Goal: Task Accomplishment & Management: Manage account settings

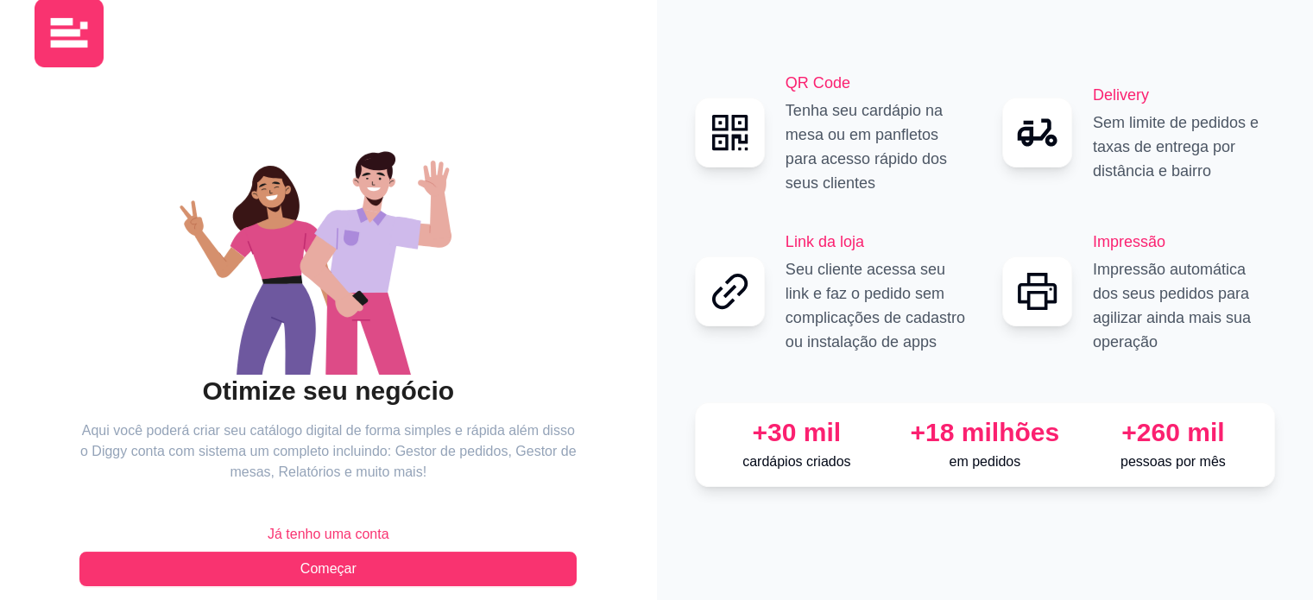
scroll to position [56, 0]
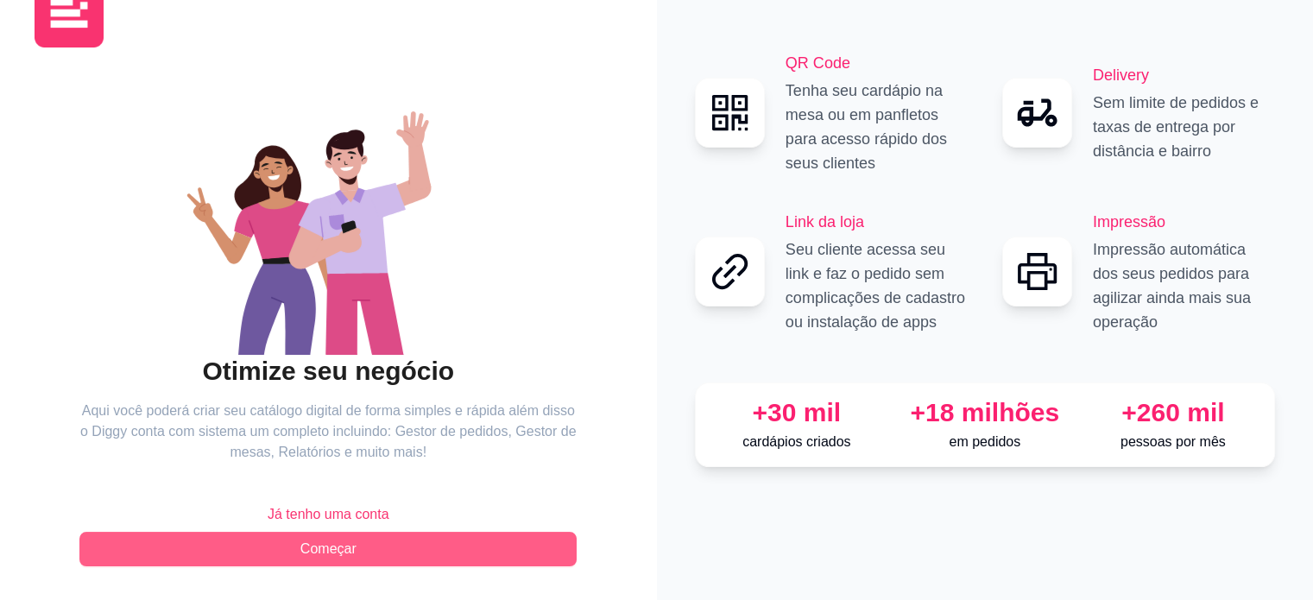
click at [325, 549] on span "Começar" at bounding box center [328, 549] width 56 height 21
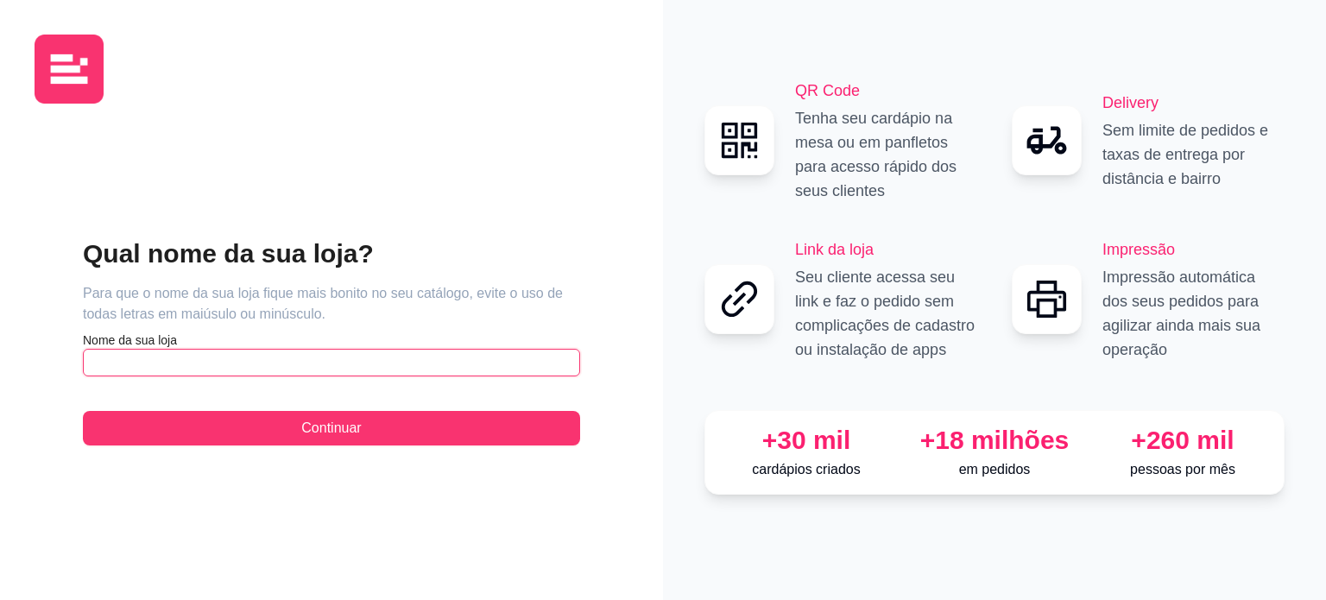
click at [241, 371] on input "text" at bounding box center [331, 363] width 497 height 28
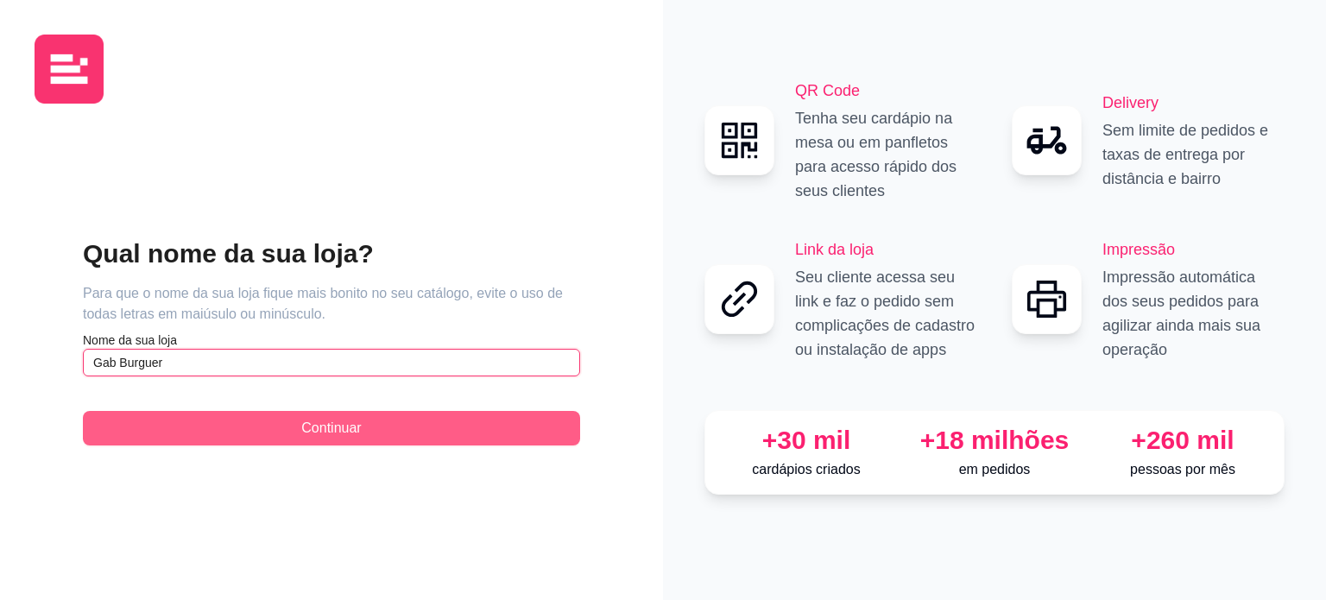
type input "Gab Burguer"
click at [329, 441] on button "Continuar" at bounding box center [331, 428] width 497 height 35
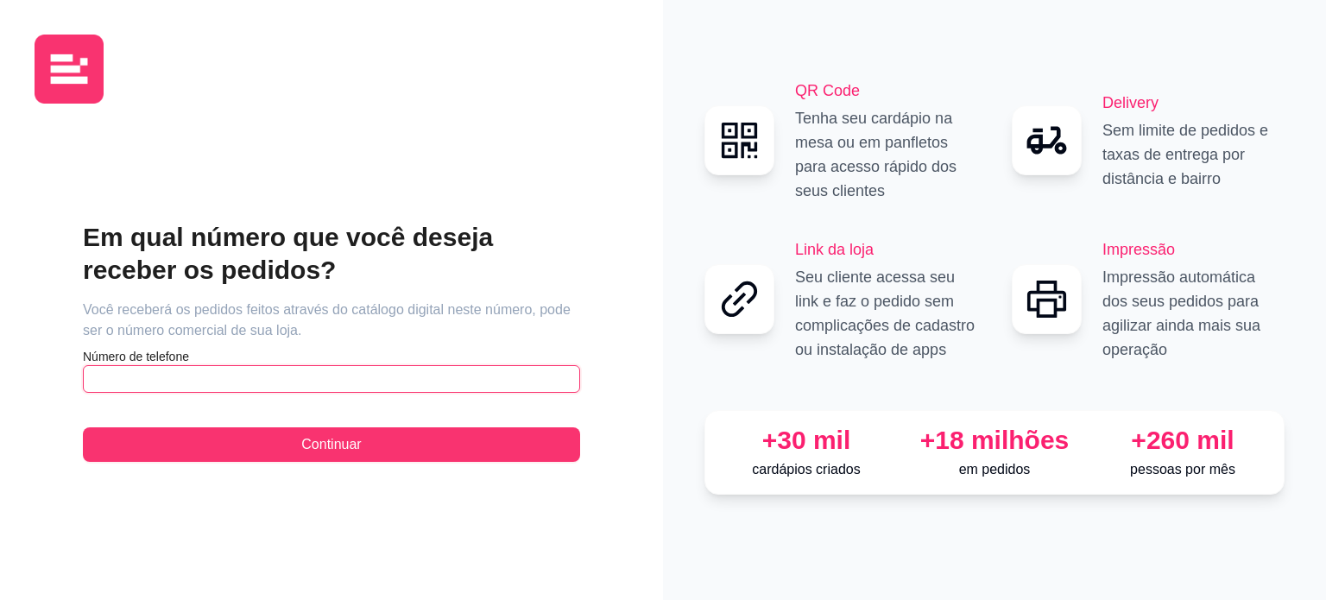
click at [233, 375] on input "text" at bounding box center [331, 379] width 497 height 28
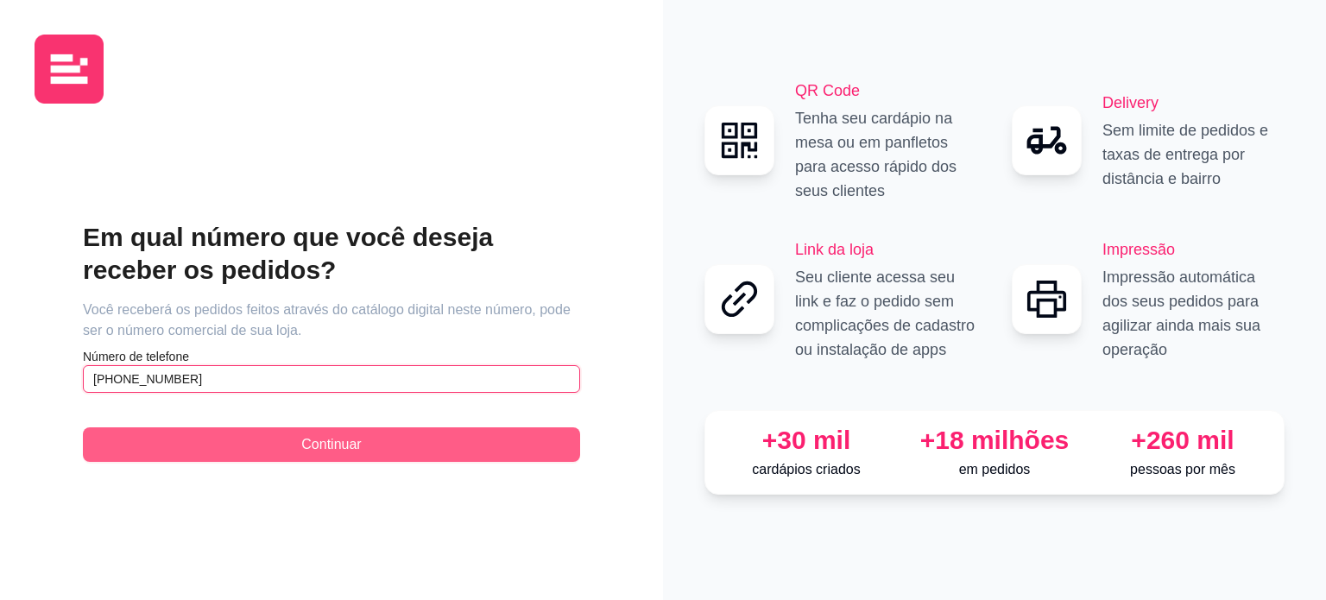
type input "[PHONE_NUMBER]"
click at [304, 447] on span "Continuar" at bounding box center [331, 444] width 60 height 21
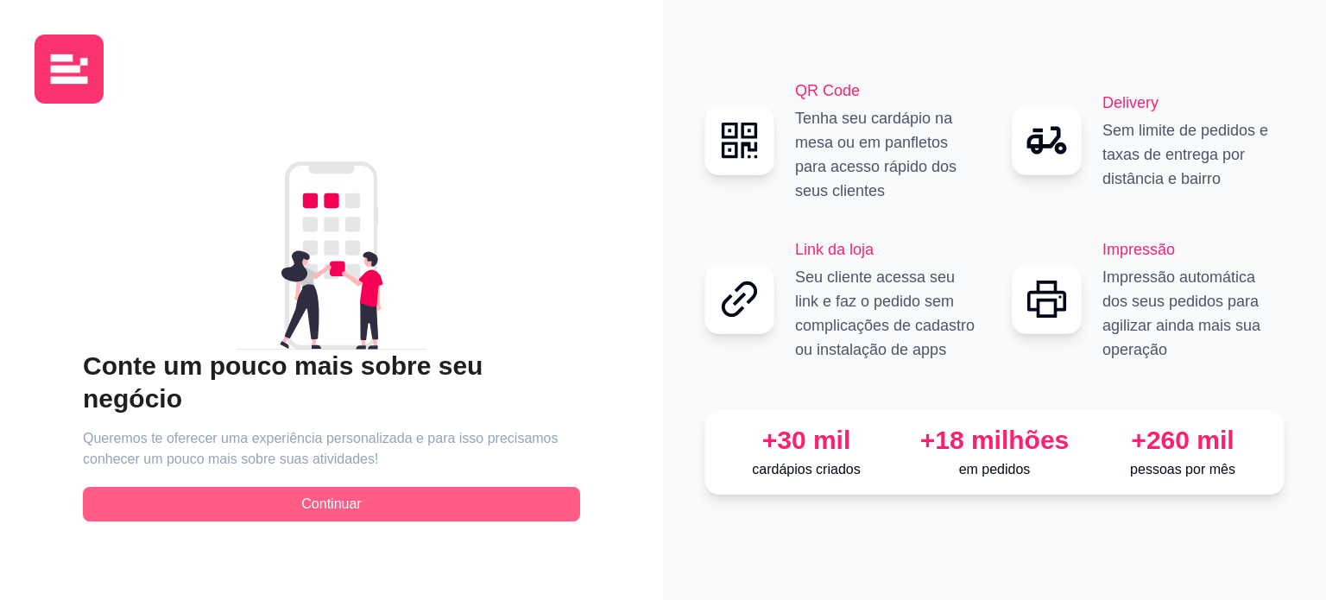
click at [318, 495] on span "Continuar" at bounding box center [331, 504] width 60 height 21
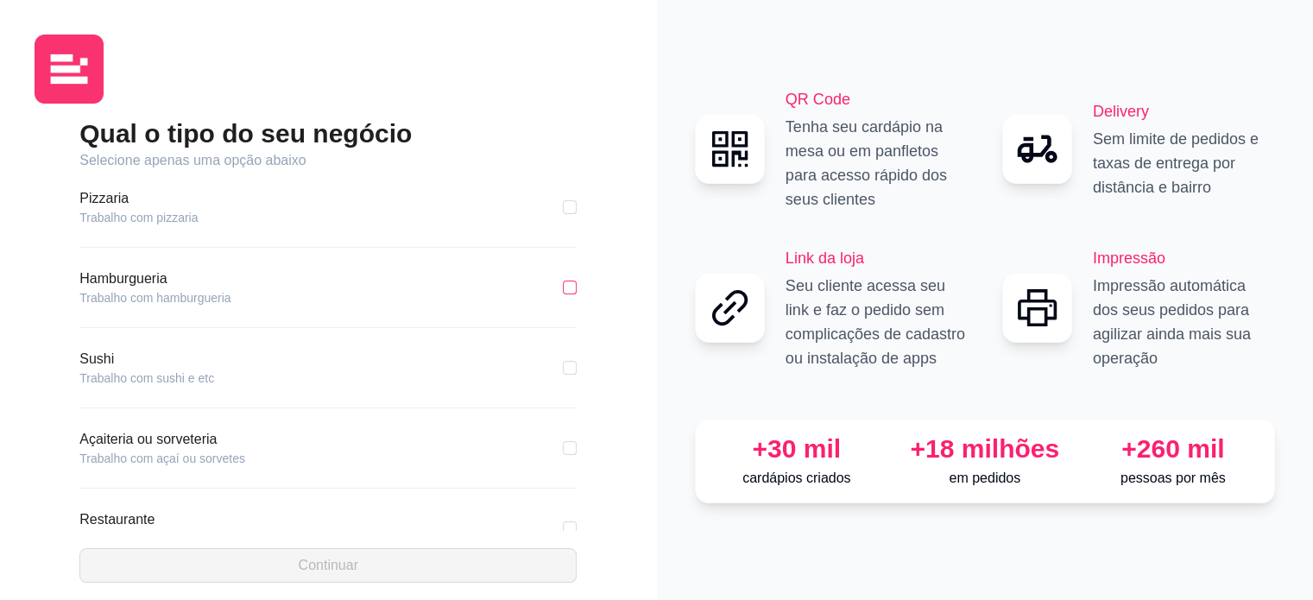
click at [563, 295] on label at bounding box center [570, 287] width 14 height 19
click at [563, 294] on input "checkbox" at bounding box center [570, 288] width 14 height 14
checkbox input "true"
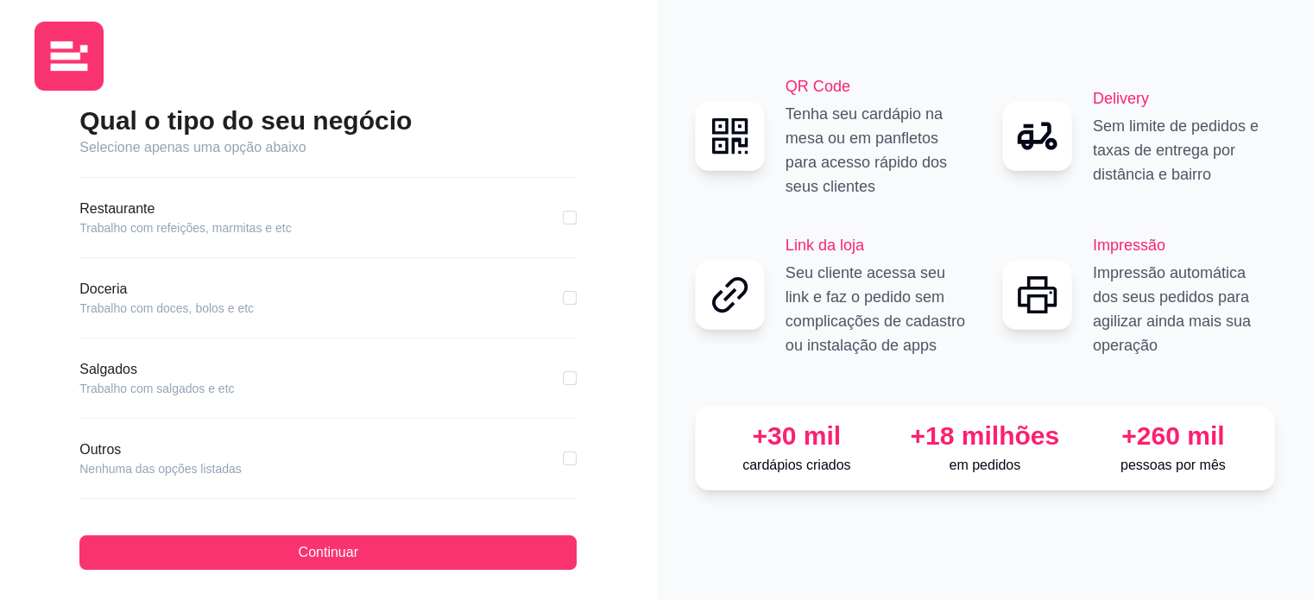
scroll to position [17, 0]
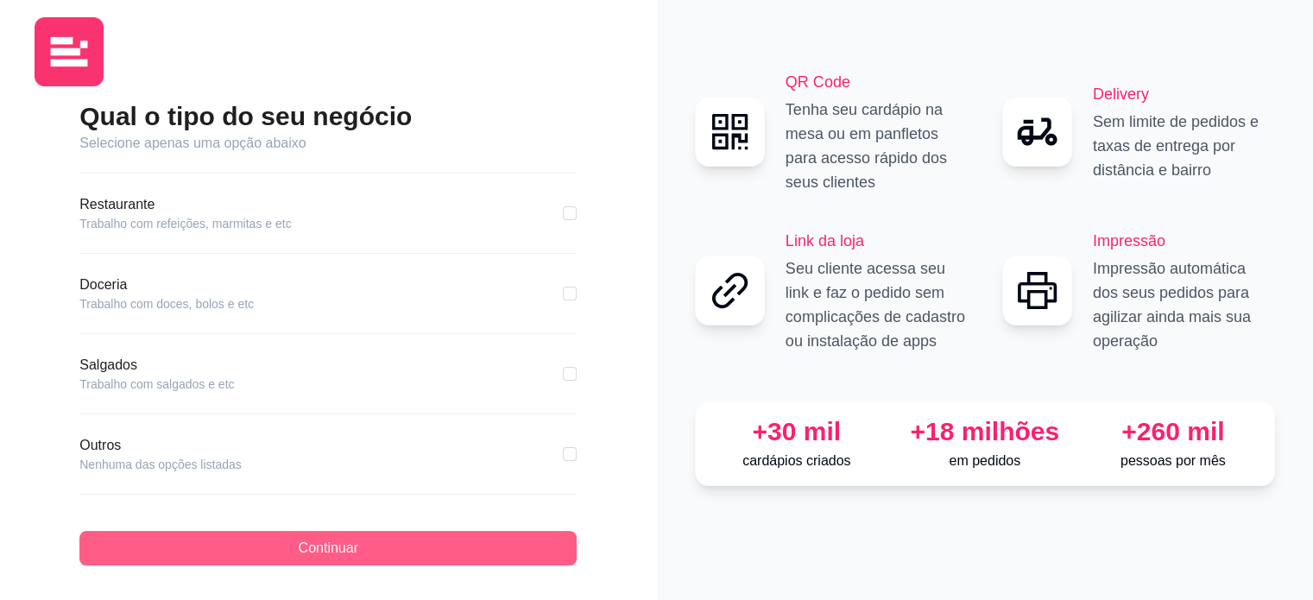
click at [349, 559] on button "Continuar" at bounding box center [327, 548] width 497 height 35
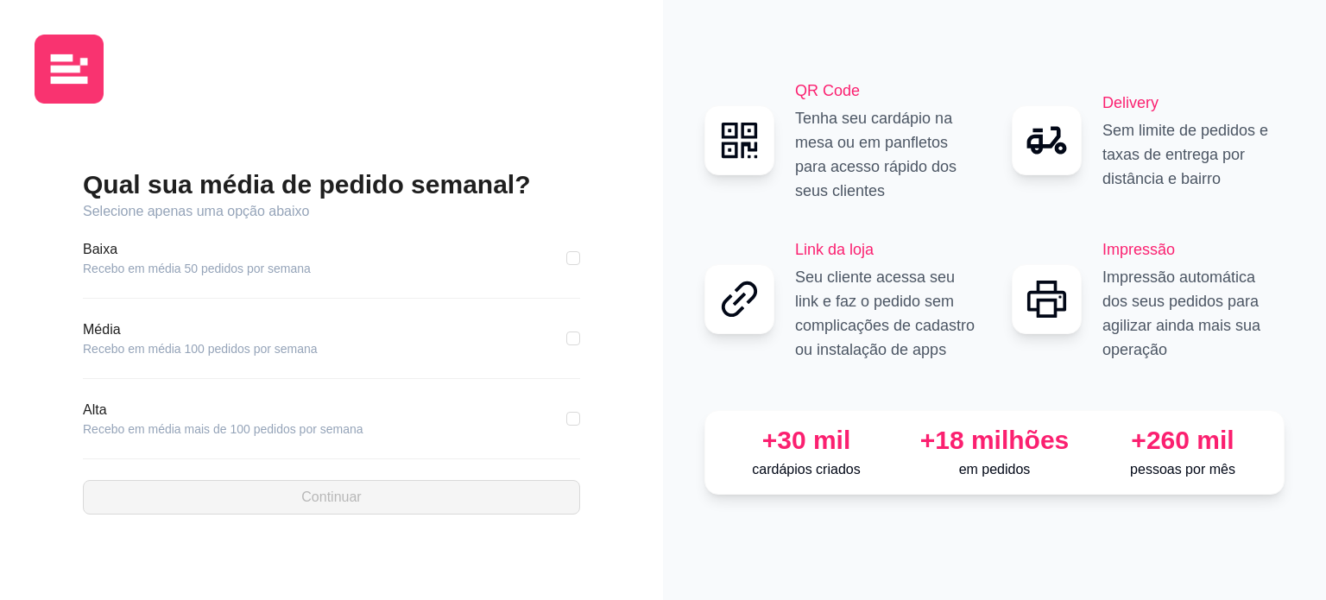
click at [349, 351] on div "Média Recebo em média 100 pedidos por semana" at bounding box center [331, 338] width 497 height 38
click at [563, 334] on div "Média Recebo em média 100 pedidos por semana" at bounding box center [331, 338] width 497 height 38
click at [567, 346] on label at bounding box center [573, 338] width 14 height 19
click at [567, 345] on input "checkbox" at bounding box center [573, 338] width 14 height 14
checkbox input "true"
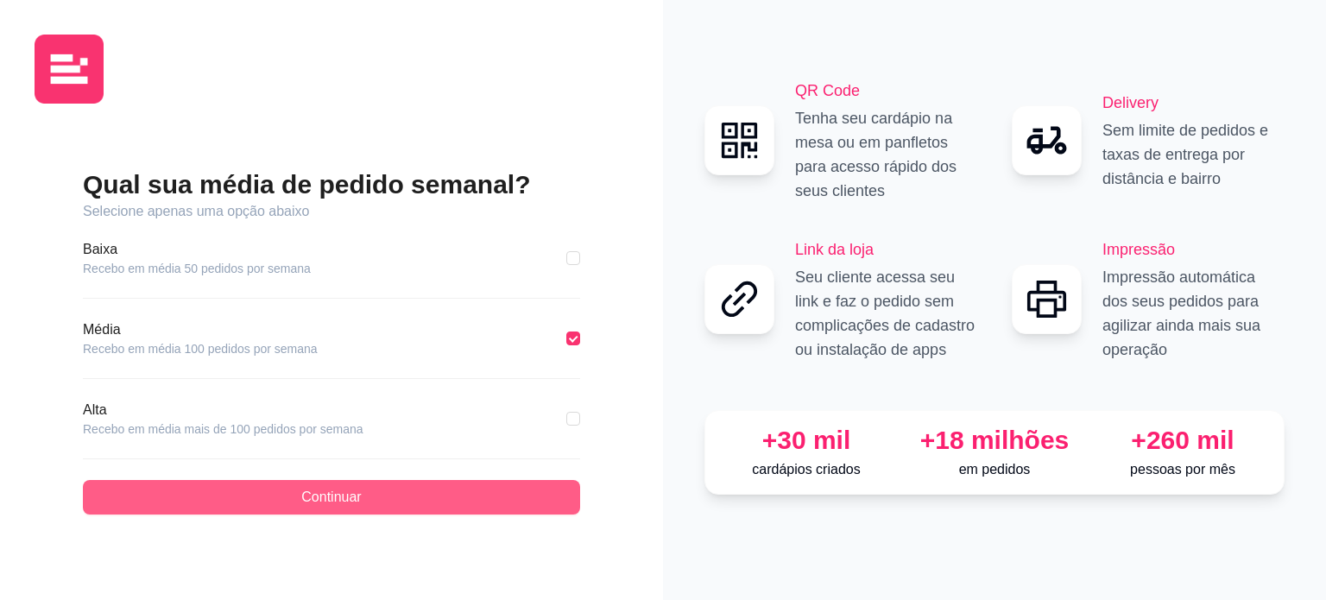
click at [344, 511] on button "Continuar" at bounding box center [331, 497] width 497 height 35
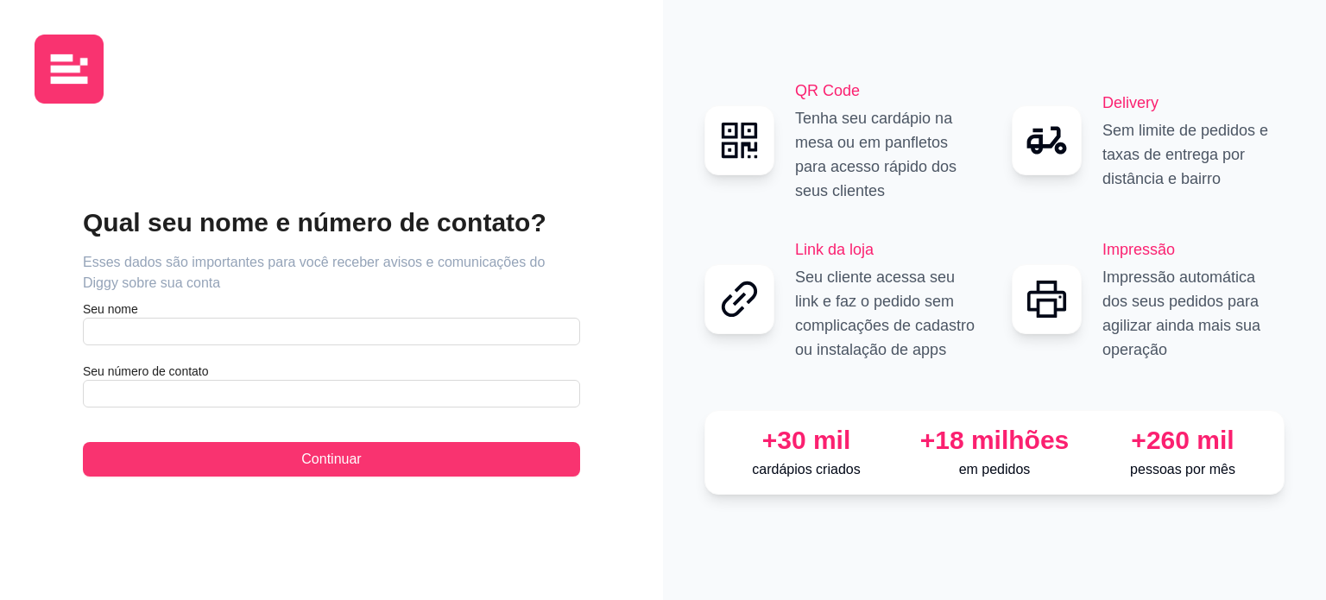
click at [278, 353] on div "Qual seu nome e número de contato? Esses dados são importantes para você recebe…" at bounding box center [331, 341] width 497 height 270
click at [285, 341] on input "text" at bounding box center [331, 332] width 497 height 28
click at [286, 340] on input "[PERSON_NAME]" at bounding box center [331, 332] width 497 height 28
type input "[PERSON_NAME]"
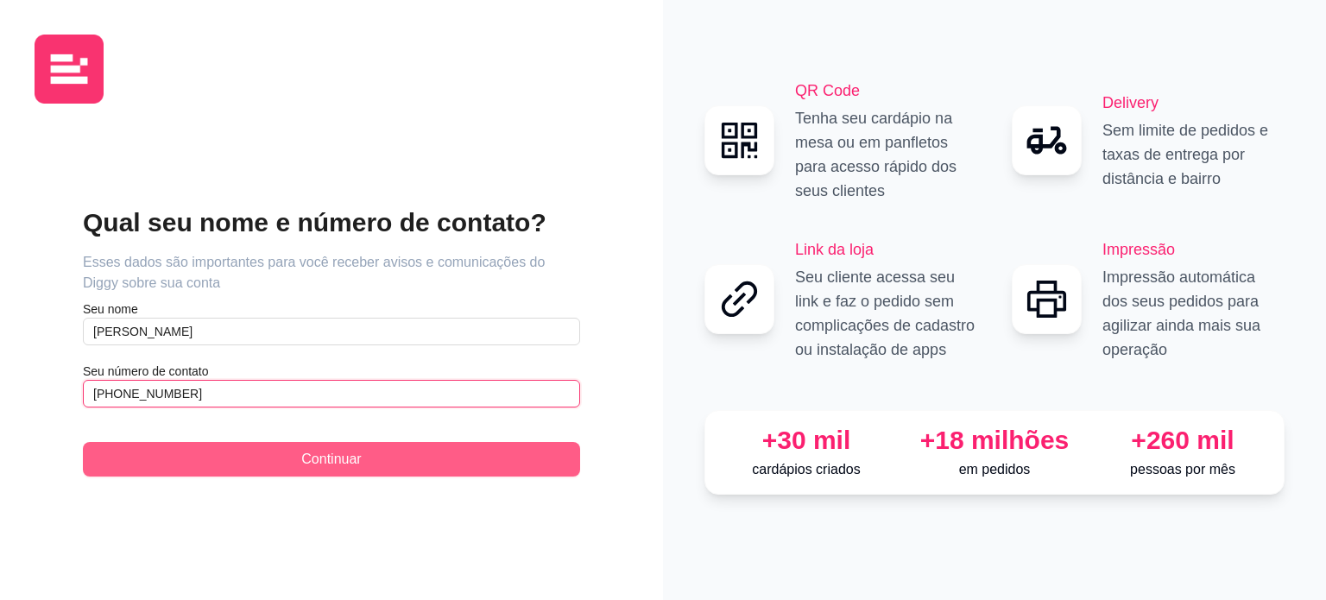
type input "[PHONE_NUMBER]"
click at [240, 456] on button "Continuar" at bounding box center [331, 459] width 497 height 35
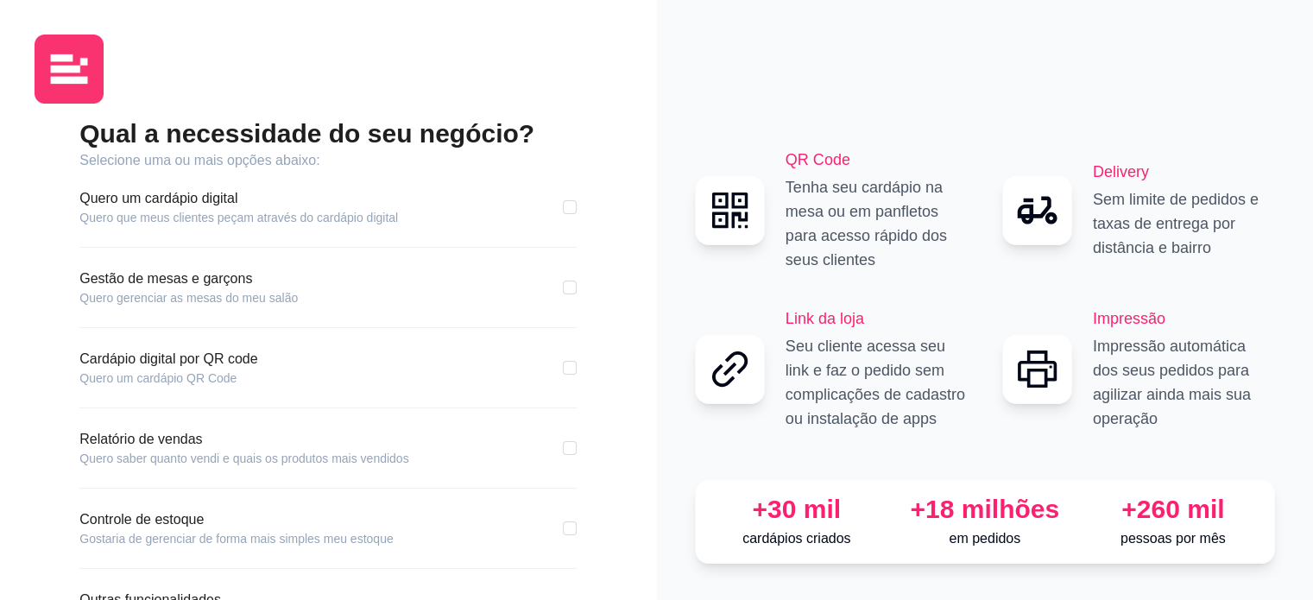
click at [571, 217] on div "Quero um cardápio digital Quero que meus clientes peçam através do cardápio dig…" at bounding box center [327, 207] width 497 height 38
click at [570, 207] on input "checkbox" at bounding box center [570, 207] width 14 height 14
checkbox input "true"
click at [564, 365] on input "checkbox" at bounding box center [570, 368] width 14 height 14
checkbox input "true"
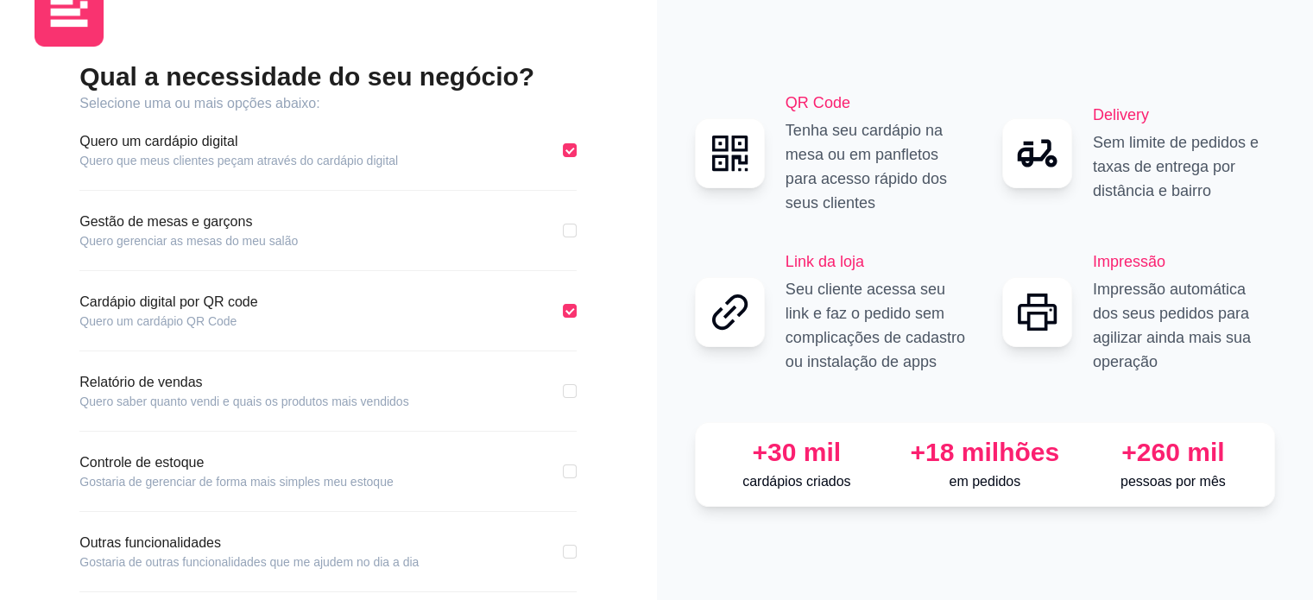
scroll to position [138, 0]
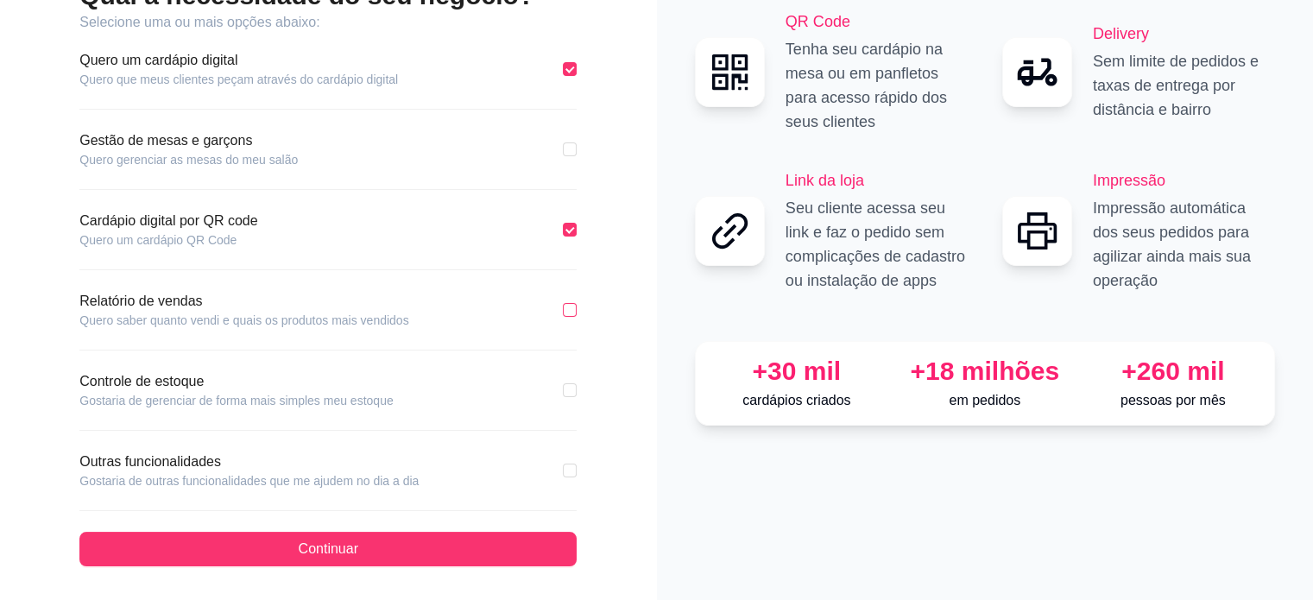
click at [571, 305] on input "checkbox" at bounding box center [570, 310] width 14 height 14
checkbox input "true"
click at [573, 472] on input "checkbox" at bounding box center [570, 470] width 14 height 14
checkbox input "true"
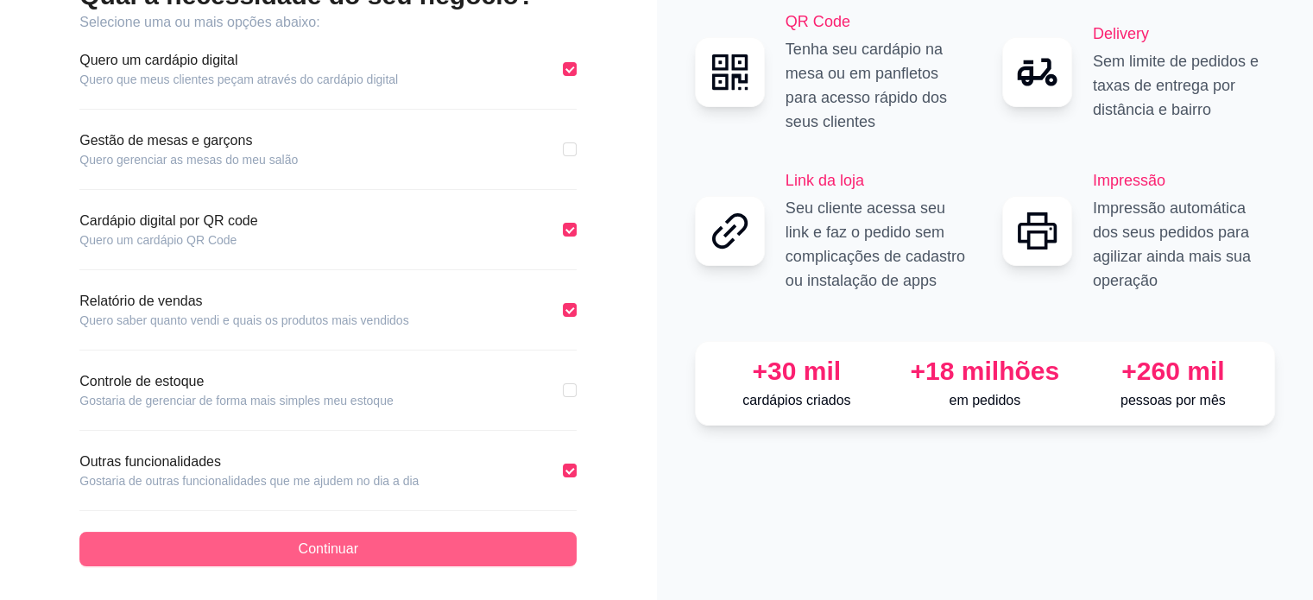
click at [460, 540] on button "Continuar" at bounding box center [327, 549] width 497 height 35
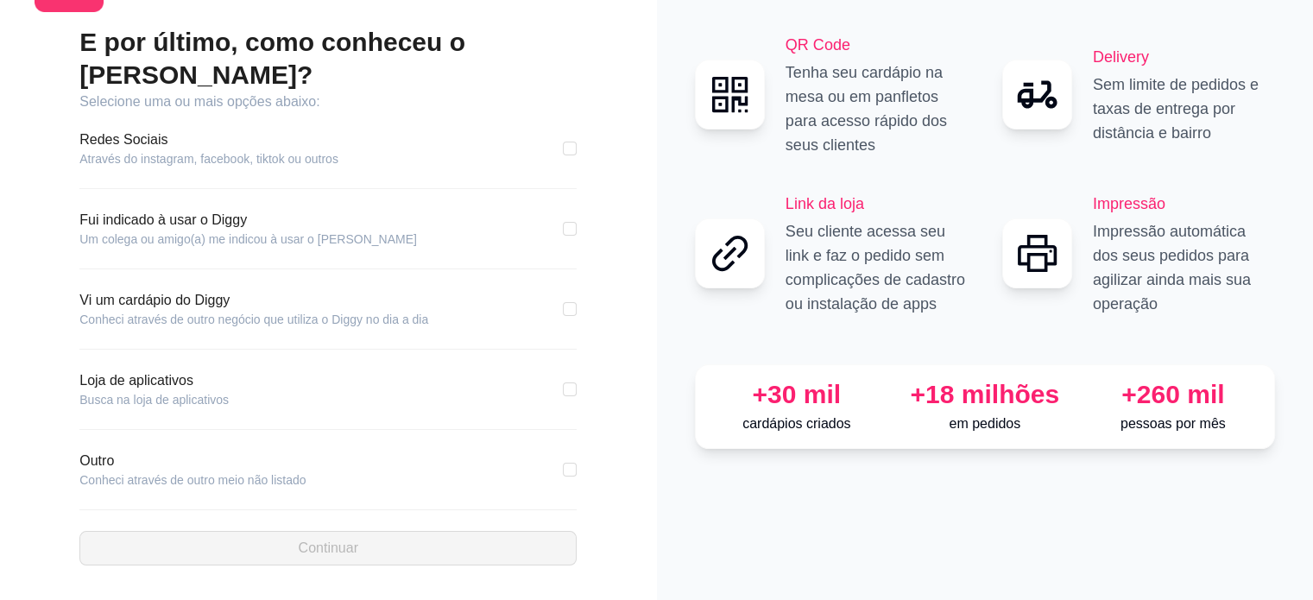
scroll to position [58, 0]
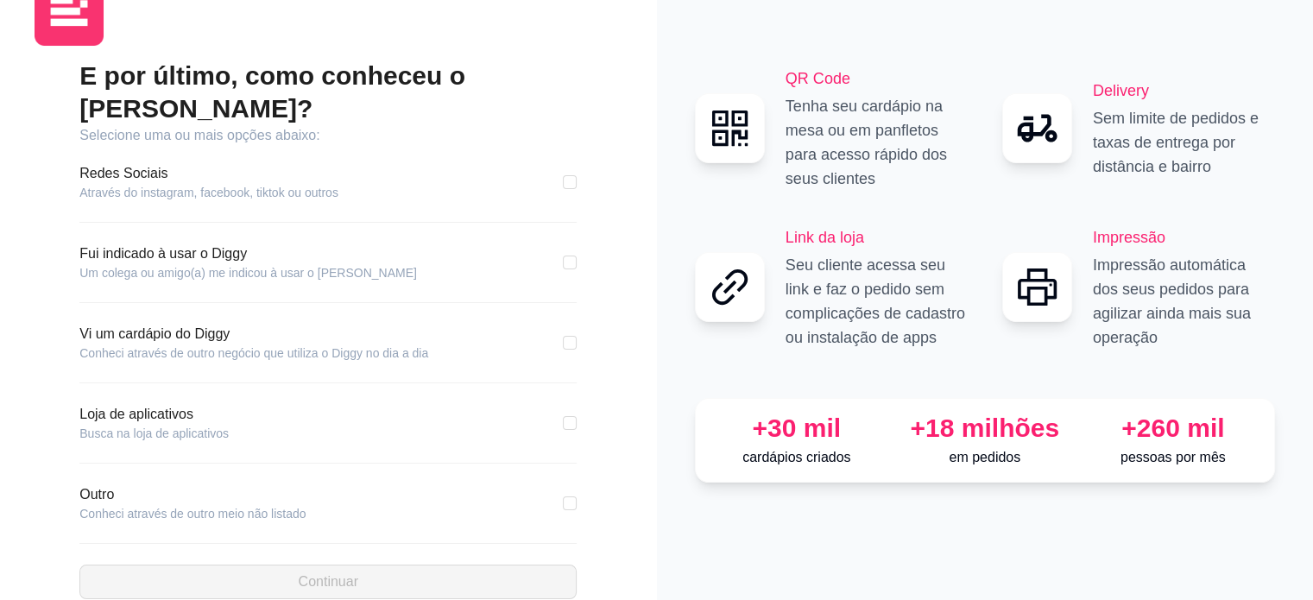
click at [558, 163] on div "Redes Sociais Através do instagram, facebook, tiktok ou outros" at bounding box center [327, 182] width 497 height 38
click at [563, 175] on input "checkbox" at bounding box center [570, 182] width 14 height 14
checkbox input "true"
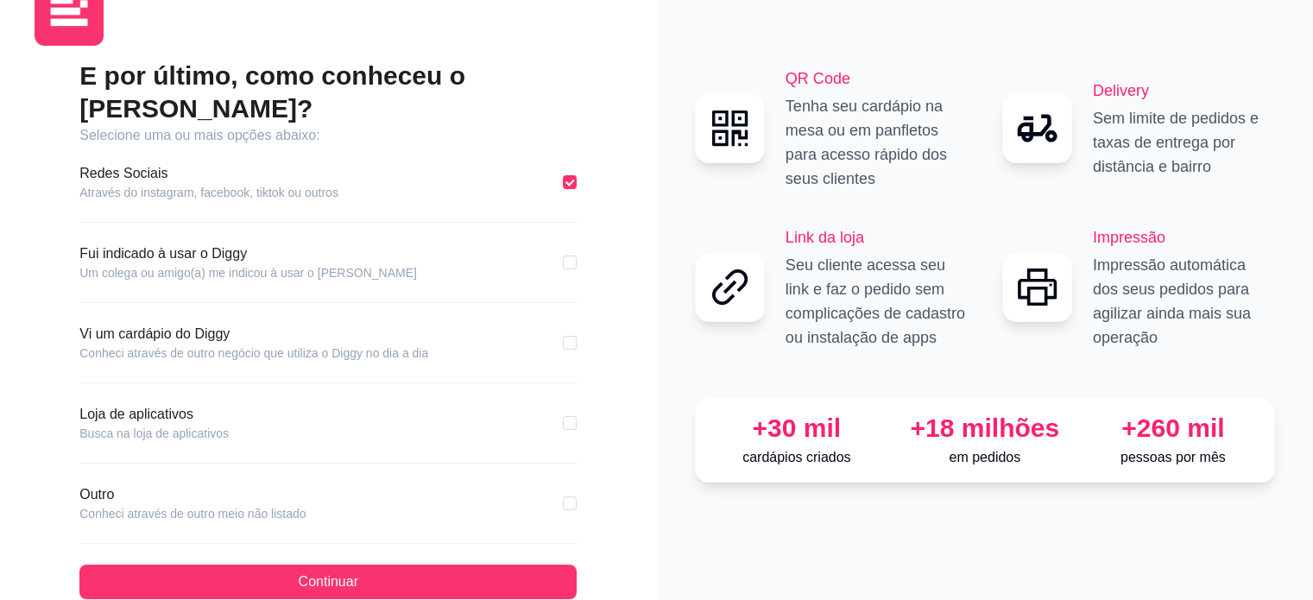
click at [609, 322] on div "E por último, como conheceu o [PERSON_NAME]? Selecione uma ou mais opções abaix…" at bounding box center [329, 329] width 588 height 539
click at [589, 310] on div "E por último, como conheceu o [PERSON_NAME]? Selecione uma ou mais opções abaix…" at bounding box center [329, 329] width 588 height 539
click at [566, 336] on input "checkbox" at bounding box center [570, 343] width 14 height 14
checkbox input "true"
checkbox input "false"
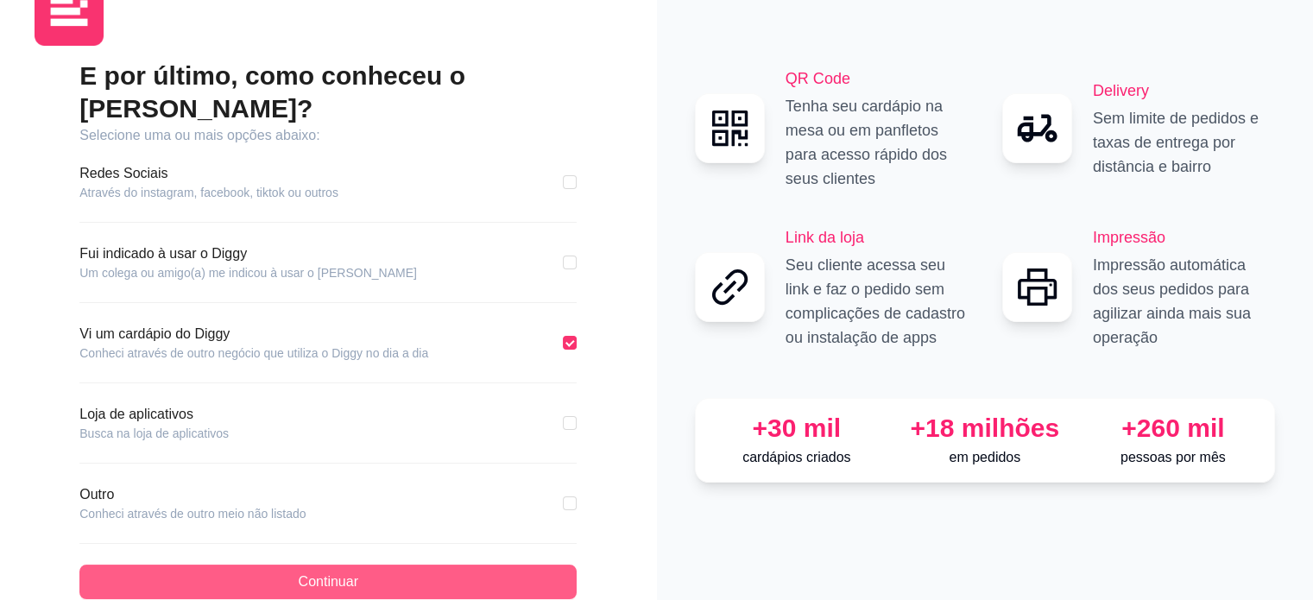
click at [316, 571] on span "Continuar" at bounding box center [329, 581] width 60 height 21
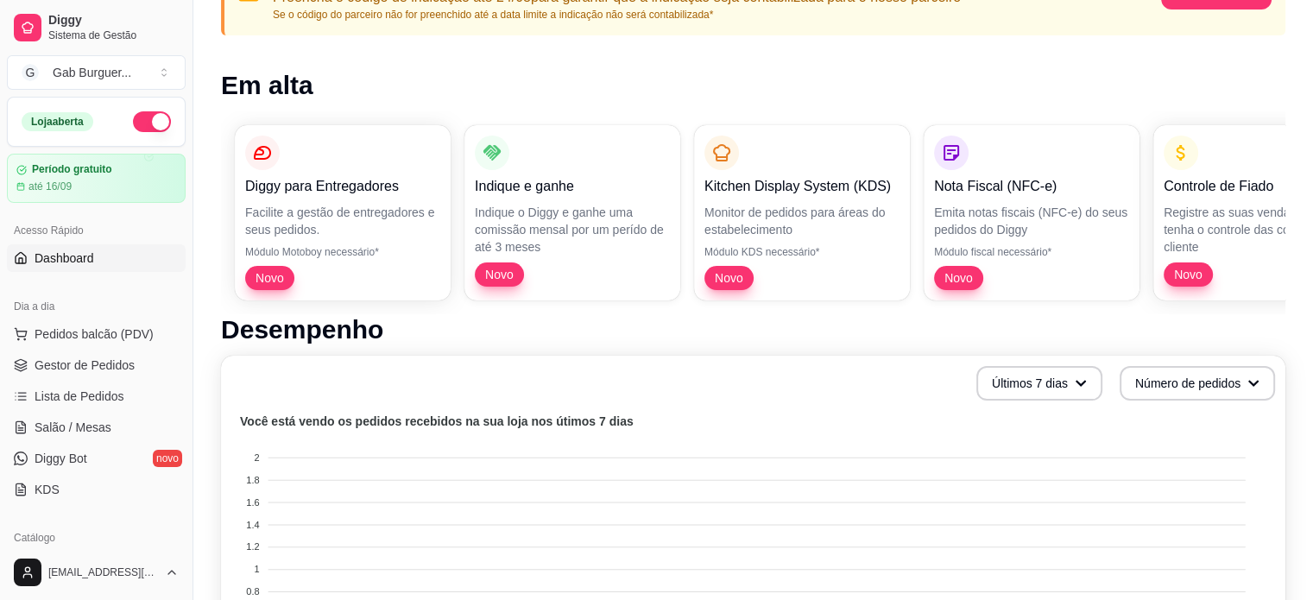
scroll to position [0, 327]
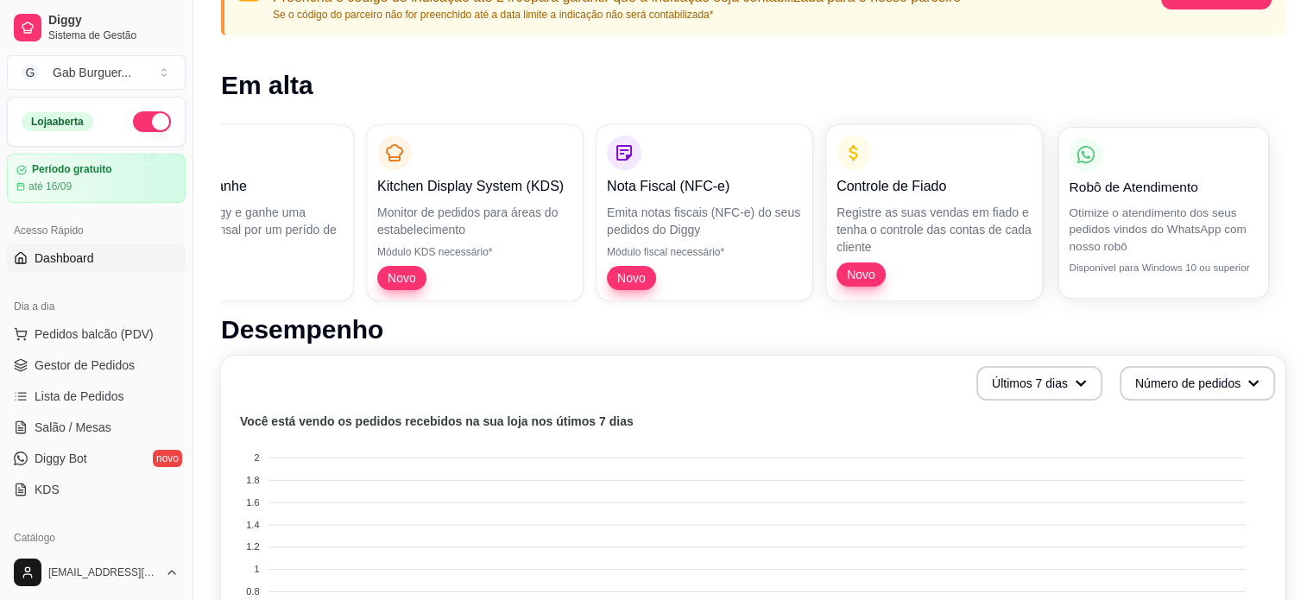
click at [1149, 242] on p "Otimize o atendimento dos seus pedidos vindos do WhatsApp com nosso robô" at bounding box center [1163, 229] width 189 height 50
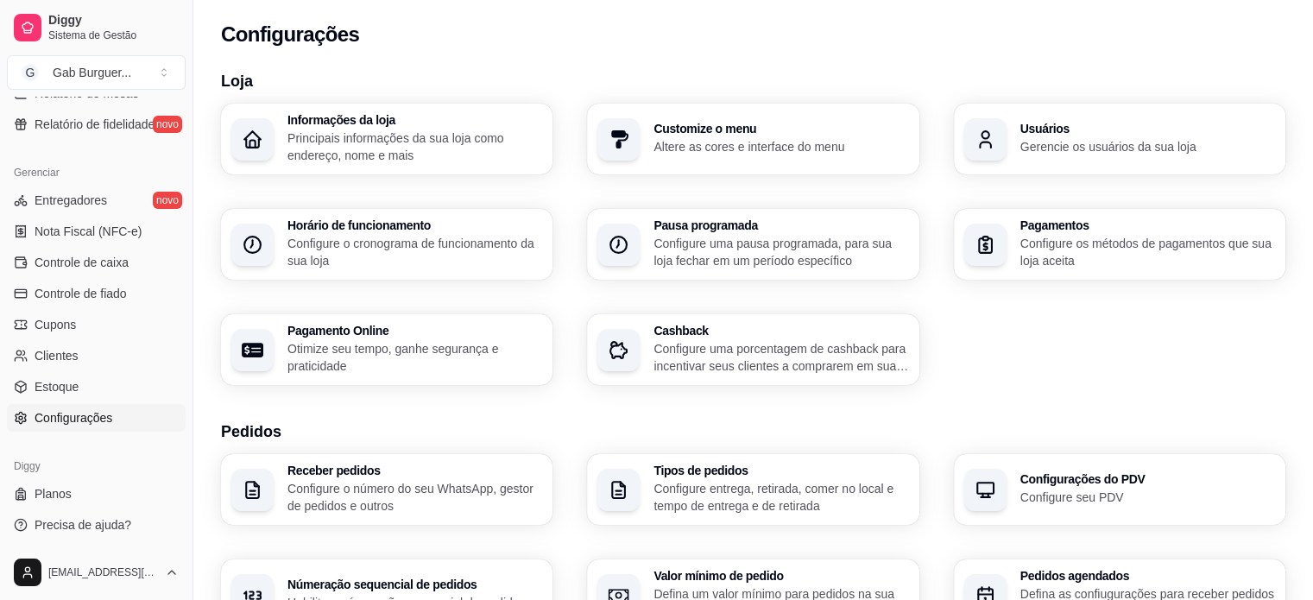
click at [407, 141] on p "Principais informações da sua loja como endereço, nome e mais" at bounding box center [414, 146] width 255 height 35
click at [741, 154] on div "Customize o menu Altere as cores e interface do menu" at bounding box center [753, 138] width 322 height 69
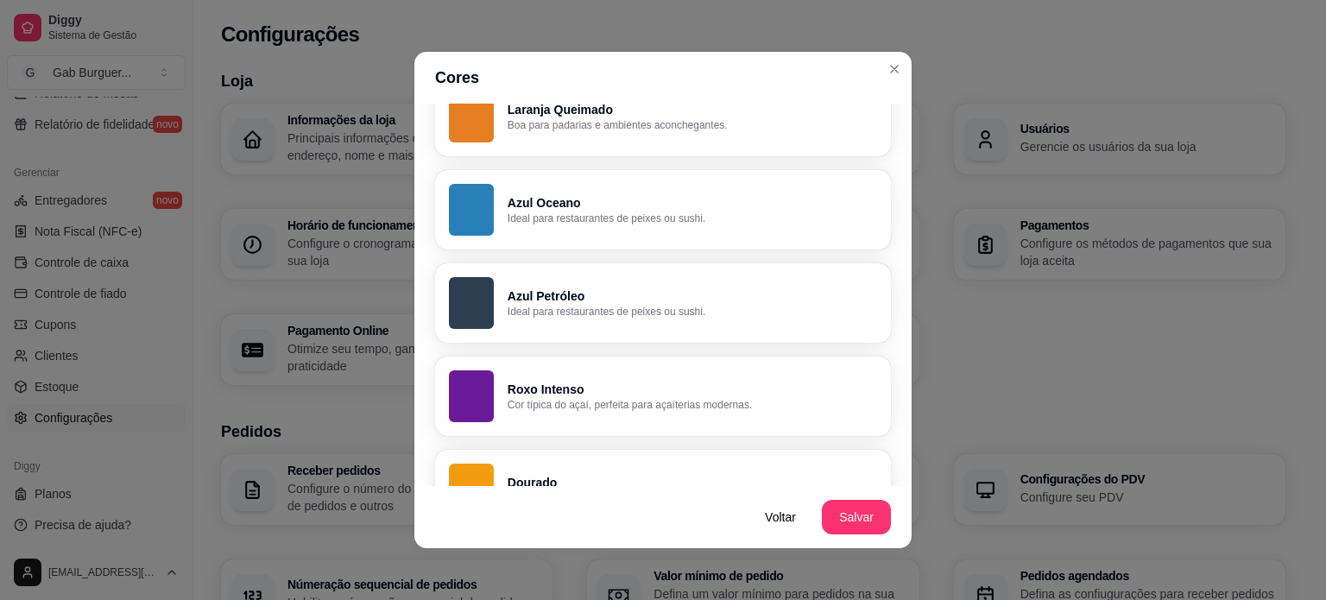
scroll to position [742, 0]
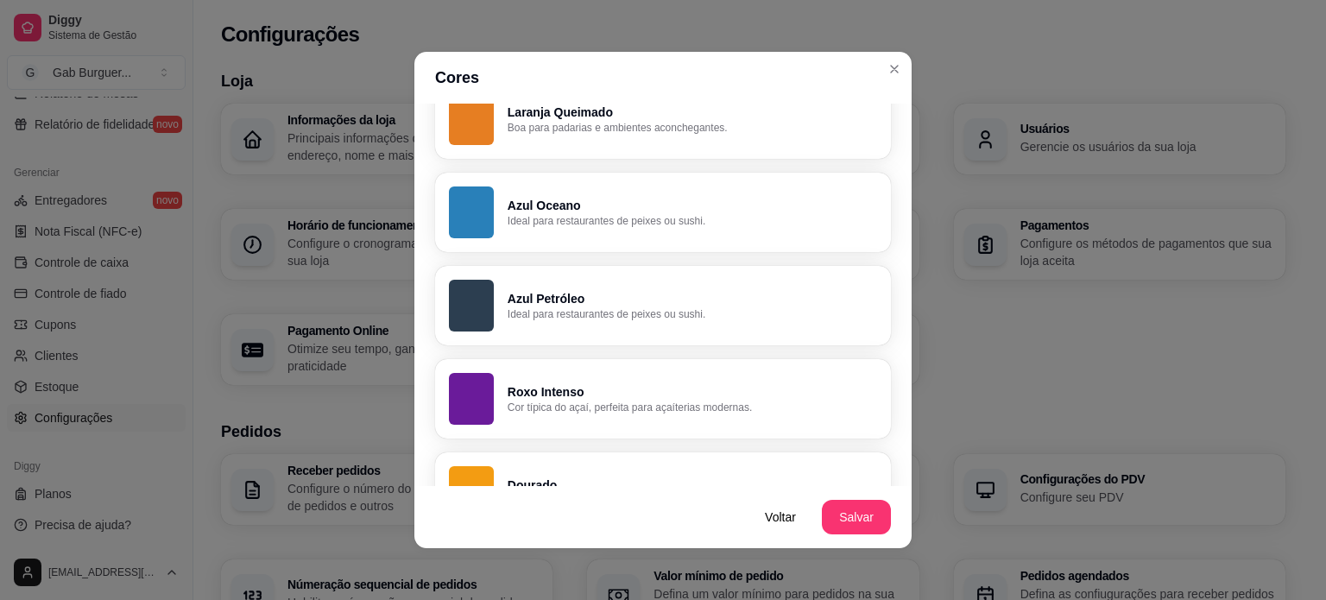
click at [697, 305] on p "Azul Petróleo" at bounding box center [692, 298] width 369 height 17
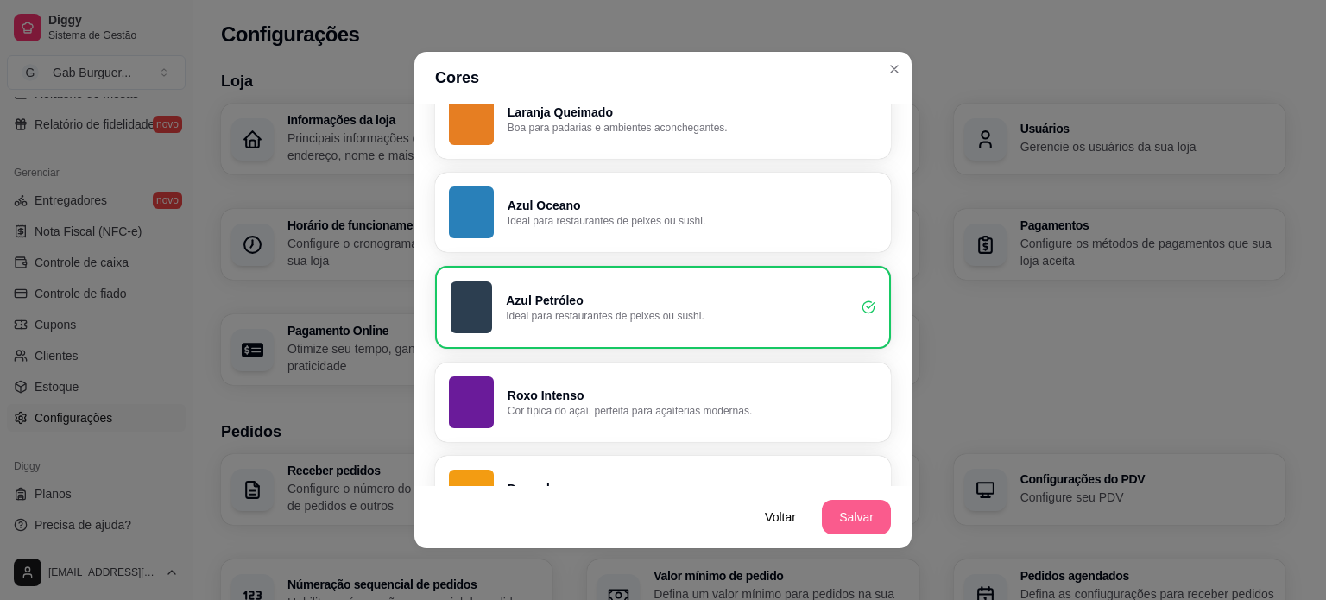
click at [825, 520] on button "Salvar" at bounding box center [856, 517] width 69 height 35
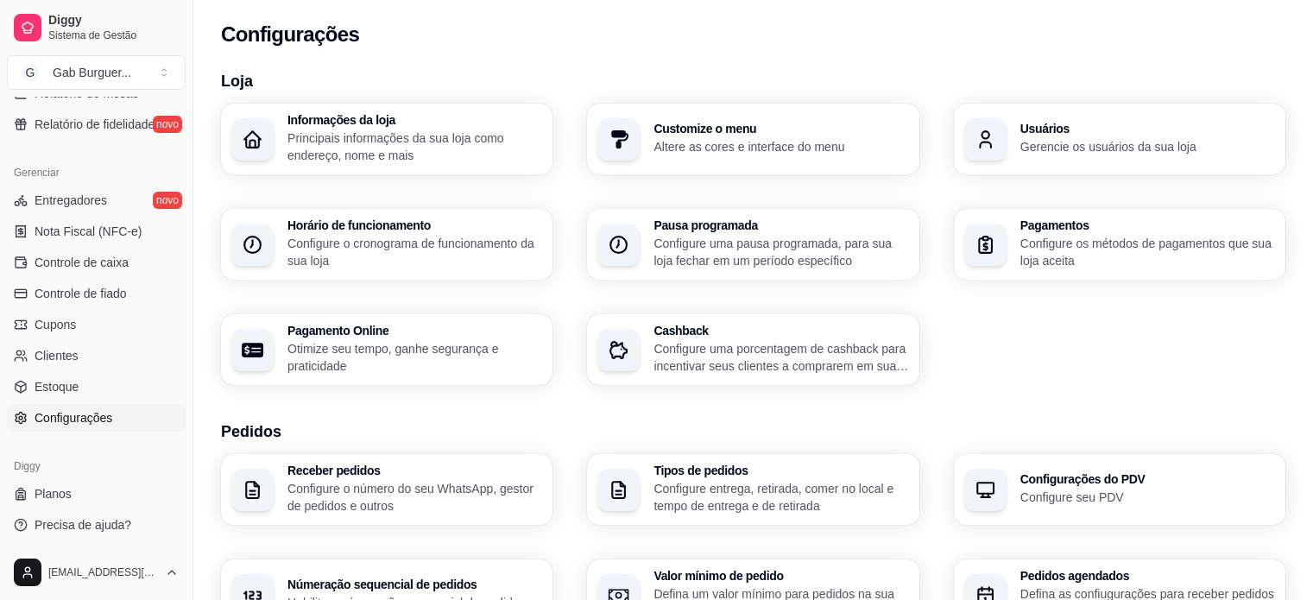
click at [395, 275] on div "Horário de funcionamento Configure o cronograma de funcionamento da sua loja" at bounding box center [386, 244] width 331 height 71
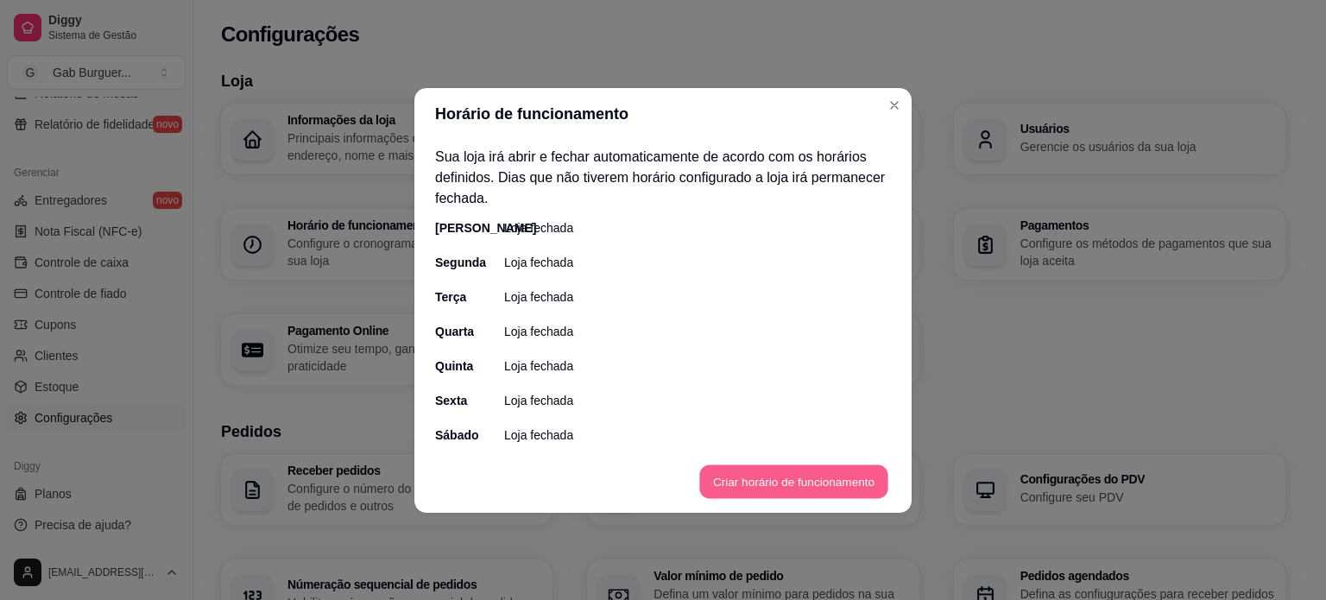
click at [752, 478] on button "Criar horário de funcionamento" at bounding box center [793, 481] width 188 height 34
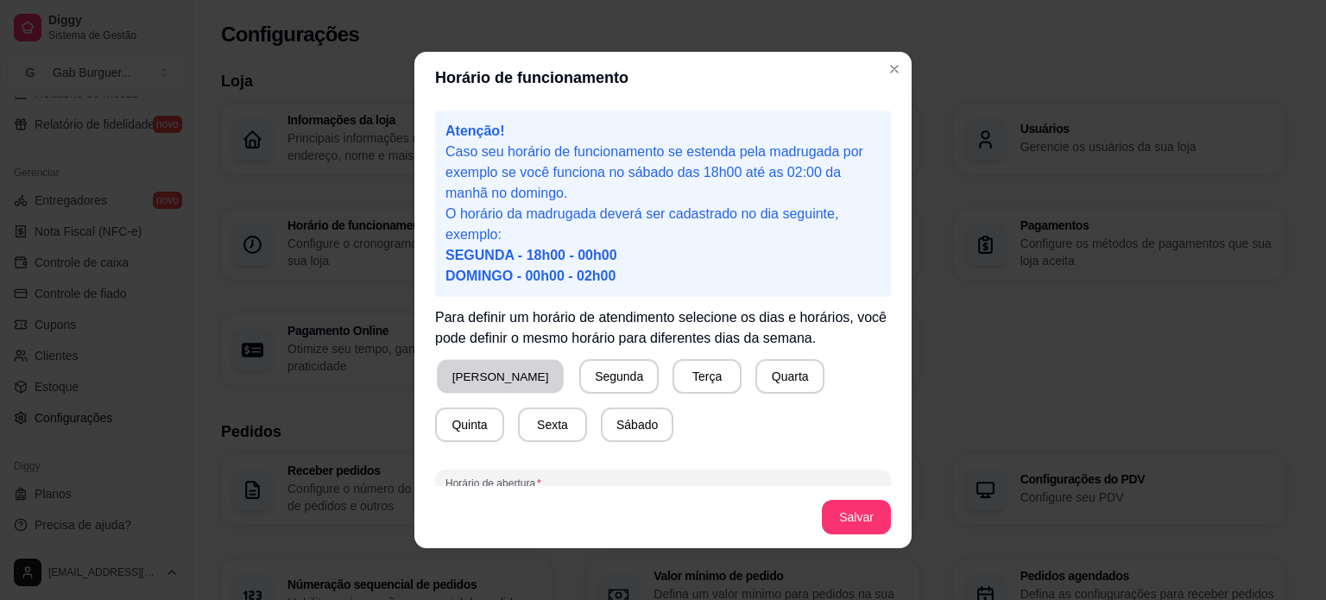
click at [473, 364] on button "[PERSON_NAME]" at bounding box center [500, 377] width 127 height 34
click at [577, 384] on button "Segunda" at bounding box center [615, 377] width 77 height 34
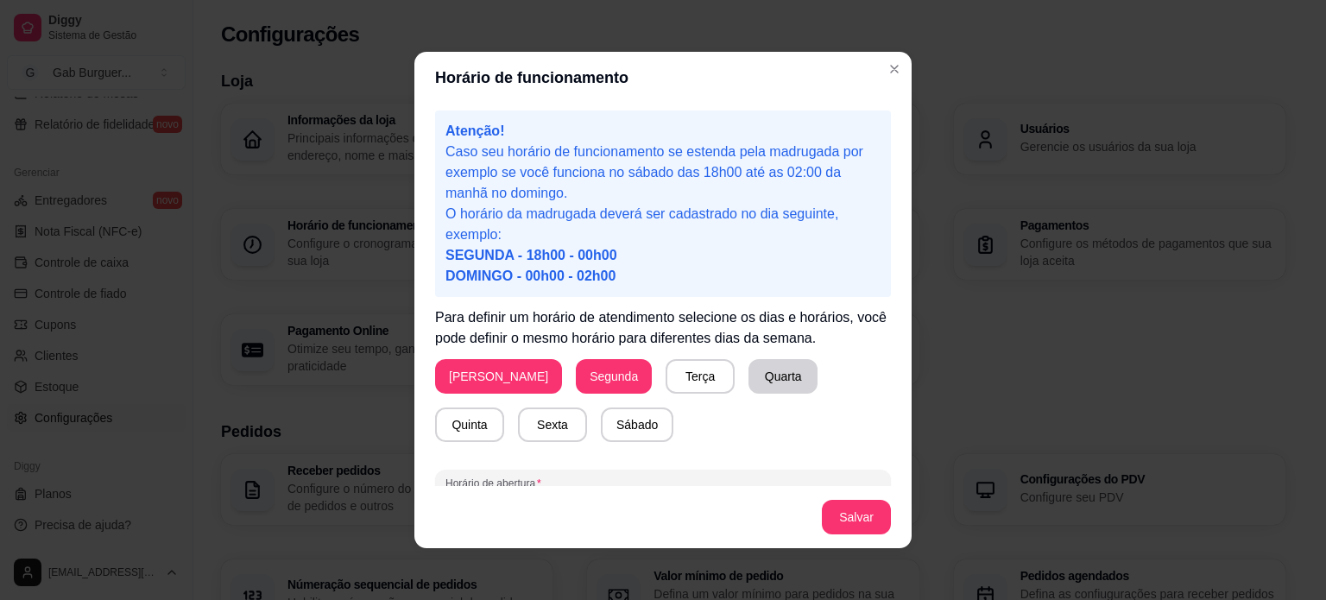
click at [748, 388] on button "Quarta" at bounding box center [782, 376] width 69 height 35
click at [503, 408] on button "Quinta" at bounding box center [469, 425] width 67 height 34
click at [519, 426] on button "Sexta" at bounding box center [552, 425] width 67 height 34
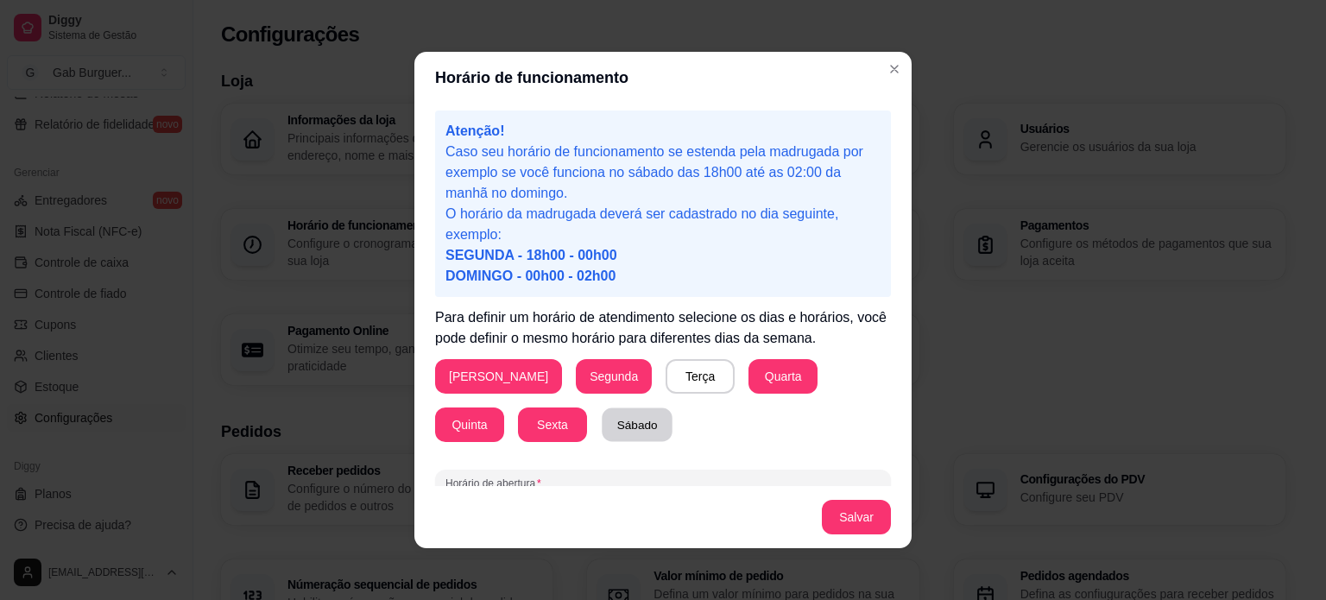
click at [602, 432] on button "Sábado" at bounding box center [637, 425] width 71 height 34
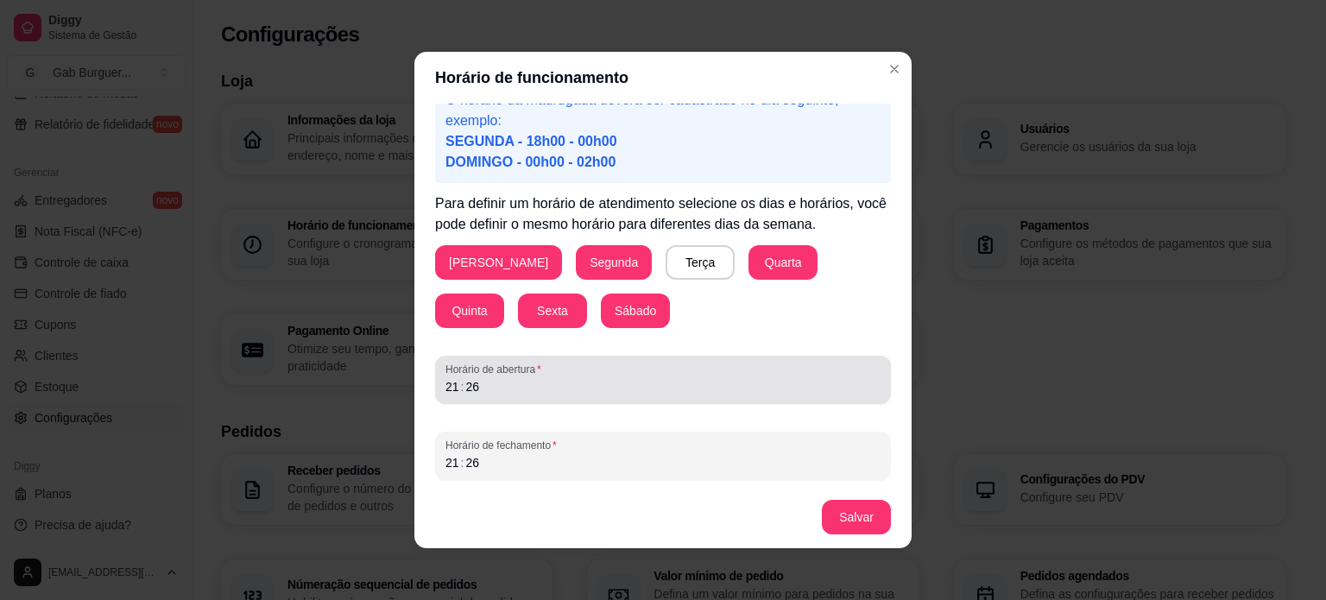
scroll to position [3, 0]
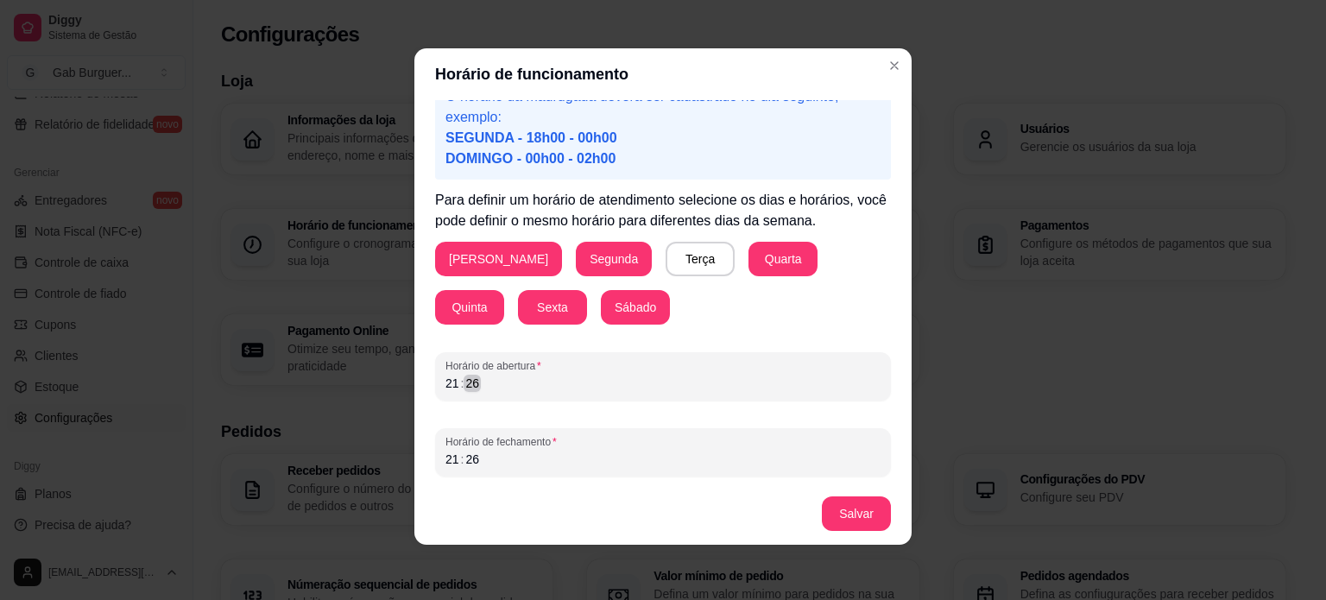
click at [322, 388] on div "Horário de funcionamento Atenção! Caso seu horário de funcionamento se estenda …" at bounding box center [663, 300] width 1326 height 600
click at [450, 459] on div "21" at bounding box center [452, 459] width 17 height 17
click at [852, 514] on button "Salvar" at bounding box center [856, 514] width 67 height 34
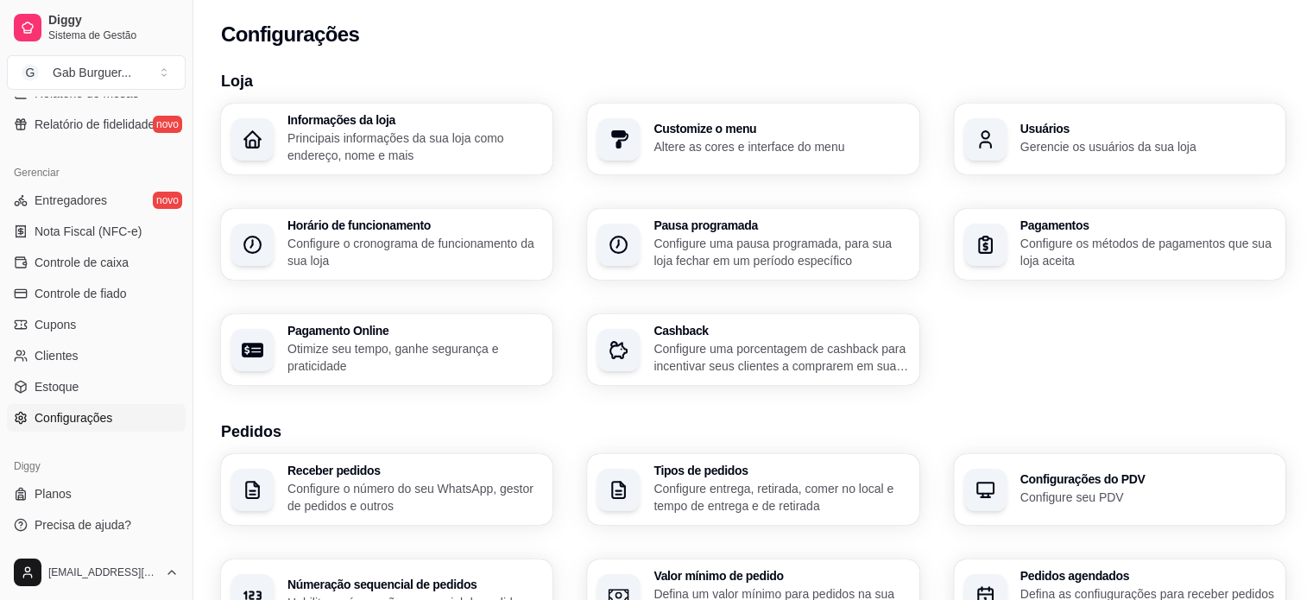
click at [1073, 249] on p "Configure os métodos de pagamentos que sua loja aceita" at bounding box center [1147, 252] width 255 height 35
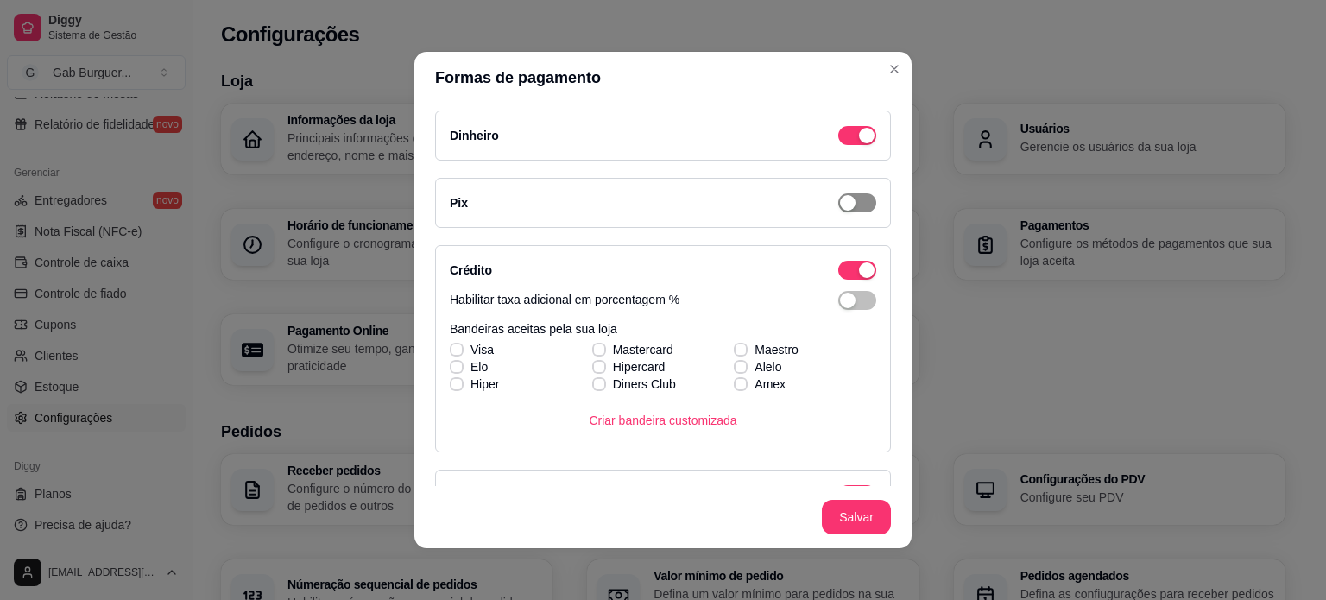
click at [859, 143] on div "button" at bounding box center [867, 136] width 16 height 16
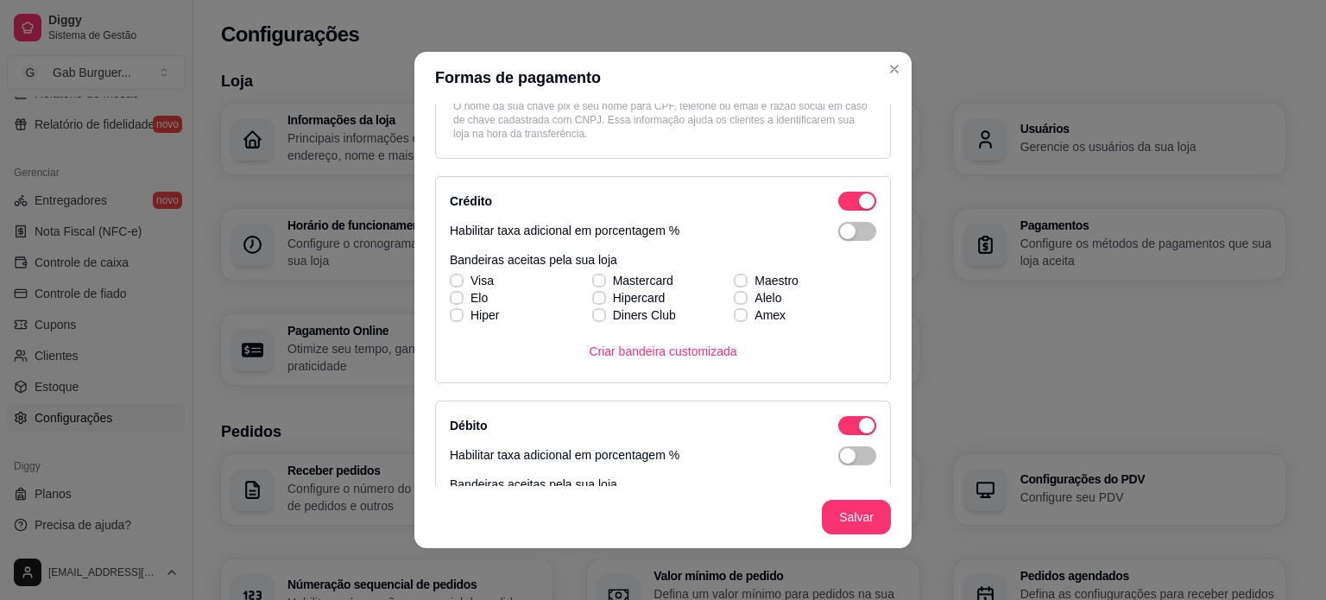
scroll to position [259, 0]
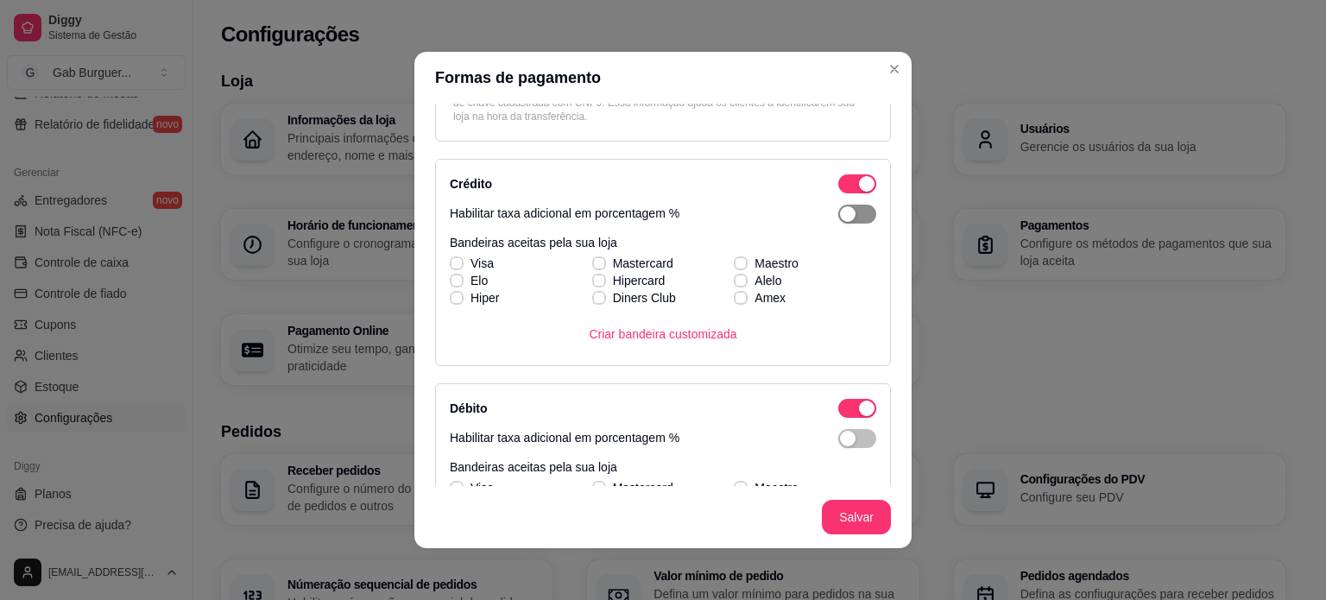
click at [842, 217] on span "button" at bounding box center [857, 214] width 38 height 19
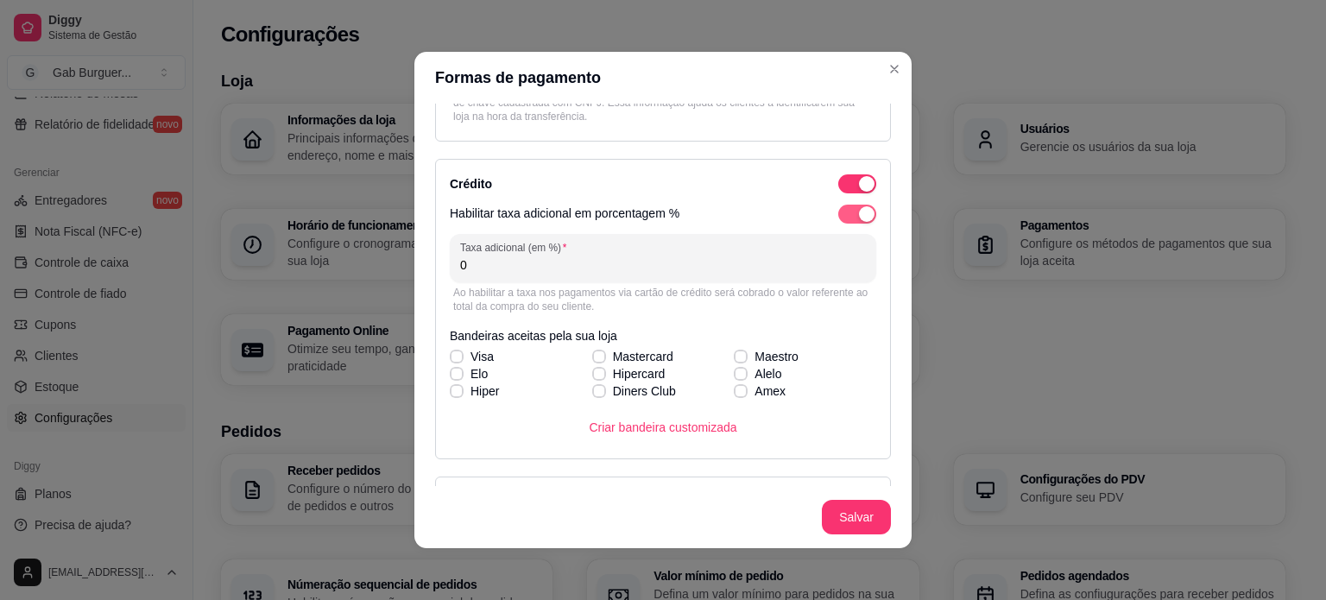
click at [859, 217] on div "button" at bounding box center [867, 214] width 16 height 16
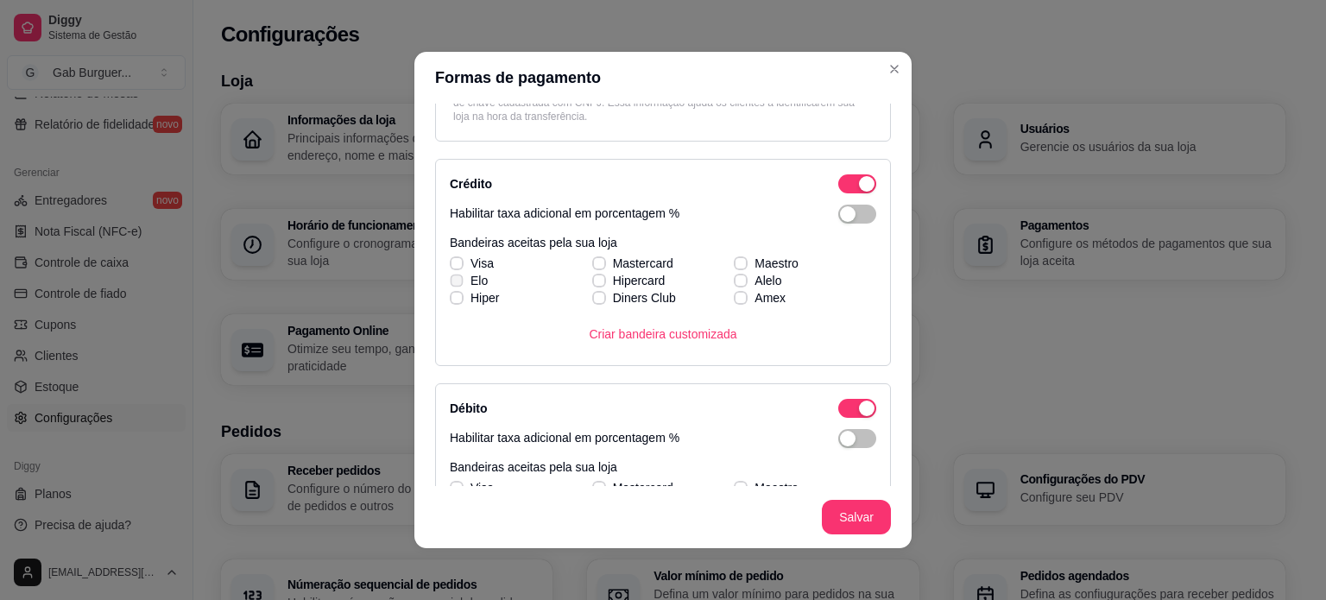
click at [452, 268] on label "Elo" at bounding box center [469, 280] width 52 height 31
click at [452, 284] on input "Elo" at bounding box center [454, 289] width 11 height 11
checkbox input "true"
click at [452, 262] on icon at bounding box center [455, 263] width 9 height 7
click at [452, 267] on input "Visa" at bounding box center [454, 272] width 11 height 11
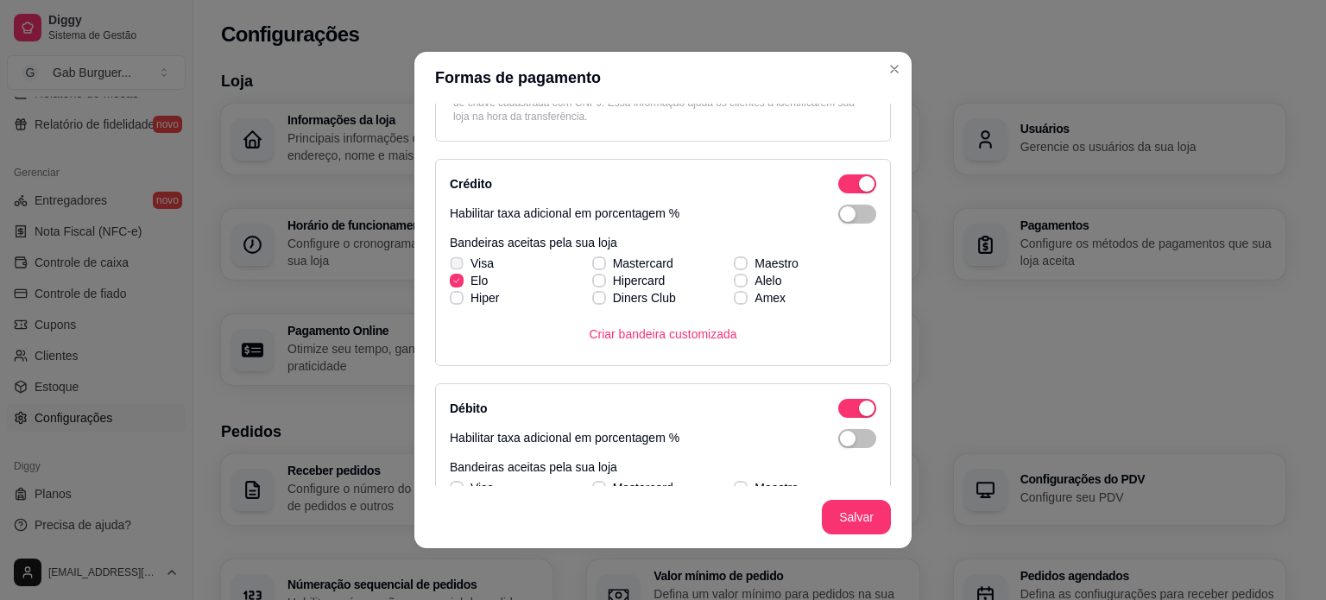
checkbox input "true"
click at [613, 268] on label "Hipercard" at bounding box center [628, 280] width 87 height 31
click at [602, 284] on input "Hipercard" at bounding box center [596, 289] width 11 height 11
checkbox input "true"
click at [625, 260] on span "Mastercard" at bounding box center [643, 263] width 60 height 17
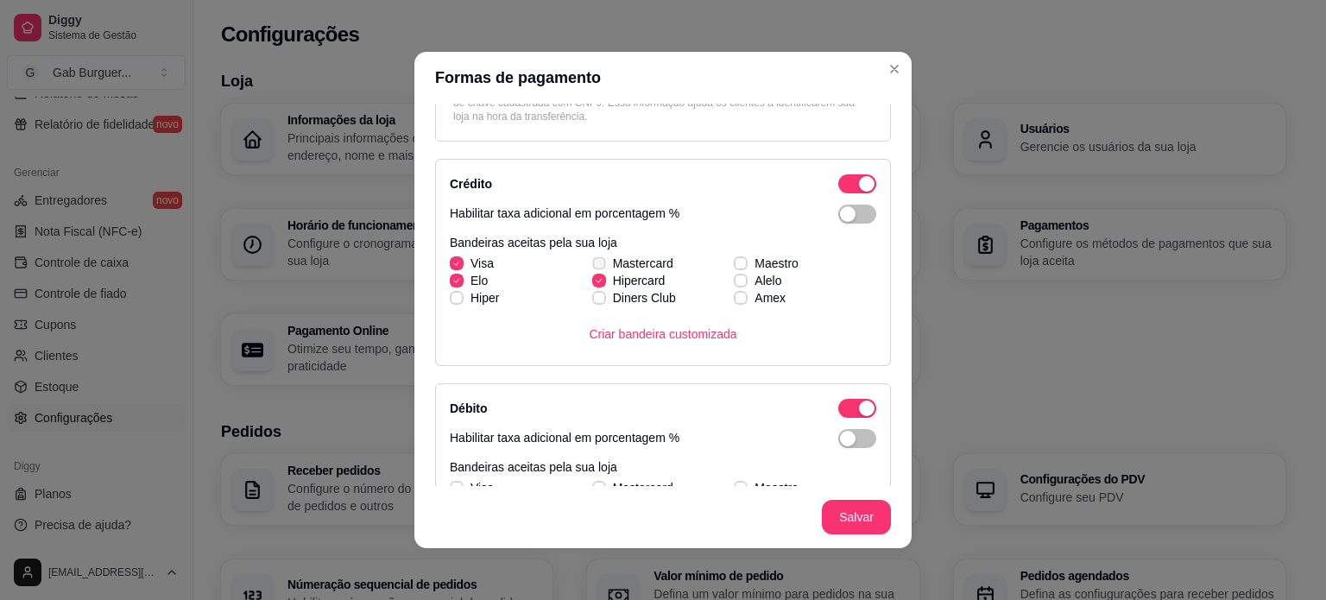
click at [602, 267] on input "Mastercard" at bounding box center [596, 272] width 11 height 11
checkbox input "true"
click at [631, 280] on span "Hipercard" at bounding box center [639, 280] width 53 height 17
click at [602, 284] on input "Hipercard" at bounding box center [596, 289] width 11 height 11
checkbox input "false"
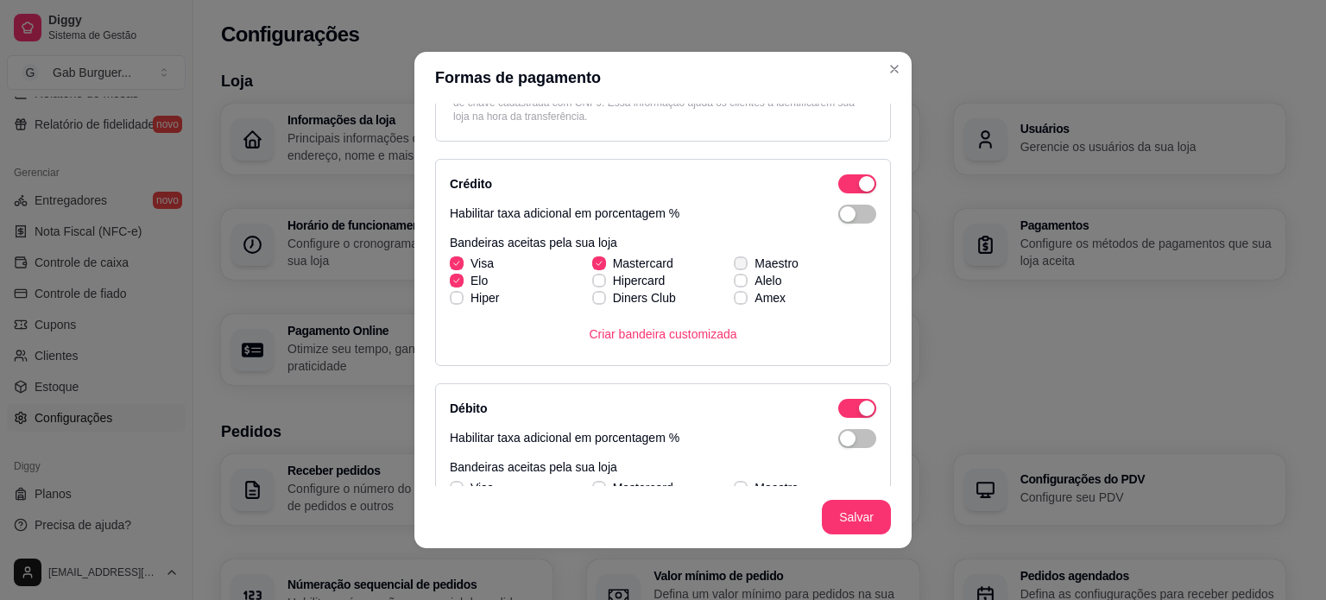
click at [777, 264] on span "Maestro" at bounding box center [776, 263] width 44 height 17
click at [744, 267] on input "Maestro" at bounding box center [738, 272] width 11 height 11
click at [777, 264] on span "Maestro" at bounding box center [776, 263] width 44 height 17
click at [744, 267] on input "Maestro" at bounding box center [738, 272] width 11 height 11
checkbox input "false"
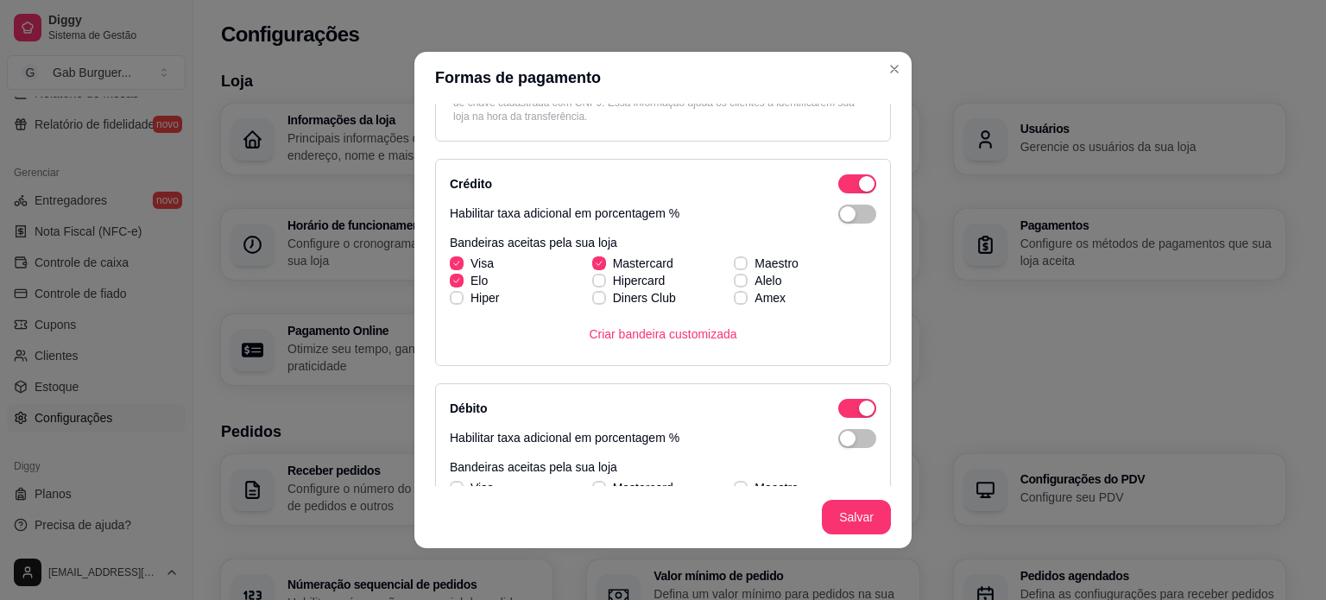
click at [613, 258] on span "Mastercard" at bounding box center [643, 263] width 60 height 17
click at [602, 267] on input "Mastercard" at bounding box center [596, 272] width 11 height 11
checkbox input "false"
click at [477, 255] on span "Visa" at bounding box center [481, 263] width 23 height 17
click at [460, 267] on input "Visa" at bounding box center [454, 272] width 11 height 11
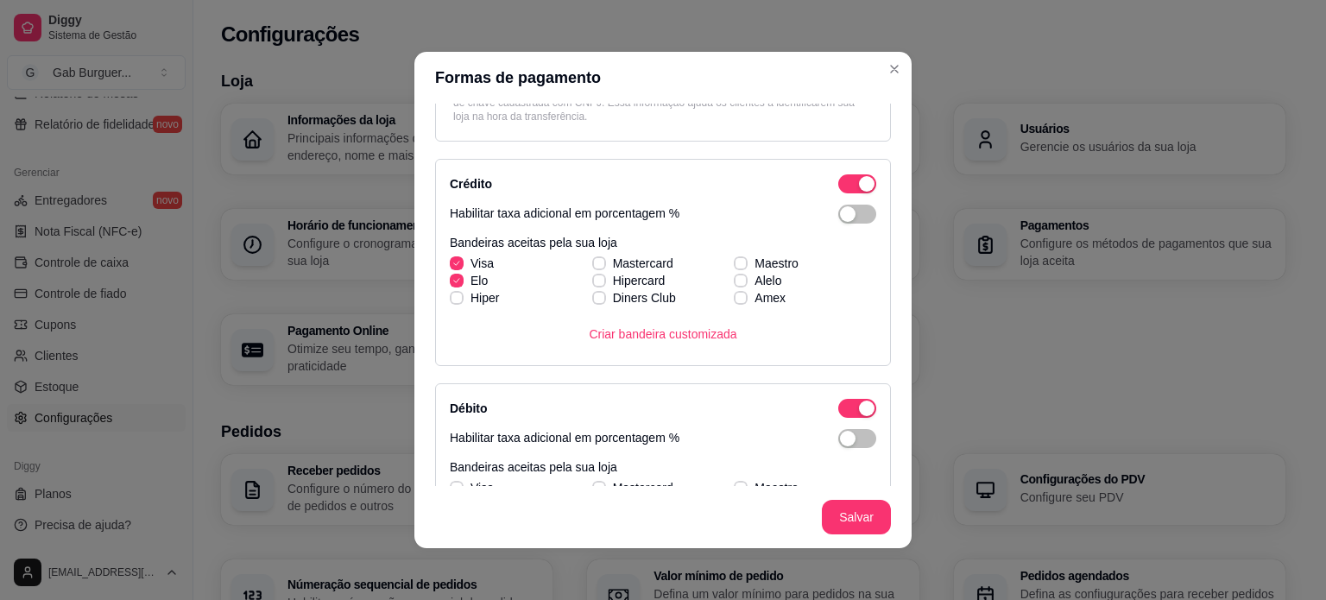
checkbox input "false"
click at [473, 279] on span "Elo" at bounding box center [478, 280] width 17 height 17
click at [460, 284] on input "Elo" at bounding box center [454, 289] width 11 height 11
checkbox input "false"
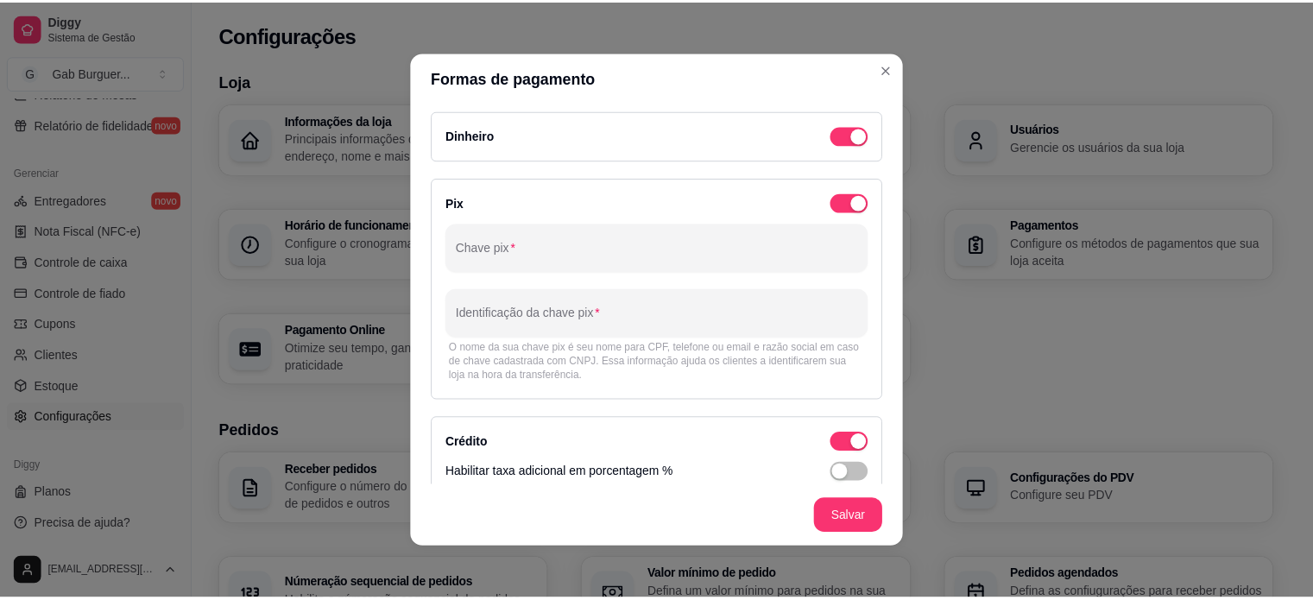
scroll to position [0, 0]
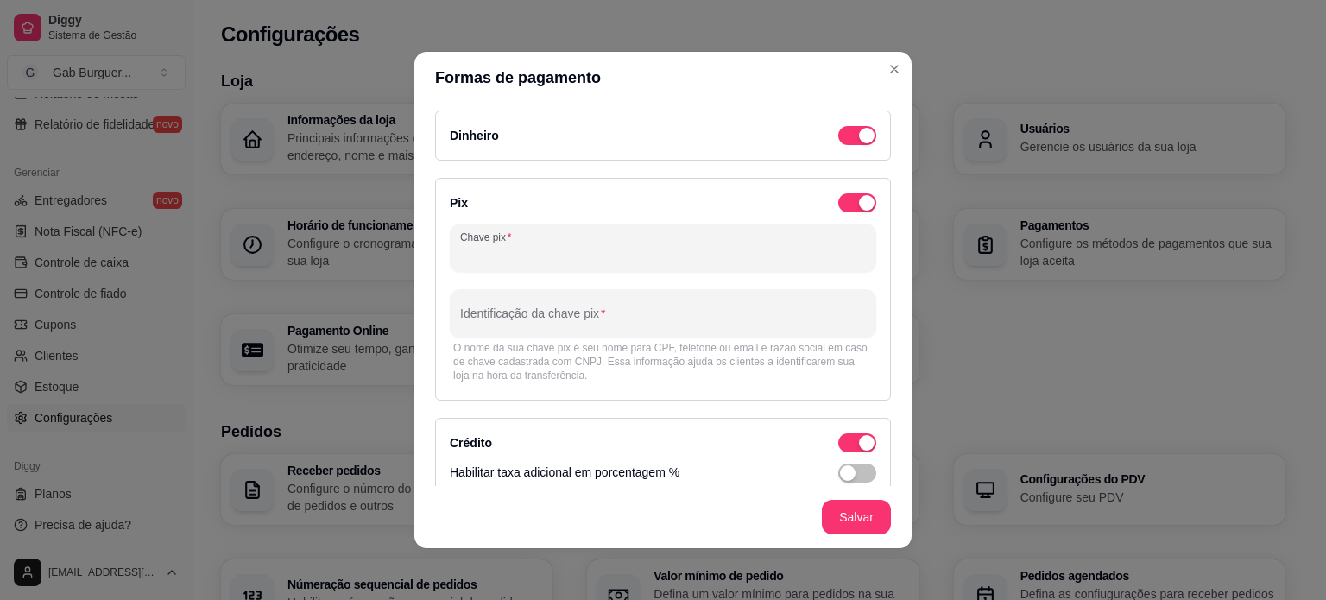
click at [609, 250] on input "Chave pix" at bounding box center [663, 254] width 406 height 17
click at [811, 515] on footer "Salvar" at bounding box center [662, 517] width 497 height 62
click at [822, 517] on button "Salvar" at bounding box center [856, 517] width 69 height 35
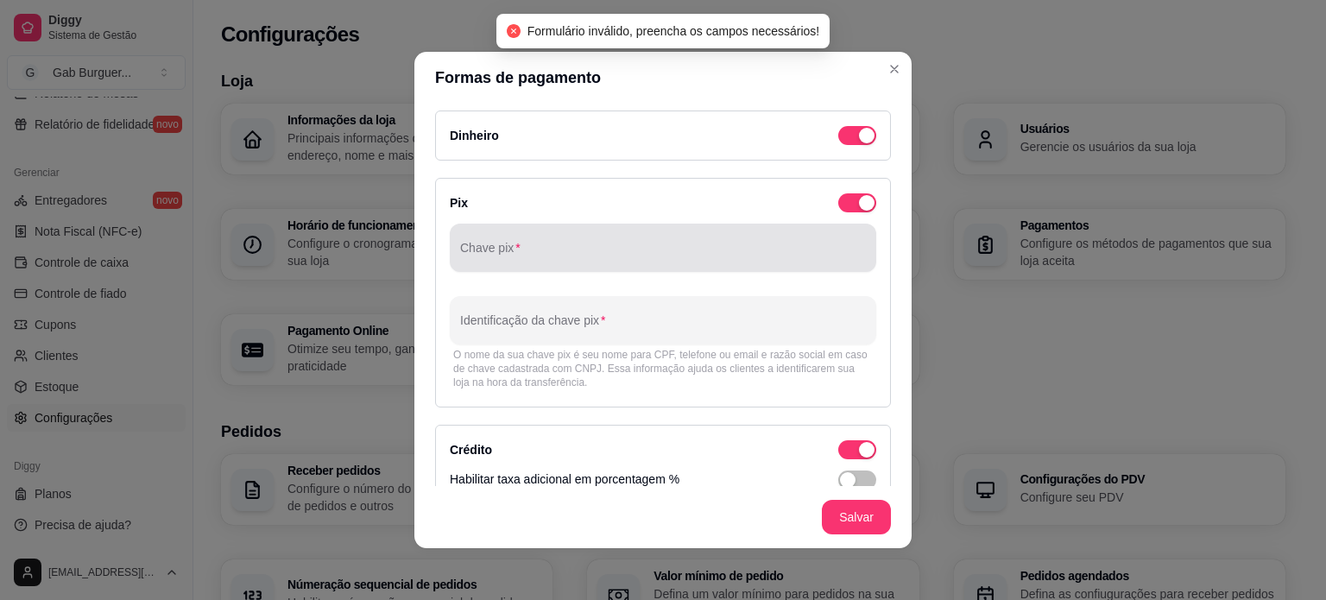
click at [565, 256] on input "Chave pix" at bounding box center [663, 254] width 406 height 17
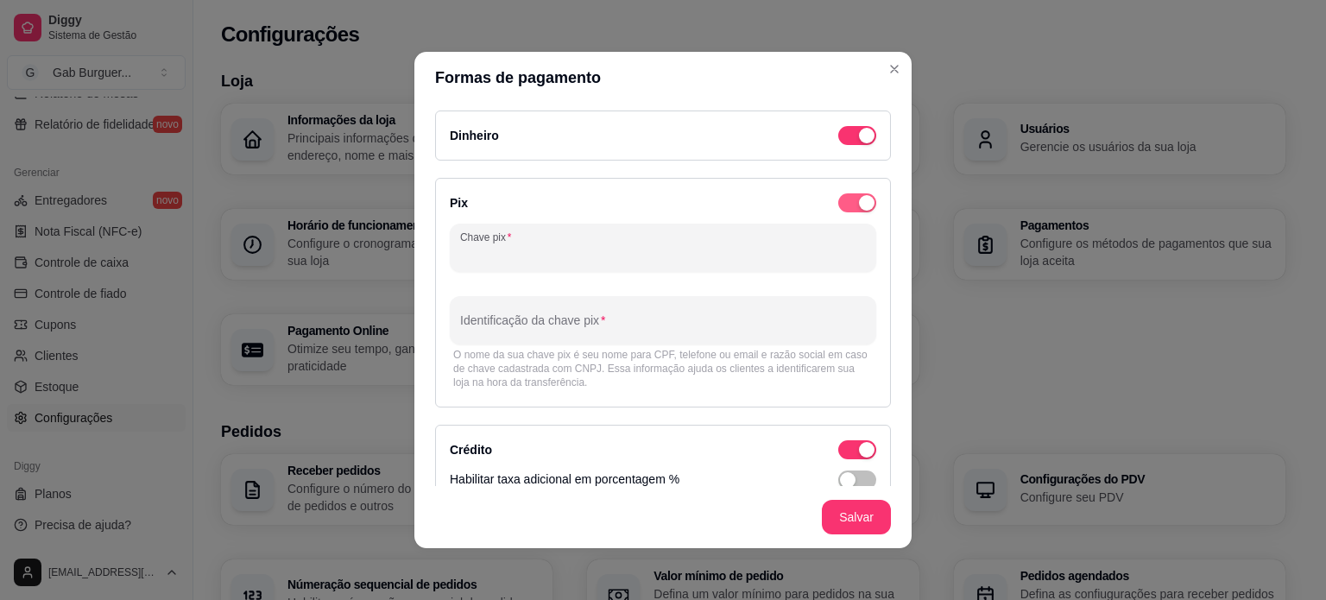
click at [859, 143] on div "button" at bounding box center [867, 136] width 16 height 16
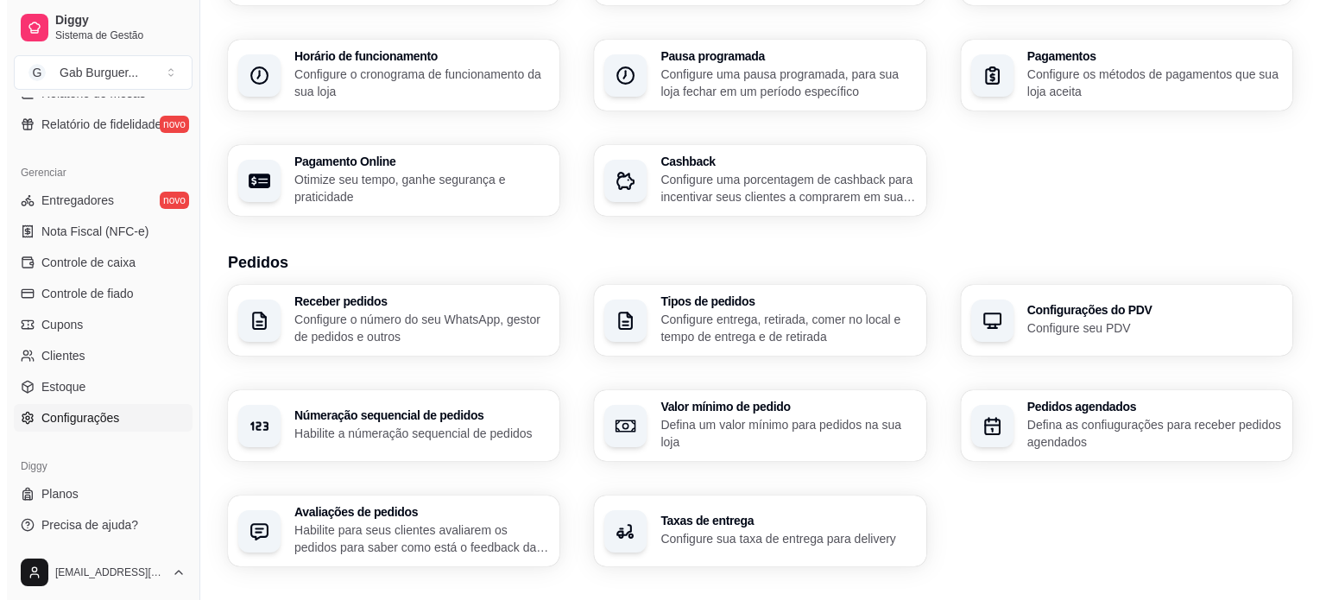
scroll to position [173, 0]
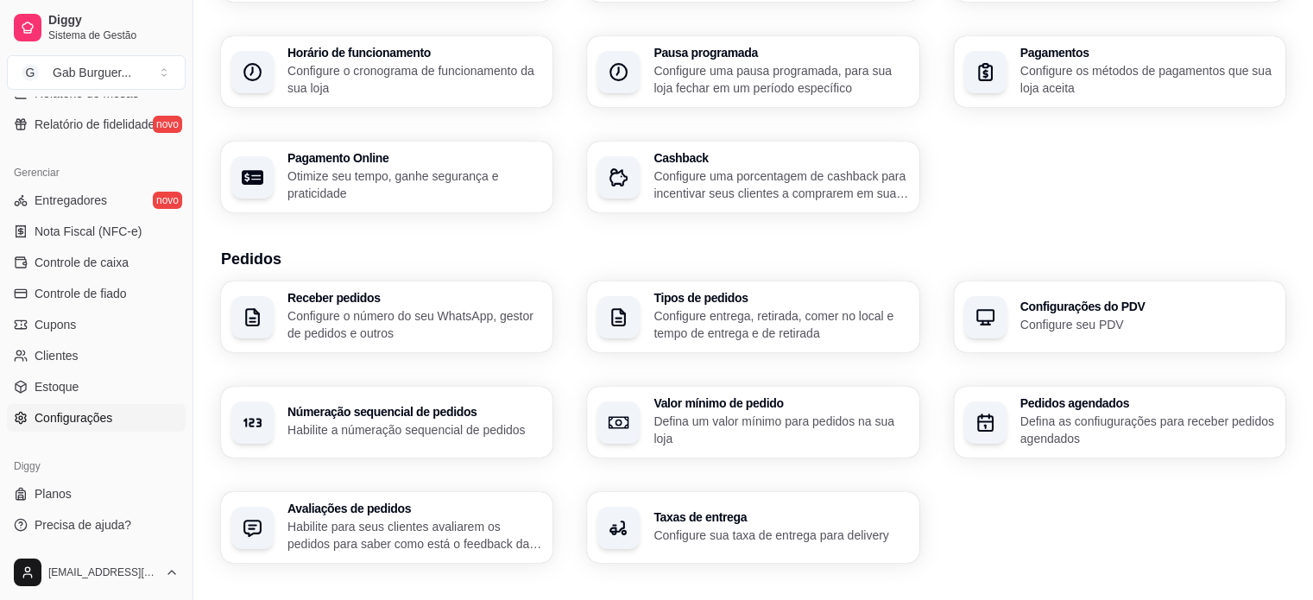
click at [345, 325] on p "Configure o número do seu WhatsApp, gestor de pedidos e outros" at bounding box center [414, 324] width 255 height 35
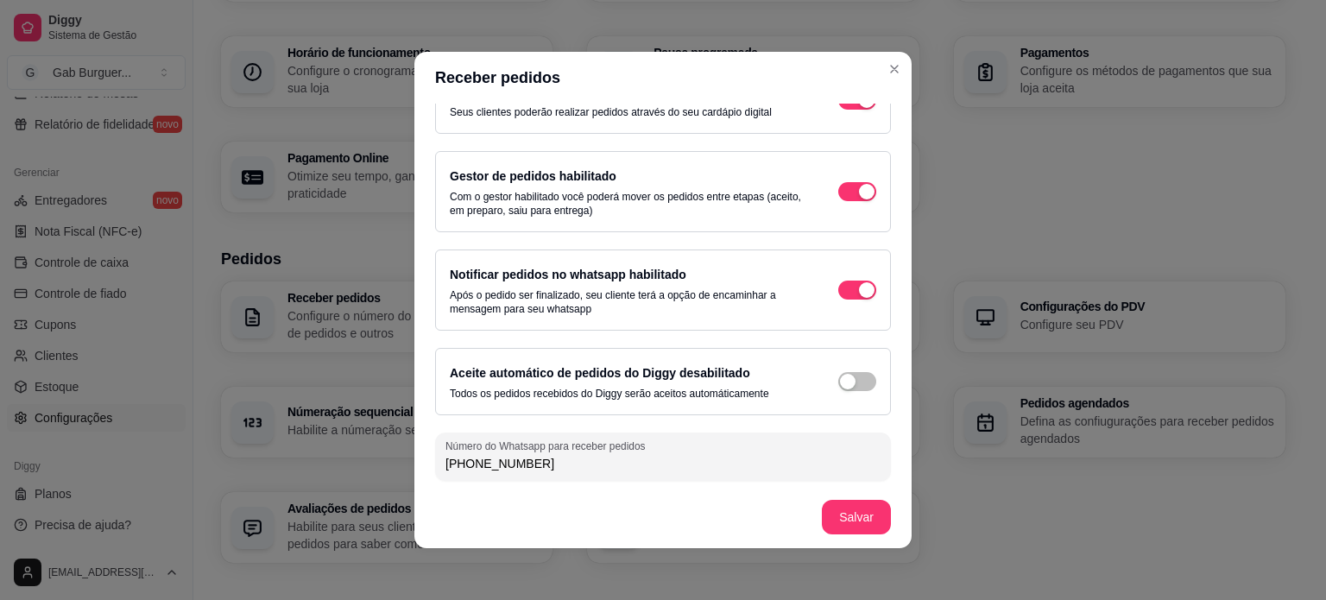
scroll to position [3, 0]
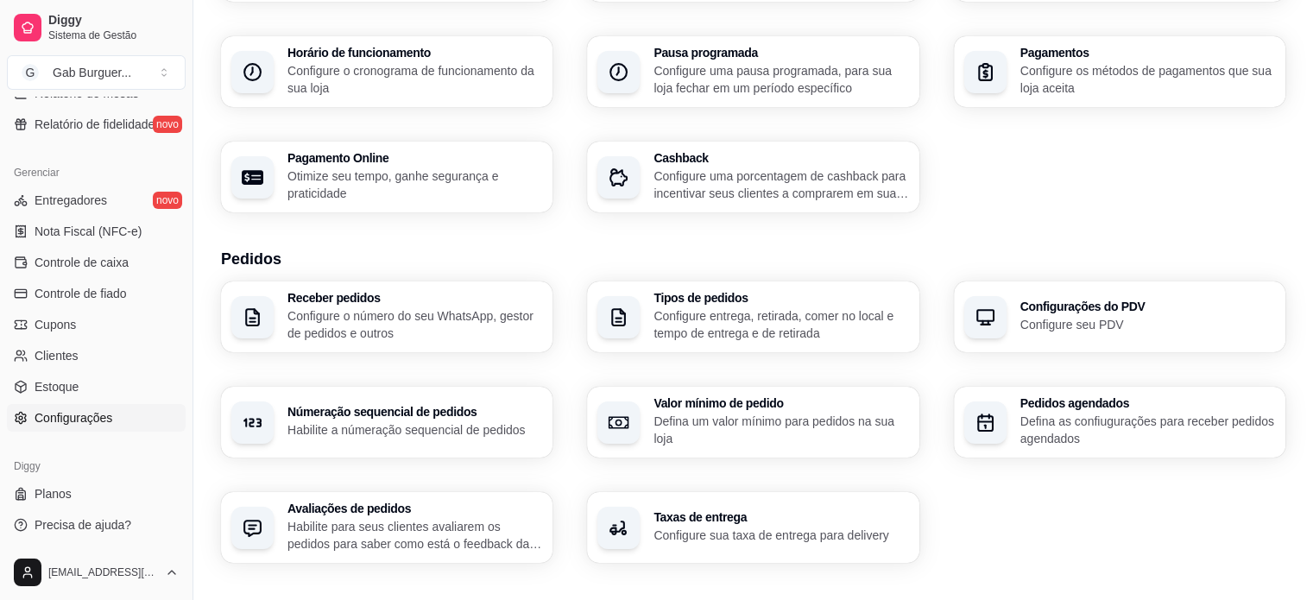
click at [732, 344] on div "Tipos de pedidos Configure entrega, retirada, comer no local e tempo de entrega…" at bounding box center [752, 316] width 331 height 71
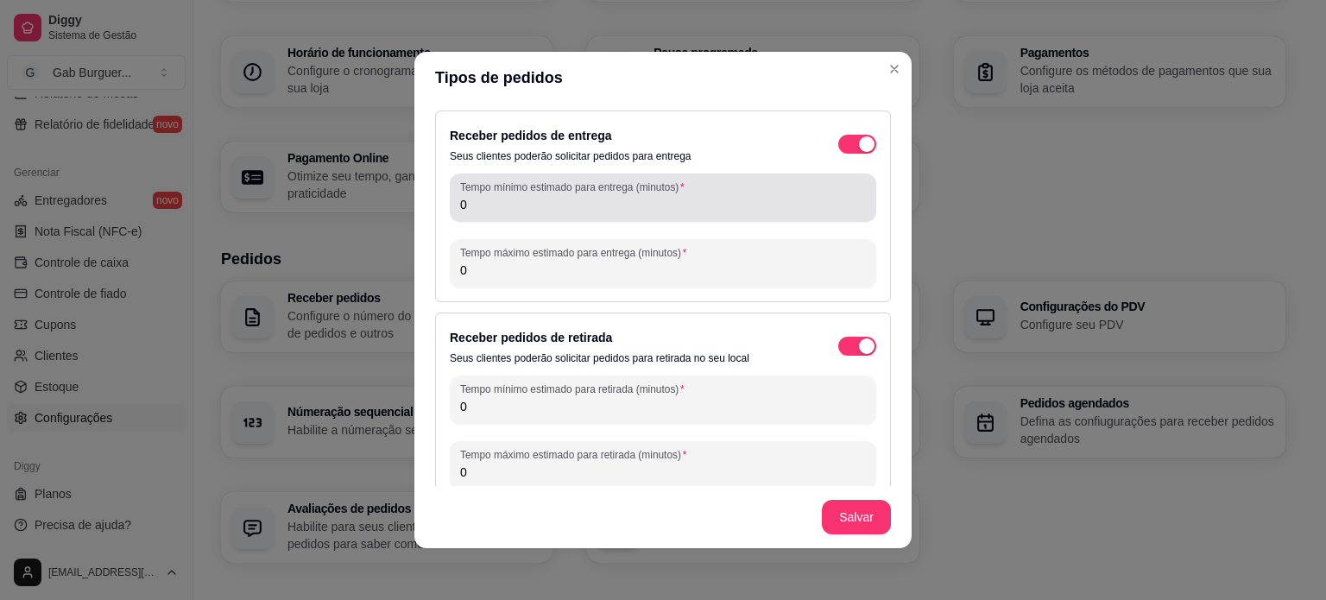
click at [540, 213] on div "0" at bounding box center [663, 197] width 406 height 35
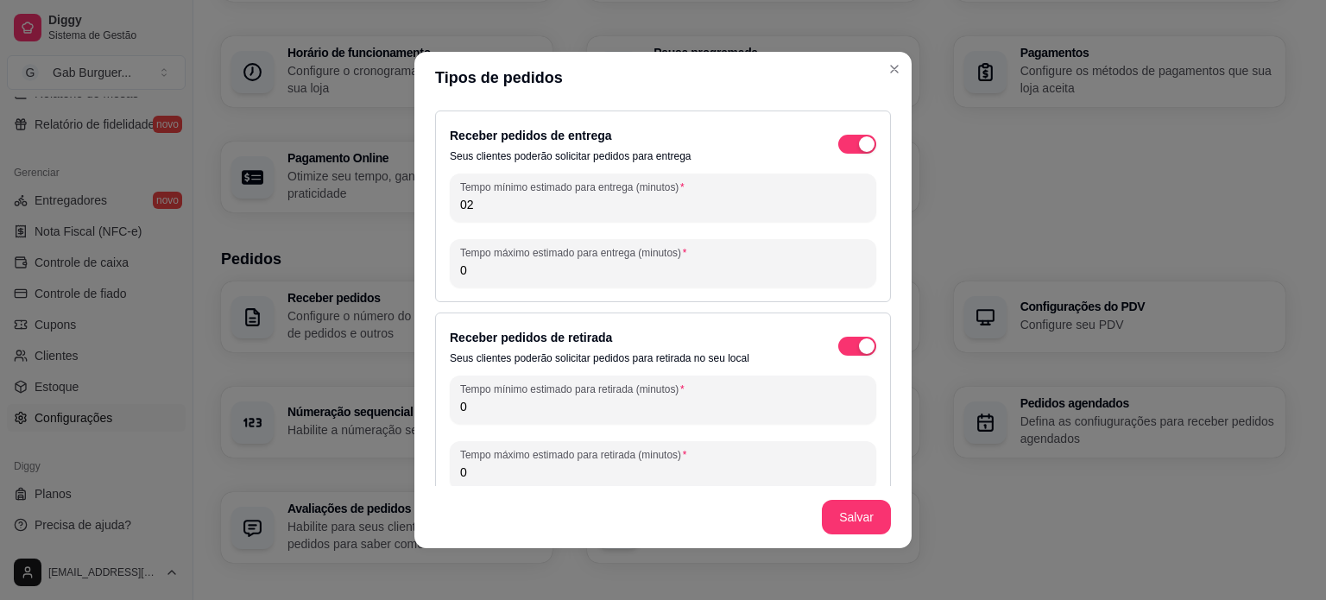
type input "0"
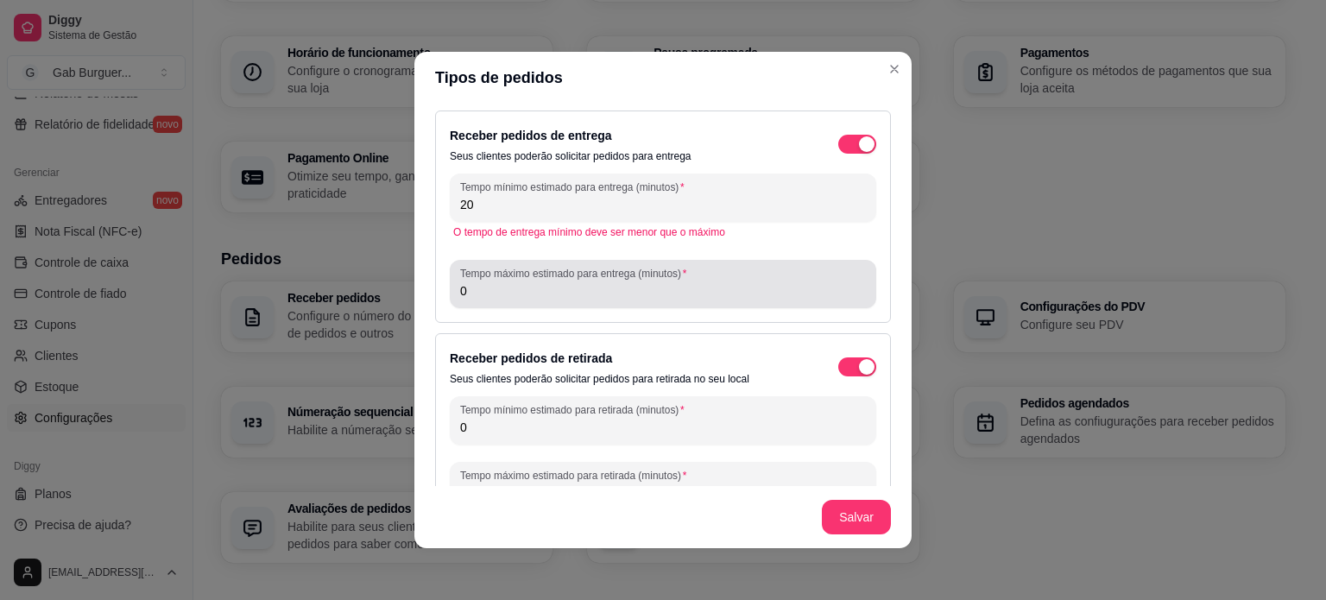
type input "20"
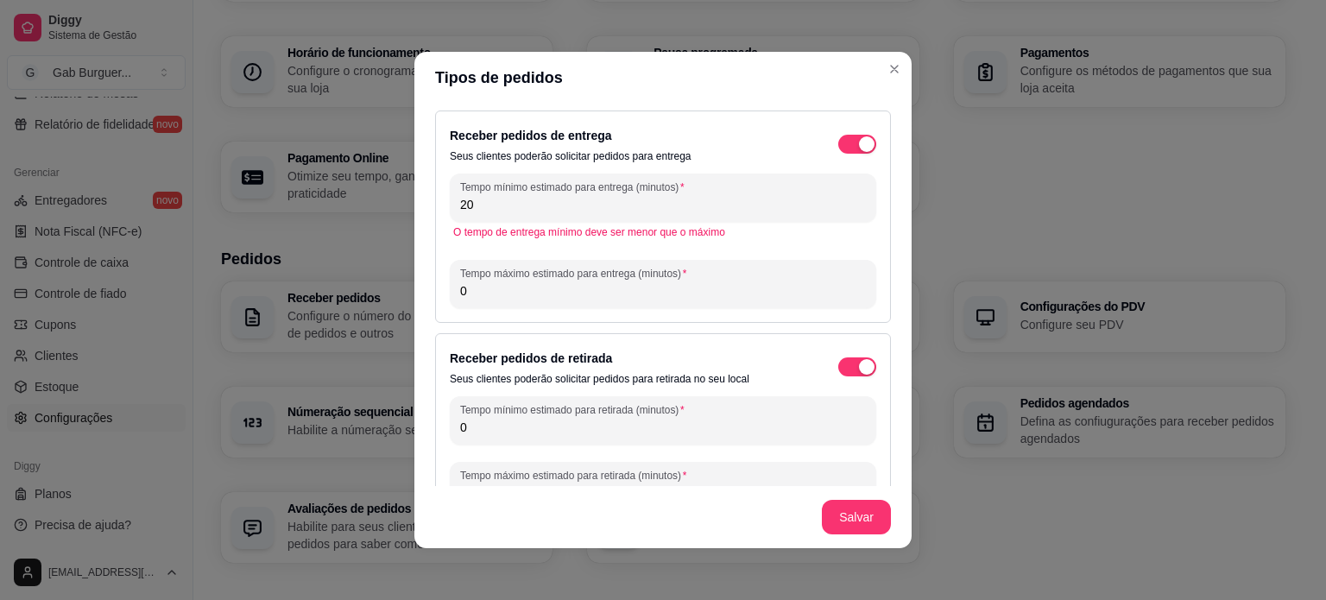
click at [494, 288] on input "0" at bounding box center [663, 290] width 406 height 17
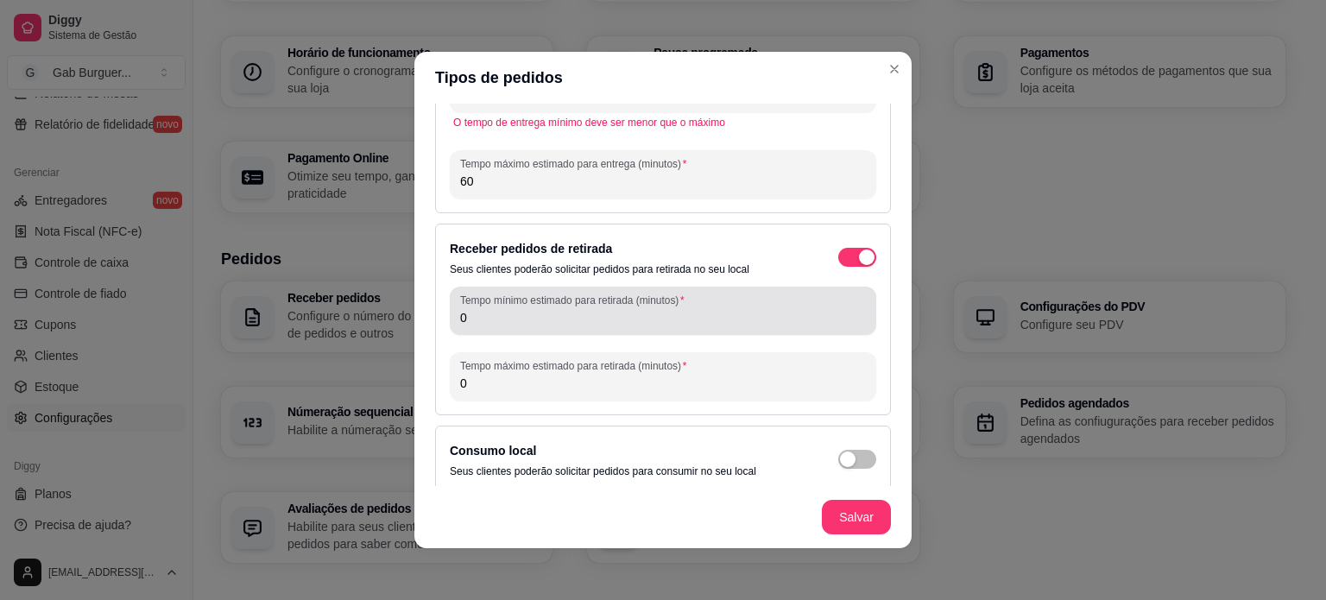
scroll to position [122, 0]
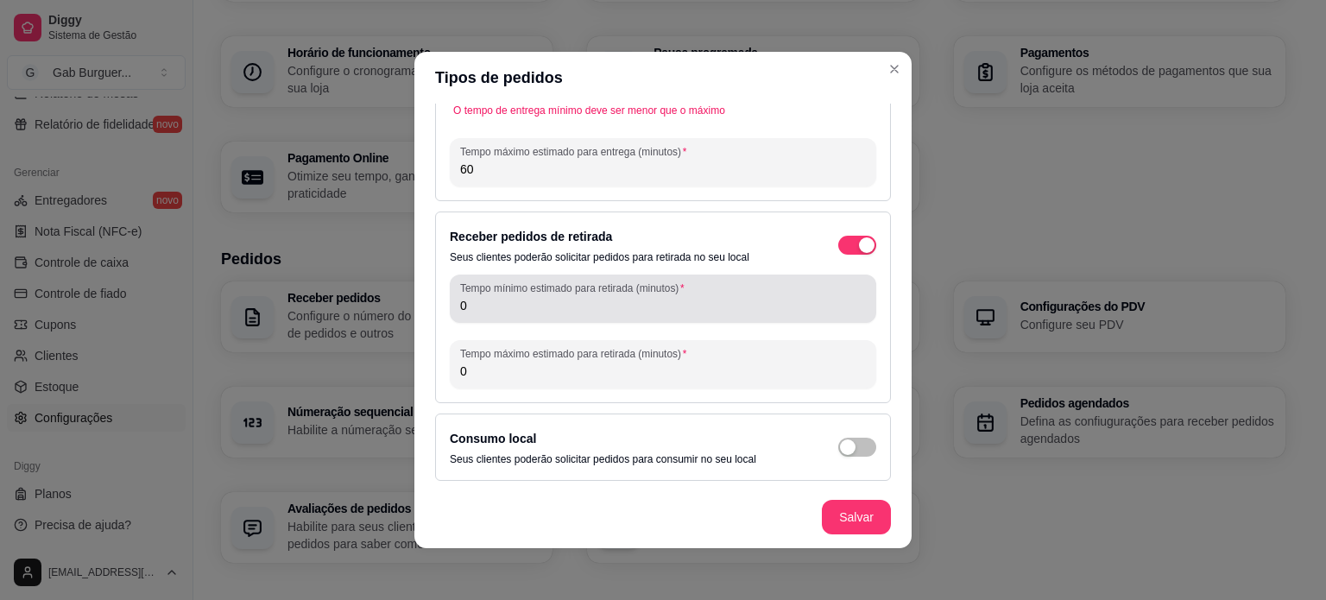
type input "60"
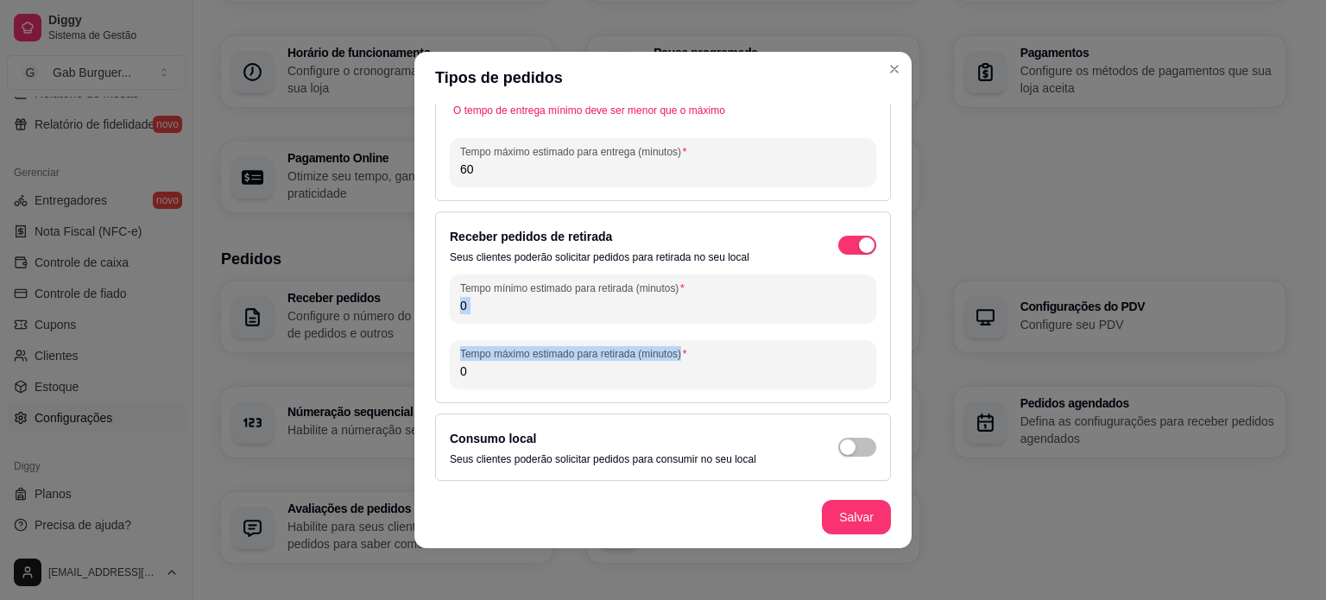
drag, startPoint x: 486, startPoint y: 317, endPoint x: 449, endPoint y: 325, distance: 37.9
click at [450, 325] on div "Tempo mínimo estimado para retirada (minutos) 0 Tempo máximo estimado para reti…" at bounding box center [663, 331] width 426 height 114
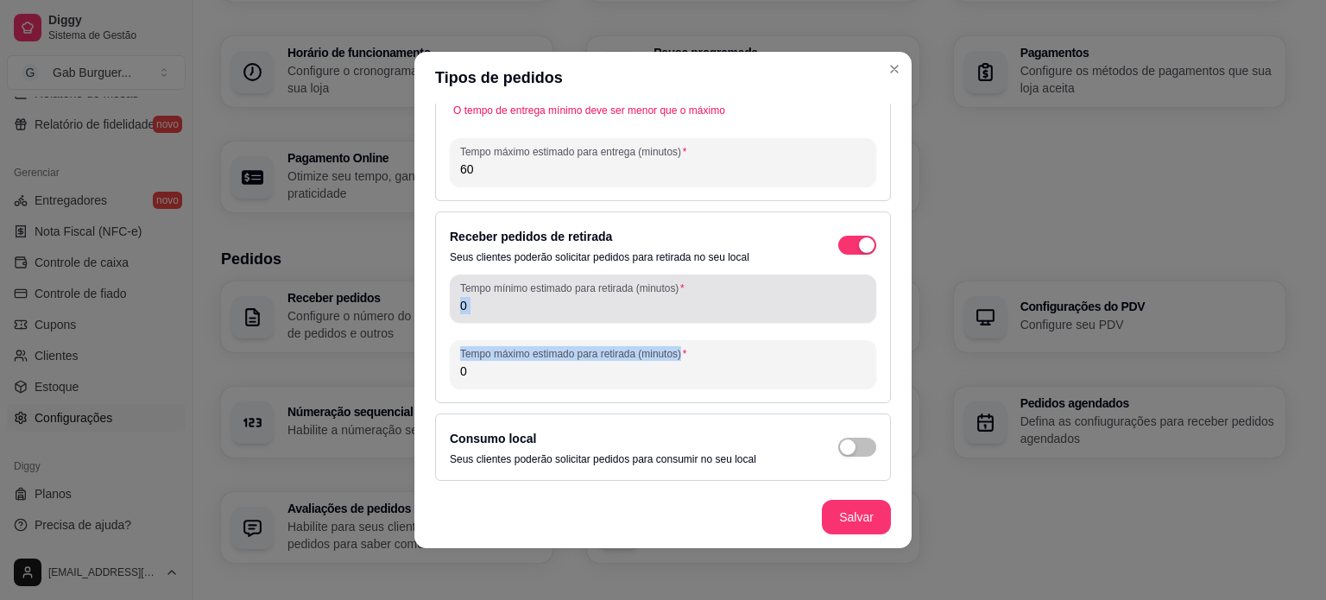
click at [484, 297] on input "0" at bounding box center [663, 305] width 406 height 17
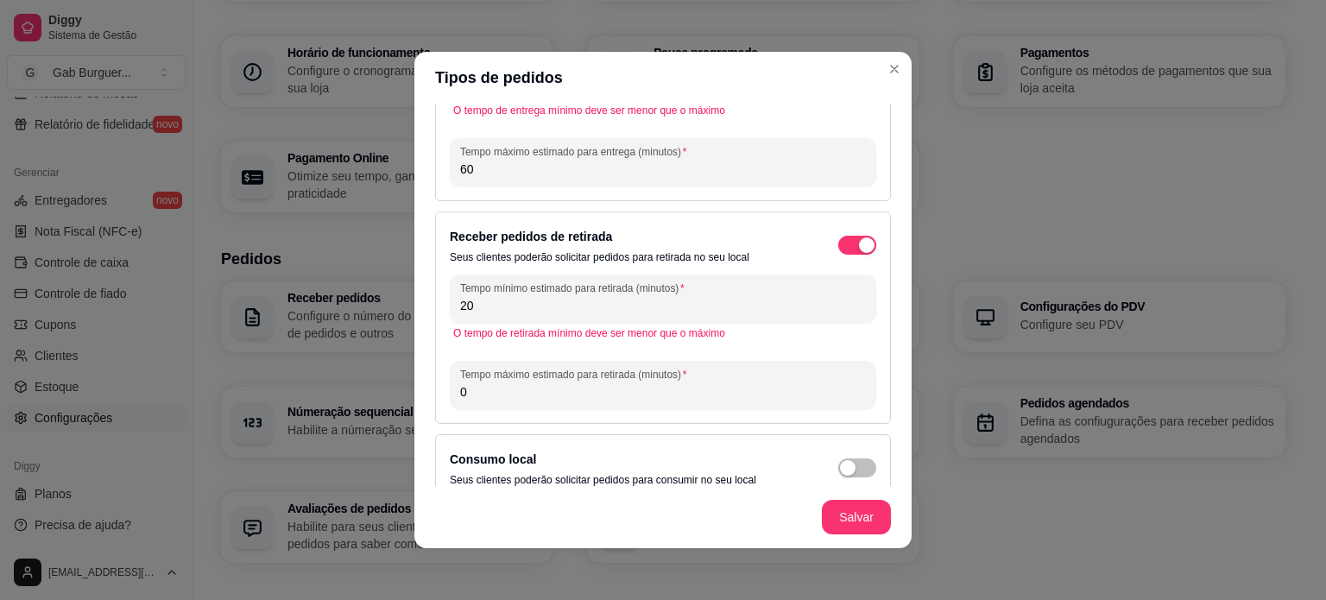
type input "20"
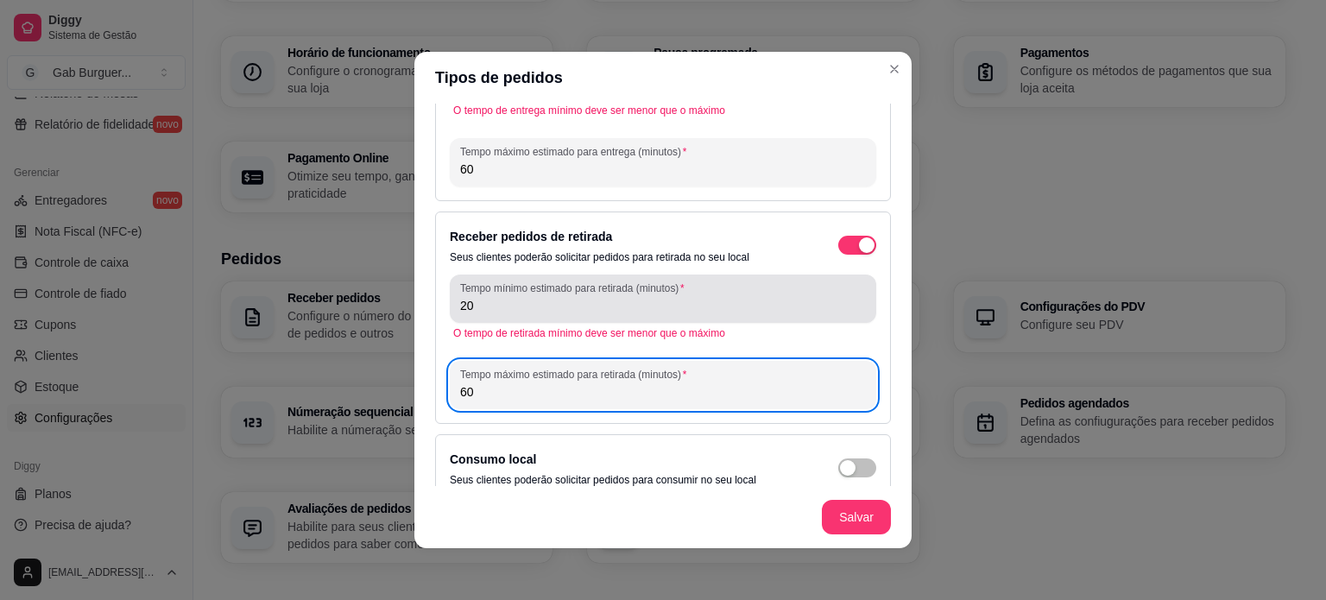
type input "60"
click at [701, 306] on input "20" at bounding box center [663, 305] width 406 height 17
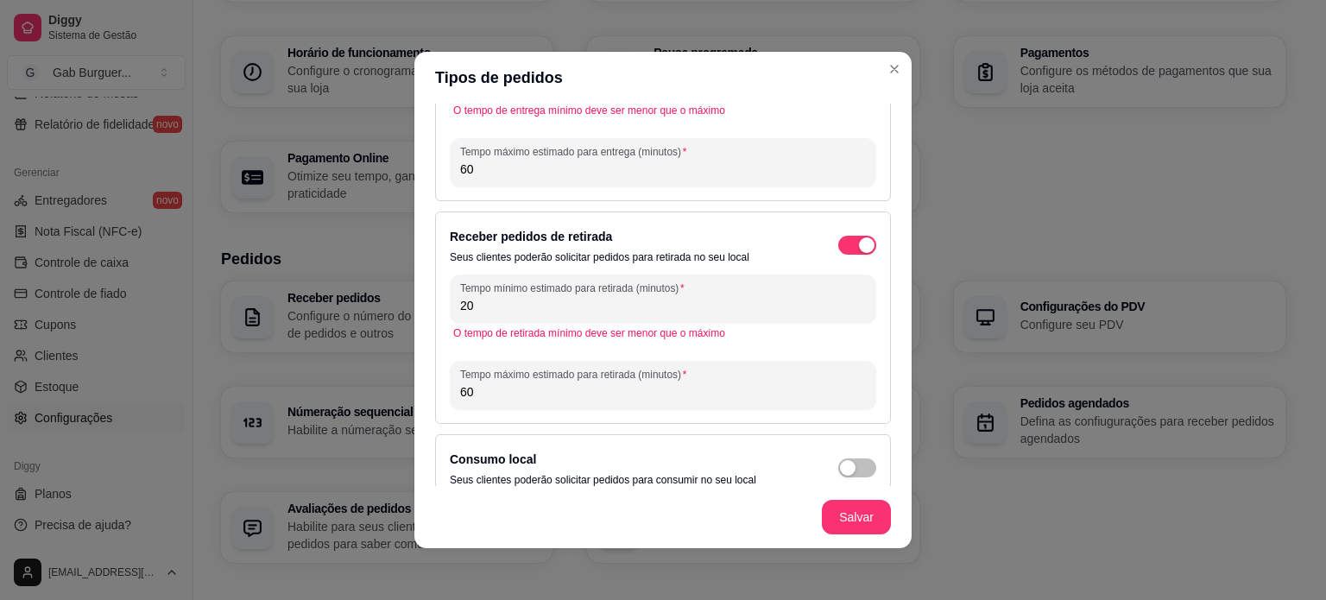
click at [674, 220] on div "Receber pedidos de retirada Seus clientes poderão solicitar pedidos para retira…" at bounding box center [663, 317] width 456 height 212
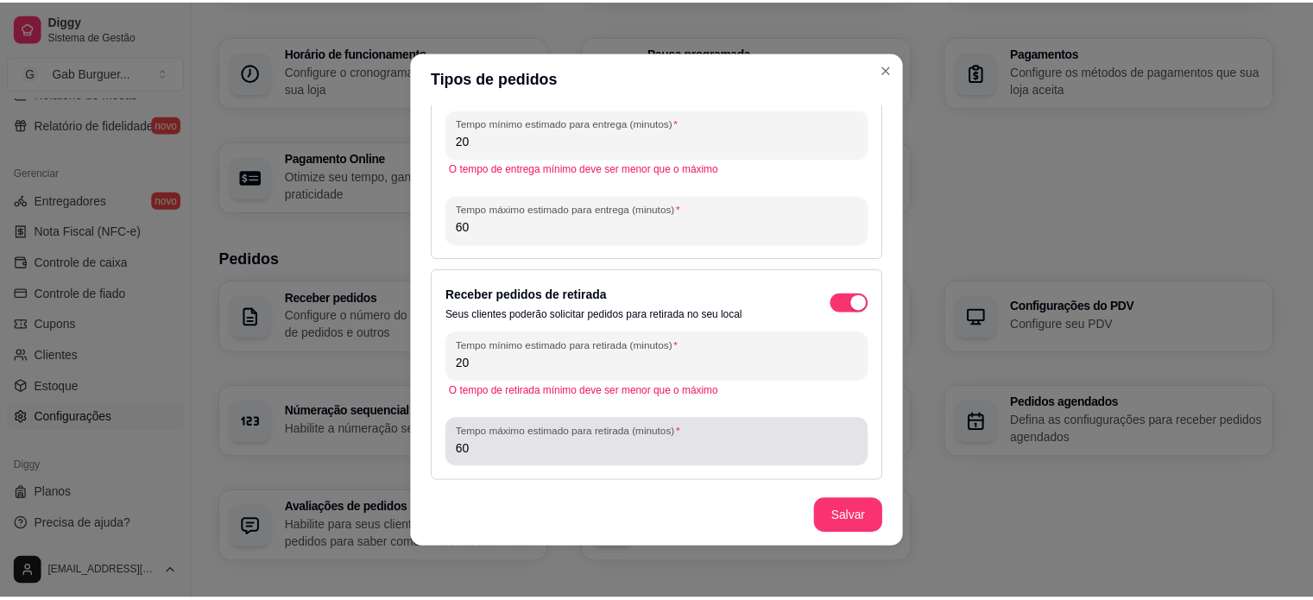
scroll to position [0, 0]
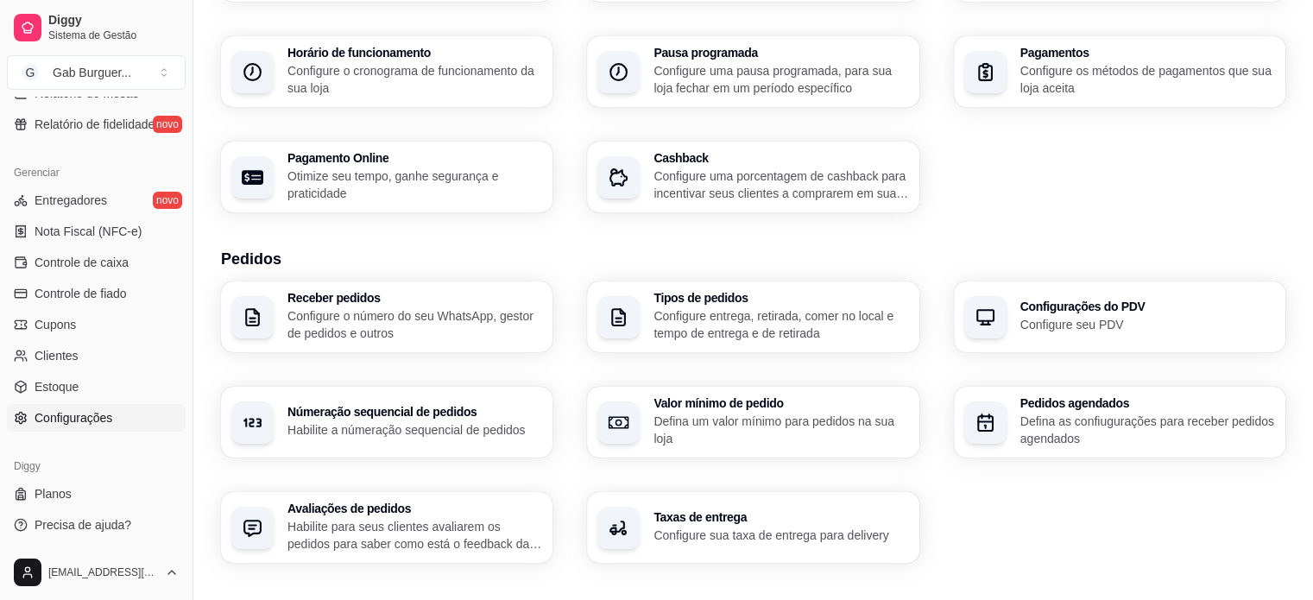
click at [1001, 321] on div "button" at bounding box center [985, 317] width 42 height 42
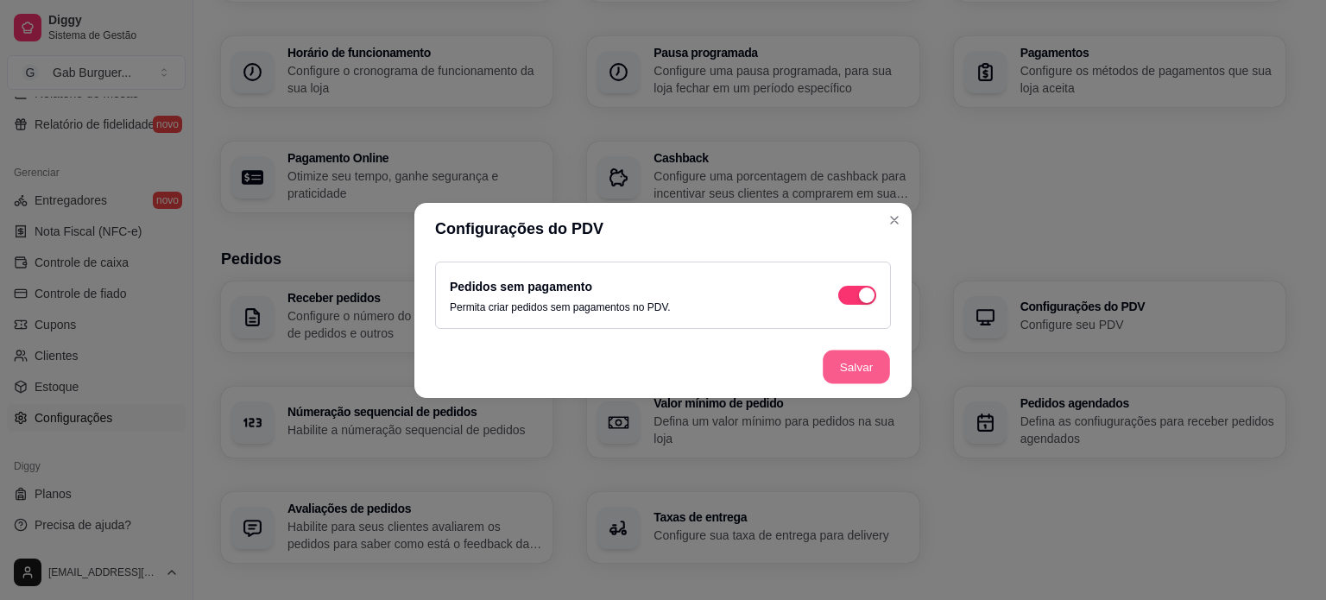
click at [848, 377] on button "Salvar" at bounding box center [856, 367] width 67 height 34
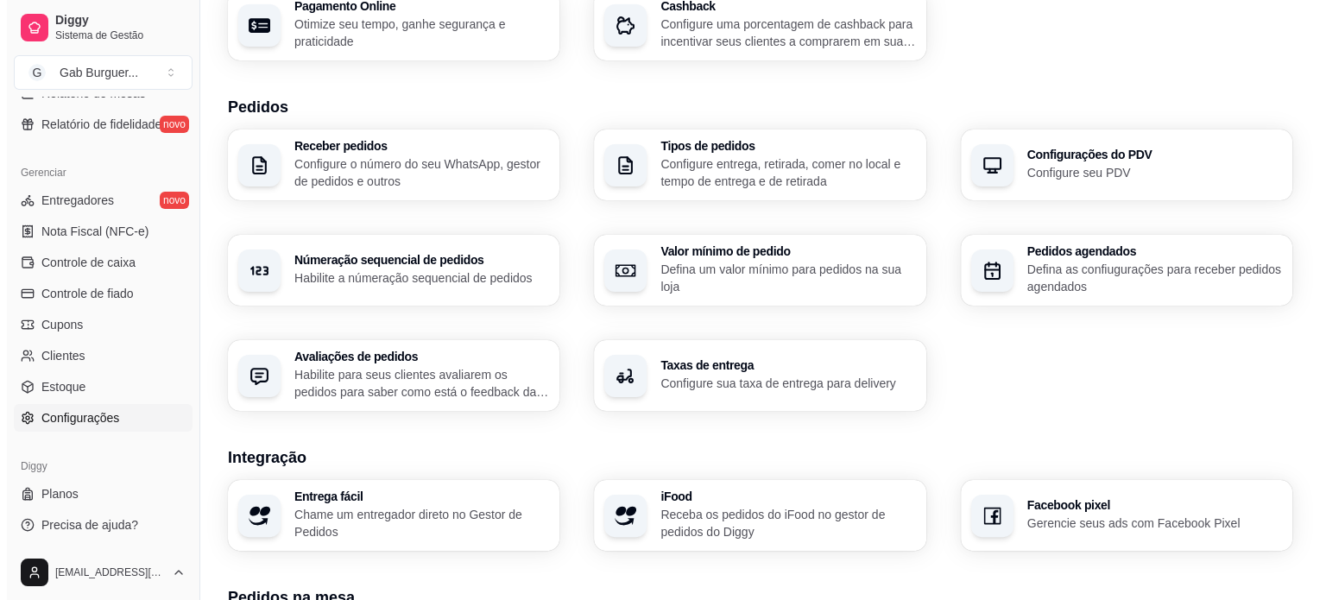
scroll to position [345, 0]
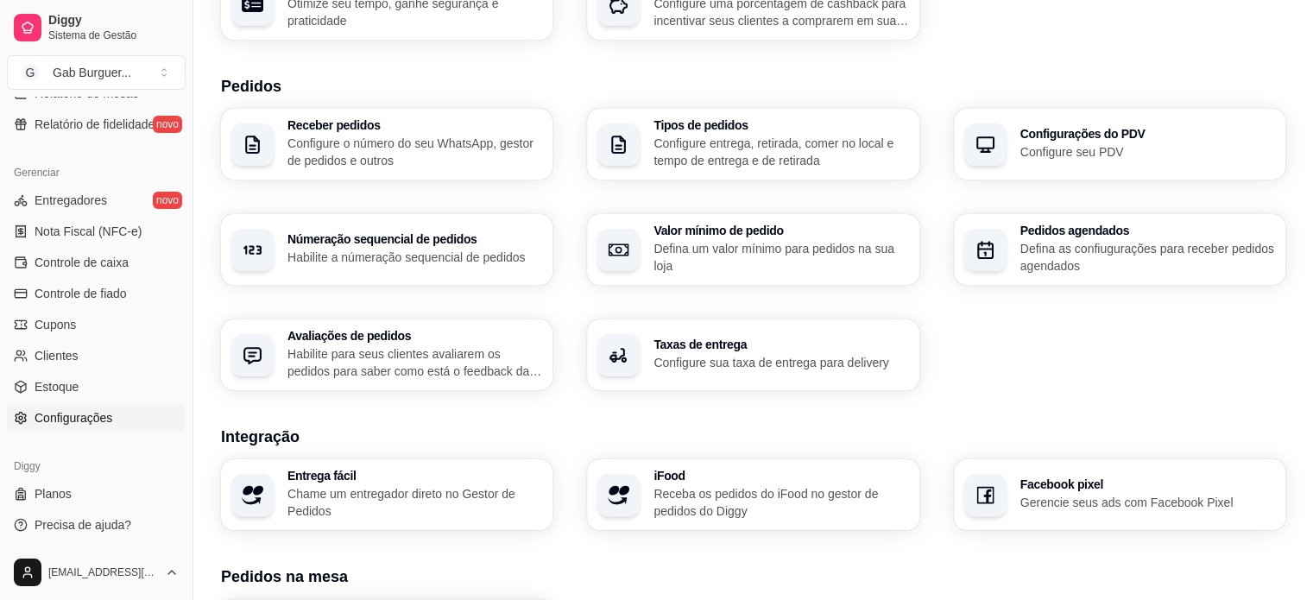
click at [443, 244] on h3 "Númeração sequencial de pedidos" at bounding box center [414, 239] width 255 height 12
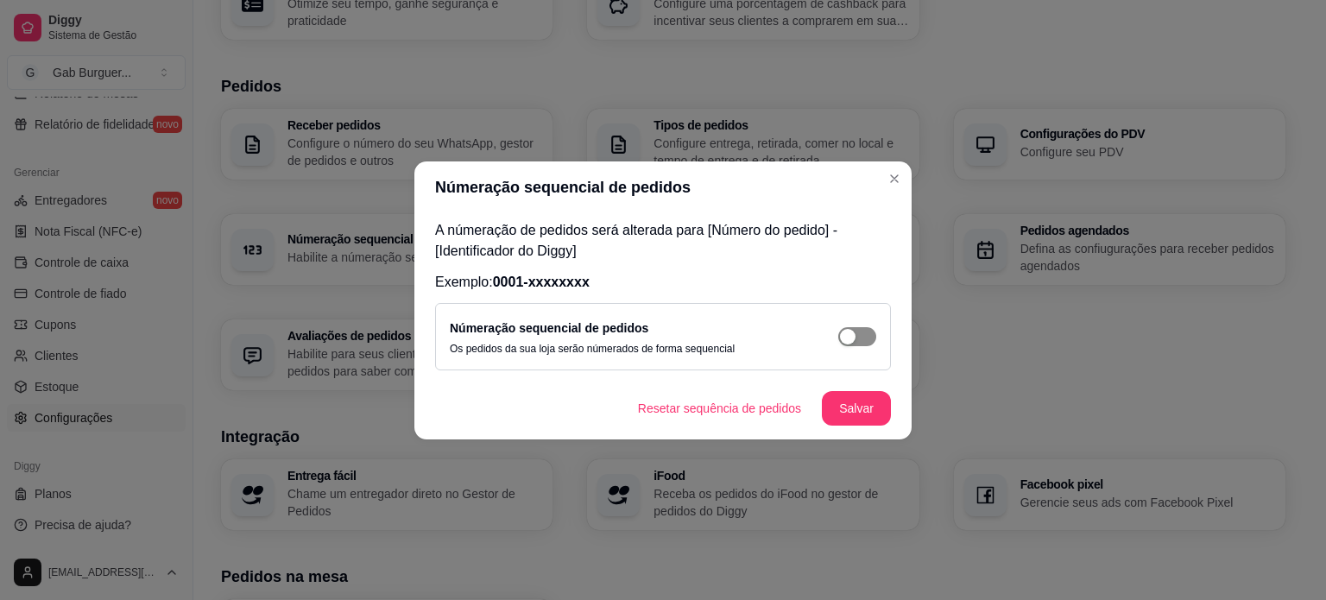
click at [840, 332] on div "button" at bounding box center [848, 337] width 16 height 16
click at [676, 264] on div "A númeração de pedidos será alterada para [Número do pedido] - [Identificador d…" at bounding box center [662, 295] width 497 height 164
click at [832, 407] on button "Salvar" at bounding box center [856, 408] width 67 height 34
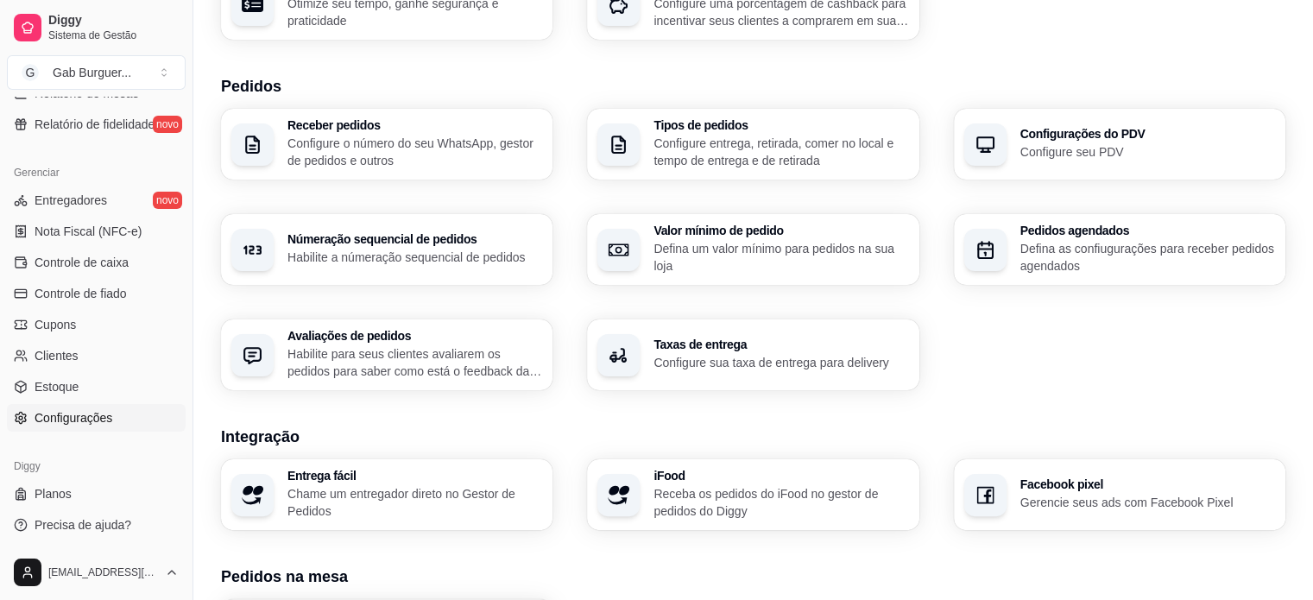
click at [661, 248] on p "Defina um valor mínimo para pedidos na sua loja" at bounding box center [780, 257] width 255 height 35
click at [526, 386] on div "Avaliações de pedidos Habilite para seus clientes avaliarem os pedidos para sab…" at bounding box center [387, 354] width 322 height 69
click at [766, 372] on div "Taxas de entrega Configure sua taxa de entrega para delivery" at bounding box center [752, 354] width 331 height 71
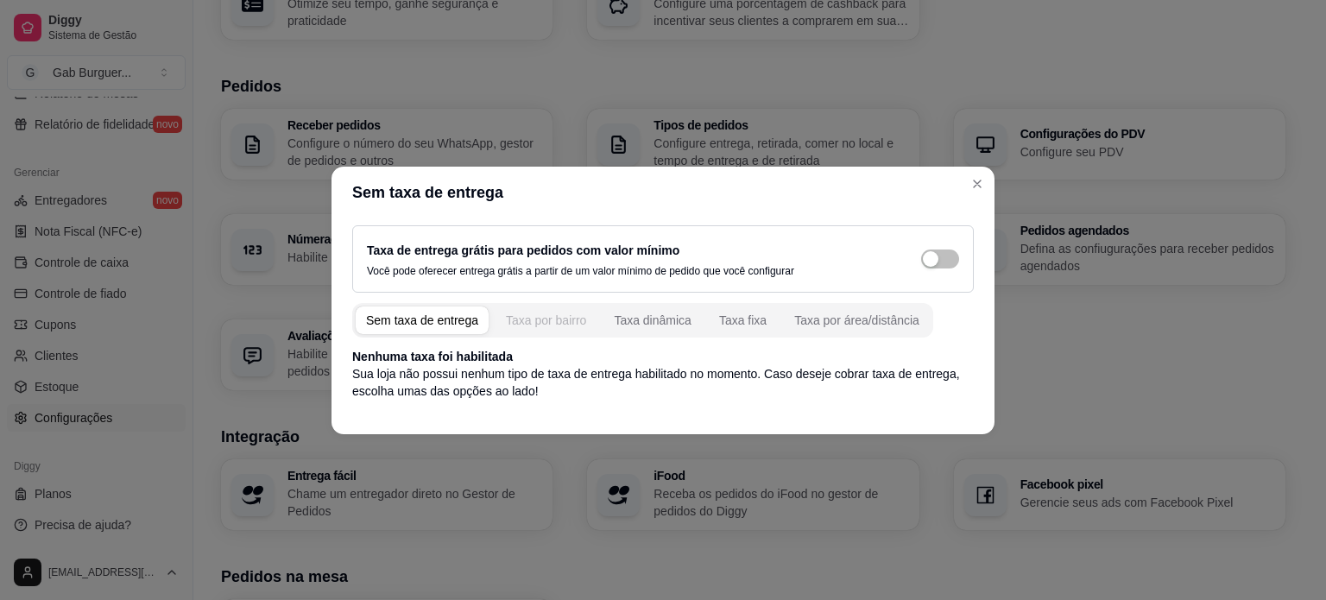
click at [539, 321] on div "Taxa por bairro" at bounding box center [546, 320] width 80 height 17
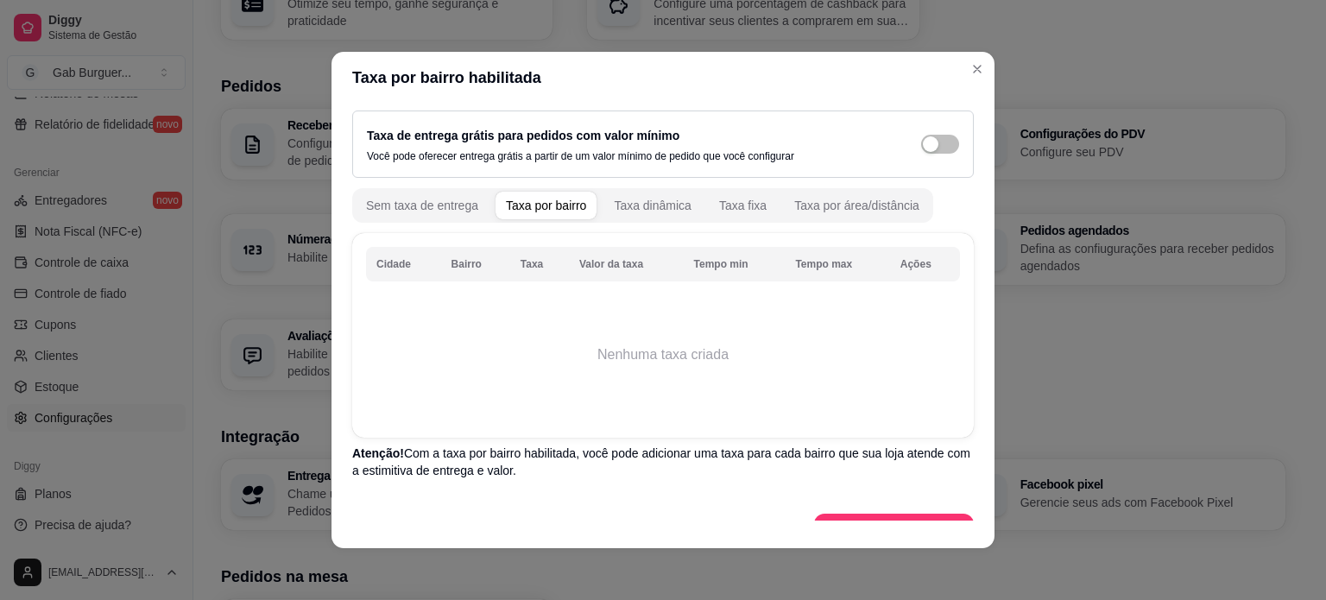
click at [542, 324] on td "Nenhuma taxa criada" at bounding box center [663, 355] width 594 height 138
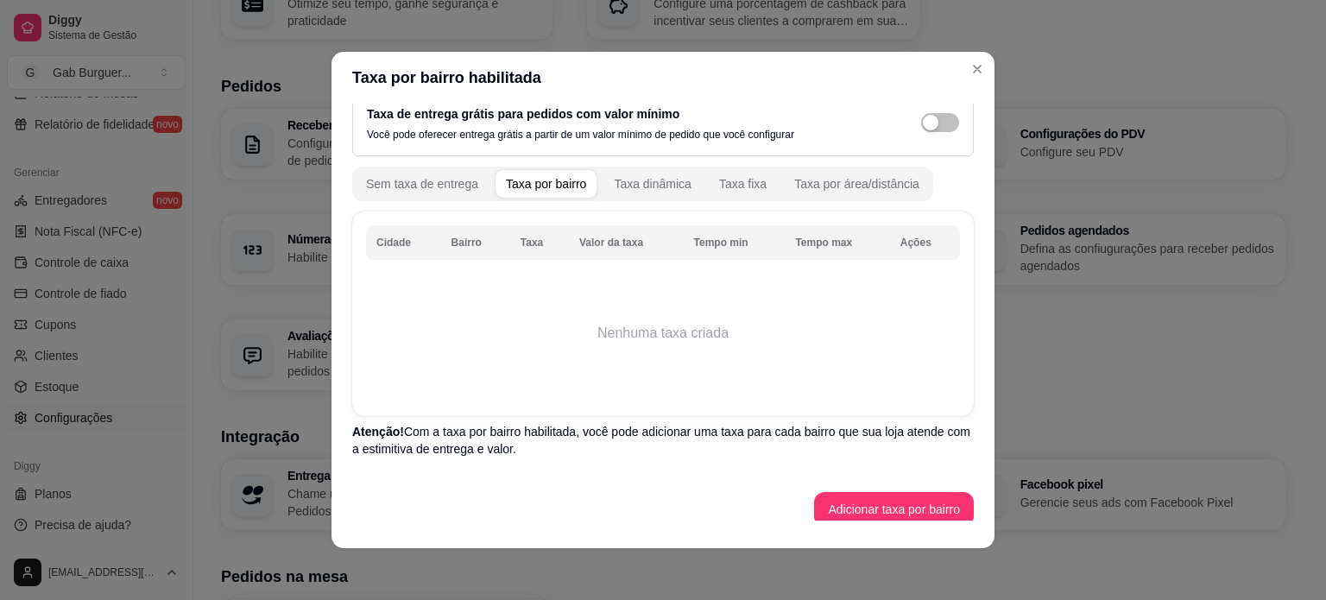
scroll to position [34, 0]
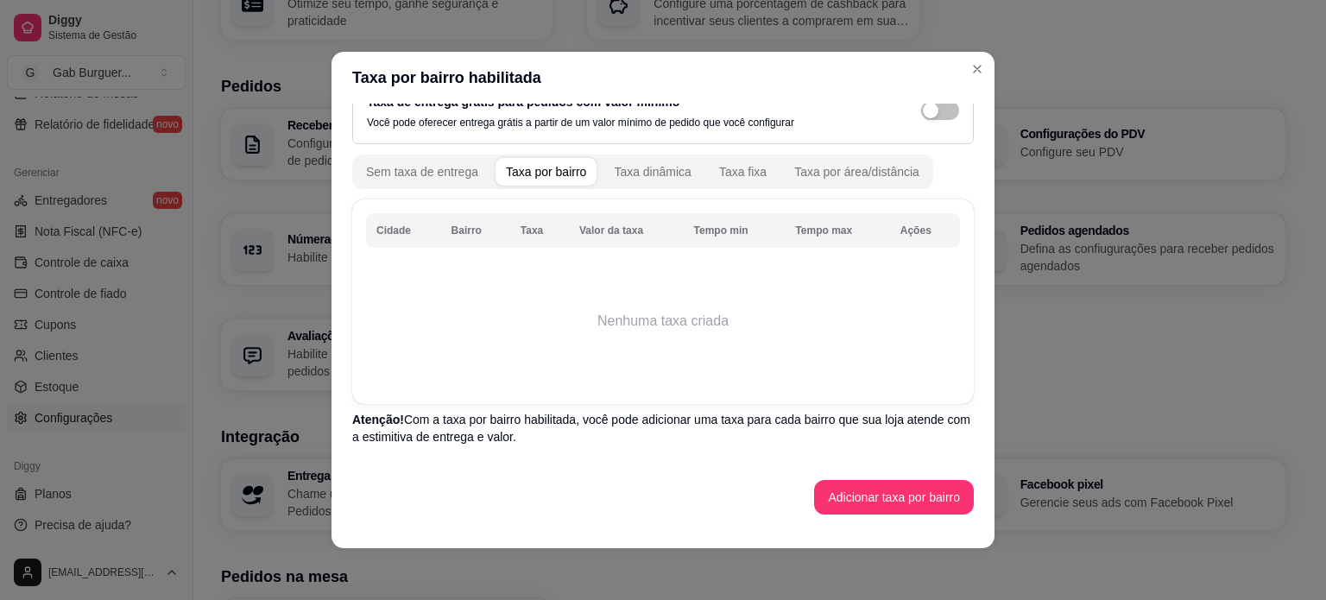
click at [620, 333] on td "Nenhuma taxa criada" at bounding box center [663, 321] width 594 height 138
click at [637, 189] on div "Sem taxa de entrega Taxa por bairro Taxa dinâmica Taxa fixa Taxa por área/distâ…" at bounding box center [662, 334] width 621 height 360
click at [641, 172] on div "Taxa dinâmica" at bounding box center [653, 171] width 78 height 17
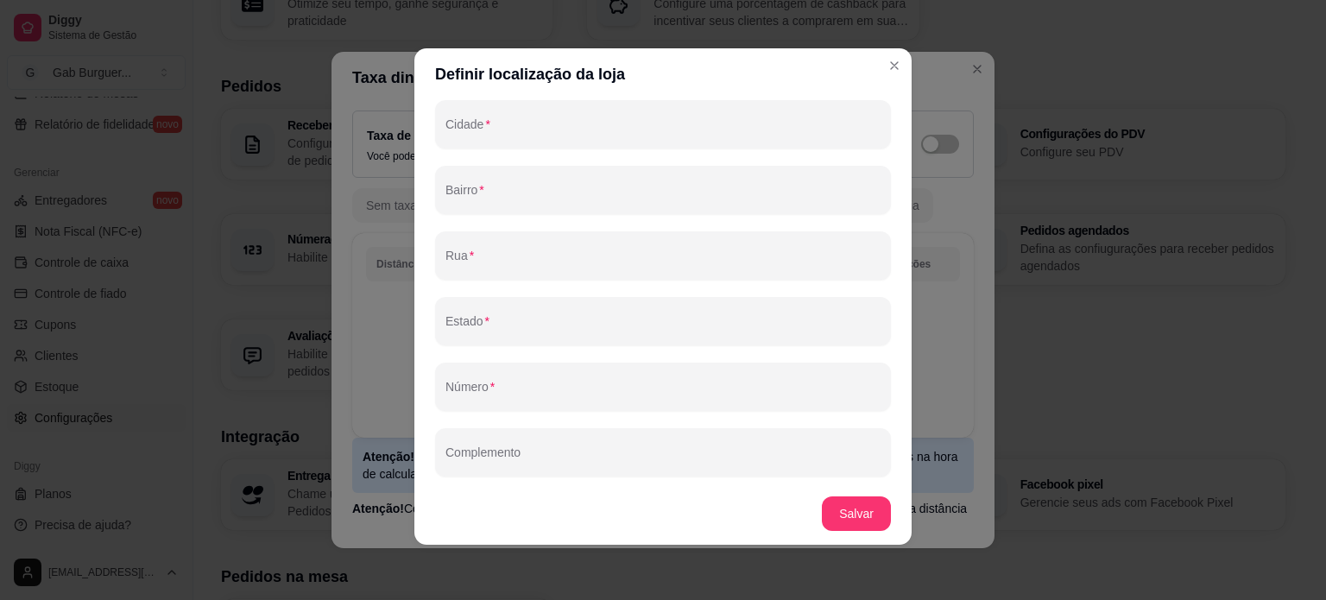
scroll to position [0, 0]
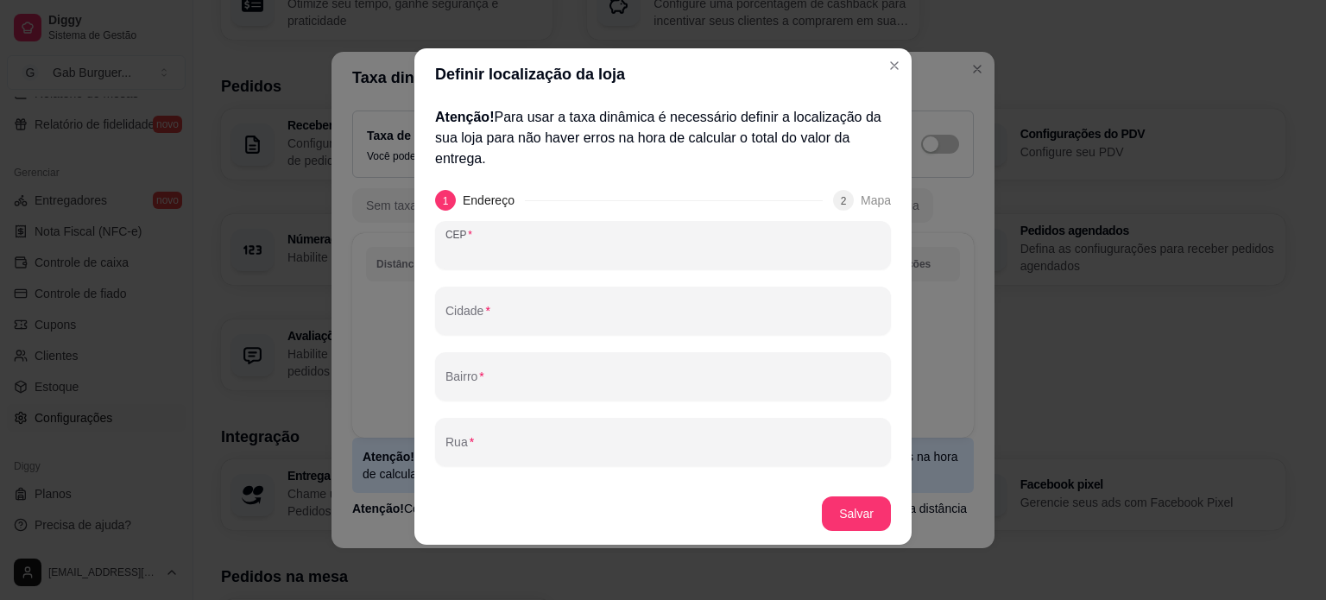
click at [508, 259] on input "CEP" at bounding box center [662, 251] width 435 height 17
type input "86125-000"
type input "Tamarana"
type input "PR"
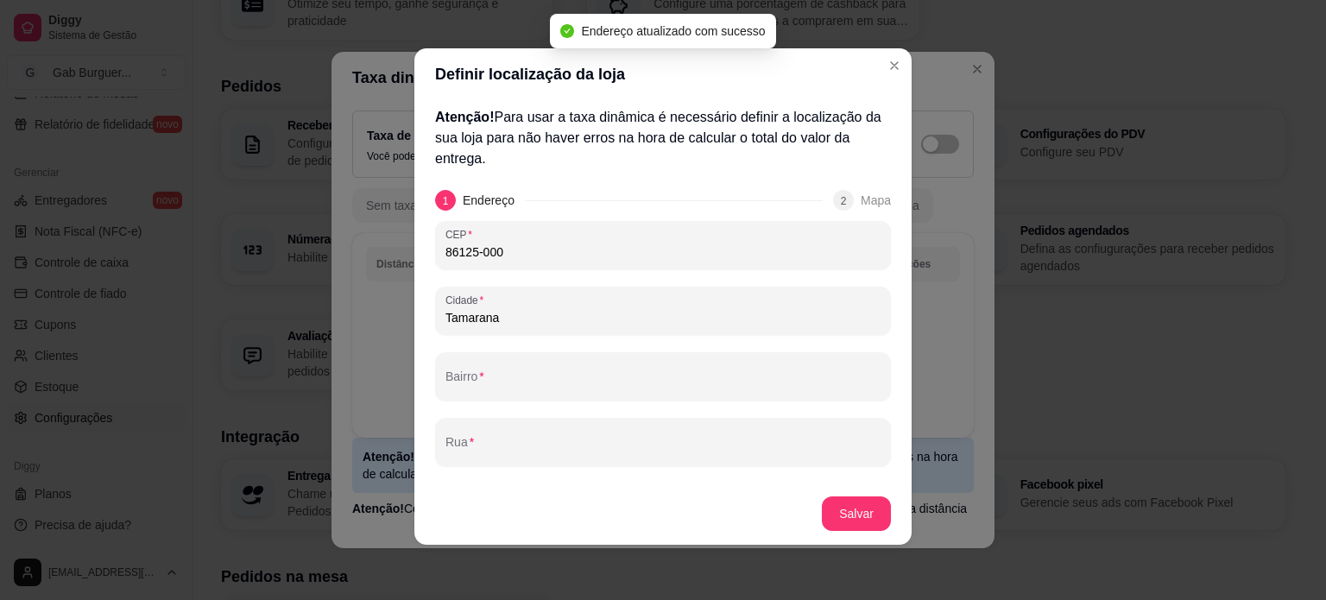
type input "86125-000"
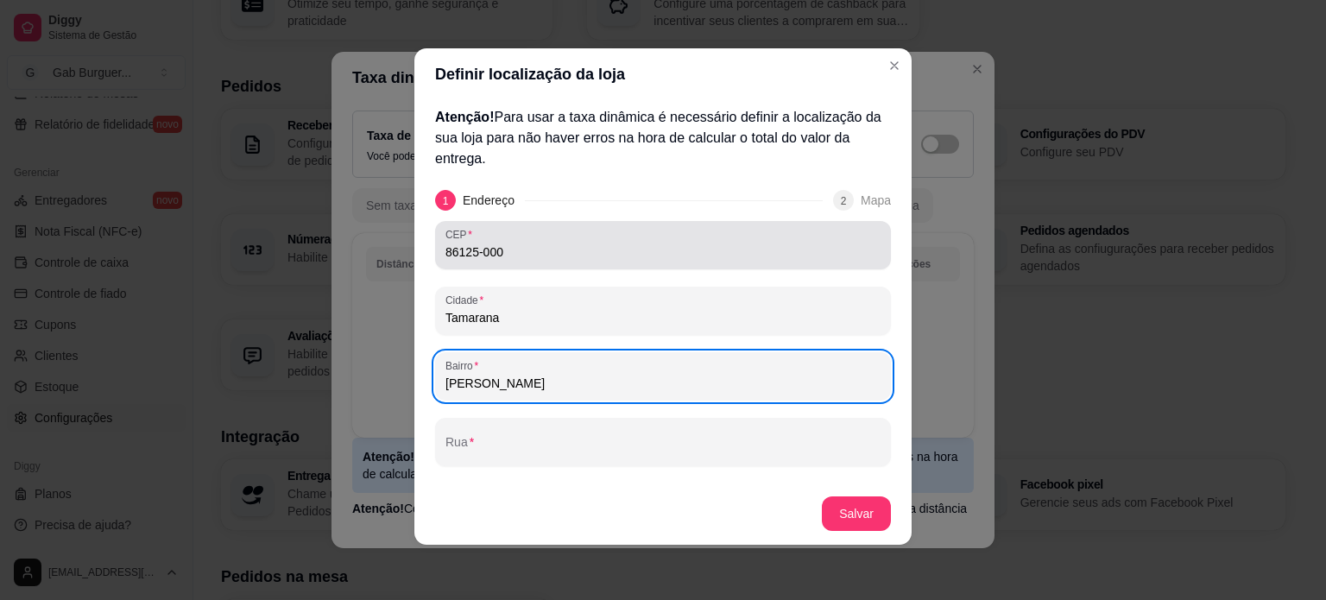
type input "[PERSON_NAME]"
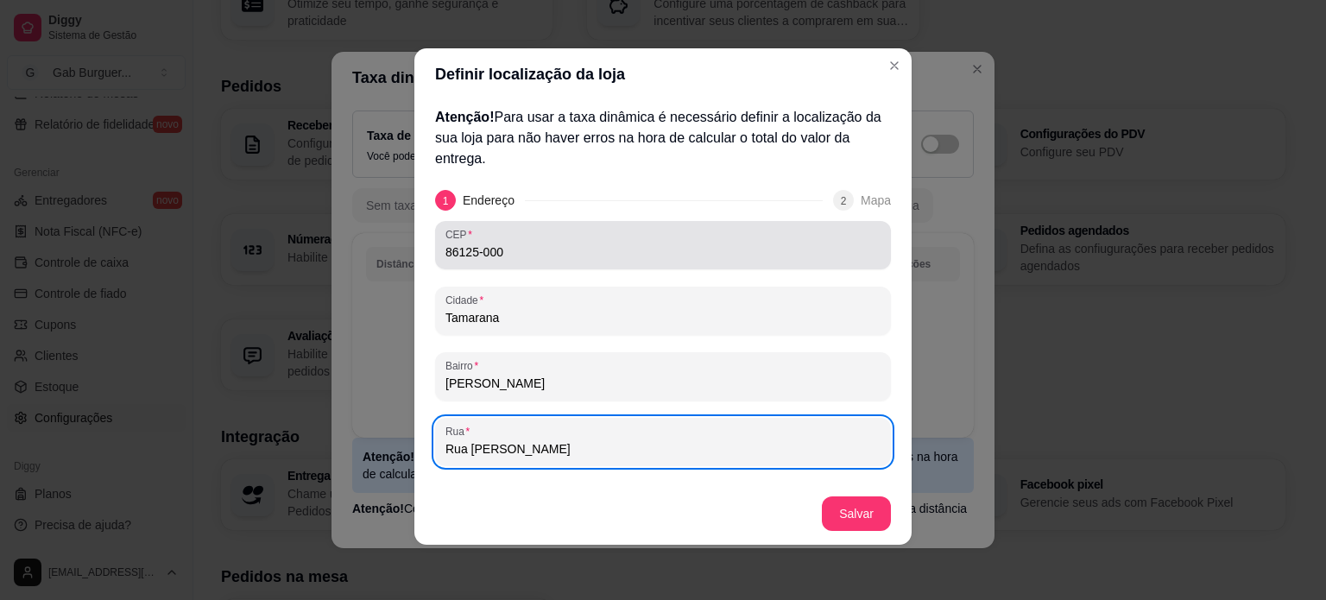
type input "Rua [PERSON_NAME]"
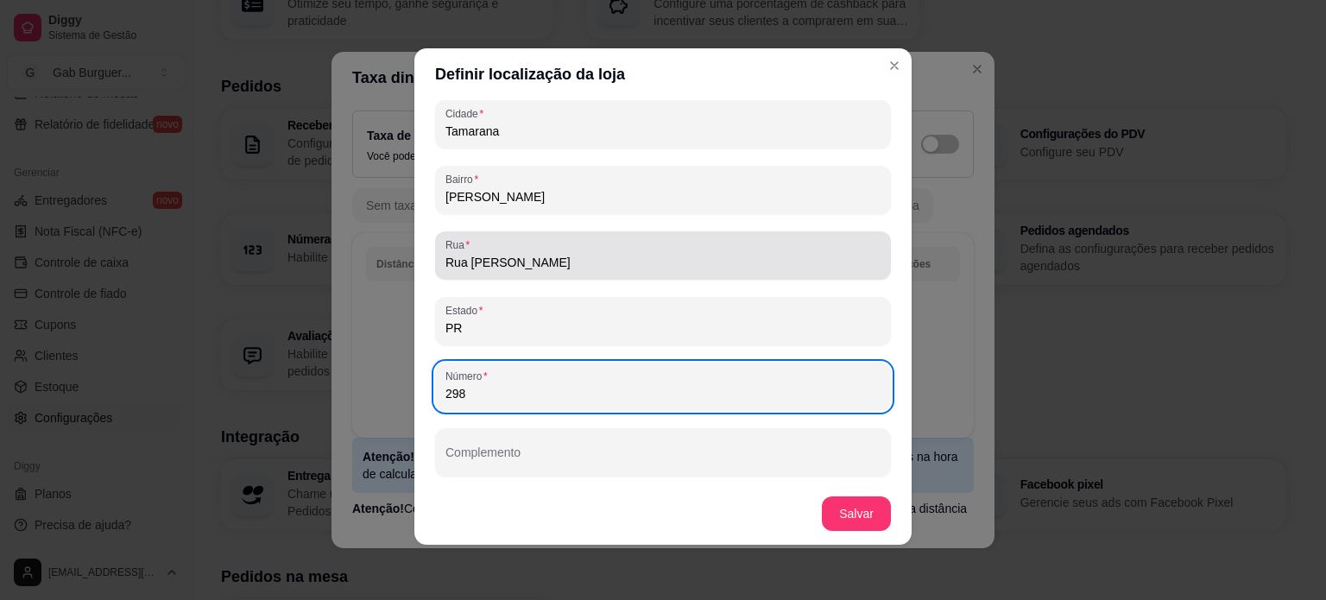
type input "298"
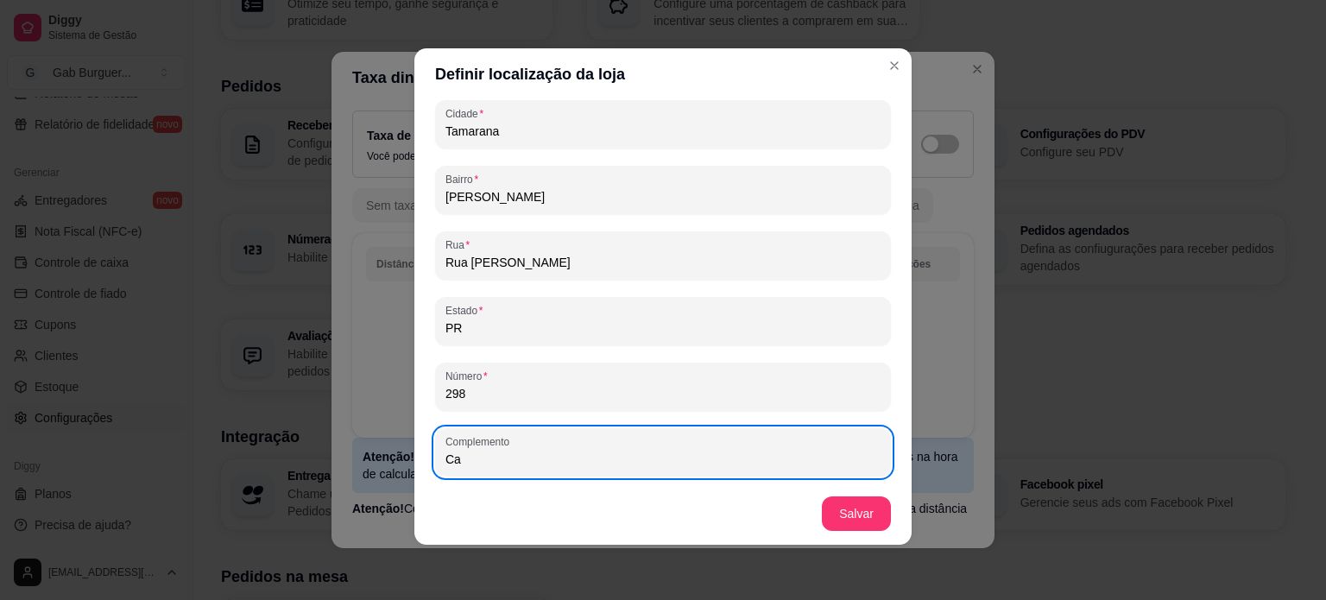
type input "C"
click at [867, 509] on button "Salvar" at bounding box center [856, 513] width 69 height 35
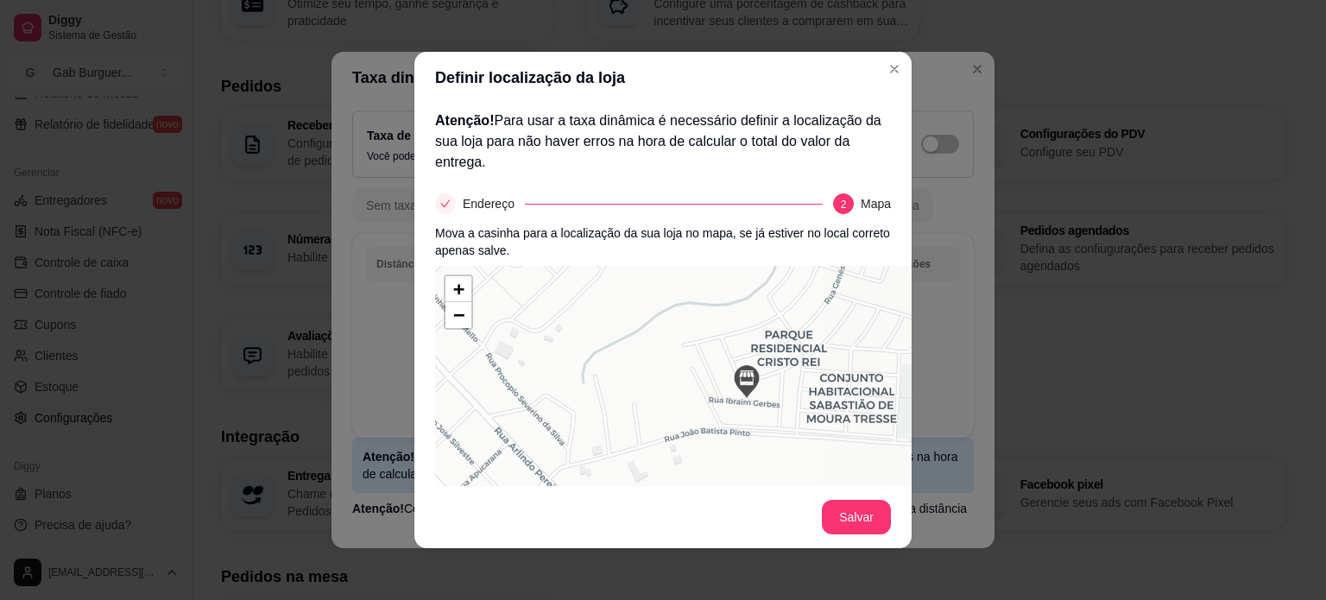
scroll to position [162, 0]
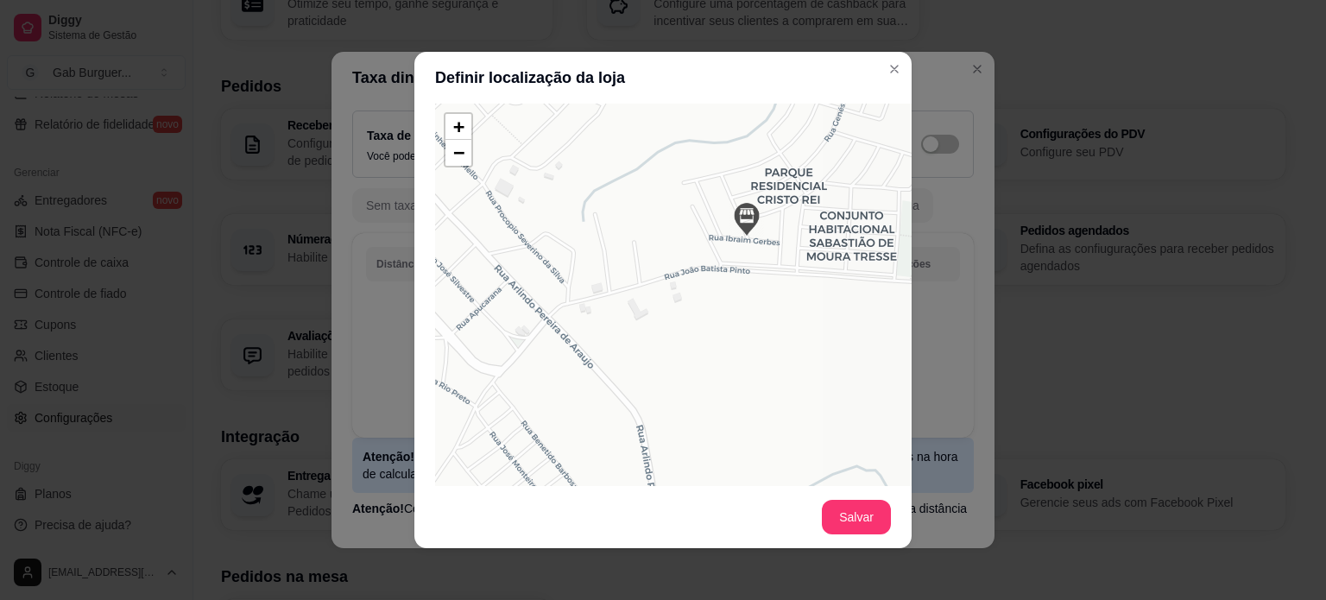
drag, startPoint x: 791, startPoint y: 442, endPoint x: 776, endPoint y: 394, distance: 50.5
click at [776, 394] on div "+ − Leaflet | © OSM & CartoDB" at bounding box center [694, 363] width 518 height 518
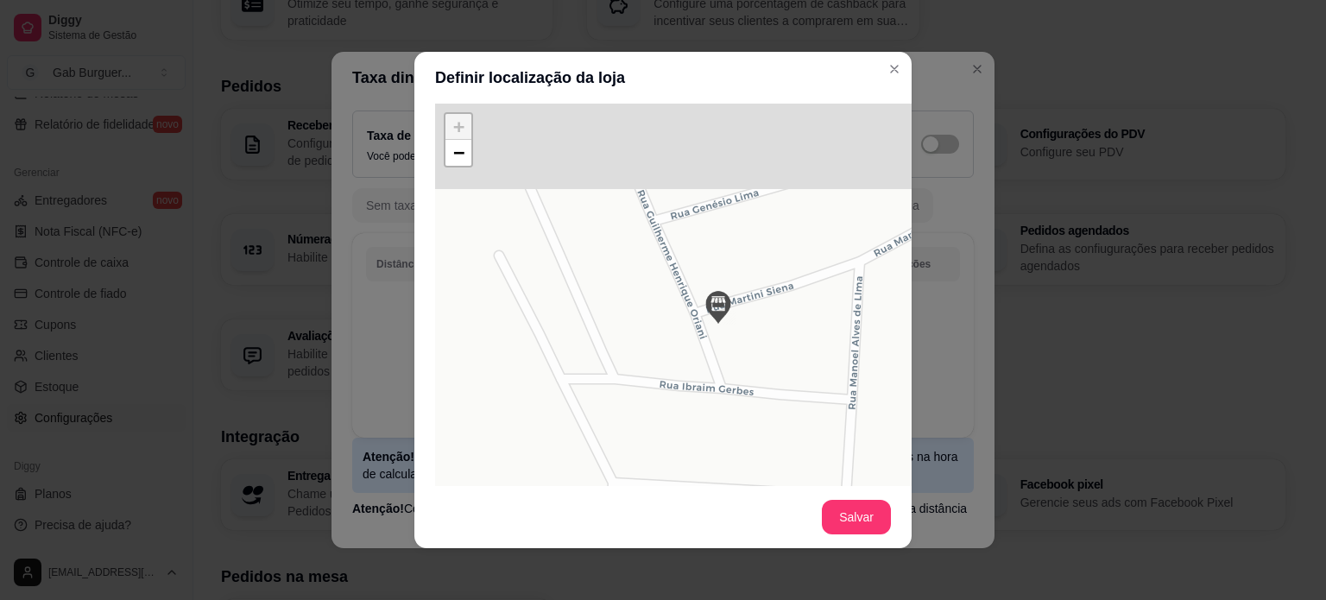
drag, startPoint x: 746, startPoint y: 209, endPoint x: 722, endPoint y: 335, distance: 128.1
click at [722, 335] on div "+ − Leaflet | © OSM & CartoDB" at bounding box center [694, 363] width 518 height 518
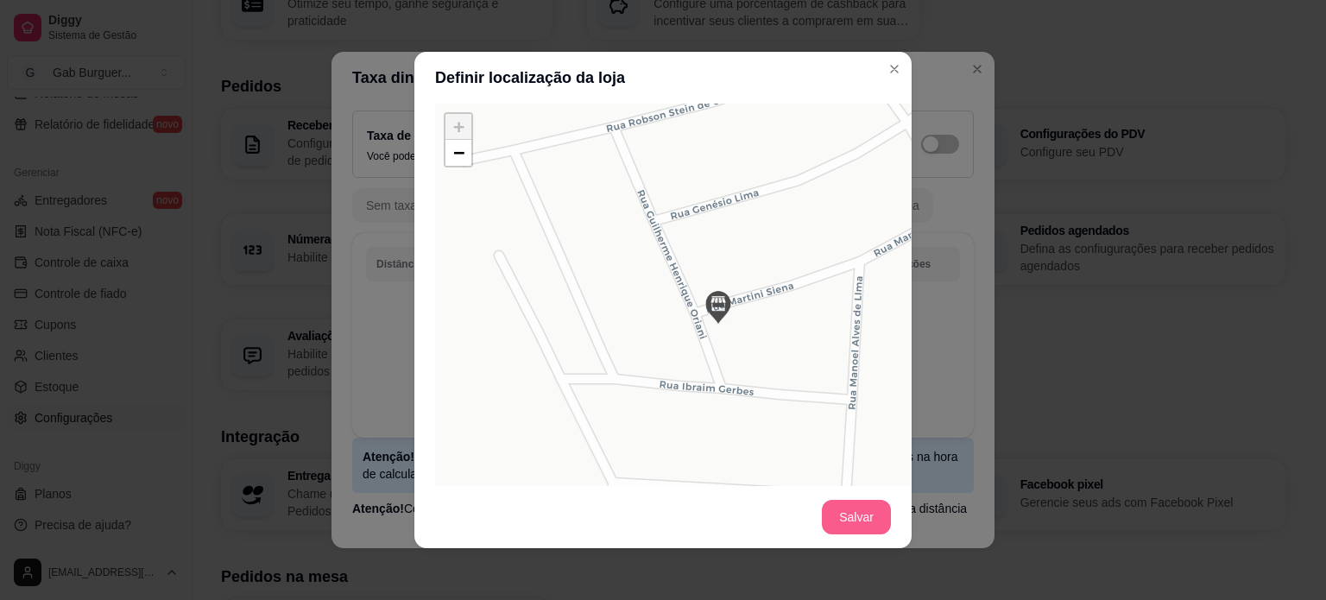
click at [859, 527] on button "Salvar" at bounding box center [856, 517] width 69 height 35
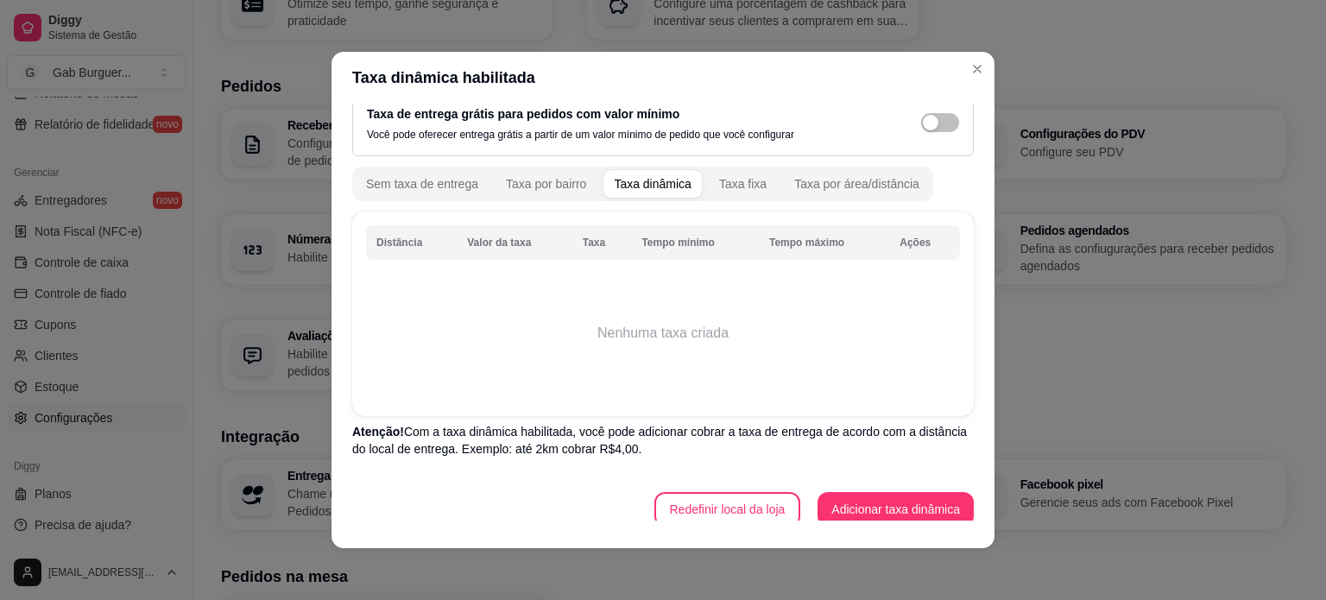
scroll to position [34, 0]
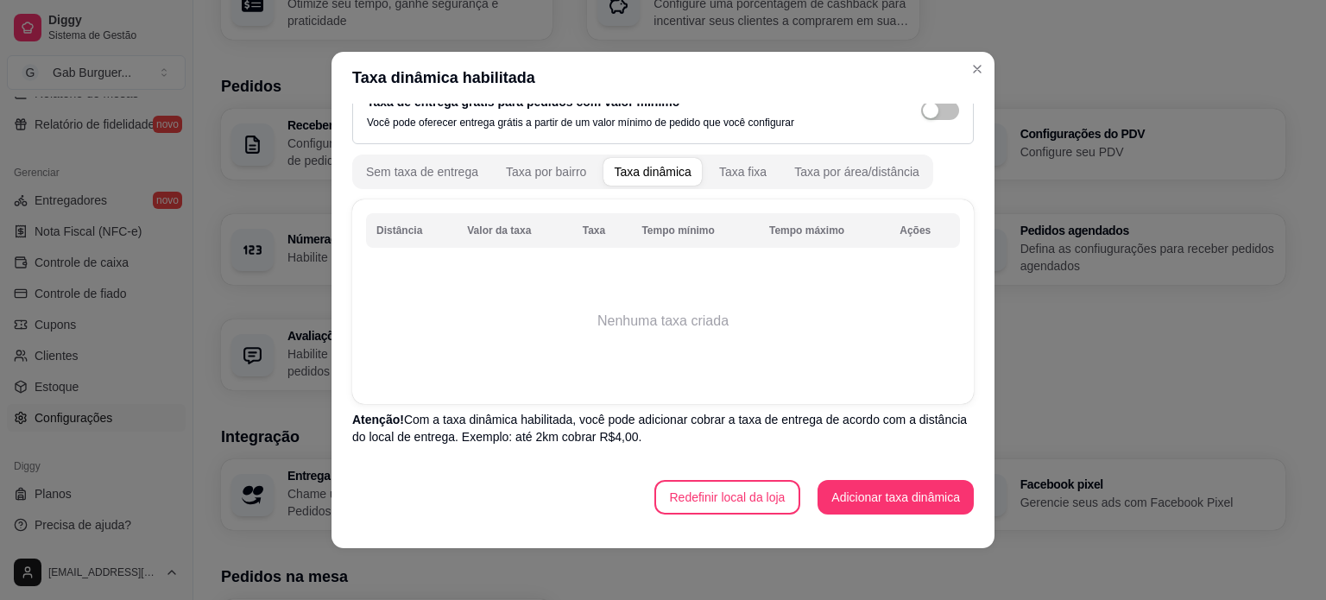
click at [696, 308] on td "Nenhuma taxa criada" at bounding box center [663, 321] width 594 height 138
click at [884, 498] on button "Adicionar taxa dinâmica" at bounding box center [895, 497] width 156 height 35
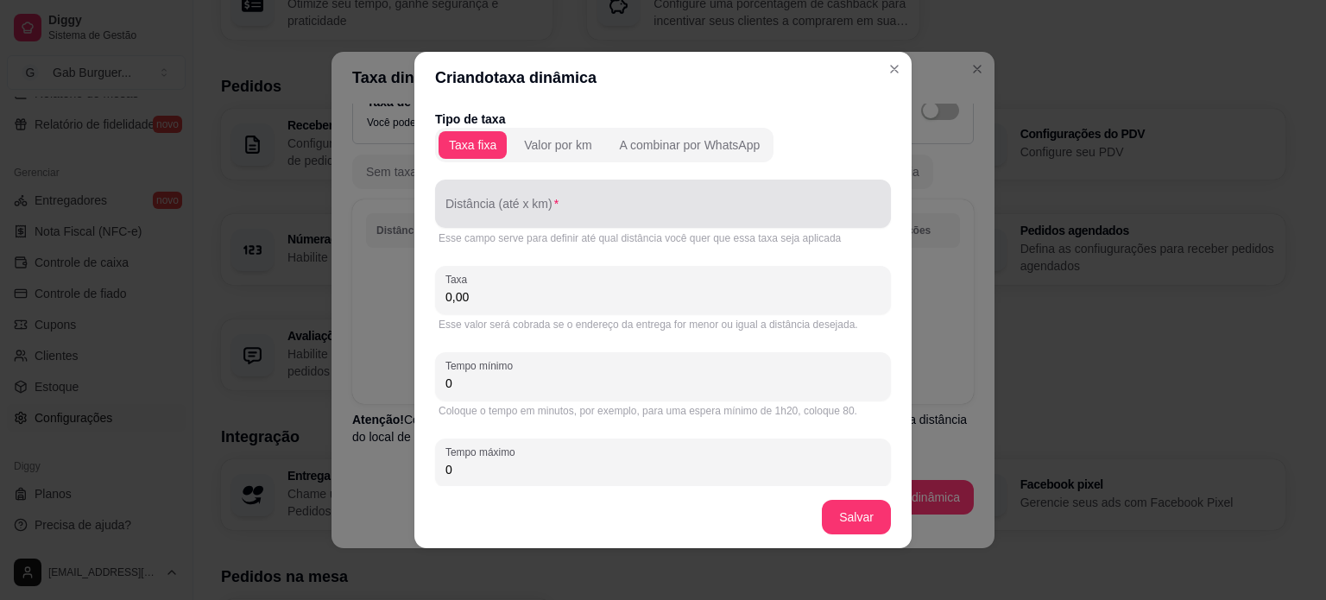
click at [598, 198] on div at bounding box center [662, 203] width 435 height 35
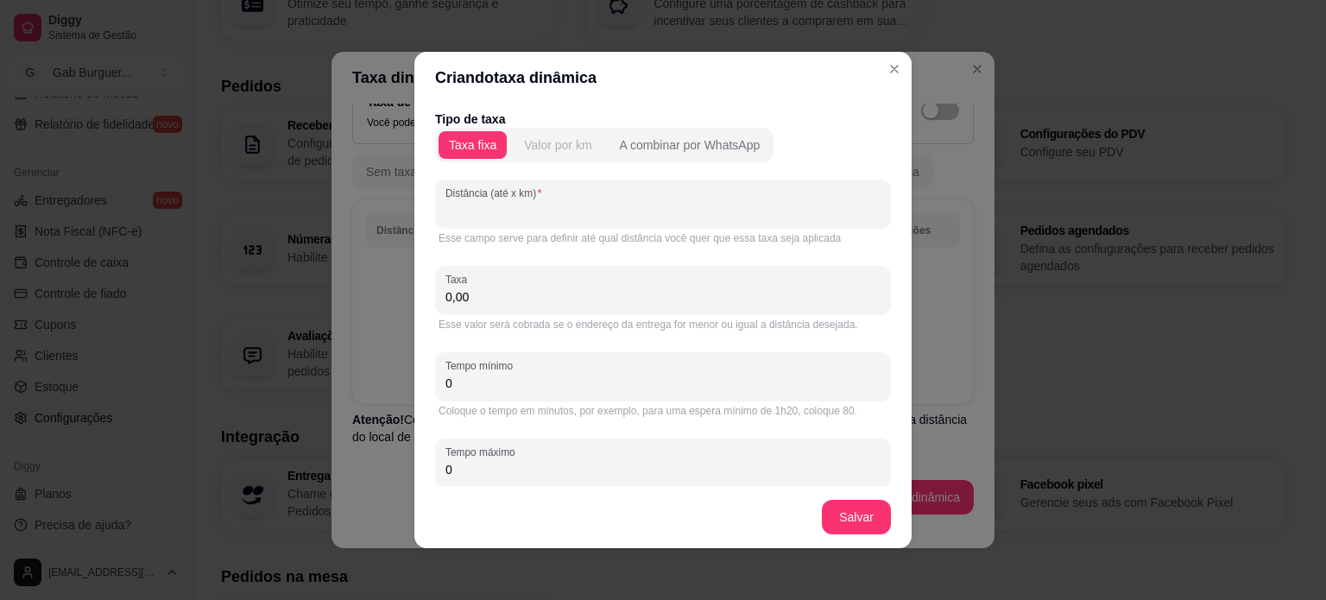
click at [531, 150] on div "Valor por km" at bounding box center [557, 144] width 67 height 17
click at [495, 206] on input "Distância (até x km)" at bounding box center [662, 210] width 435 height 17
type input "15"
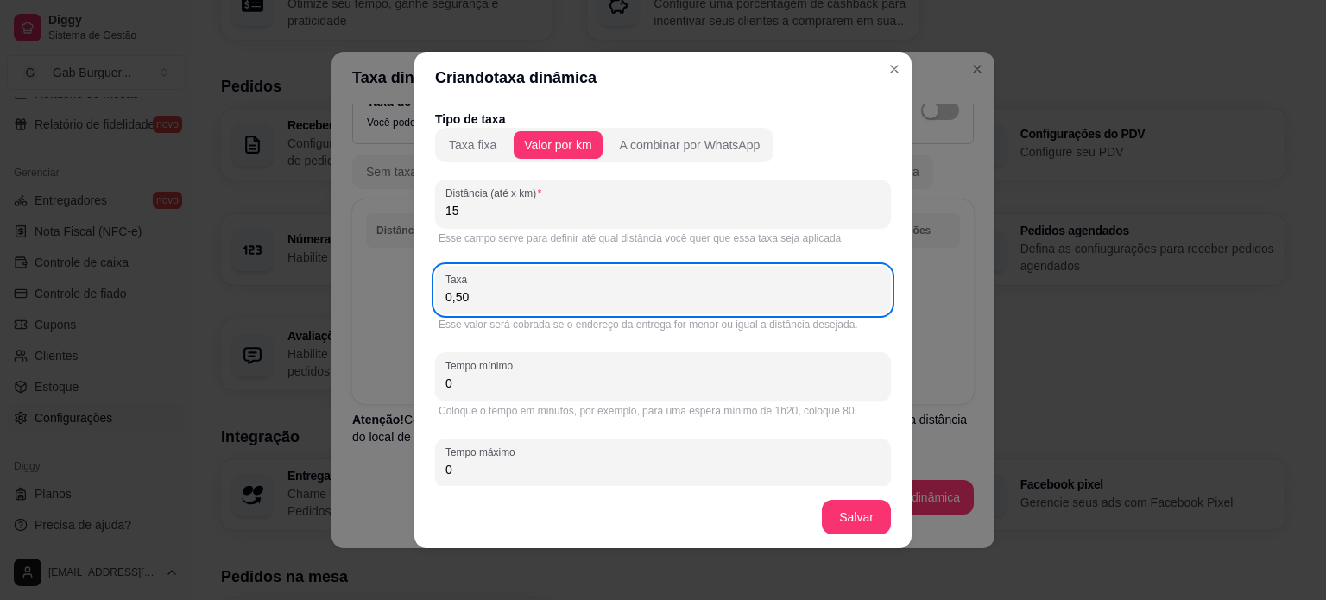
type input "0,50"
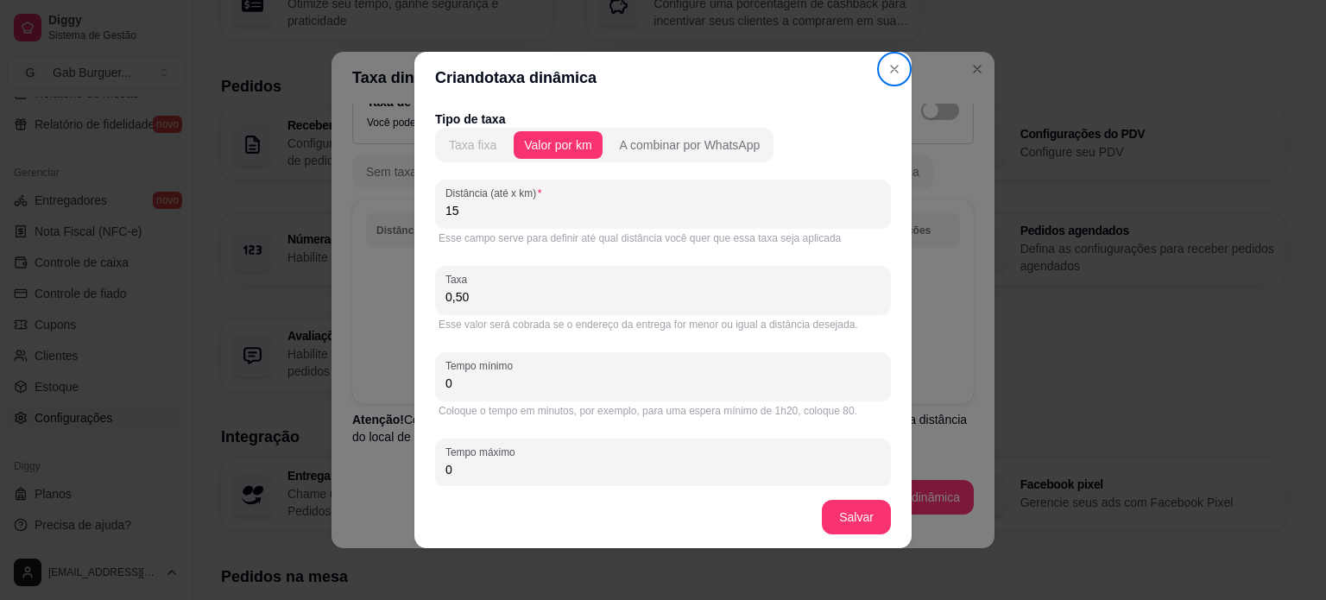
click at [466, 136] on div "Taxa fixa" at bounding box center [472, 144] width 47 height 17
click at [514, 154] on button "Valor por km" at bounding box center [558, 145] width 88 height 28
click at [475, 144] on div "Taxa fixa" at bounding box center [472, 144] width 47 height 17
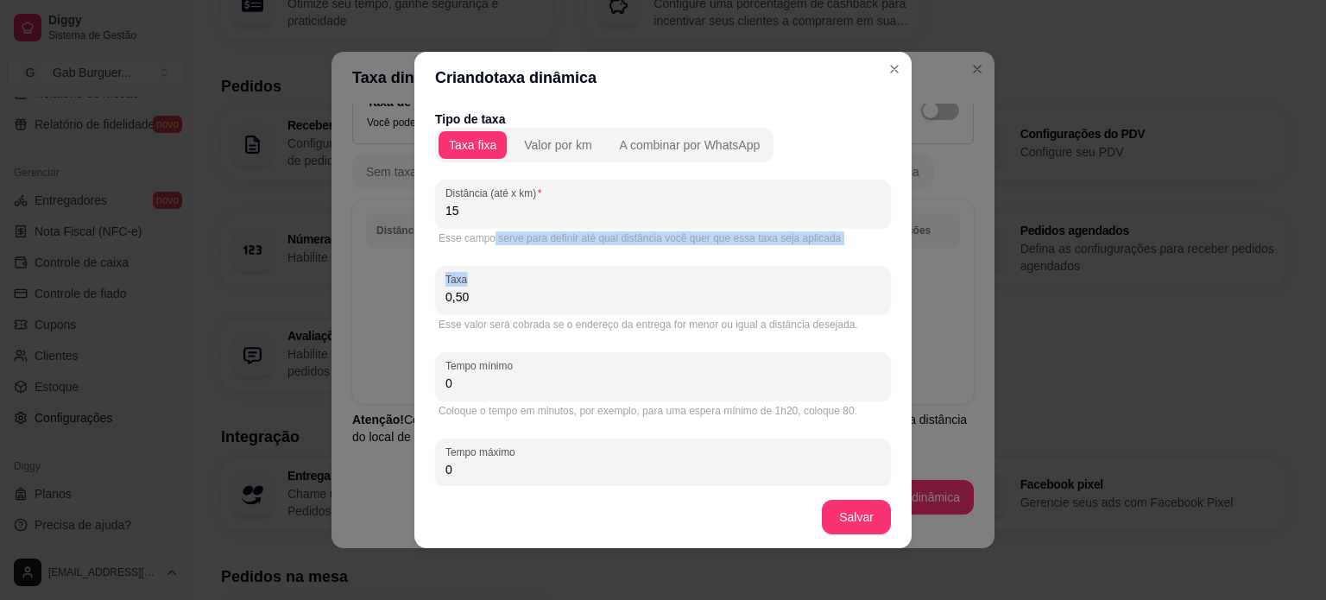
click at [485, 253] on div "Tipo de taxa Taxa fixa Valor por km A combinar por WhatsApp Distância (até x km…" at bounding box center [663, 308] width 456 height 397
click at [480, 203] on input "15" at bounding box center [662, 210] width 435 height 17
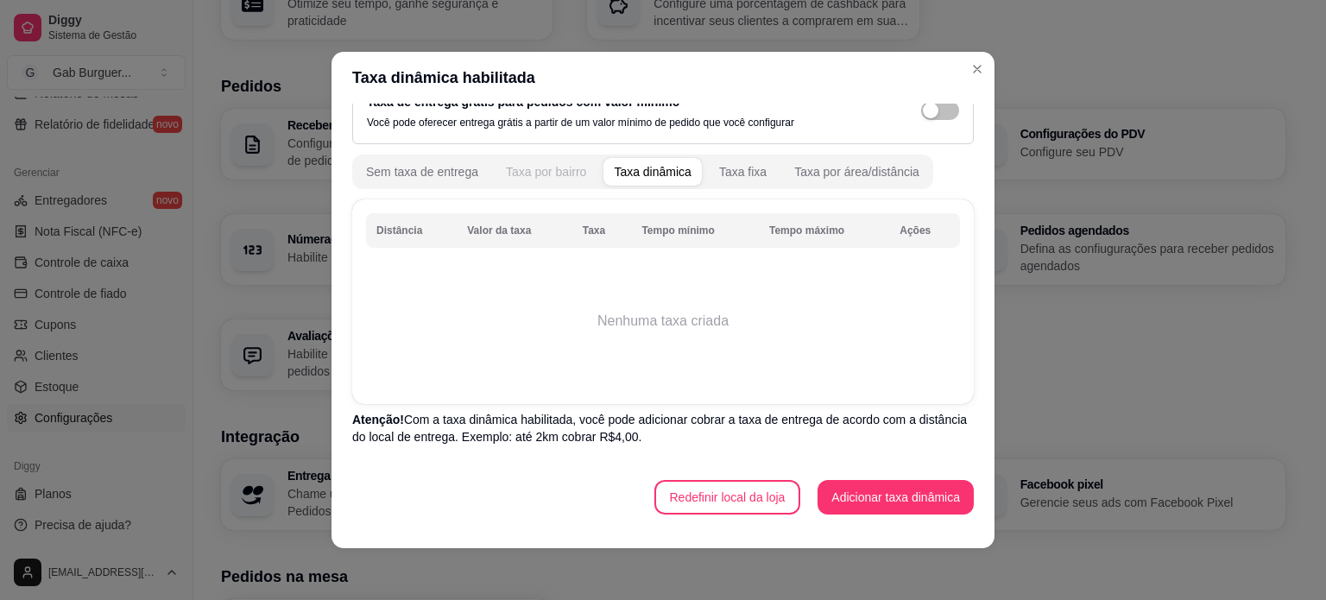
click at [495, 163] on button "Taxa por bairro" at bounding box center [545, 172] width 101 height 28
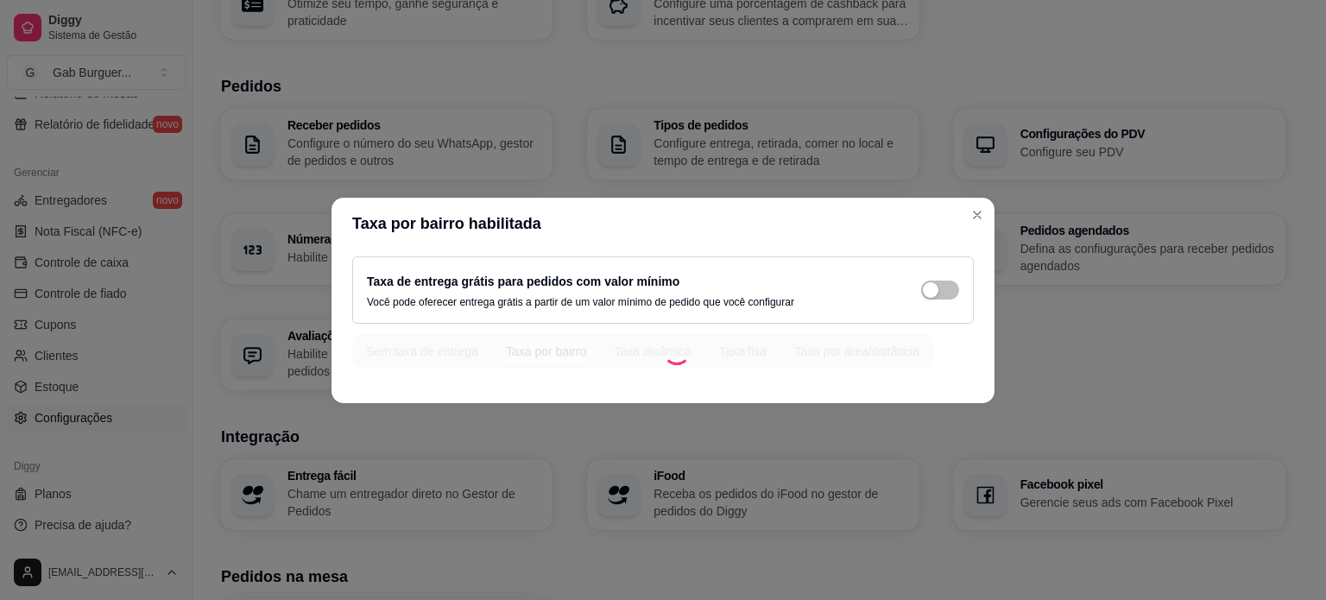
scroll to position [0, 0]
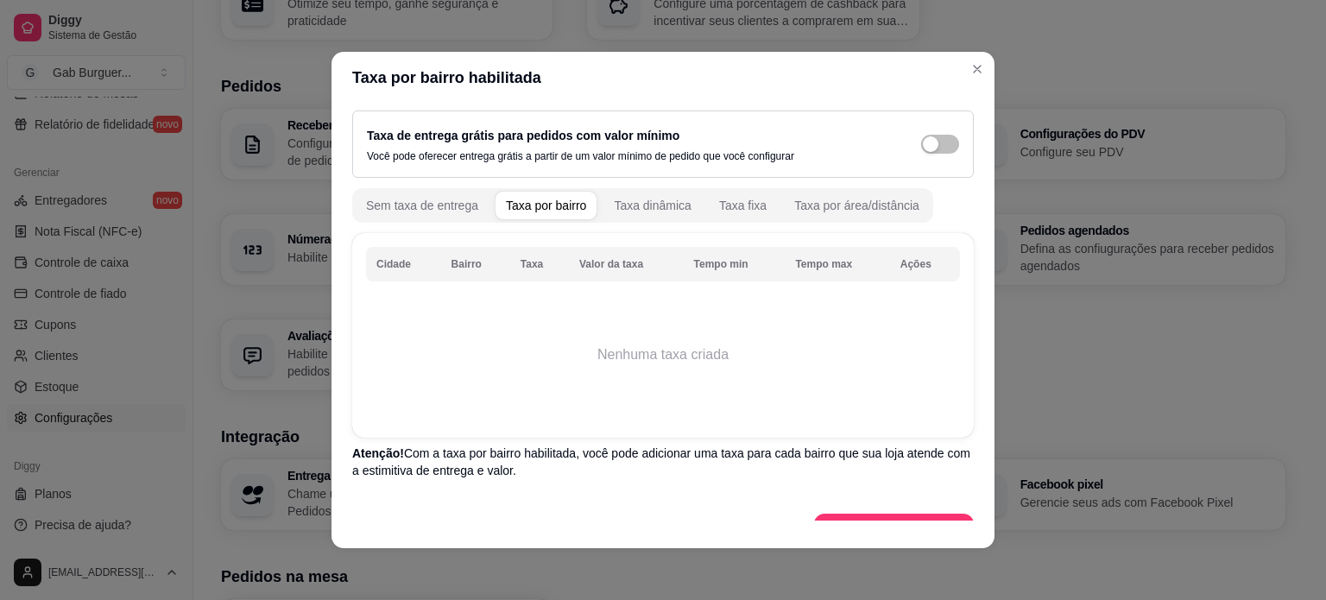
click at [619, 351] on td "Nenhuma taxa criada" at bounding box center [663, 355] width 594 height 138
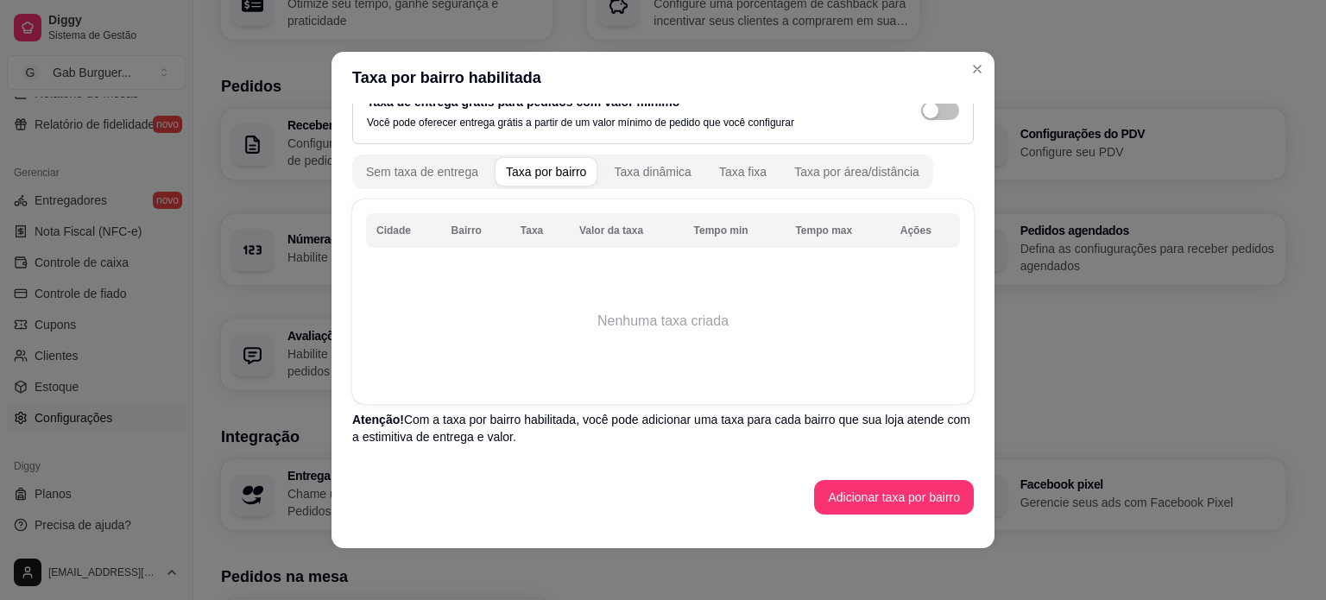
scroll to position [3, 0]
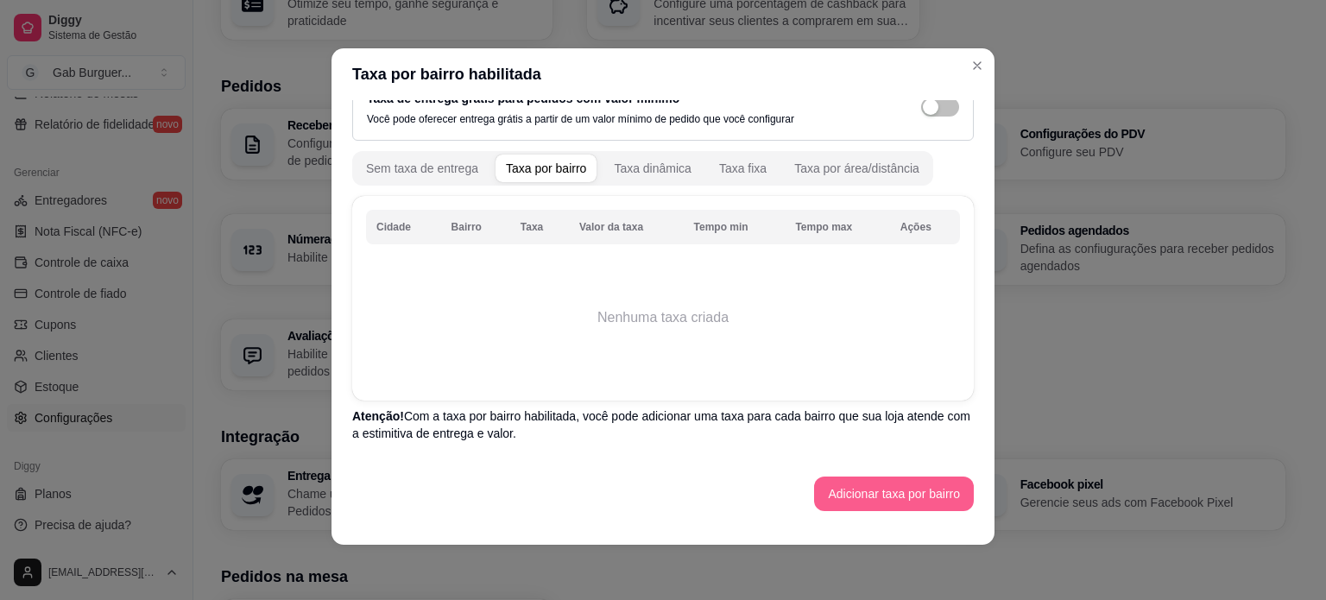
click at [865, 493] on button "Adicionar taxa por bairro" at bounding box center [894, 493] width 160 height 35
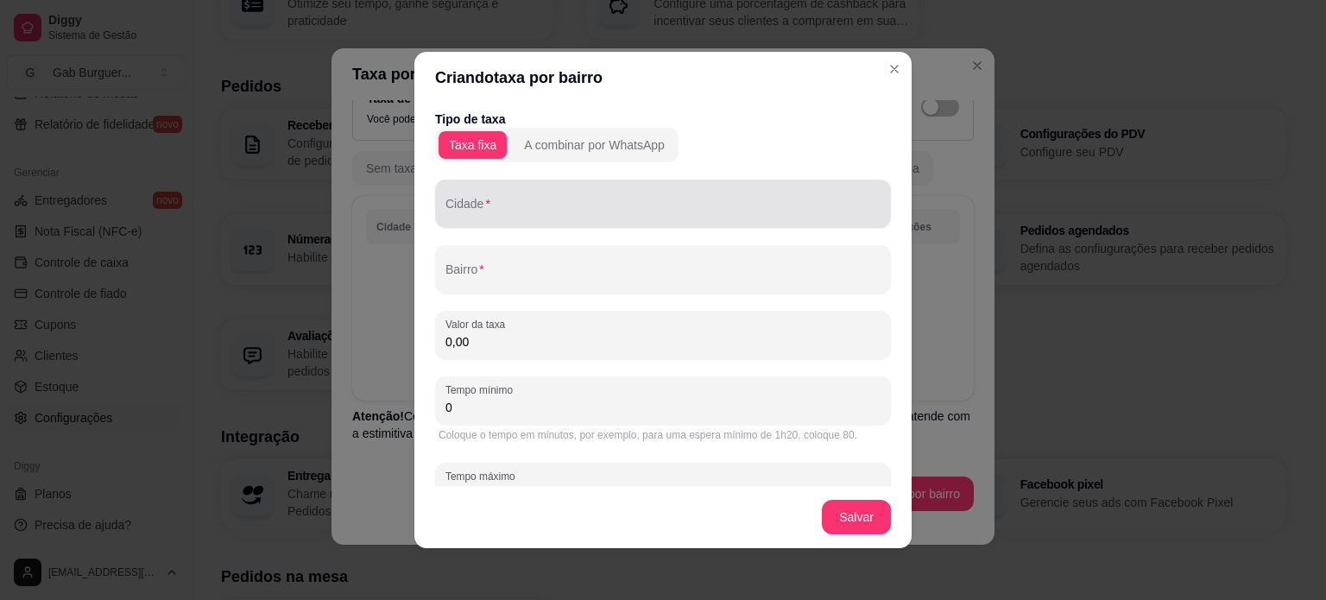
click at [552, 211] on input "Cidade" at bounding box center [662, 210] width 435 height 17
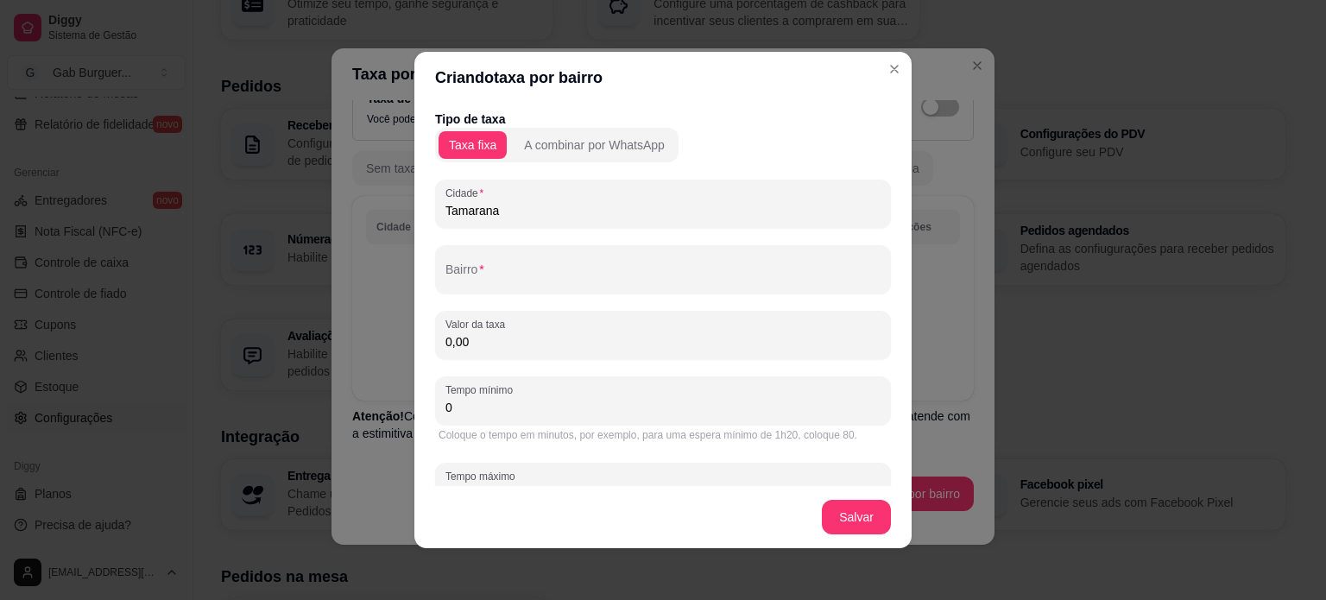
type input "Tamarana"
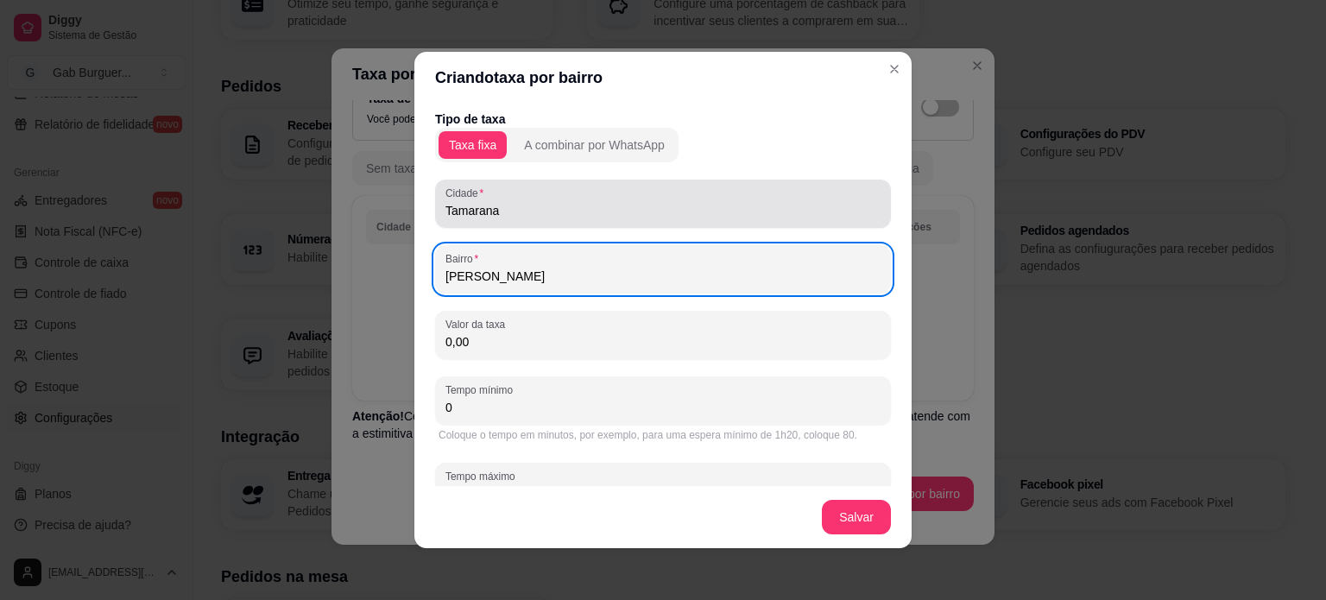
type input "[PERSON_NAME]"
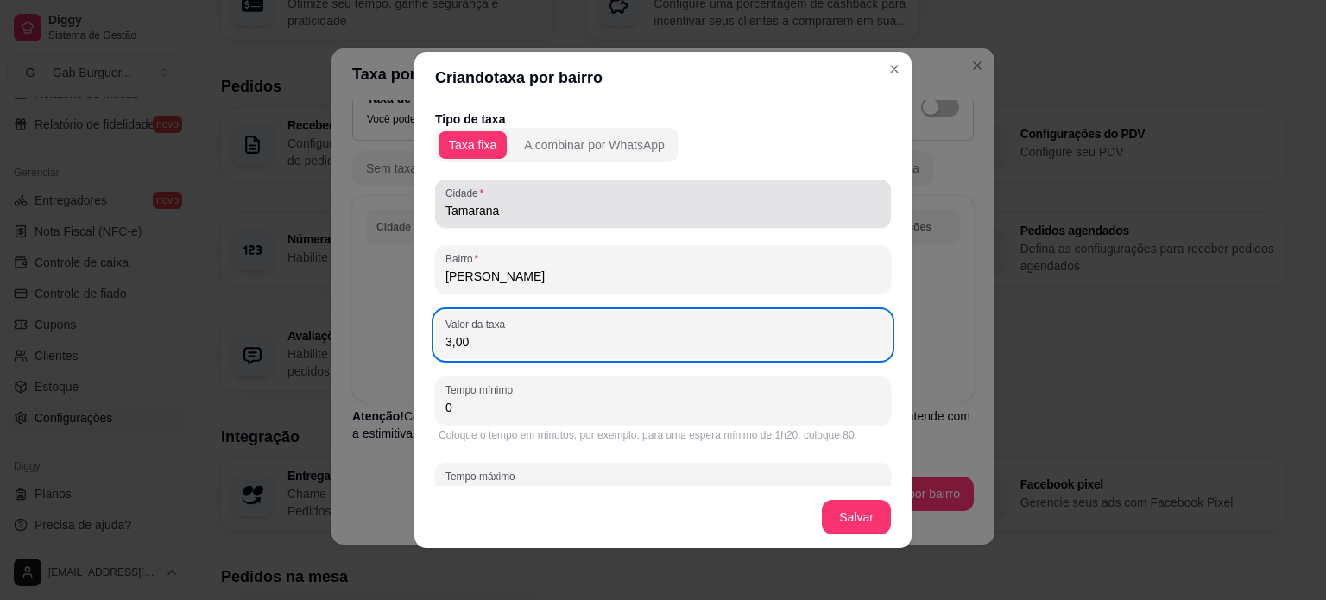
type input "3,00"
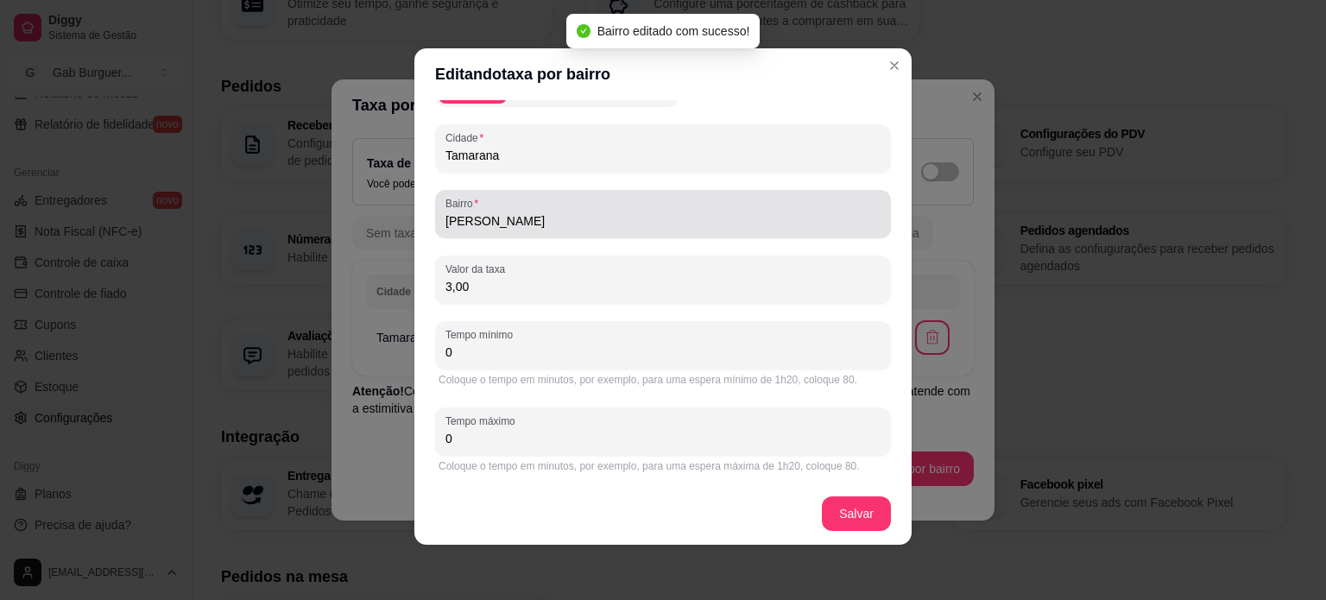
scroll to position [0, 0]
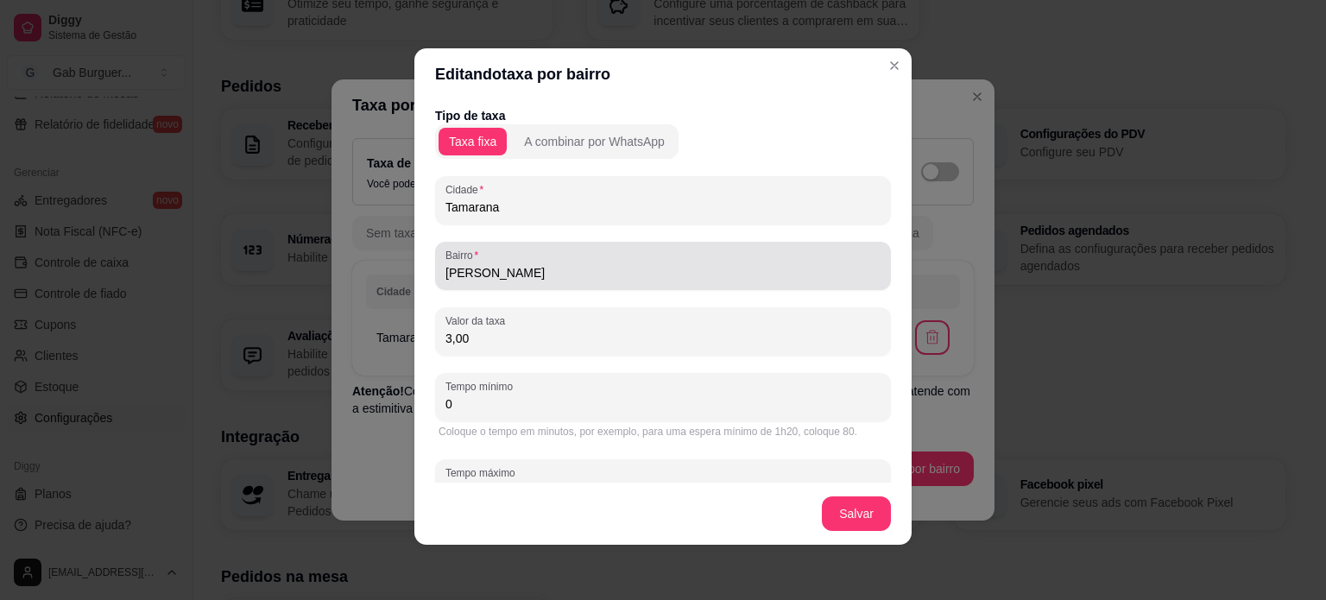
click at [526, 277] on input "[PERSON_NAME]" at bounding box center [662, 272] width 435 height 17
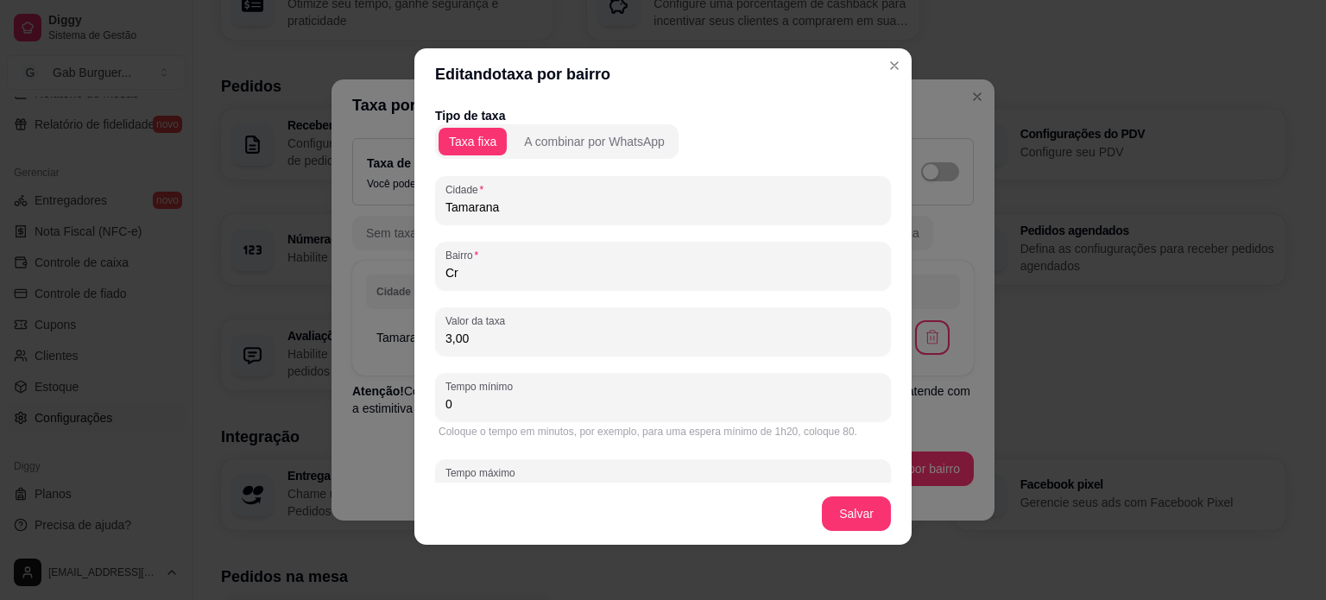
type input "C"
type input "São Roque"
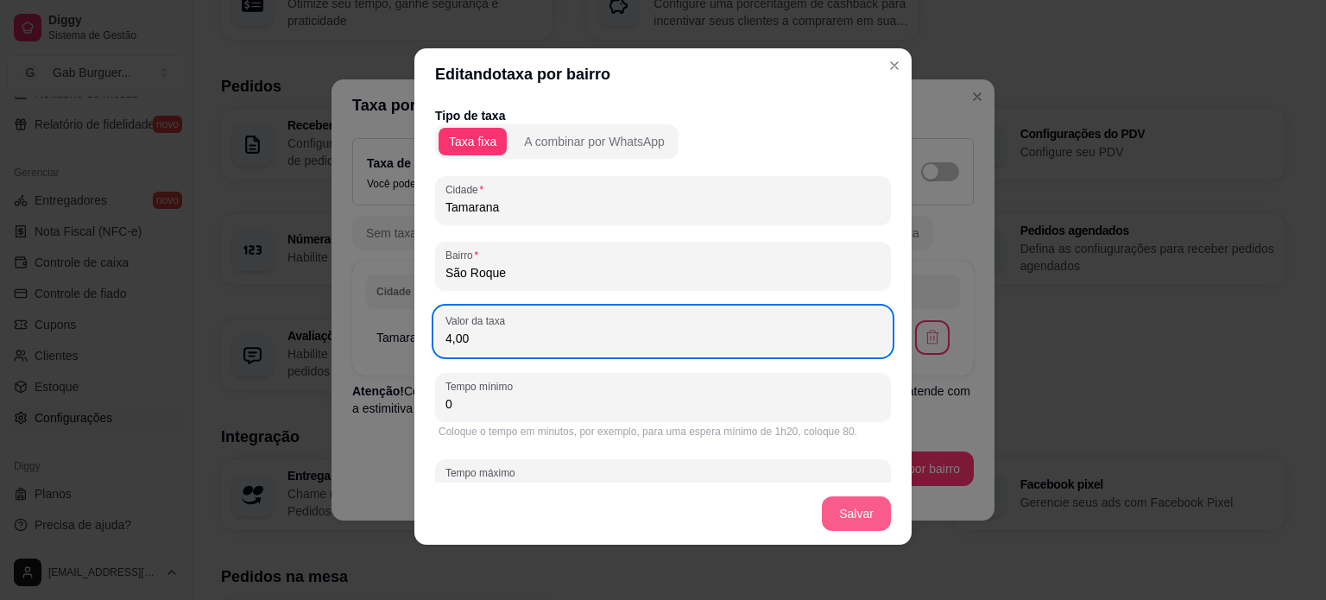
type input "4,00"
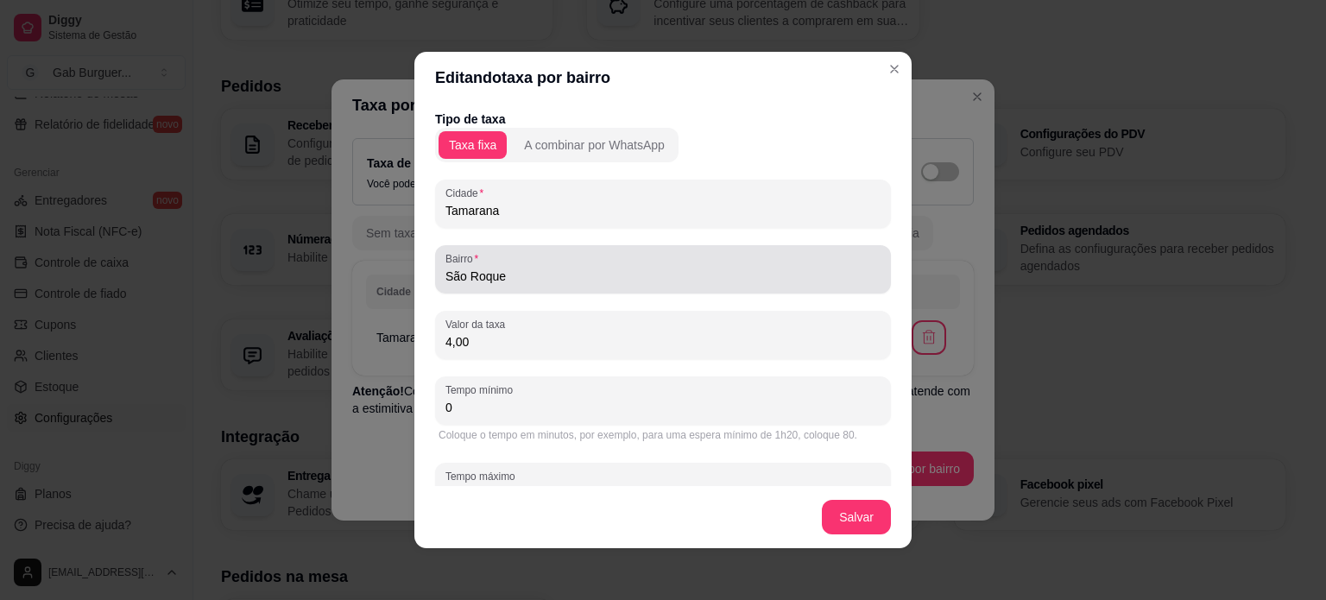
click at [575, 279] on input "São Roque" at bounding box center [662, 276] width 435 height 17
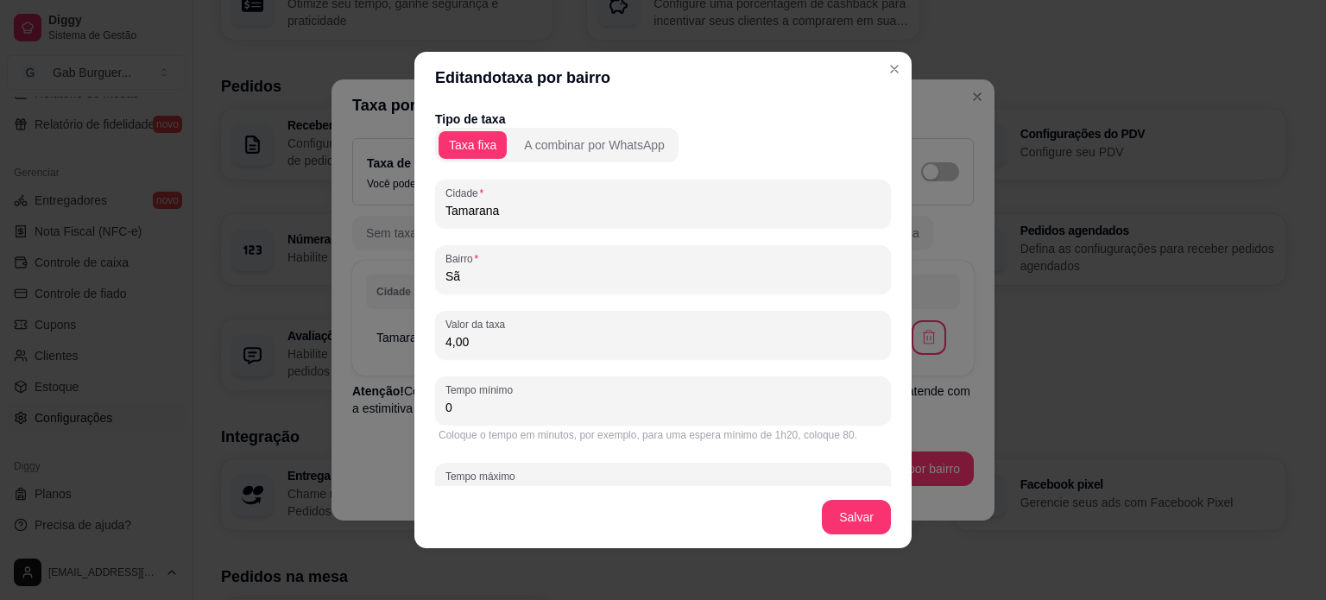
type input "S"
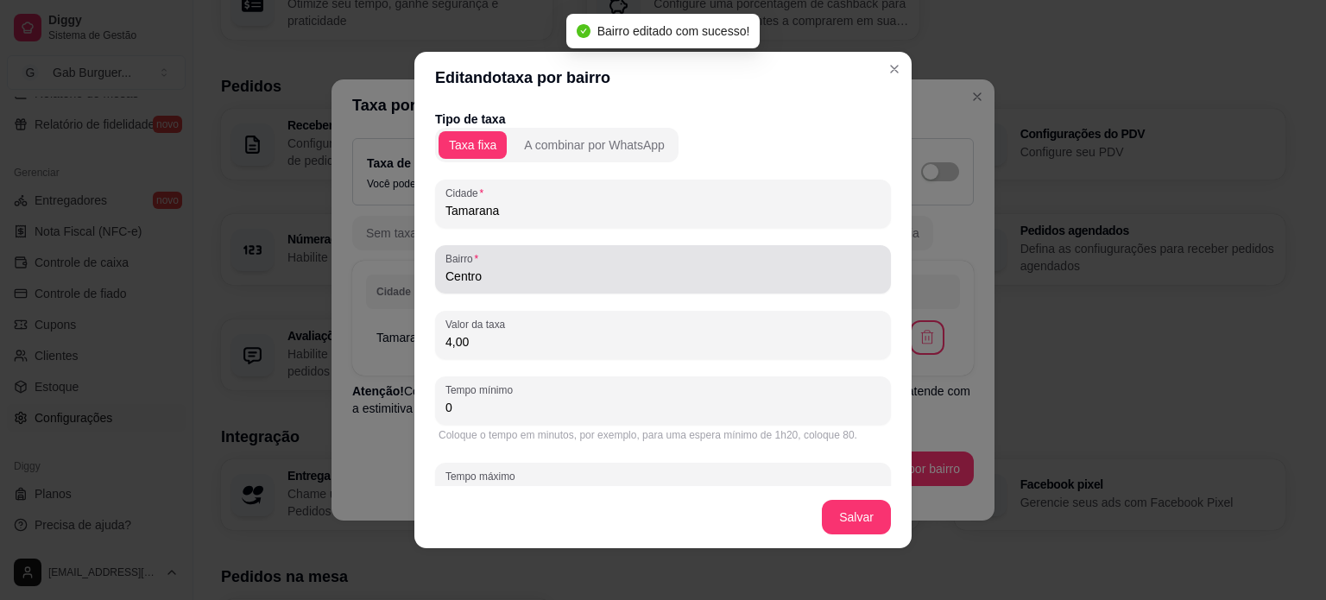
click at [499, 288] on div "[GEOGRAPHIC_DATA]" at bounding box center [663, 269] width 456 height 48
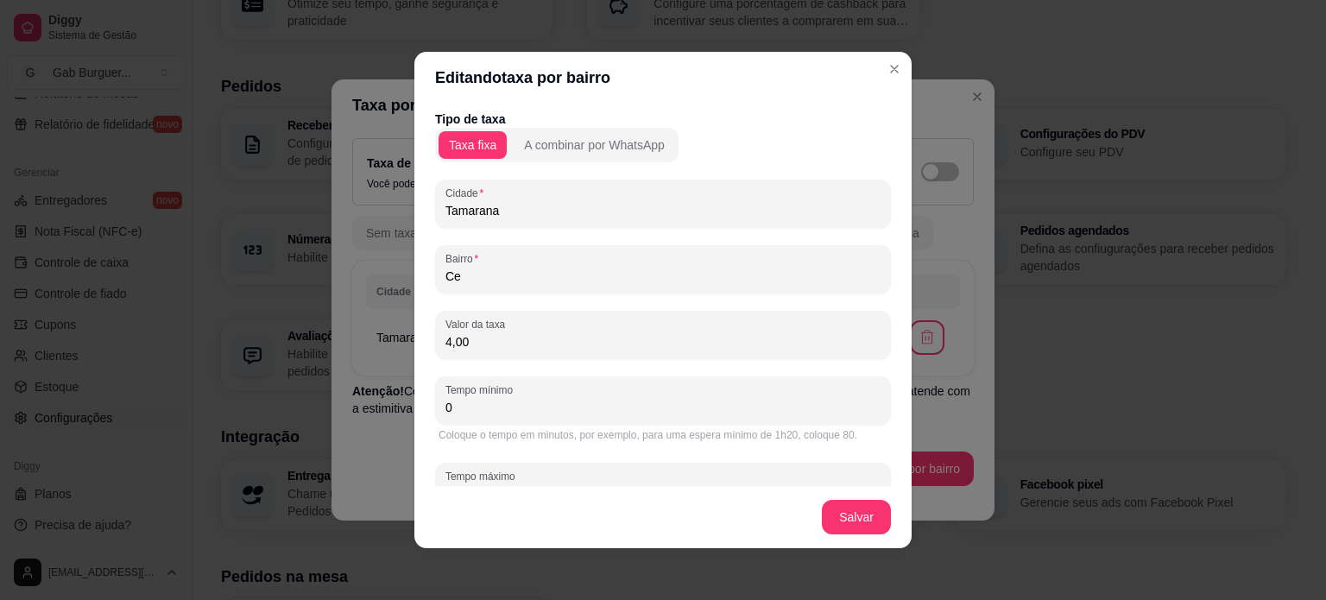
type input "C"
type input "Jardim Juny"
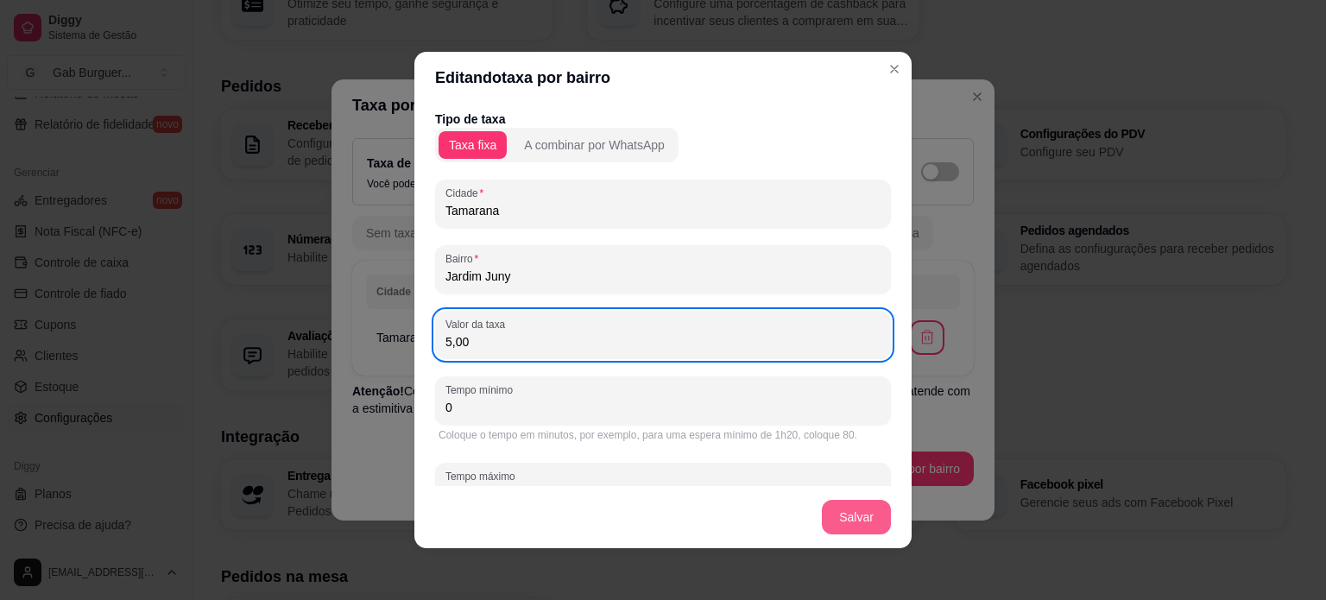
type input "5,00"
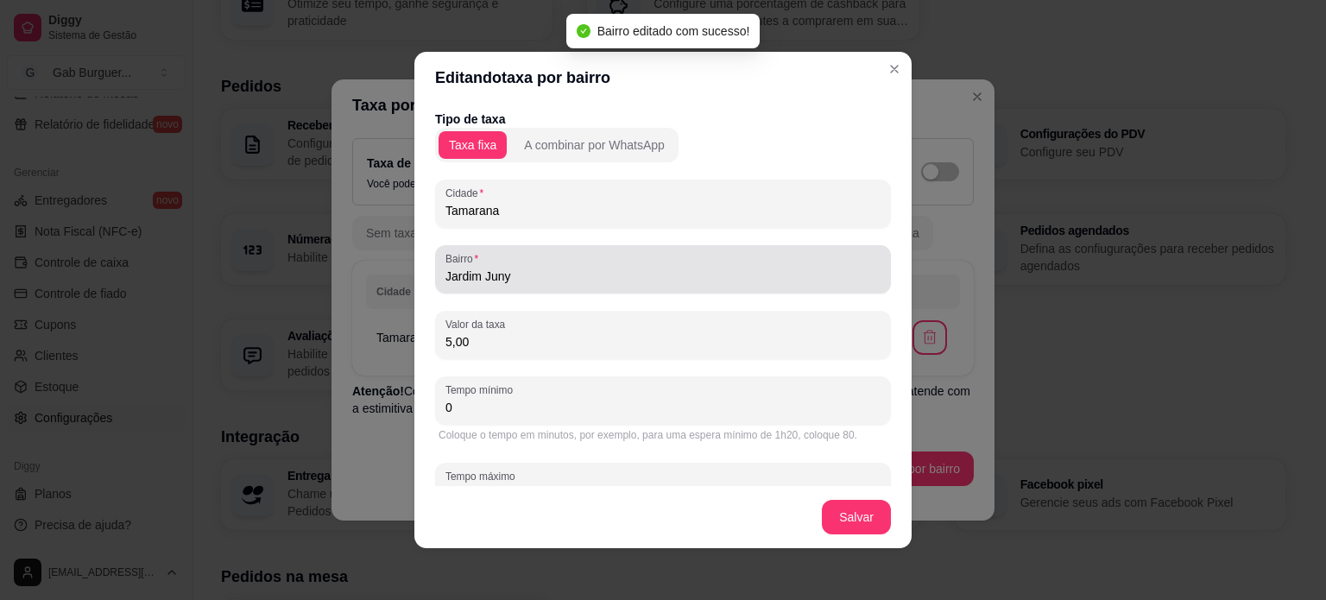
click at [514, 286] on div "Jardim Juny" at bounding box center [662, 269] width 435 height 35
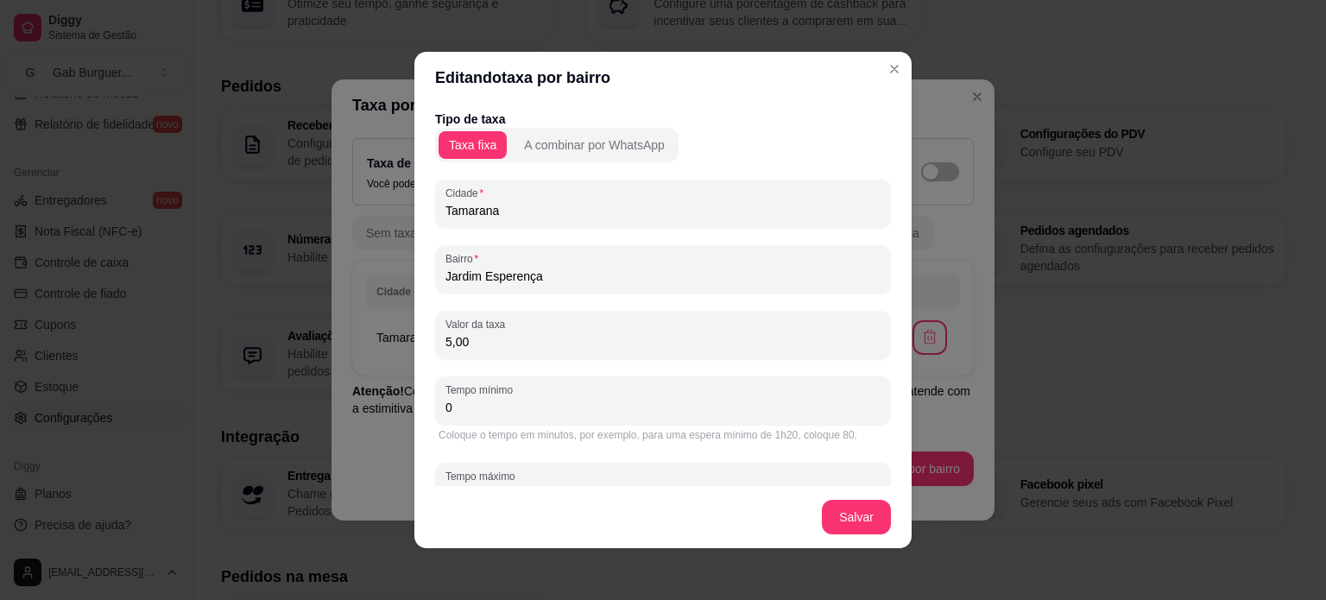
click at [512, 280] on input "Jardim Esperença" at bounding box center [662, 276] width 435 height 17
click at [583, 275] on input "[GEOGRAPHIC_DATA]" at bounding box center [662, 276] width 435 height 17
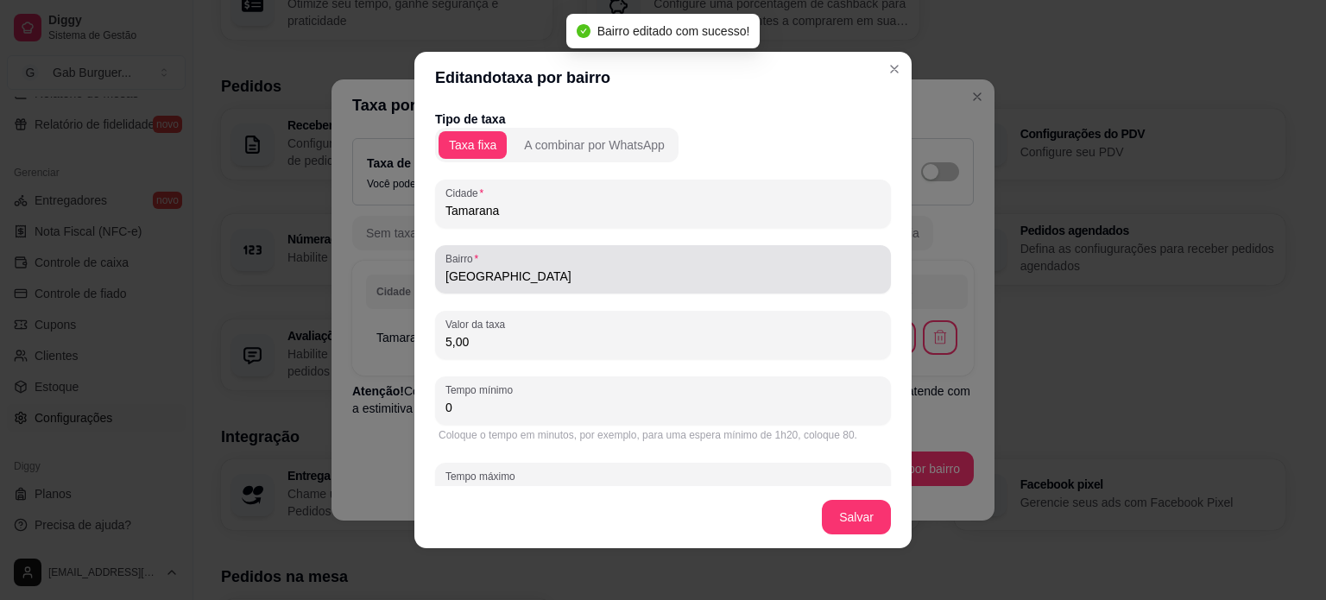
click at [542, 275] on input "[GEOGRAPHIC_DATA]" at bounding box center [662, 276] width 435 height 17
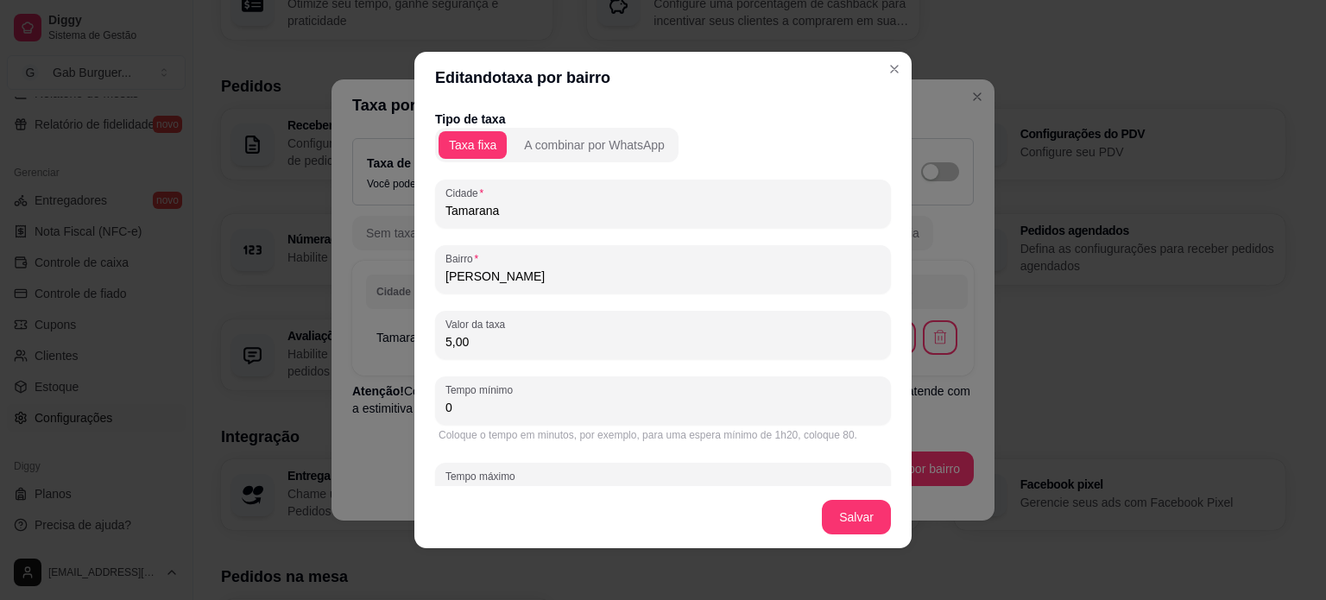
type input "J"
type input "Vila Siena"
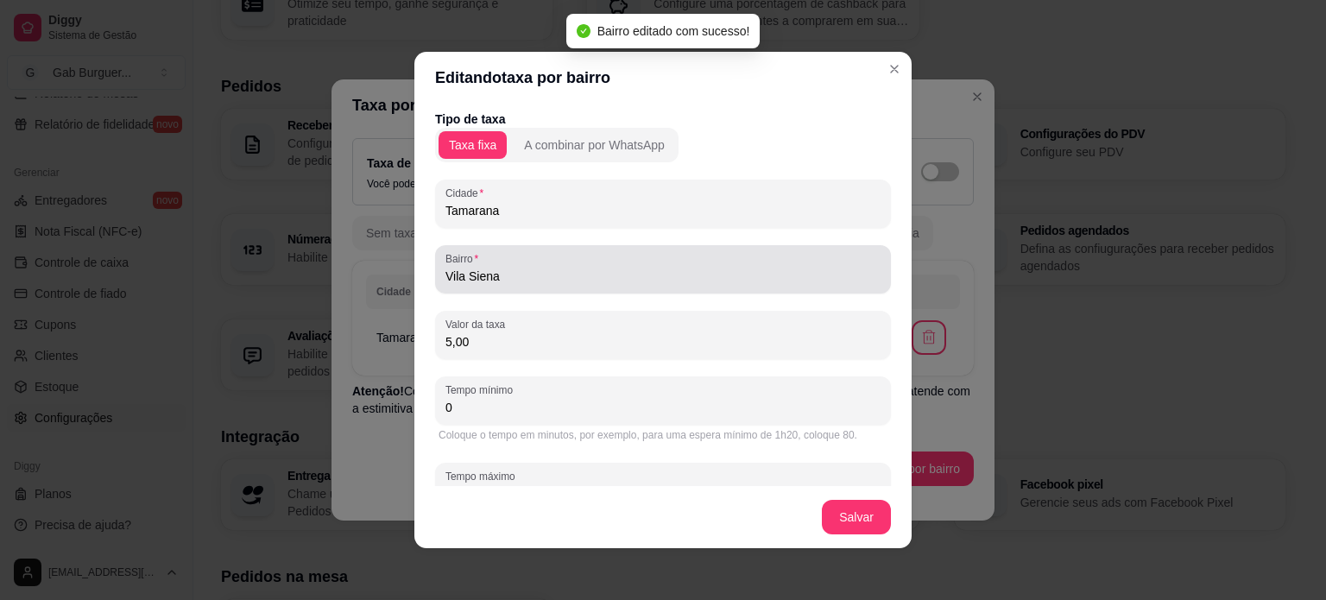
click at [657, 286] on div "Vila Siena" at bounding box center [662, 269] width 435 height 35
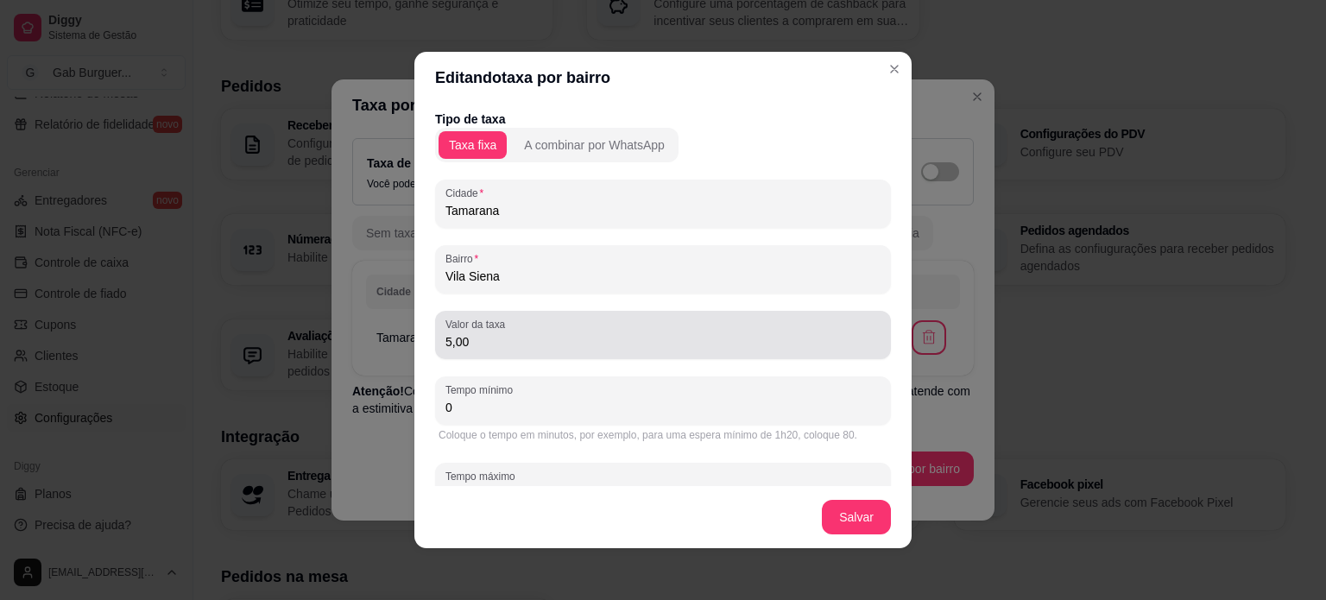
click at [590, 355] on div "Valor da taxa 5,00" at bounding box center [663, 335] width 456 height 48
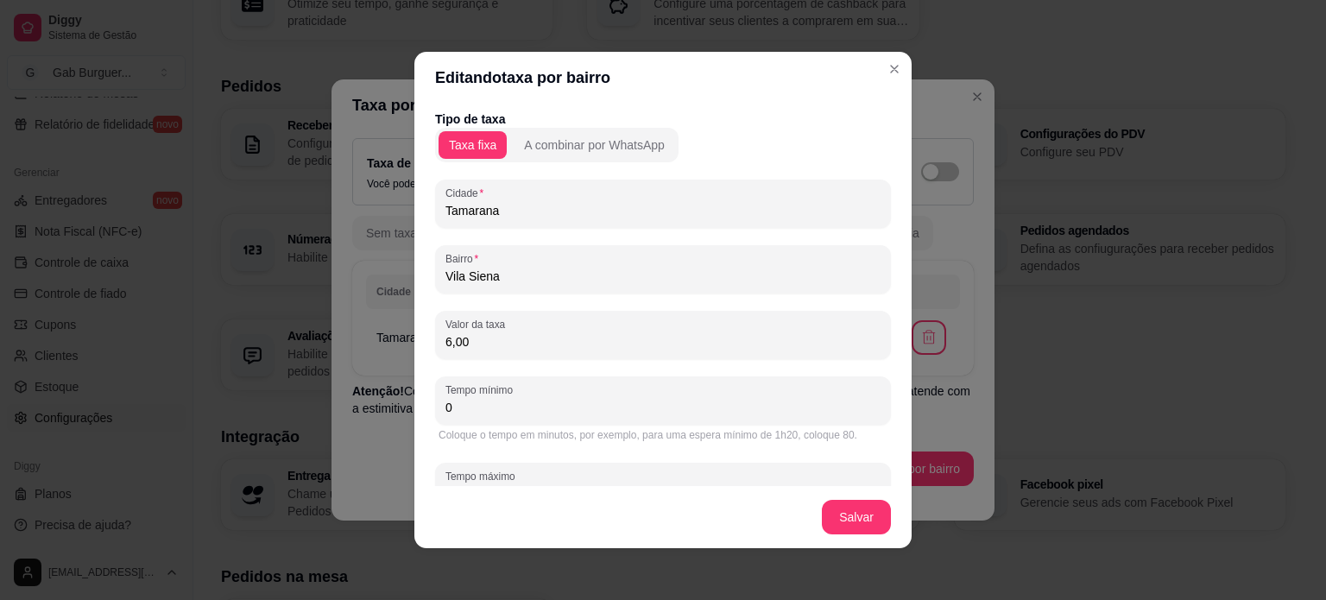
type input "6,00"
click at [545, 275] on input "Vila Siena" at bounding box center [662, 276] width 435 height 17
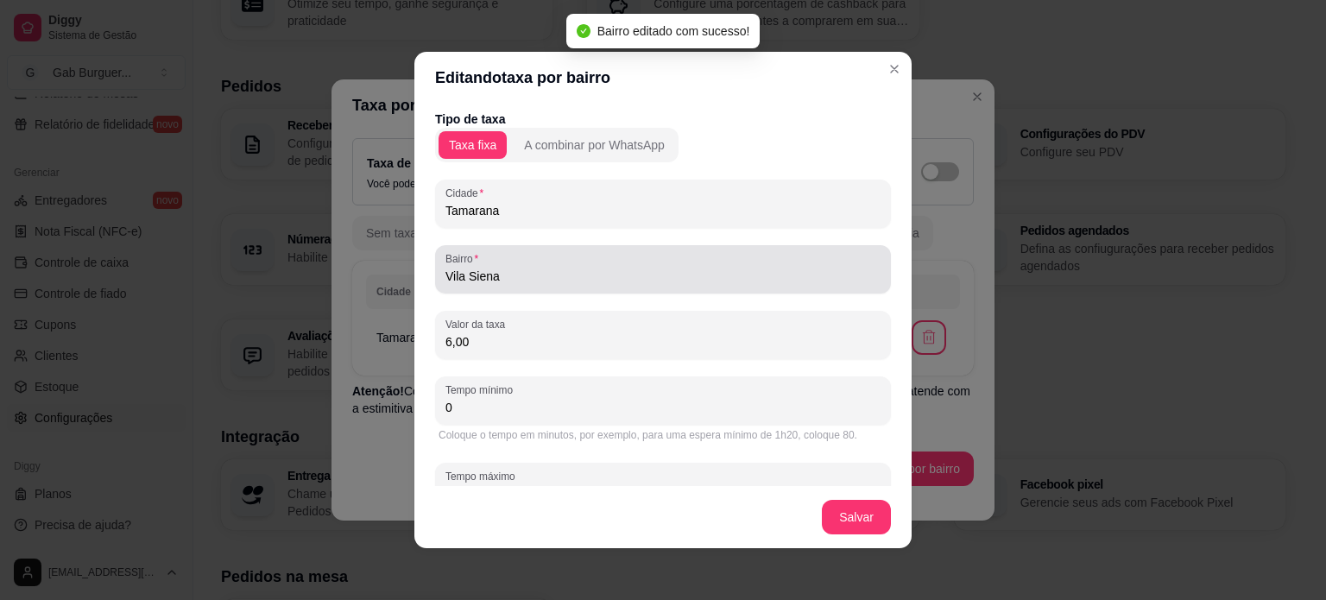
click at [600, 284] on input "Vila Siena" at bounding box center [662, 276] width 435 height 17
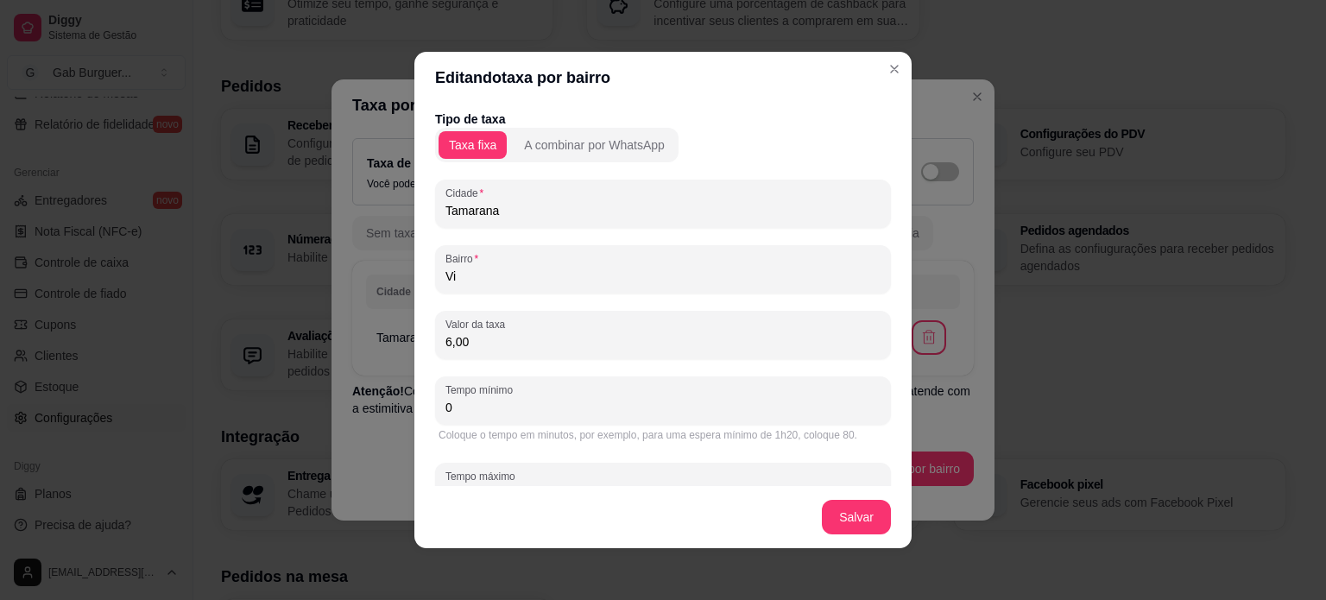
type input "V"
click at [728, 273] on input "Parque industrial ([GEOGRAPHIC_DATA], [GEOGRAPHIC_DATA], [GEOGRAPHIC_DATA])" at bounding box center [662, 276] width 435 height 17
click at [597, 275] on input "Parque industrial ([GEOGRAPHIC_DATA], [GEOGRAPHIC_DATA], [GEOGRAPHIC_DATA])" at bounding box center [662, 276] width 435 height 17
click at [622, 281] on input "Parque industrial ([GEOGRAPHIC_DATA], [GEOGRAPHIC_DATA], [GEOGRAPHIC_DATA])" at bounding box center [662, 276] width 435 height 17
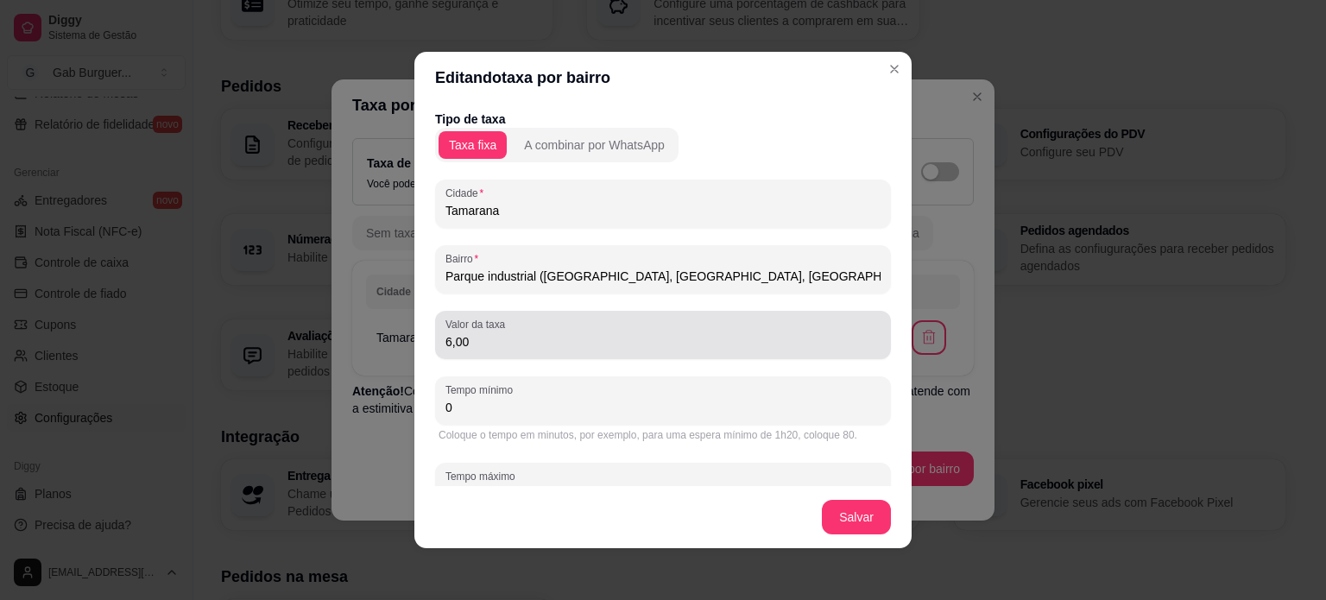
drag, startPoint x: 622, startPoint y: 281, endPoint x: 552, endPoint y: 312, distance: 76.9
click at [552, 312] on div "Valor da taxa 6,00" at bounding box center [663, 335] width 456 height 48
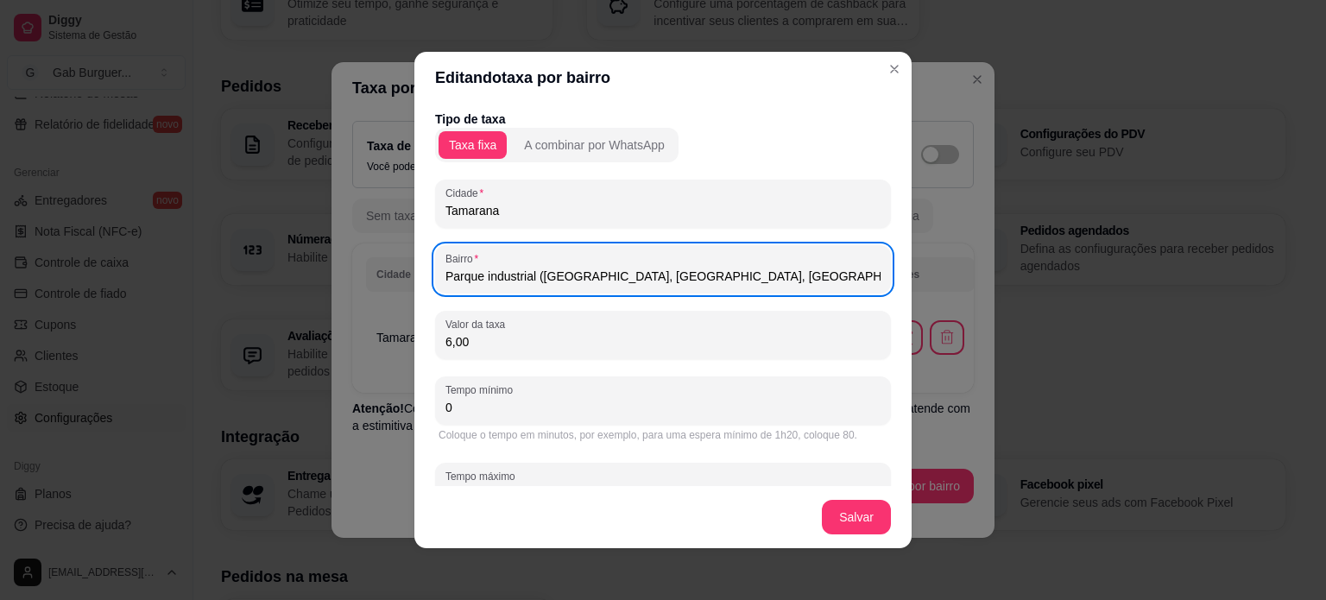
drag, startPoint x: 722, startPoint y: 285, endPoint x: 306, endPoint y: 286, distance: 415.1
click at [306, 286] on div "Editando taxa por bairro Tipo de taxa Taxa fixa A combinar por WhatsApp [GEOGRA…" at bounding box center [663, 300] width 1326 height 600
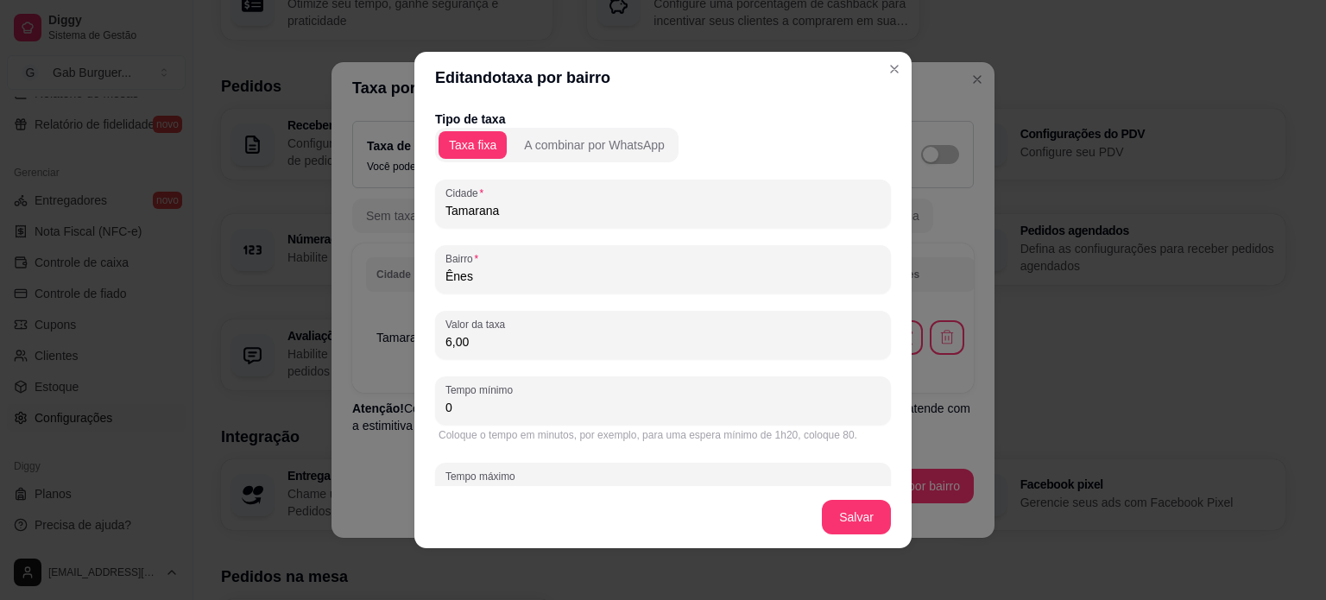
click at [511, 268] on input "Ênes" at bounding box center [662, 276] width 435 height 17
type input "[PERSON_NAME]"
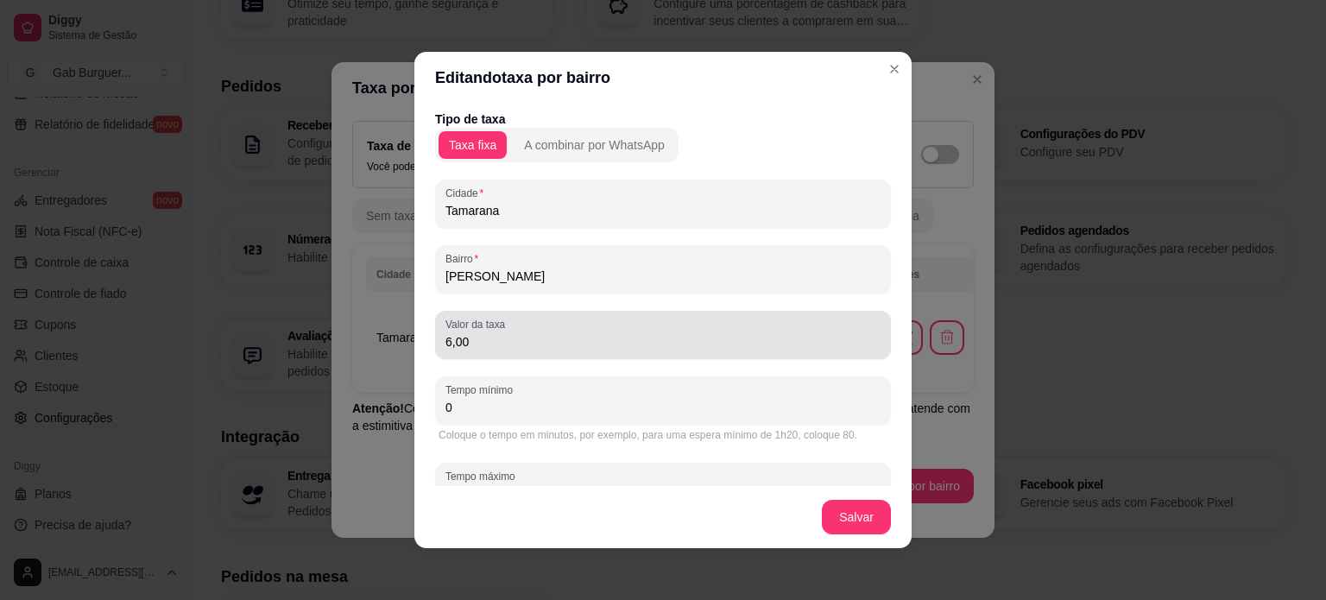
click at [539, 354] on div "Valor da taxa 6,00" at bounding box center [663, 335] width 456 height 48
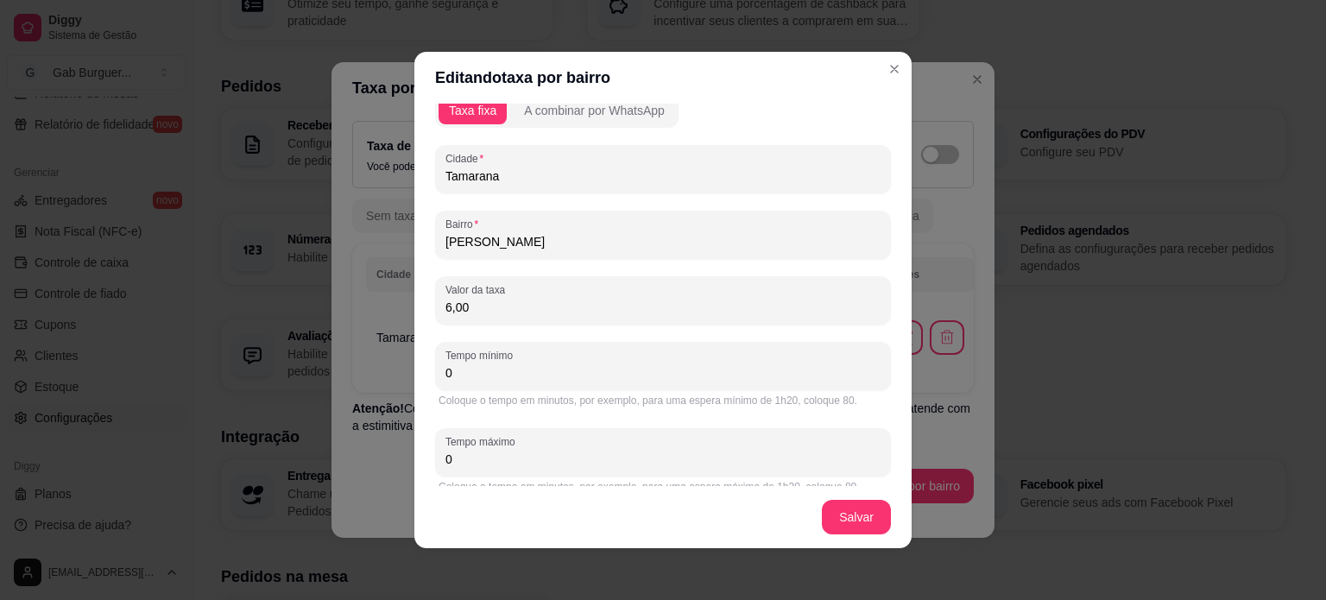
scroll to position [52, 0]
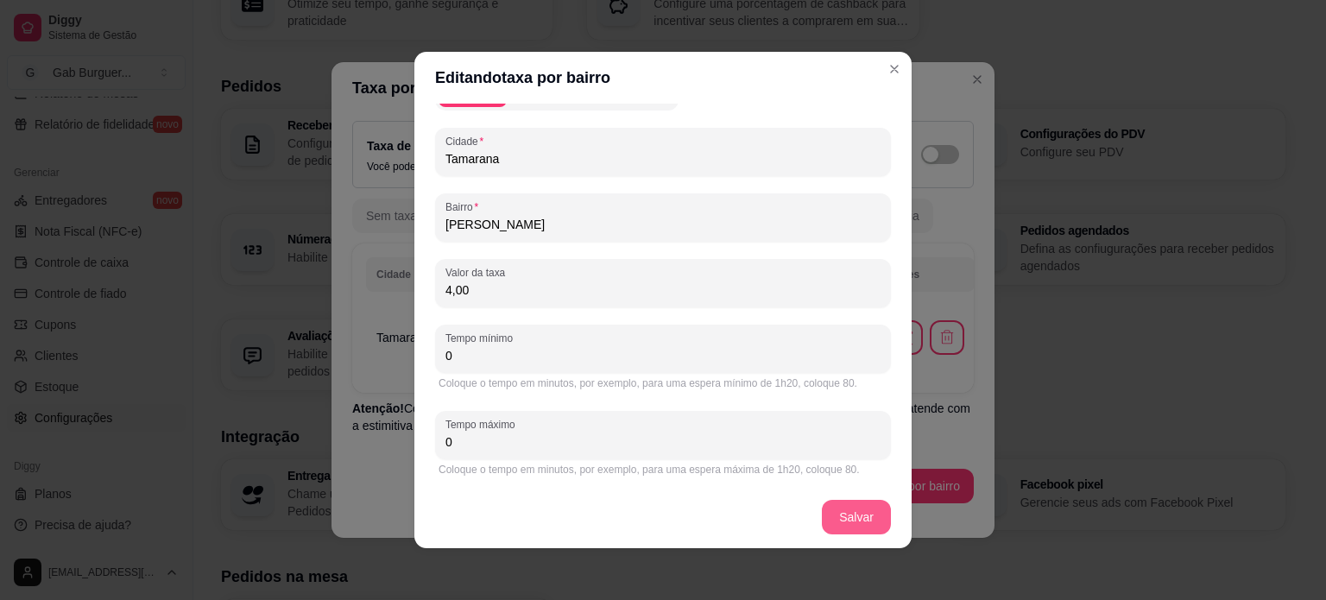
type input "4,00"
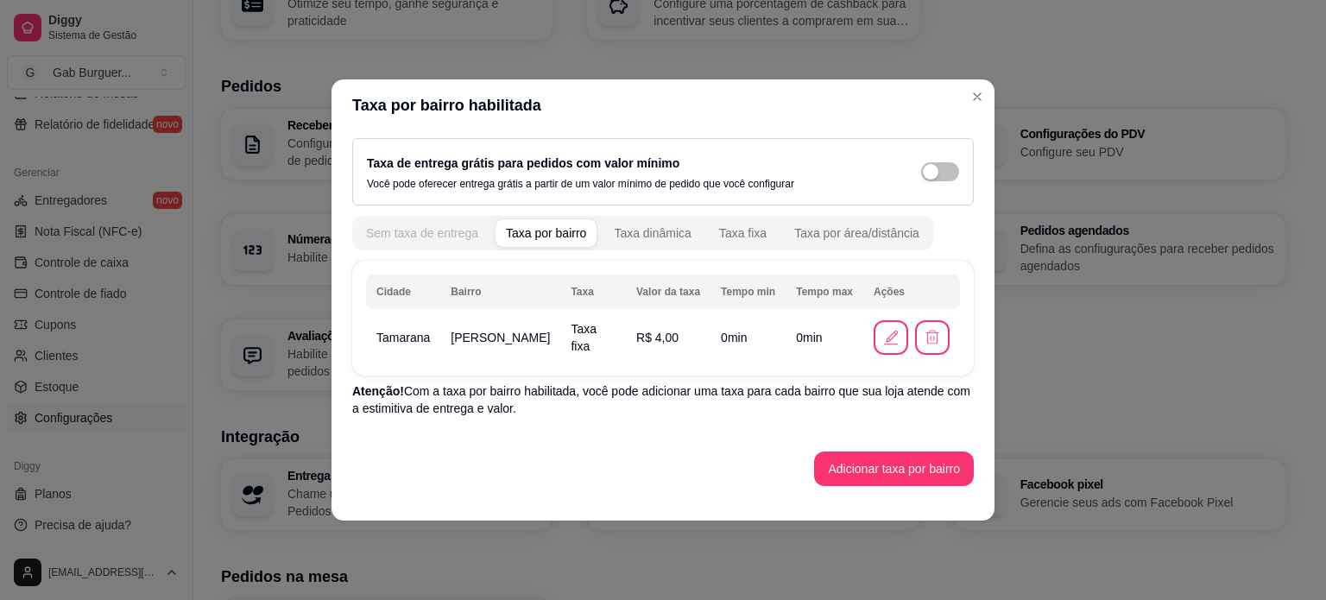
click at [442, 237] on div "Sem taxa de entrega" at bounding box center [422, 232] width 112 height 17
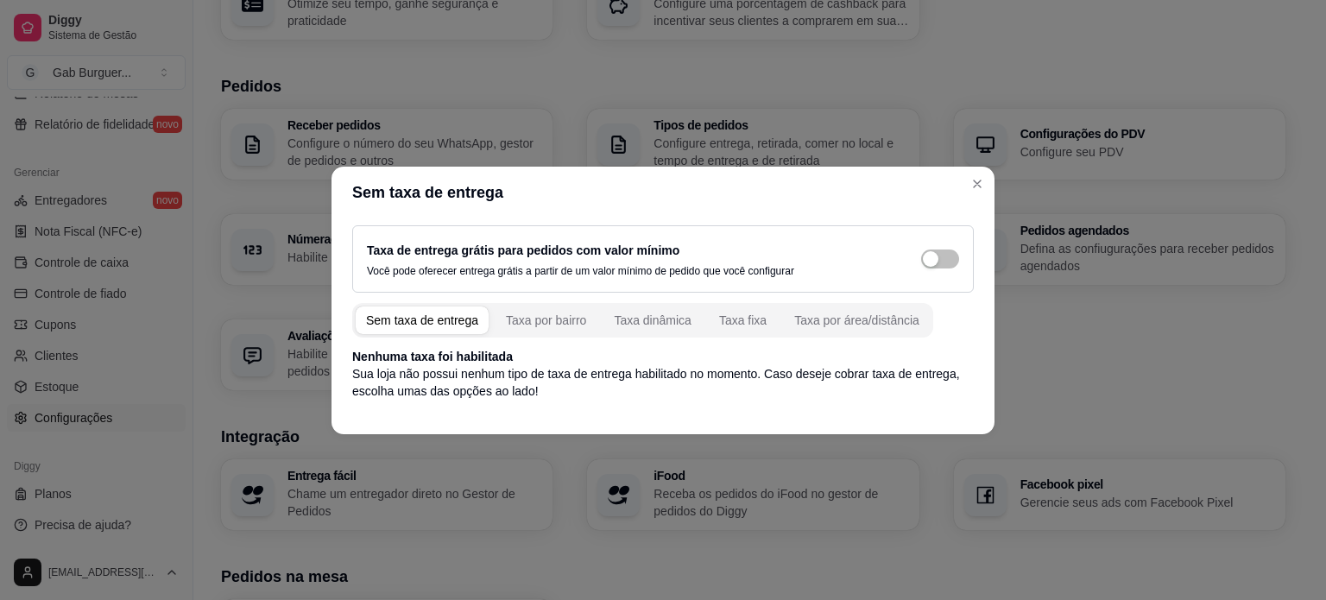
click at [539, 303] on div "Sem taxa de entrega Taxa por bairro Taxa dinâmica Taxa fixa Taxa por área/distâ…" at bounding box center [642, 320] width 581 height 35
click at [544, 318] on div "Taxa por bairro" at bounding box center [546, 320] width 80 height 17
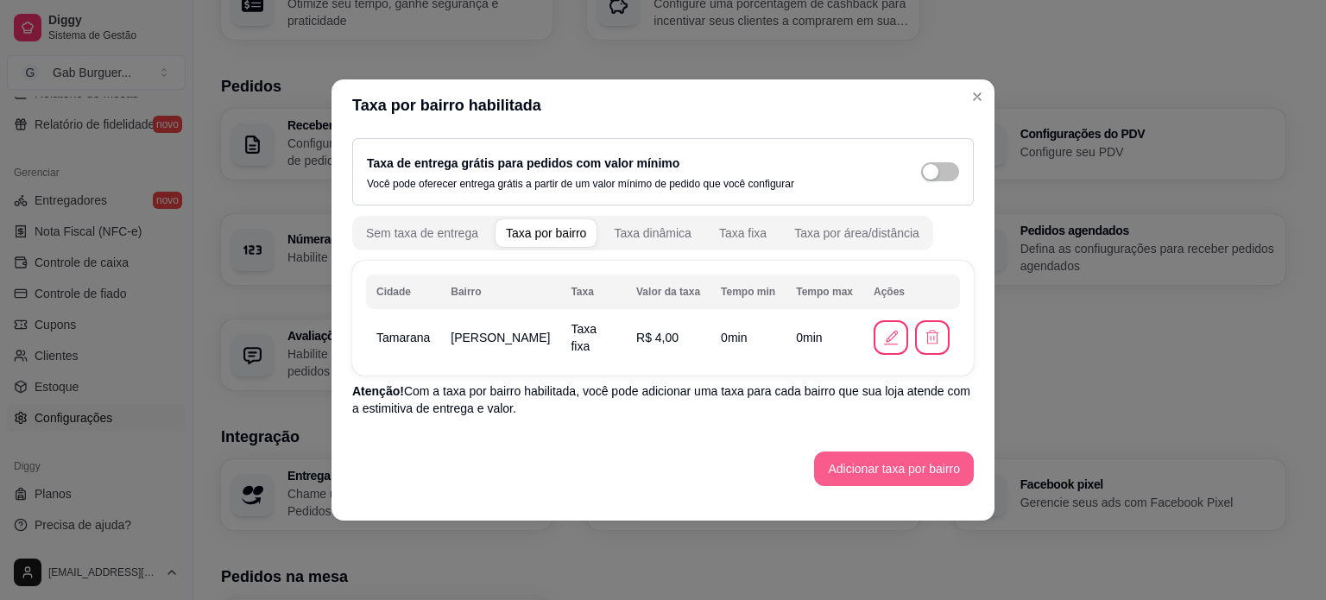
click at [881, 458] on button "Adicionar taxa por bairro" at bounding box center [894, 468] width 160 height 35
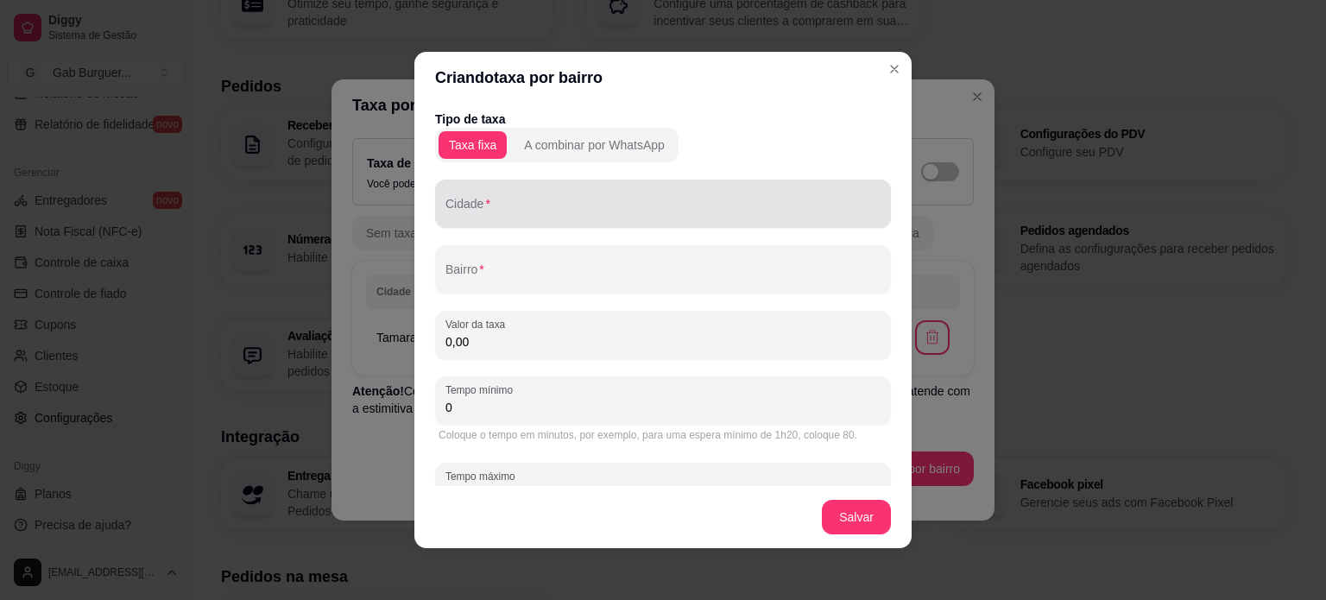
click at [542, 220] on div at bounding box center [662, 203] width 435 height 35
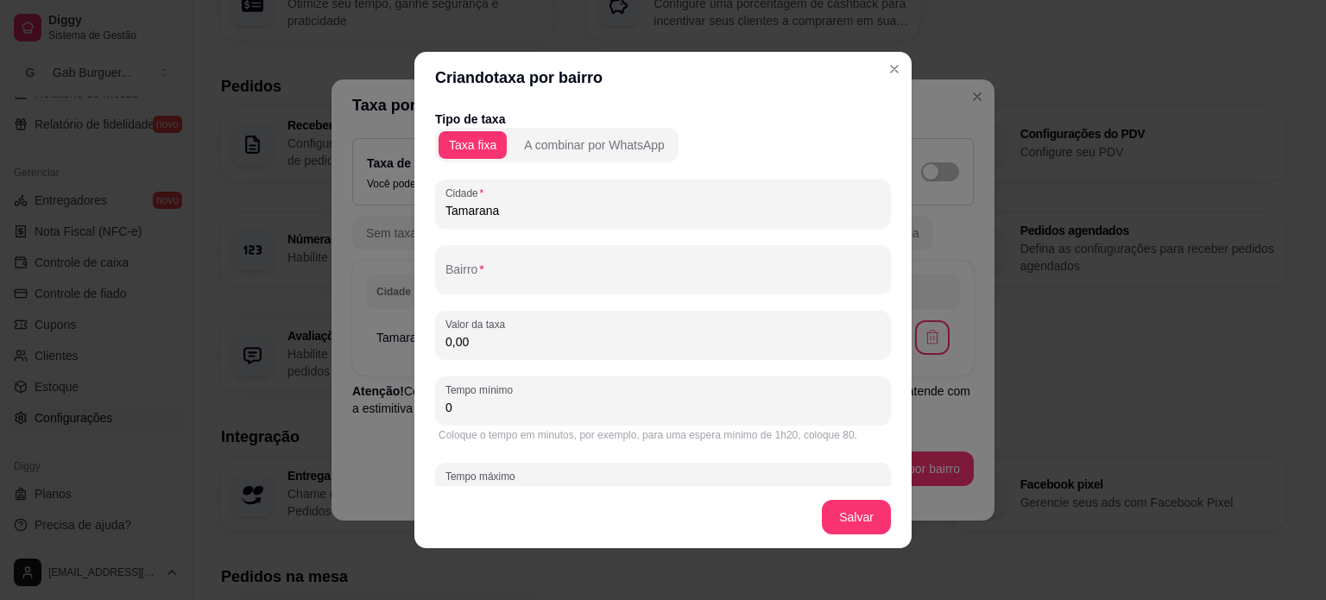
type input "Tamarana"
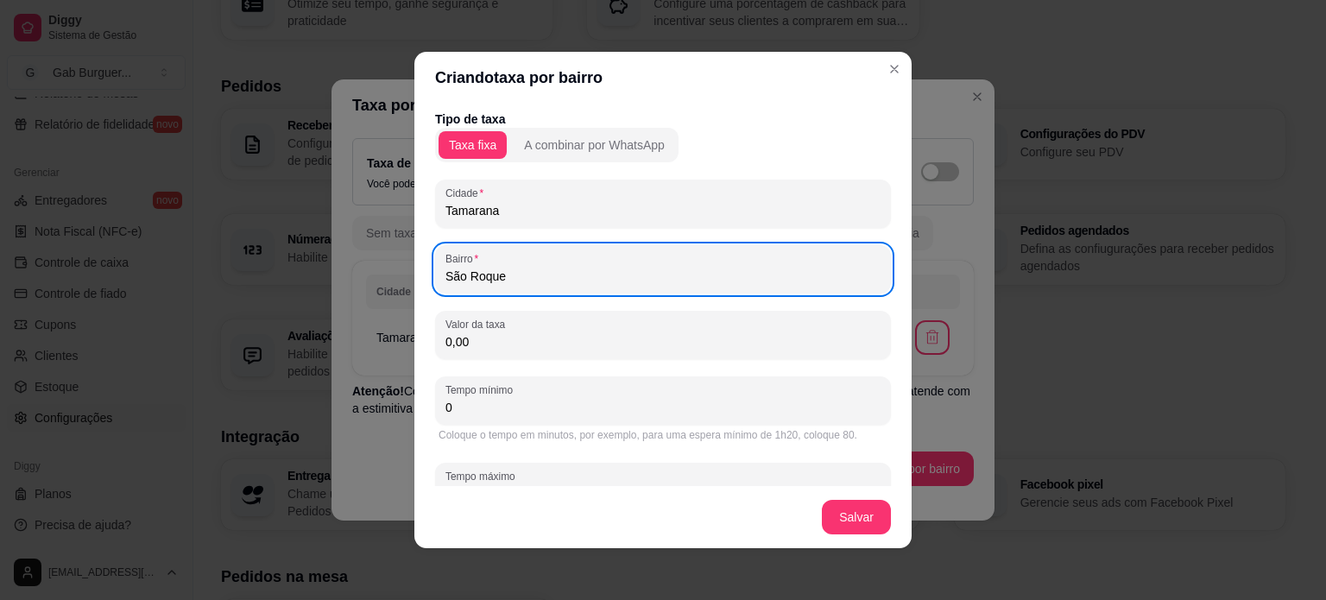
type input "São Roque"
click at [503, 361] on div "Tipo de taxa Taxa fixa A combinar por WhatsApp Cidade [PERSON_NAME] São Roque V…" at bounding box center [663, 320] width 456 height 421
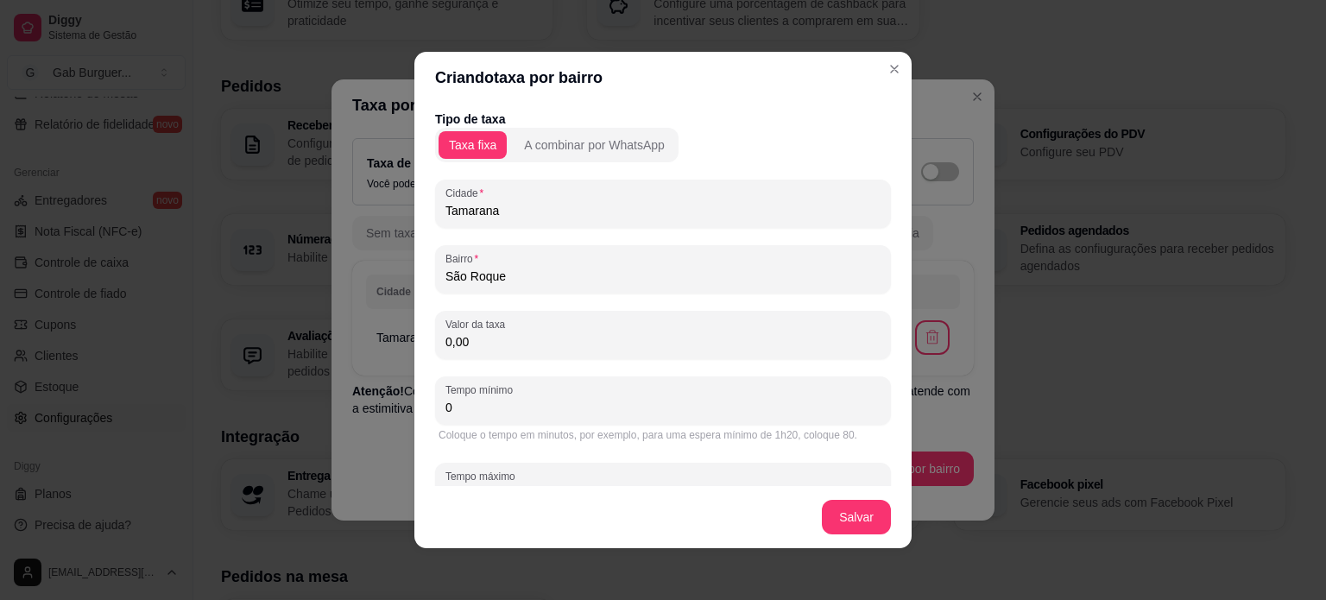
click at [503, 361] on div "Tipo de taxa Taxa fixa A combinar por WhatsApp Cidade [PERSON_NAME] São Roque V…" at bounding box center [663, 320] width 456 height 421
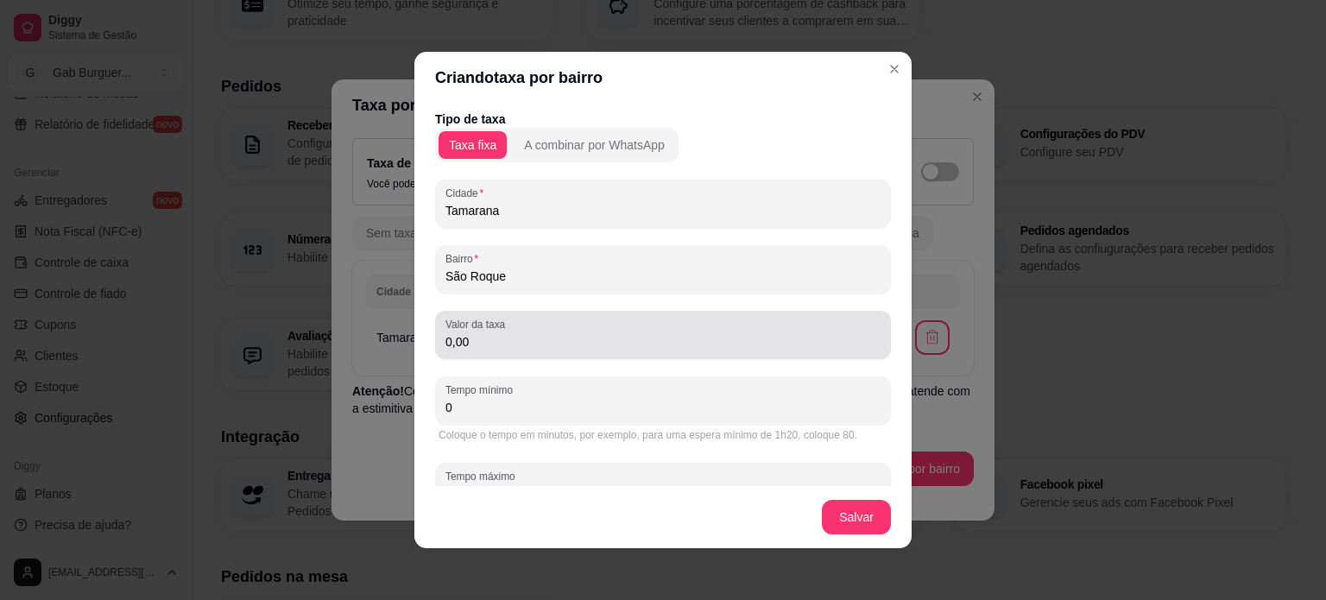
drag, startPoint x: 509, startPoint y: 357, endPoint x: 521, endPoint y: 351, distance: 13.5
click at [520, 351] on div "Tipo de taxa Taxa fixa A combinar por WhatsApp Cidade [PERSON_NAME] São Roque V…" at bounding box center [663, 320] width 456 height 421
click at [521, 350] on div "0,00" at bounding box center [662, 335] width 435 height 35
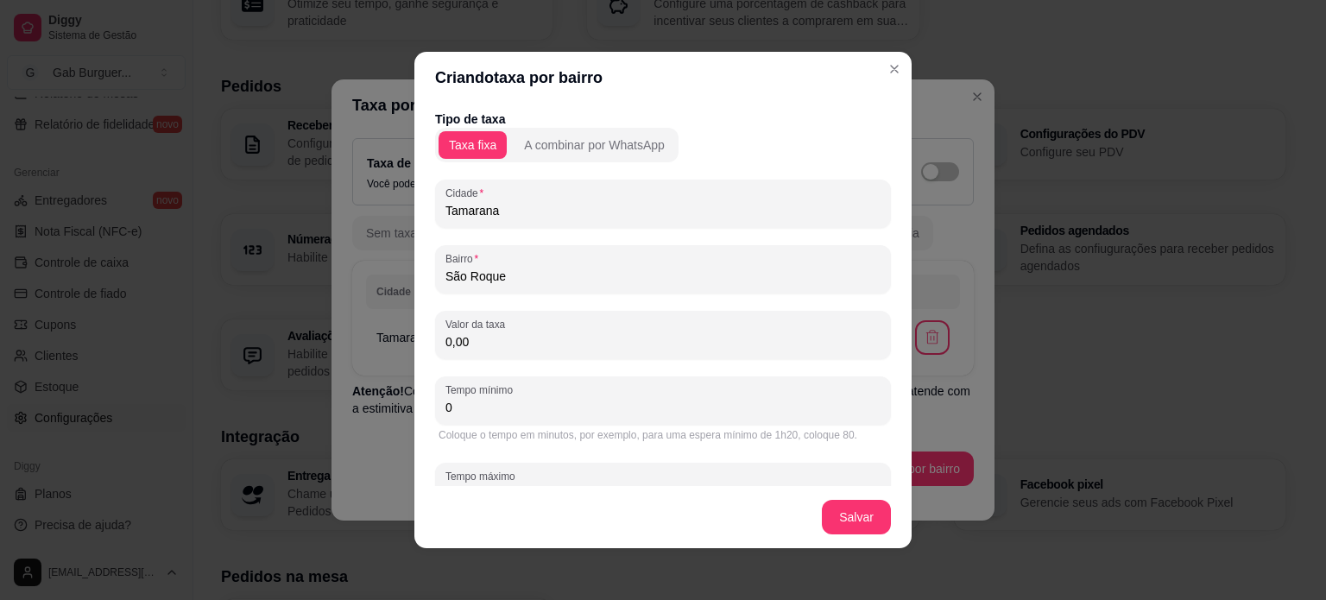
click at [518, 348] on input "0,00" at bounding box center [662, 341] width 435 height 17
type input "4,00"
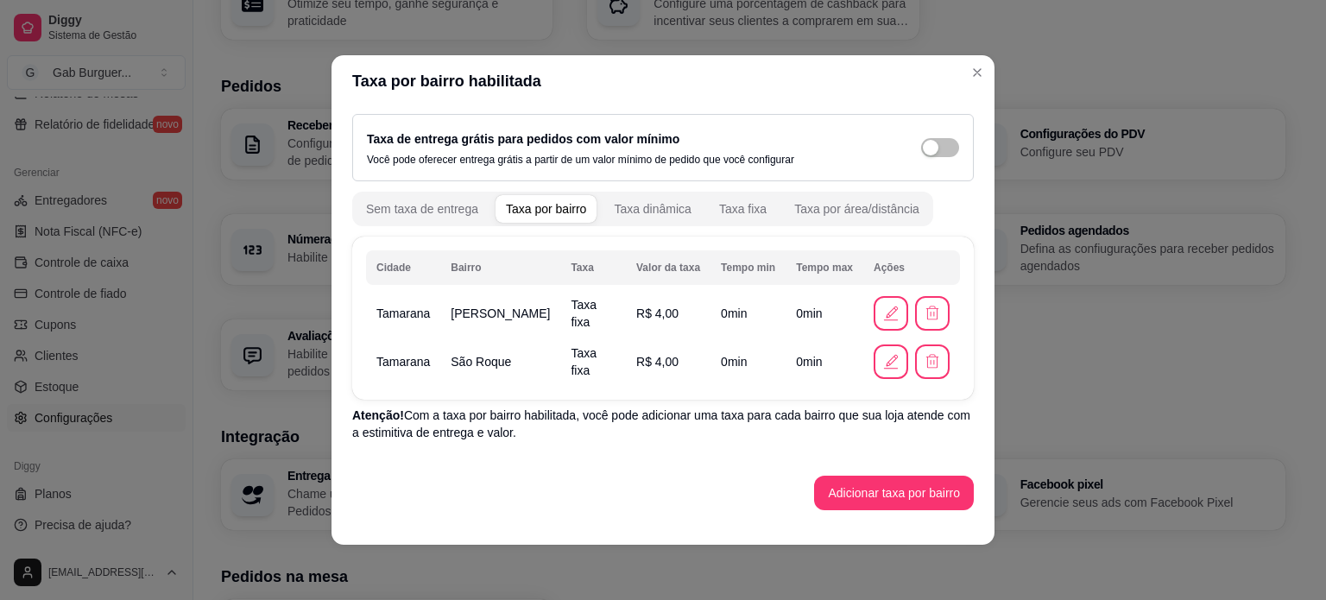
click at [611, 498] on div "Adicionar taxa por bairro" at bounding box center [662, 493] width 621 height 35
click at [914, 486] on button "Adicionar taxa por bairro" at bounding box center [894, 493] width 160 height 35
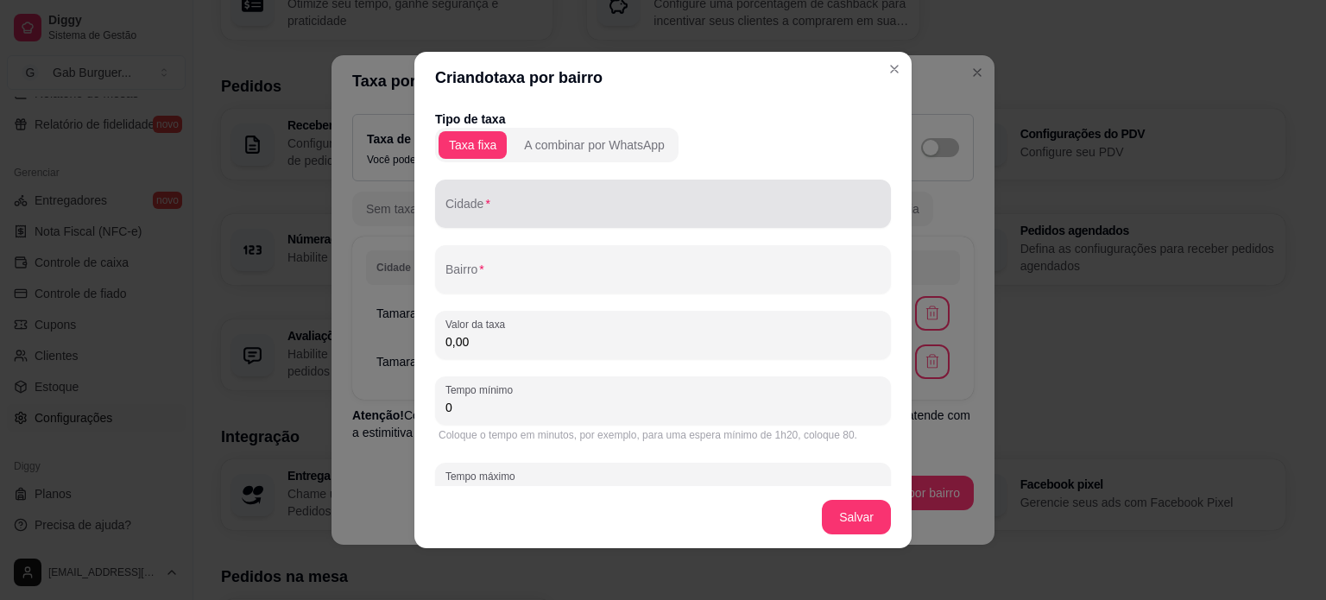
click at [545, 211] on input "Cidade" at bounding box center [662, 210] width 435 height 17
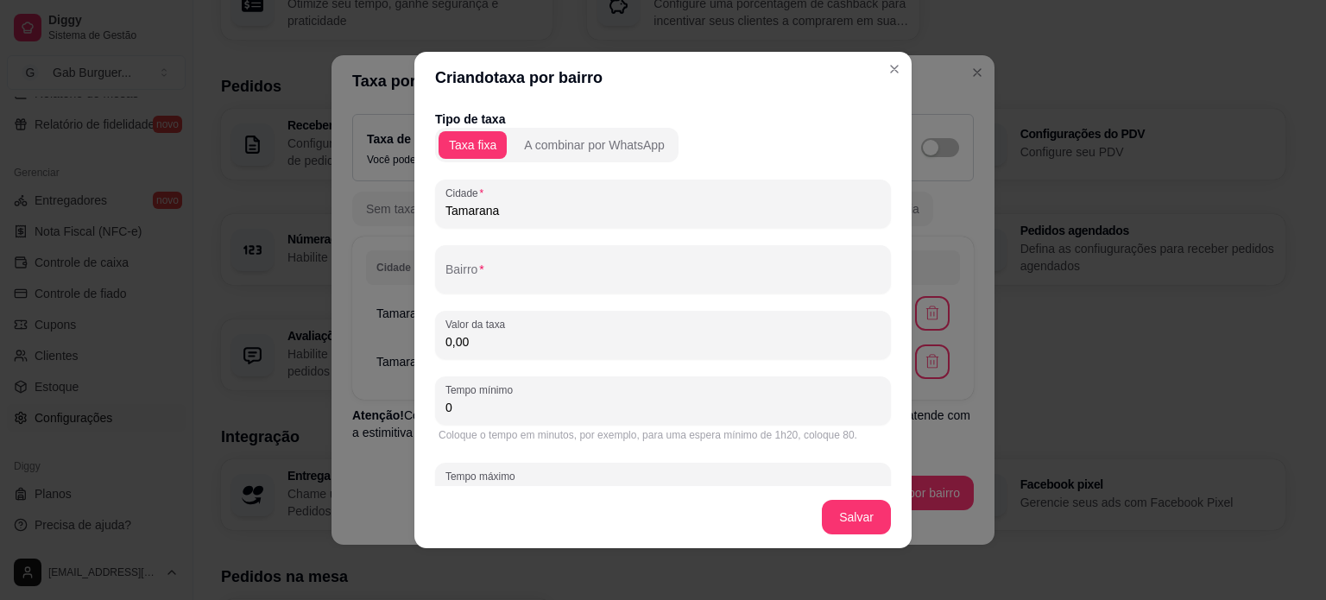
type input "Tamarana"
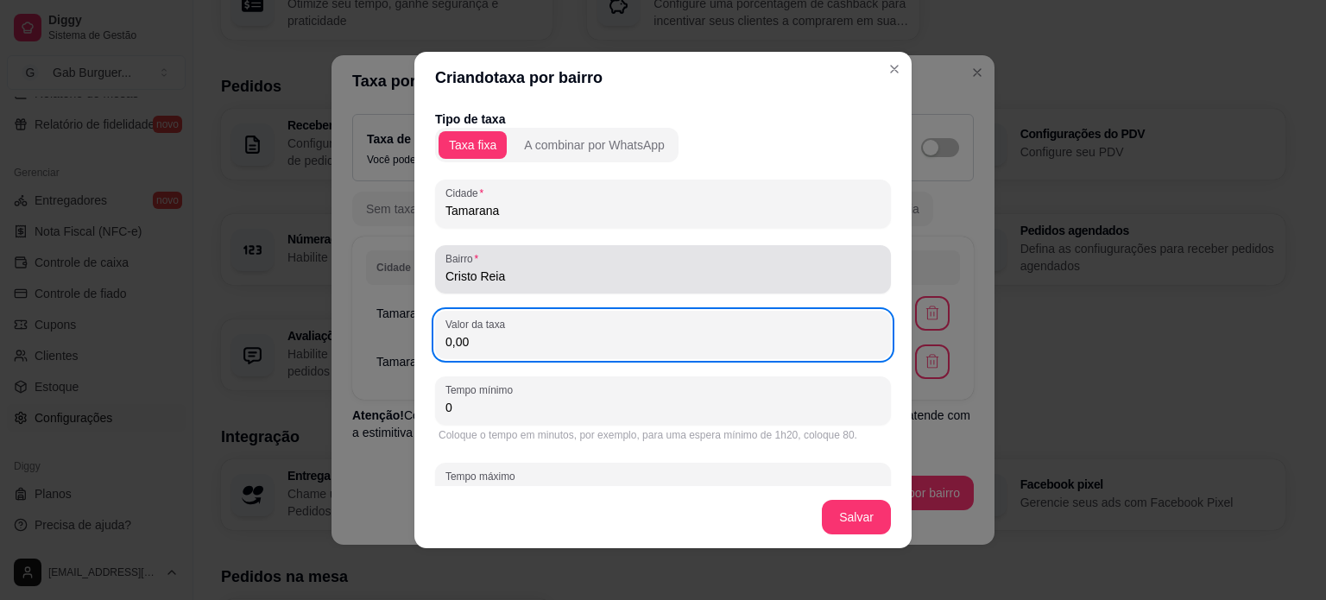
click at [545, 257] on div "Cristo Reia" at bounding box center [662, 269] width 435 height 35
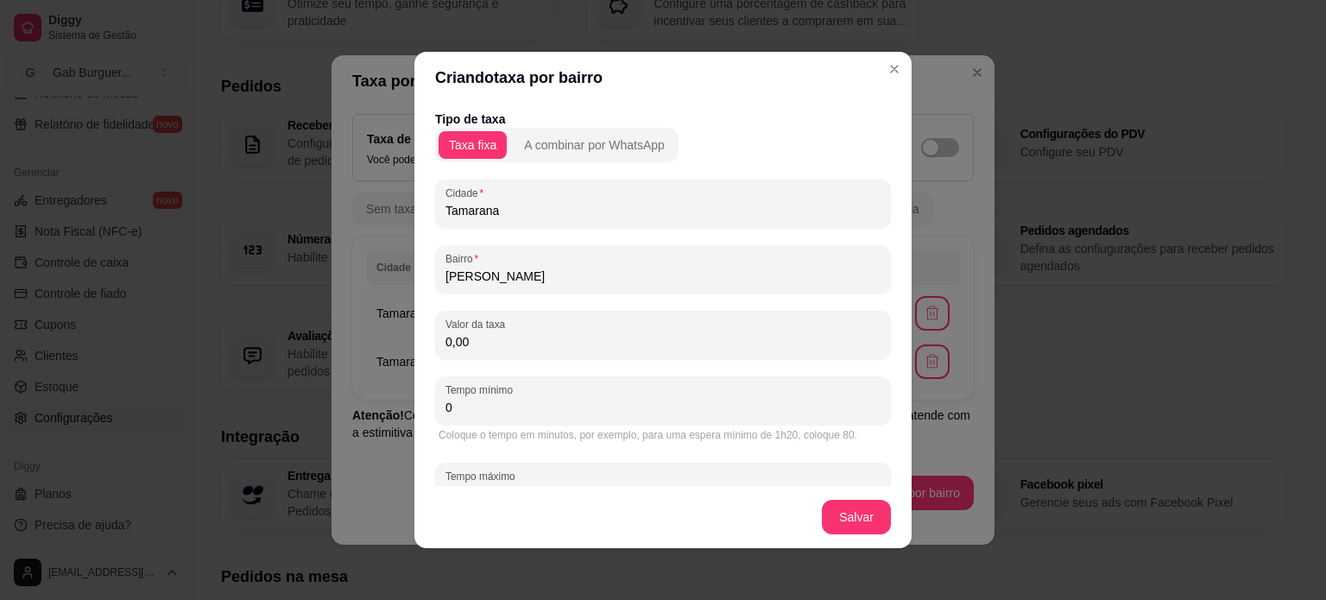
type input "[PERSON_NAME]"
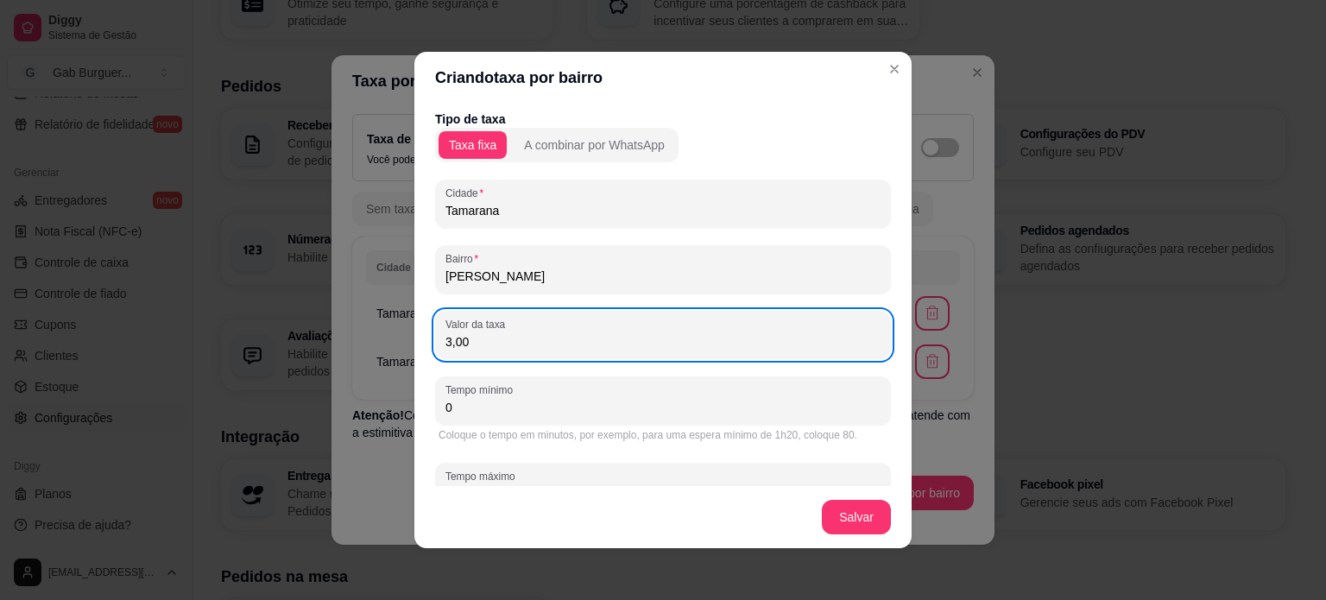
type input "3,00"
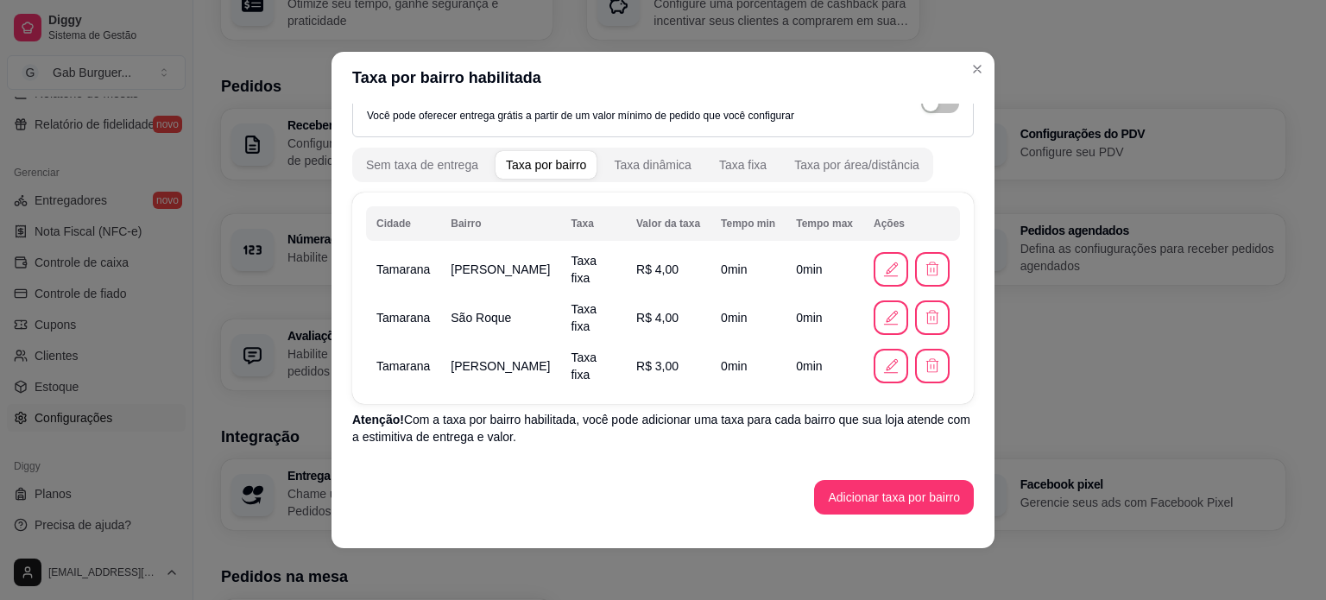
scroll to position [3, 0]
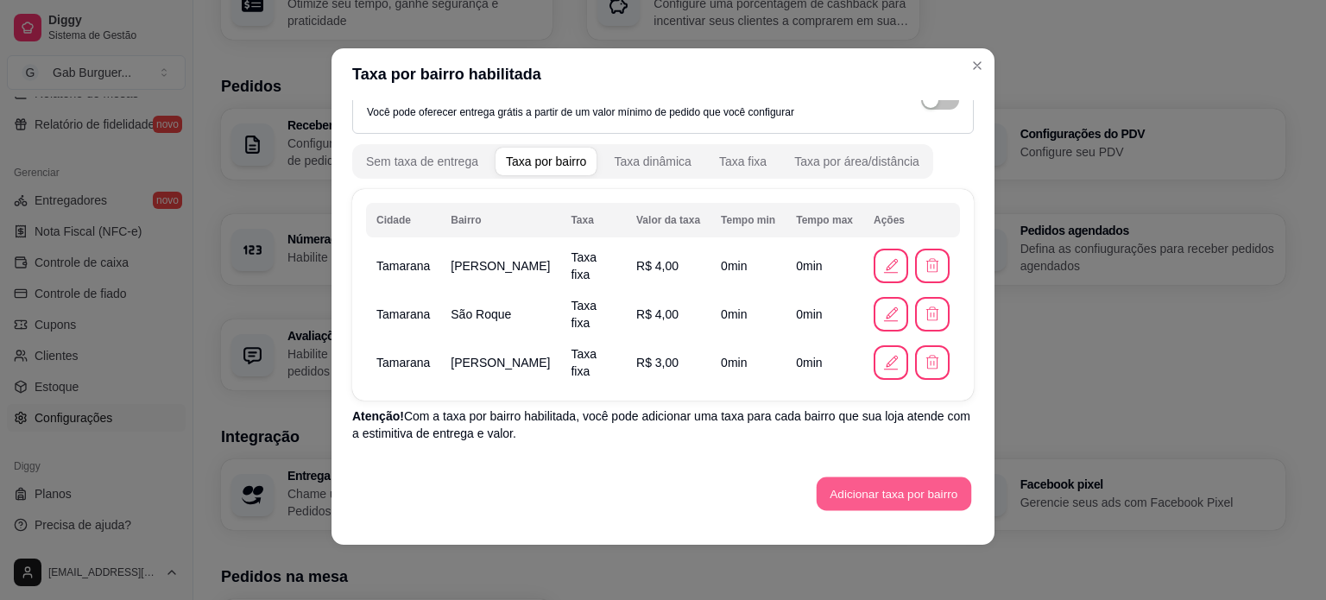
click at [860, 498] on button "Adicionar taxa por bairro" at bounding box center [893, 494] width 154 height 34
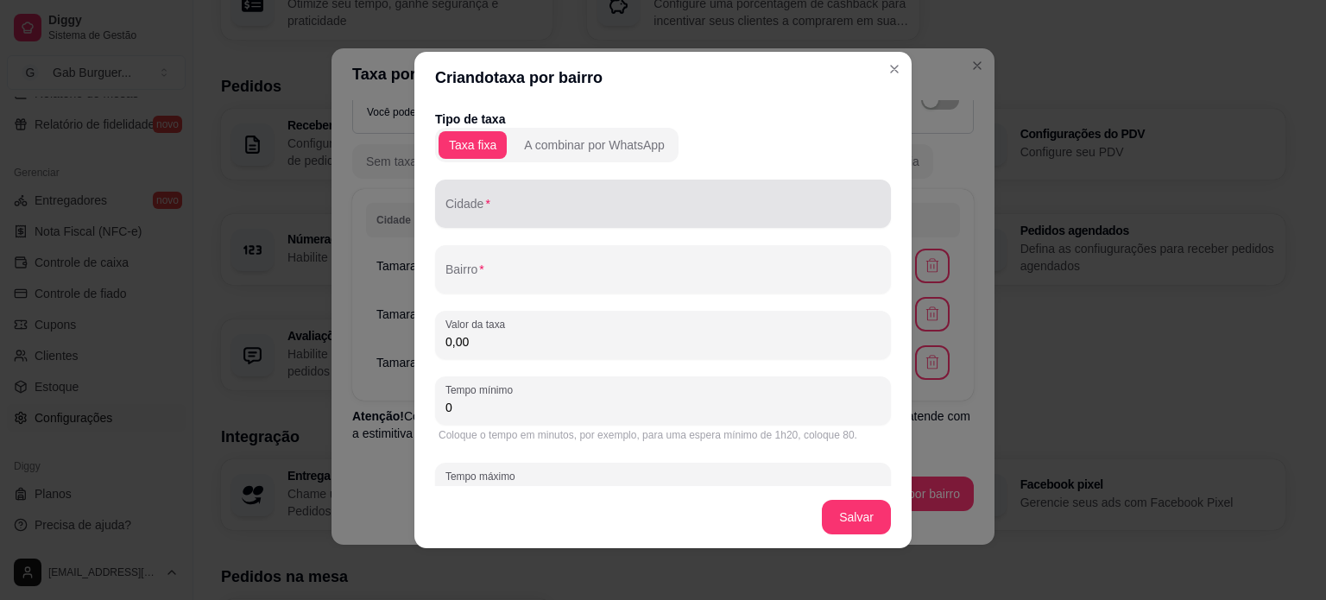
click at [546, 193] on div at bounding box center [662, 203] width 435 height 35
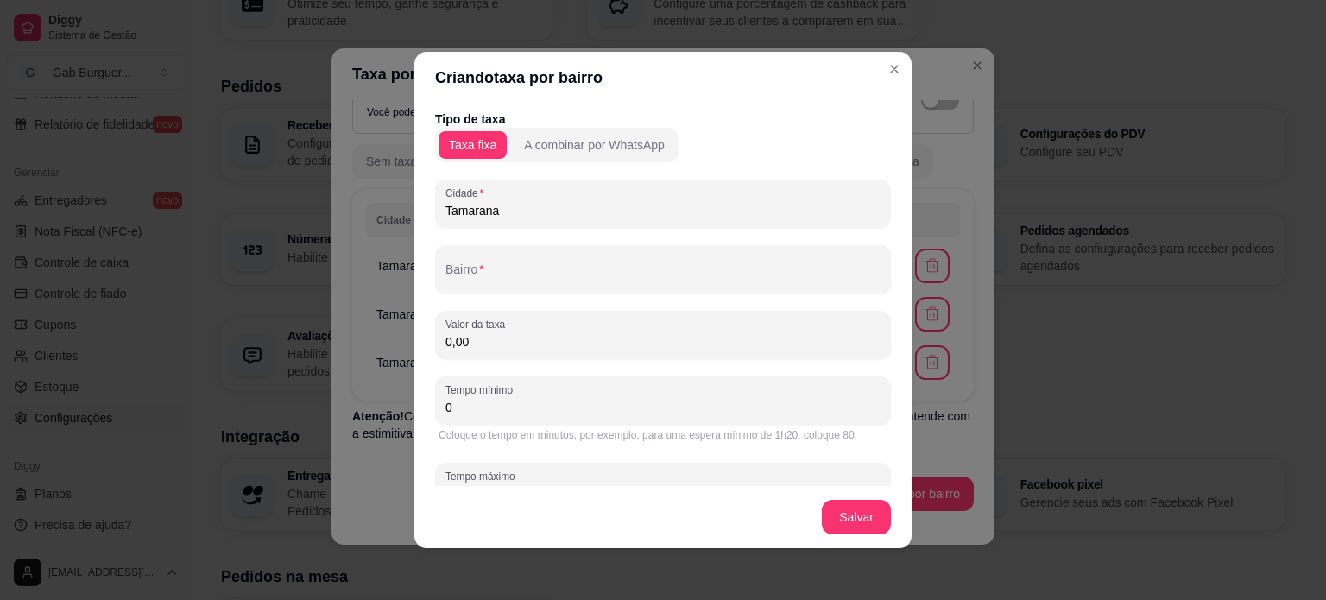
type input "Tamarana"
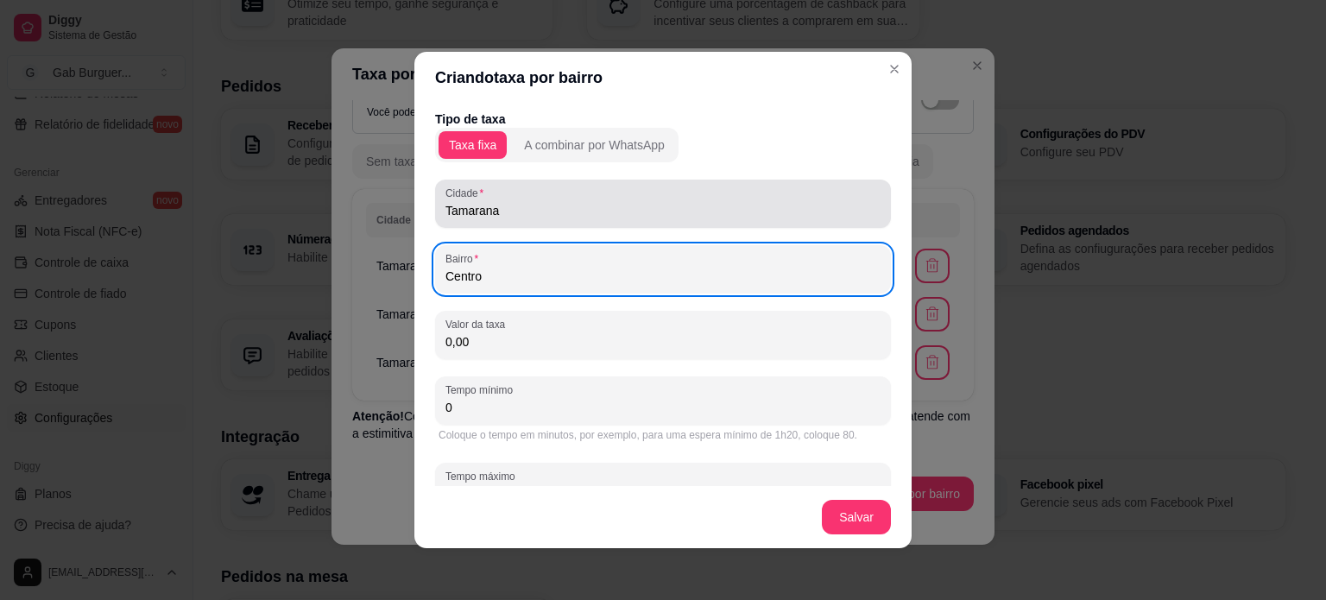
type input "Centro"
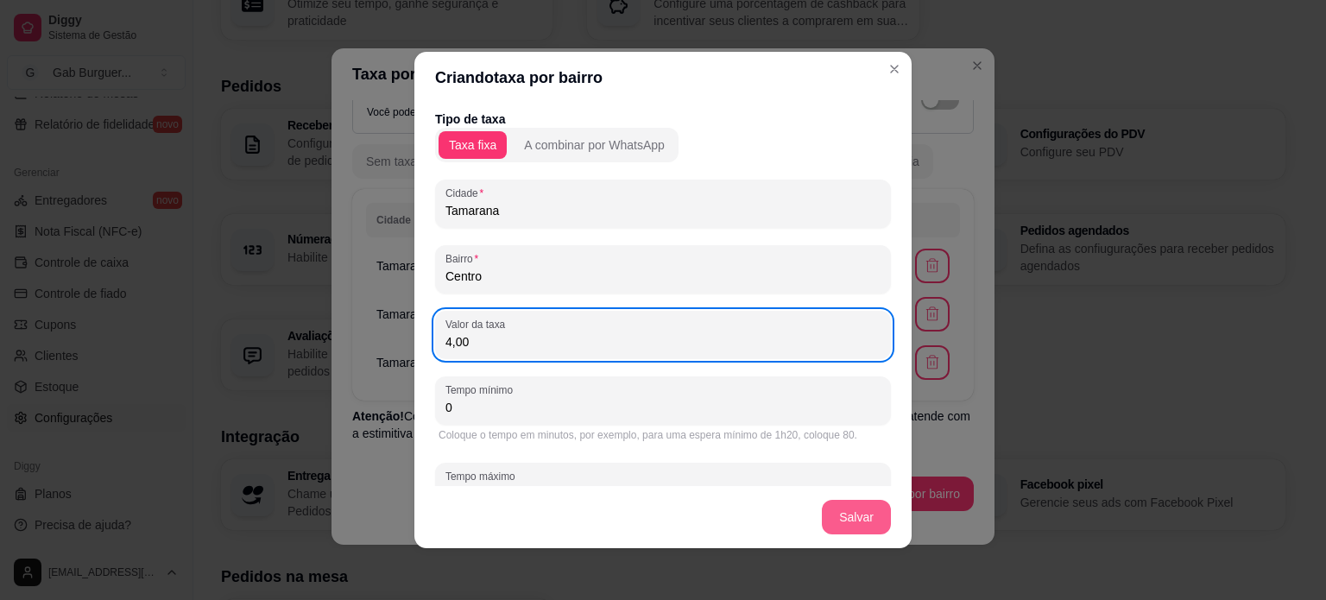
type input "4,00"
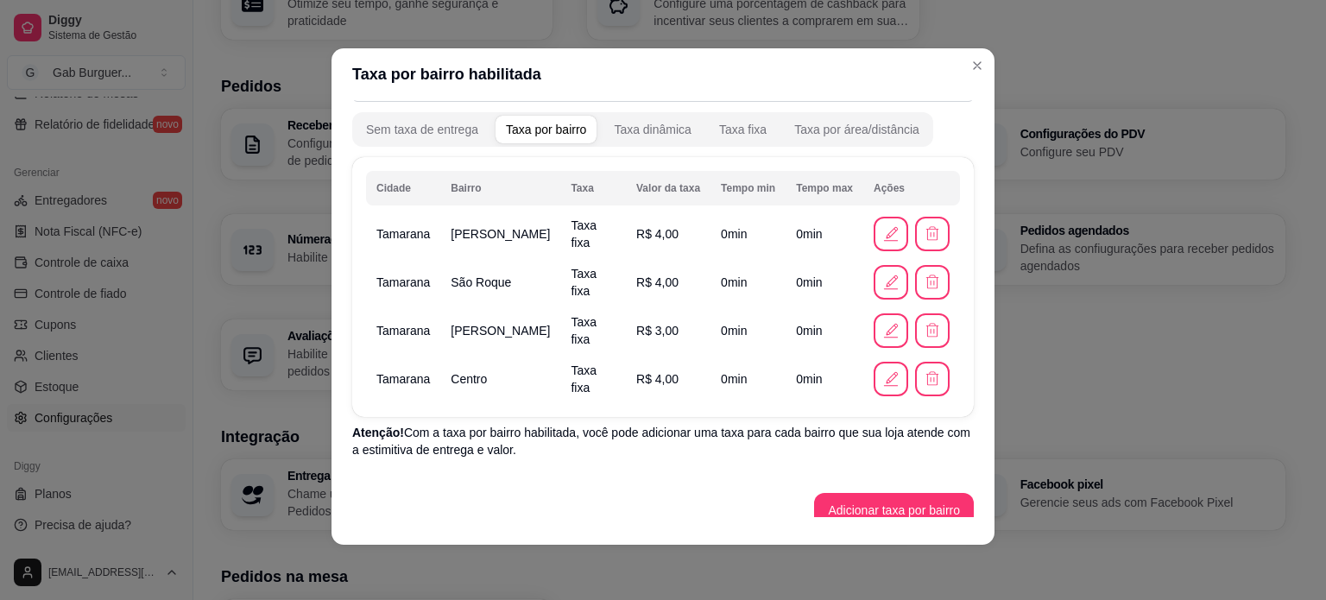
scroll to position [89, 0]
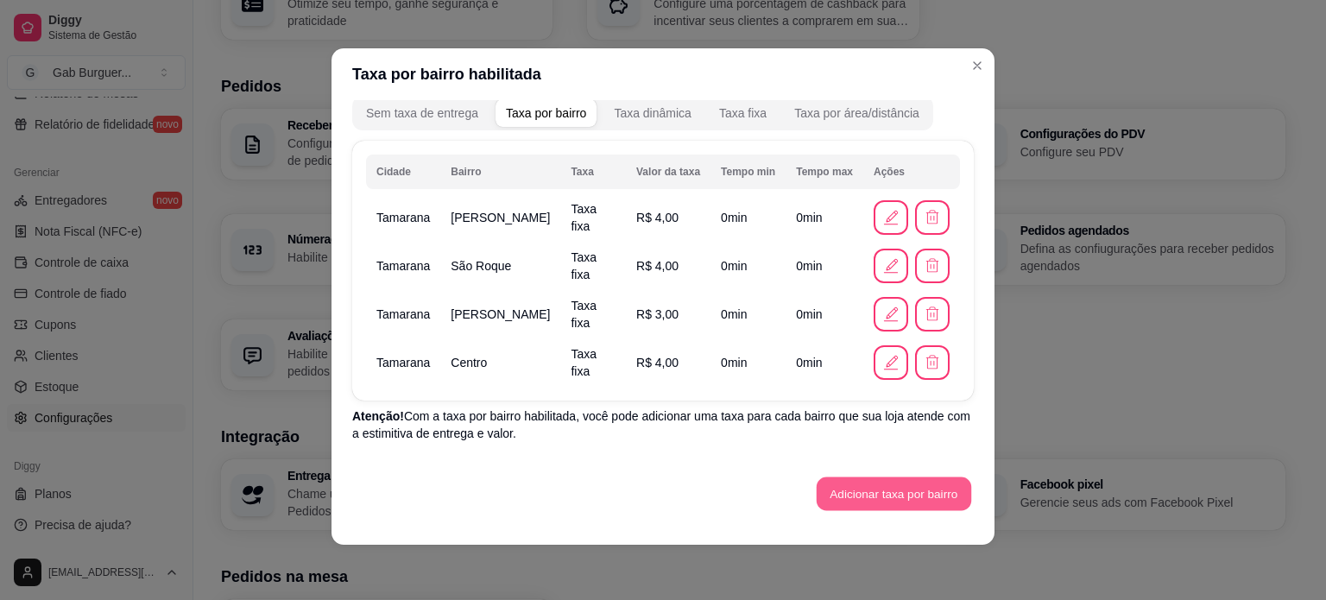
click at [877, 500] on button "Adicionar taxa por bairro" at bounding box center [893, 494] width 154 height 34
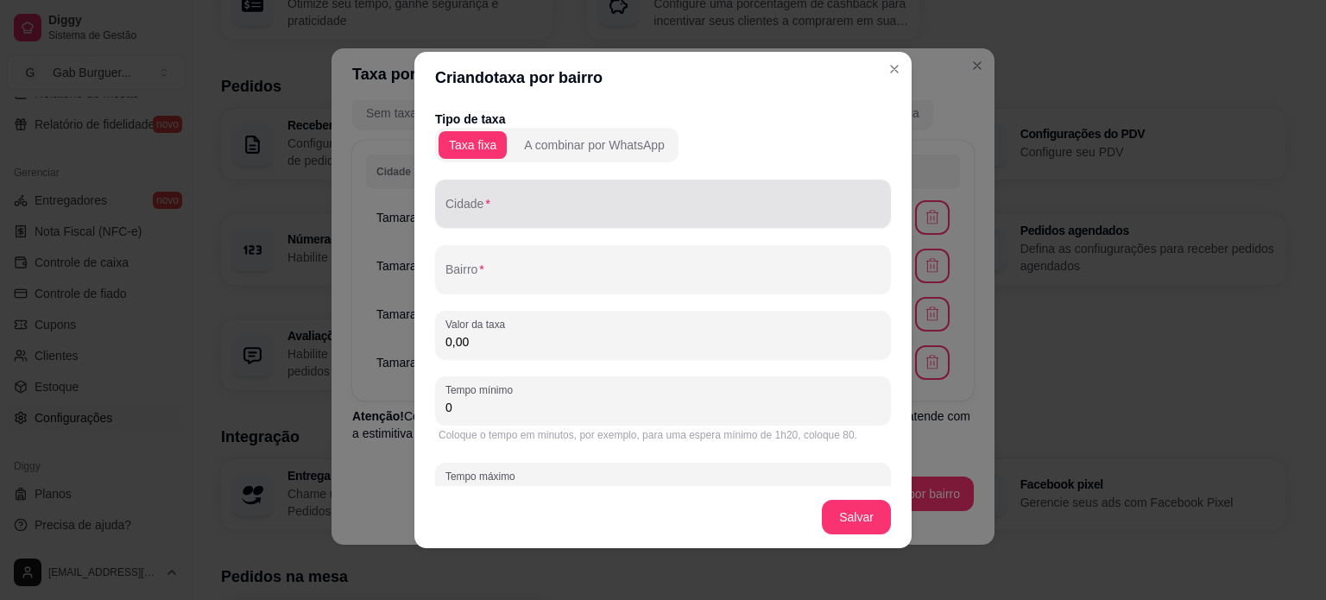
click at [520, 203] on input "Cidade" at bounding box center [662, 210] width 435 height 17
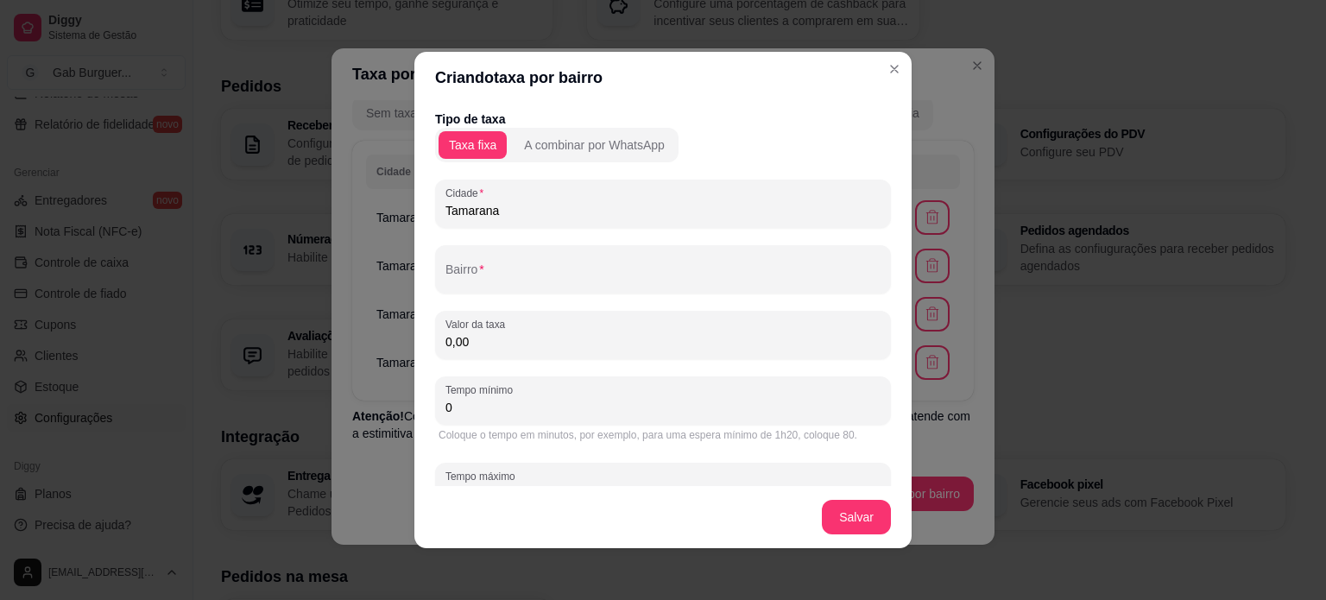
type input "Tamarana"
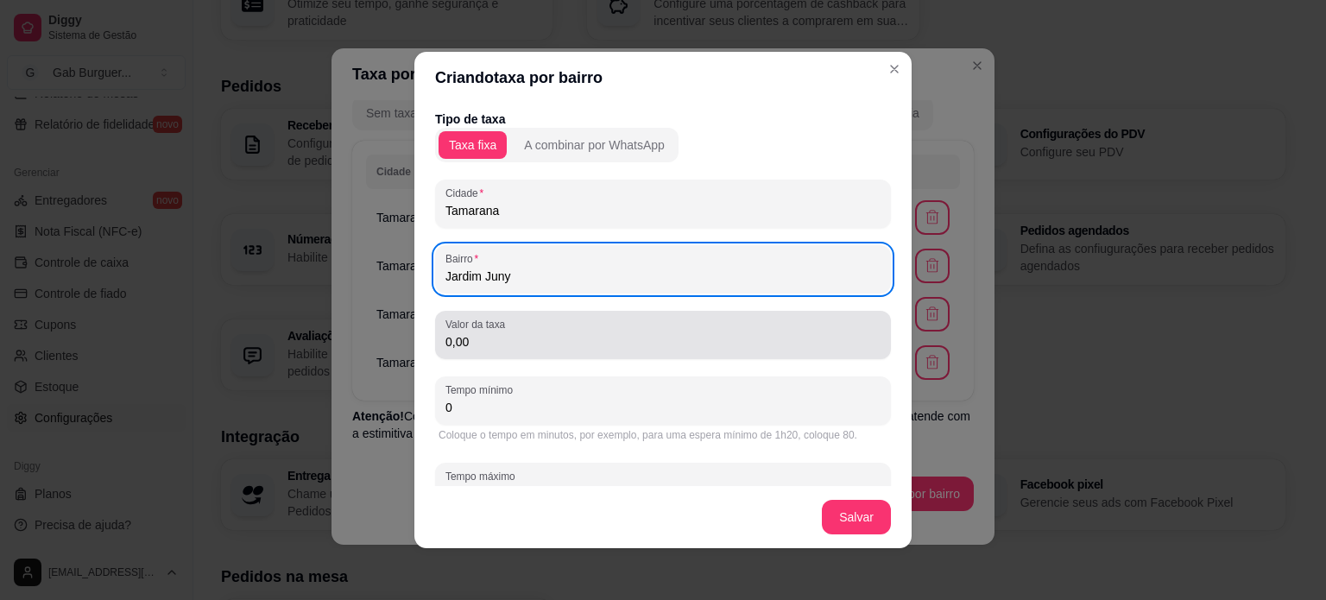
type input "Jardim Juny"
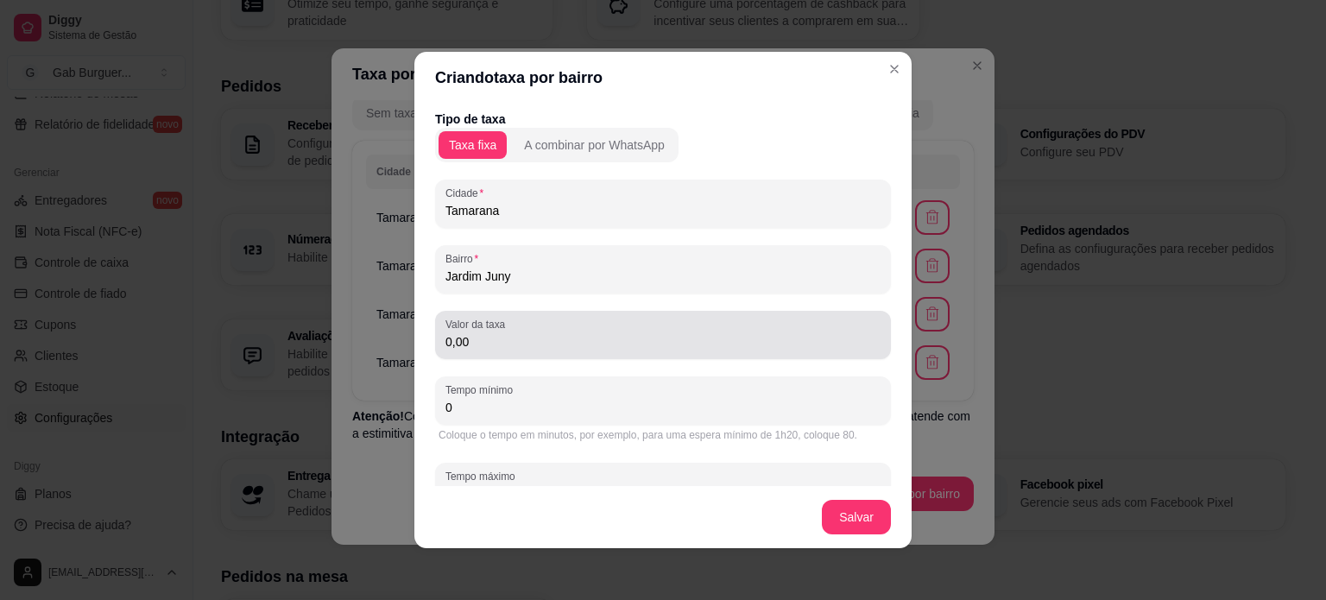
click at [585, 358] on div "Valor da taxa 0,00" at bounding box center [663, 335] width 456 height 48
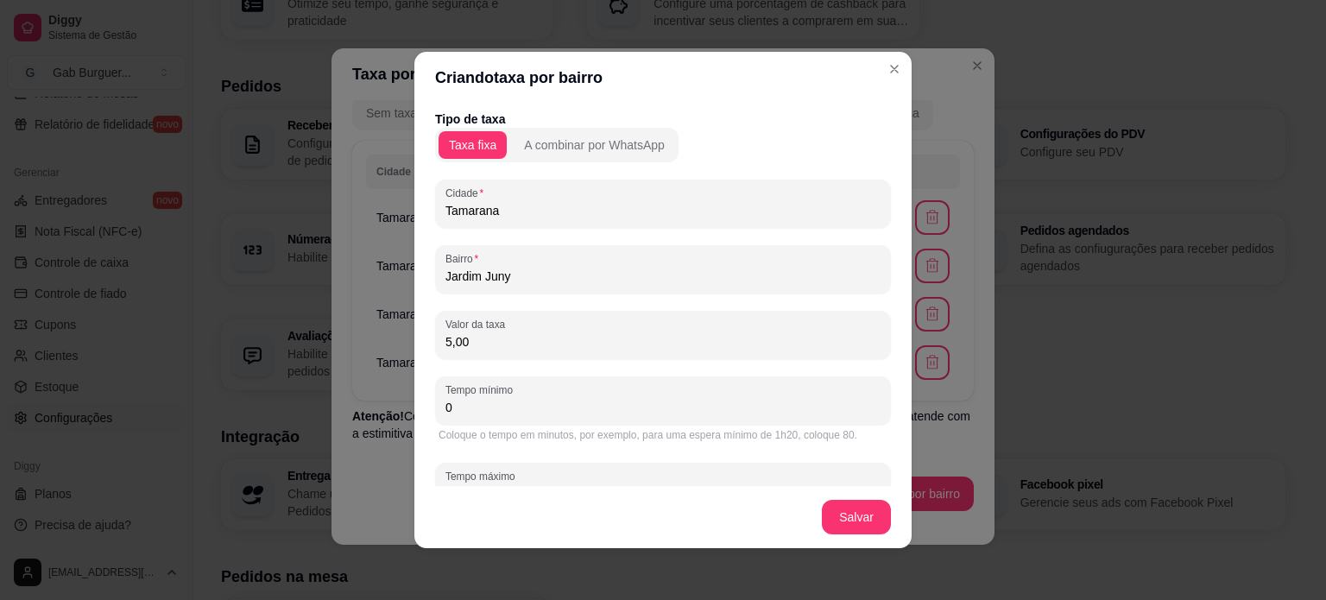
type input "5,00"
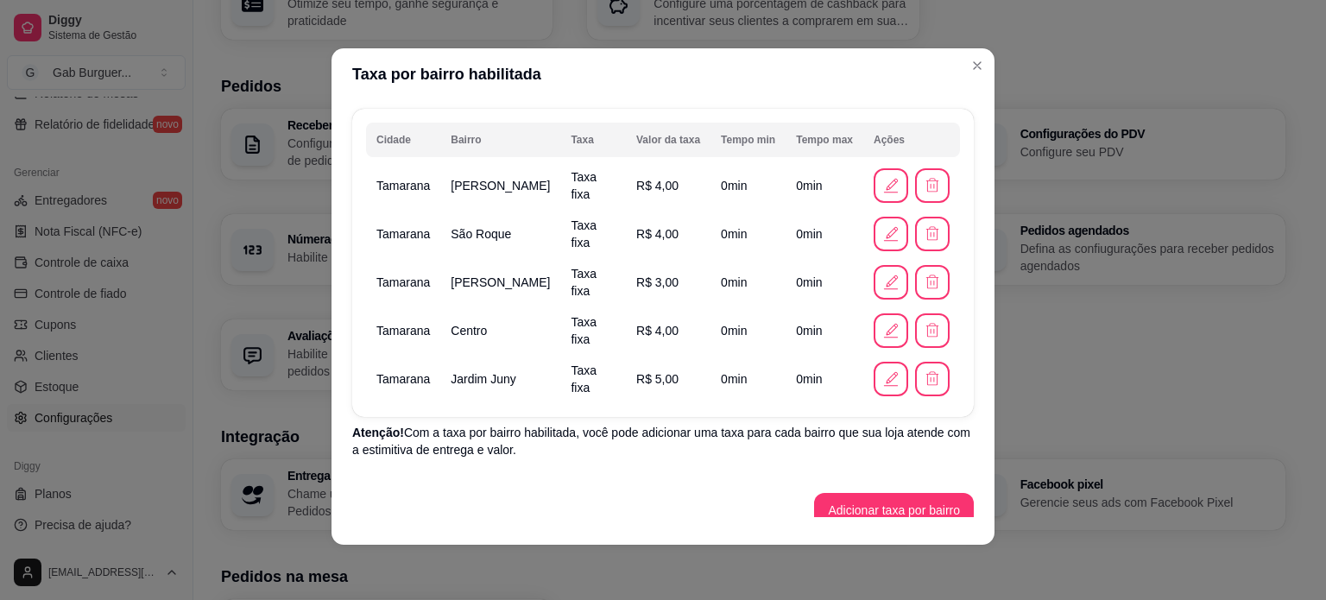
scroll to position [137, 0]
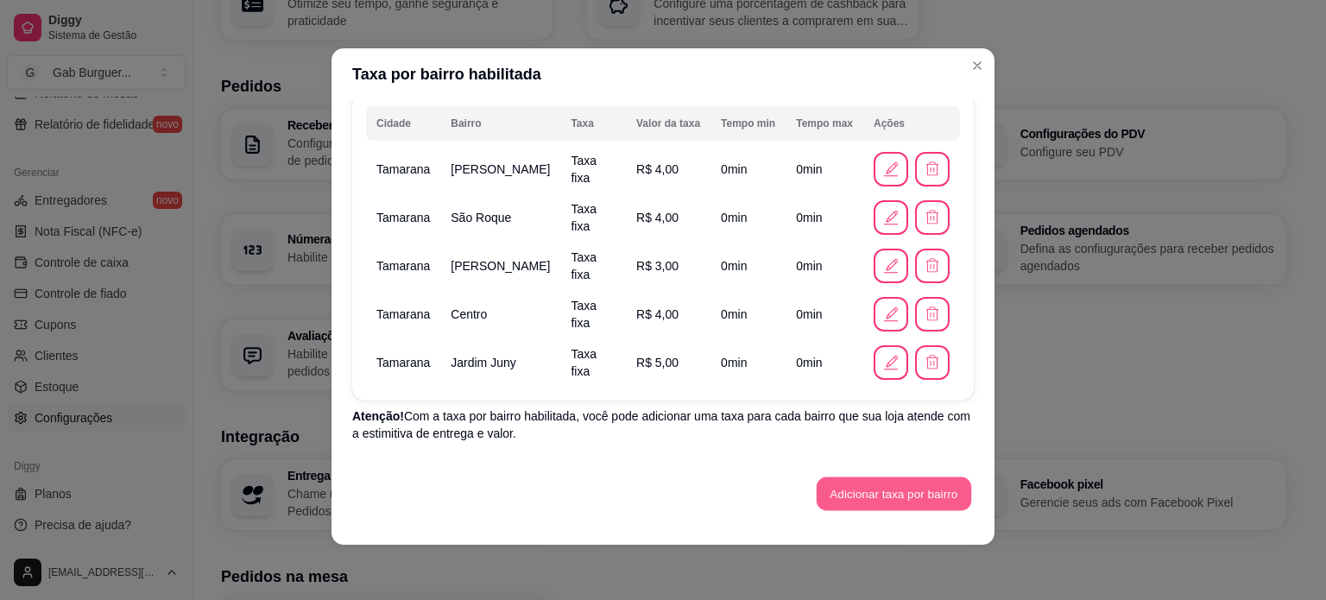
click at [891, 496] on button "Adicionar taxa por bairro" at bounding box center [893, 494] width 154 height 34
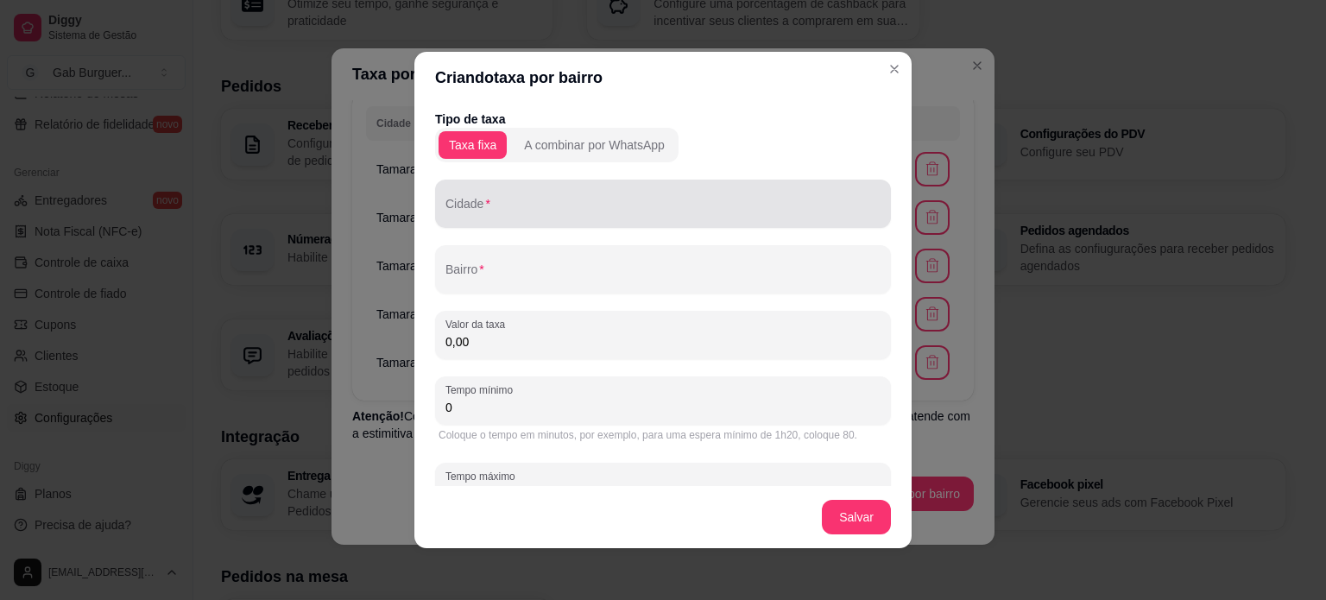
click at [533, 191] on div at bounding box center [662, 203] width 435 height 35
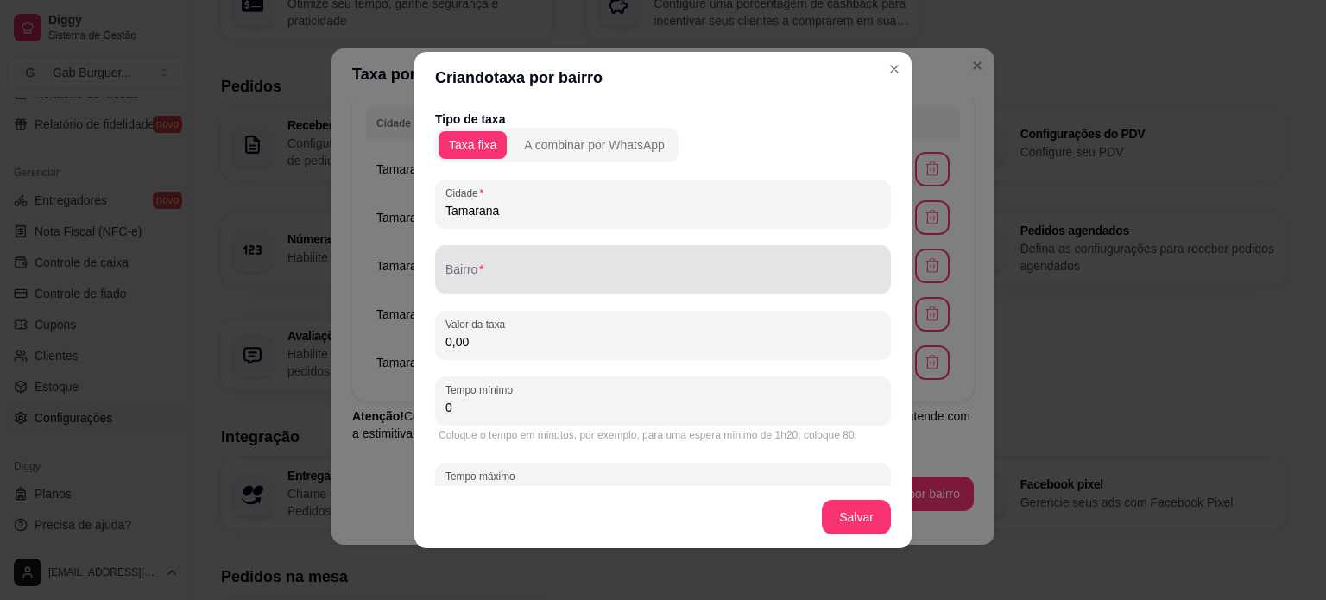
type input "Tamarana"
click at [504, 265] on div at bounding box center [662, 269] width 435 height 35
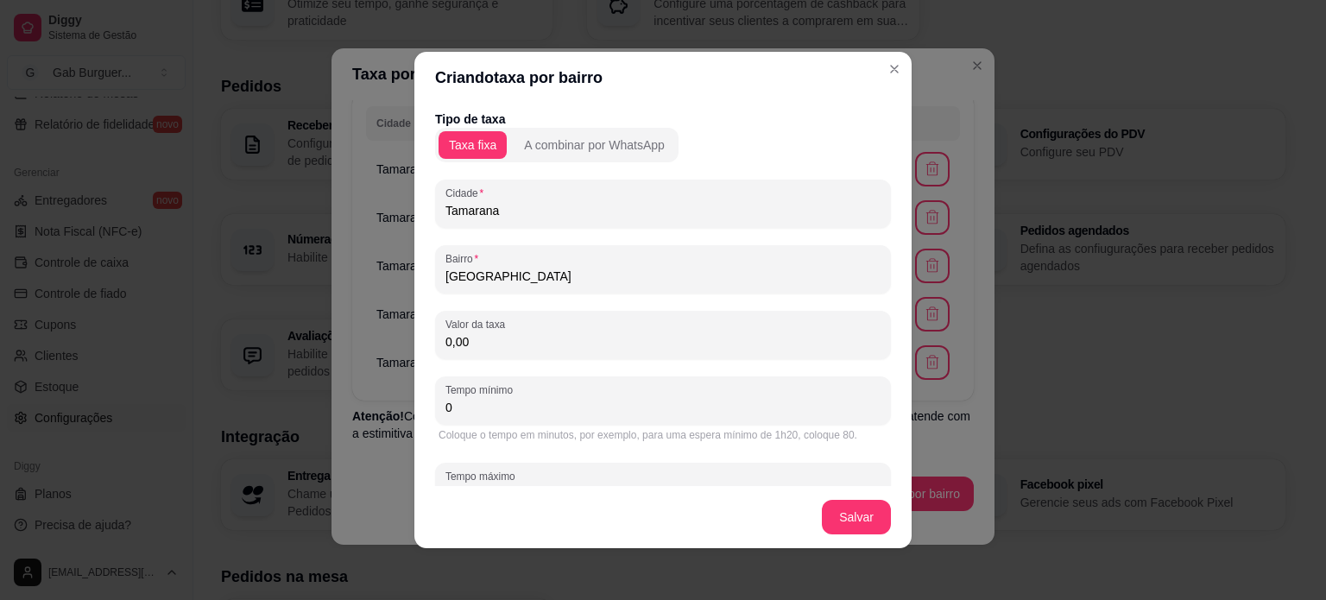
type input "[GEOGRAPHIC_DATA]"
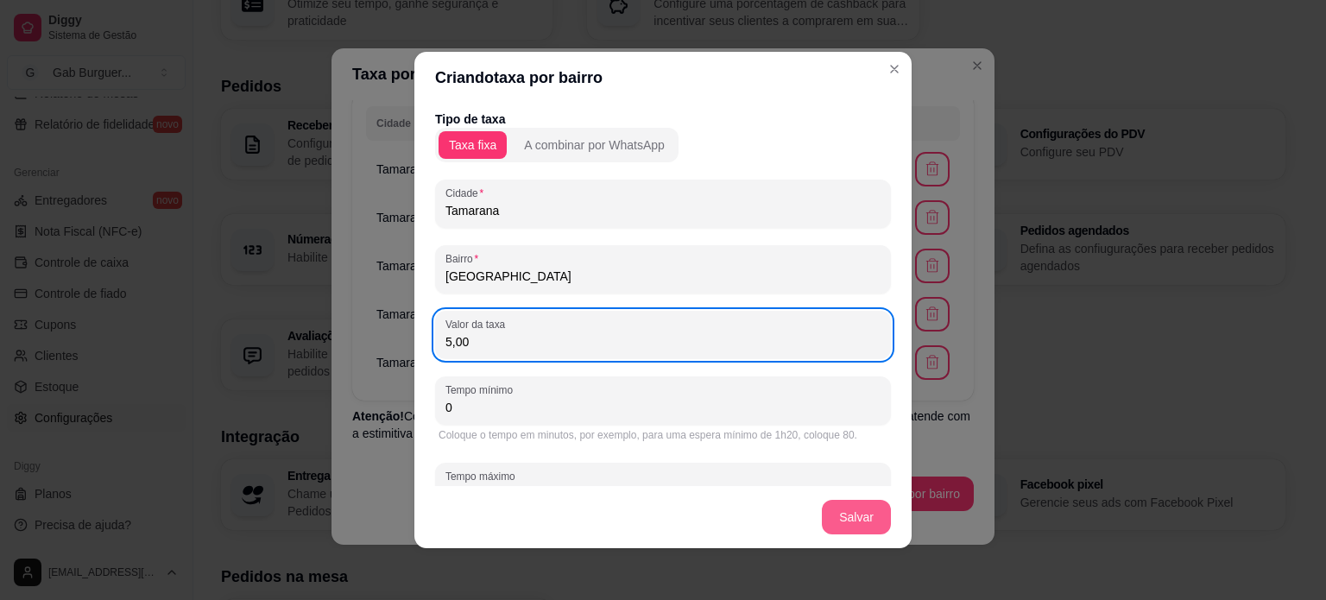
type input "5,00"
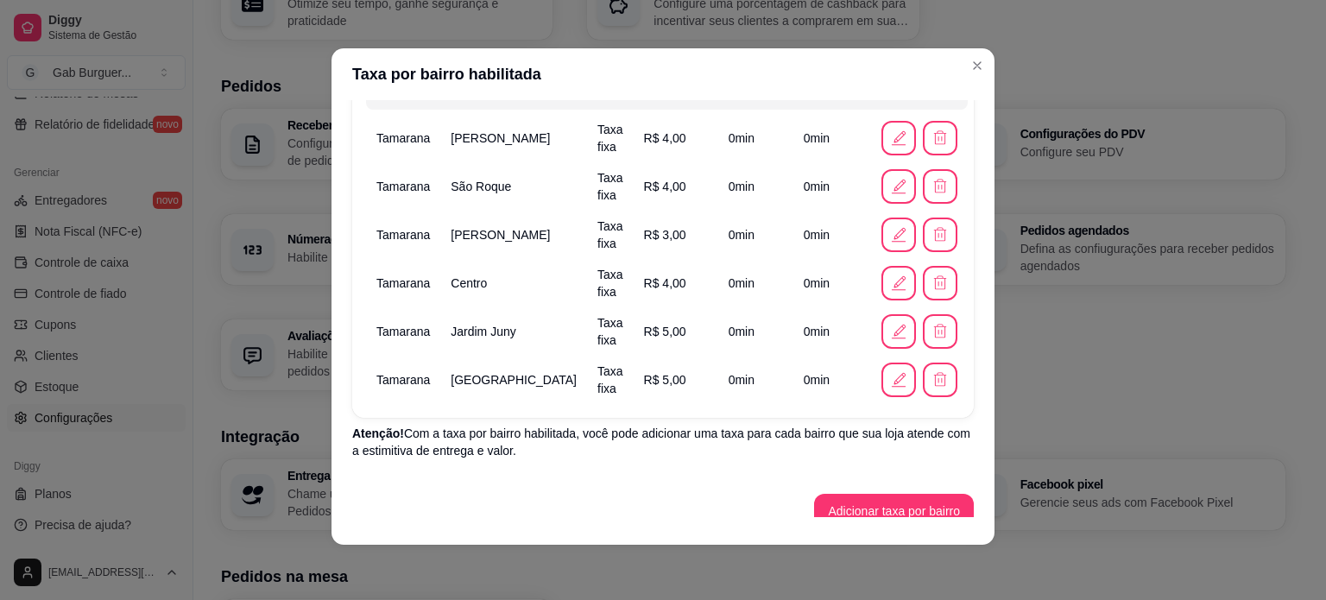
scroll to position [186, 0]
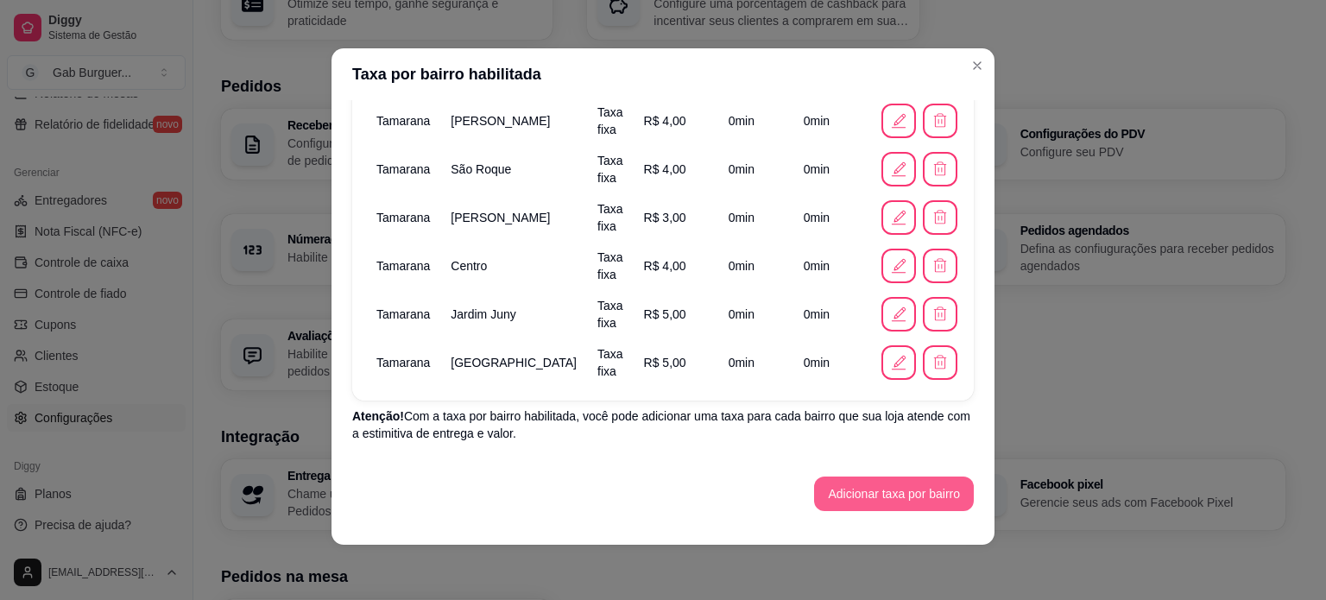
click at [872, 496] on button "Adicionar taxa por bairro" at bounding box center [894, 493] width 160 height 35
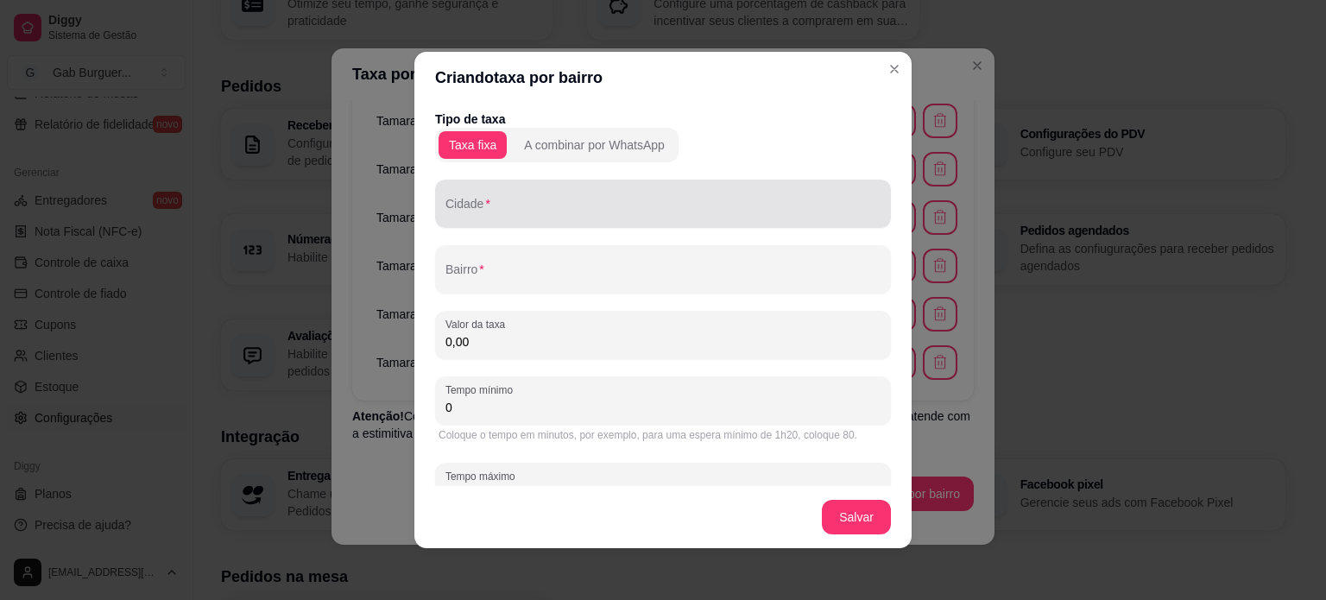
click at [624, 222] on div "Cidade" at bounding box center [663, 204] width 456 height 48
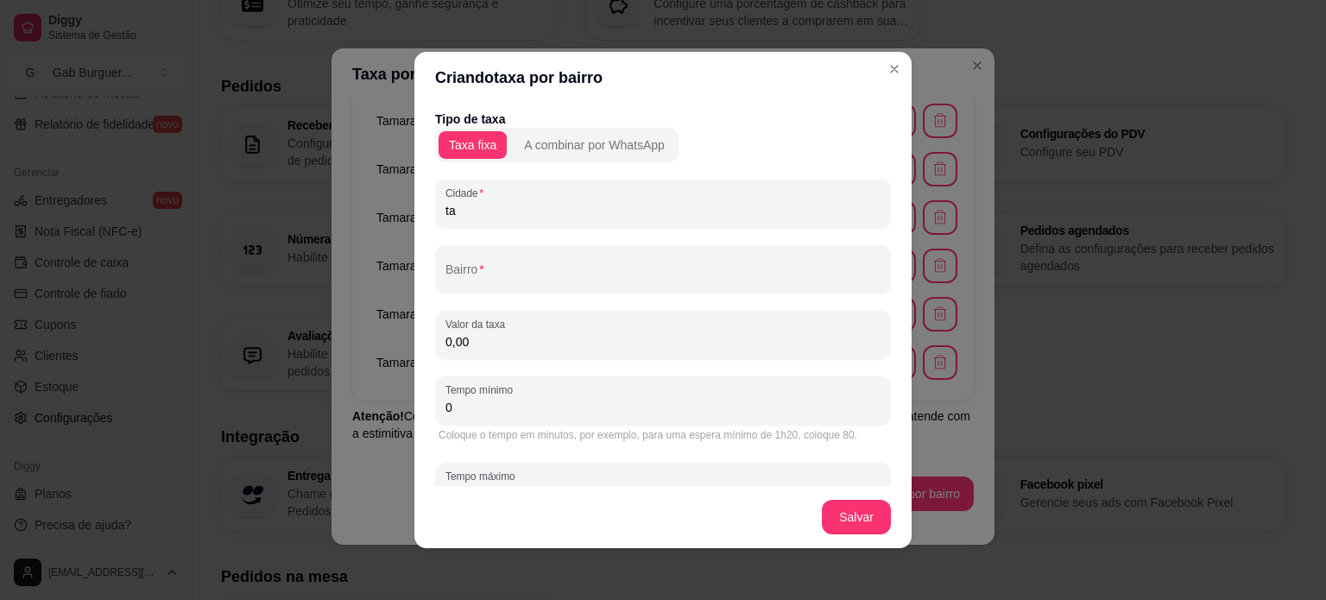
type input "t"
type input "Tamarana"
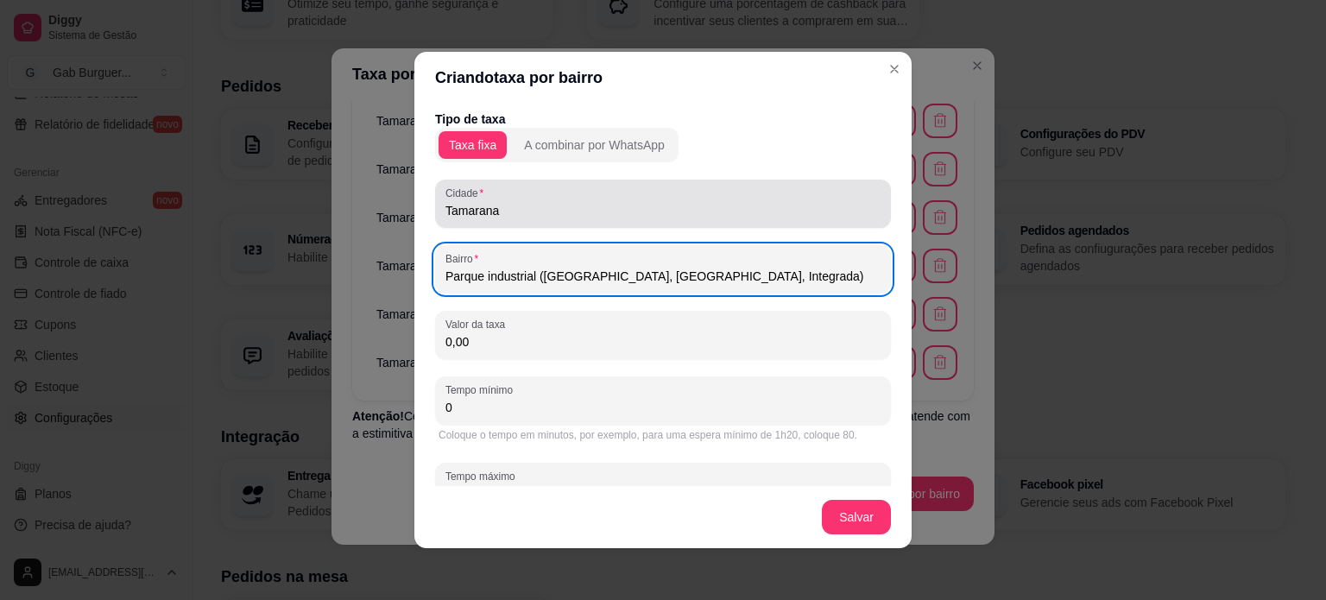
type input "Parque industrial ([GEOGRAPHIC_DATA], [GEOGRAPHIC_DATA], Integrada)"
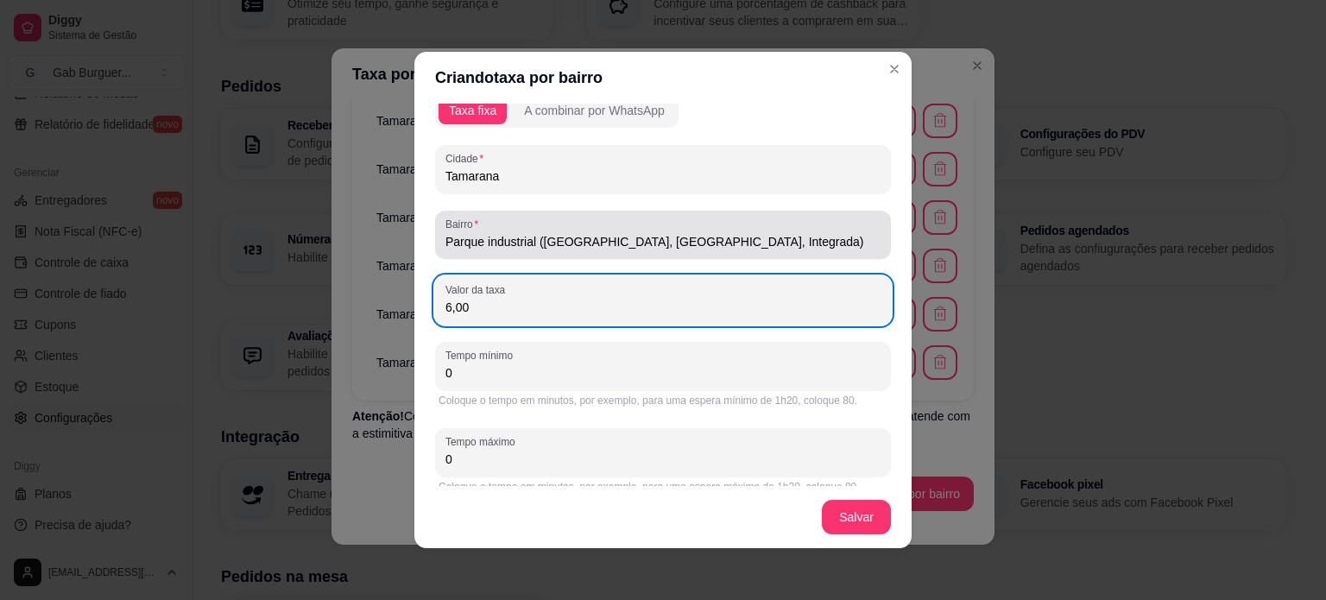
scroll to position [52, 0]
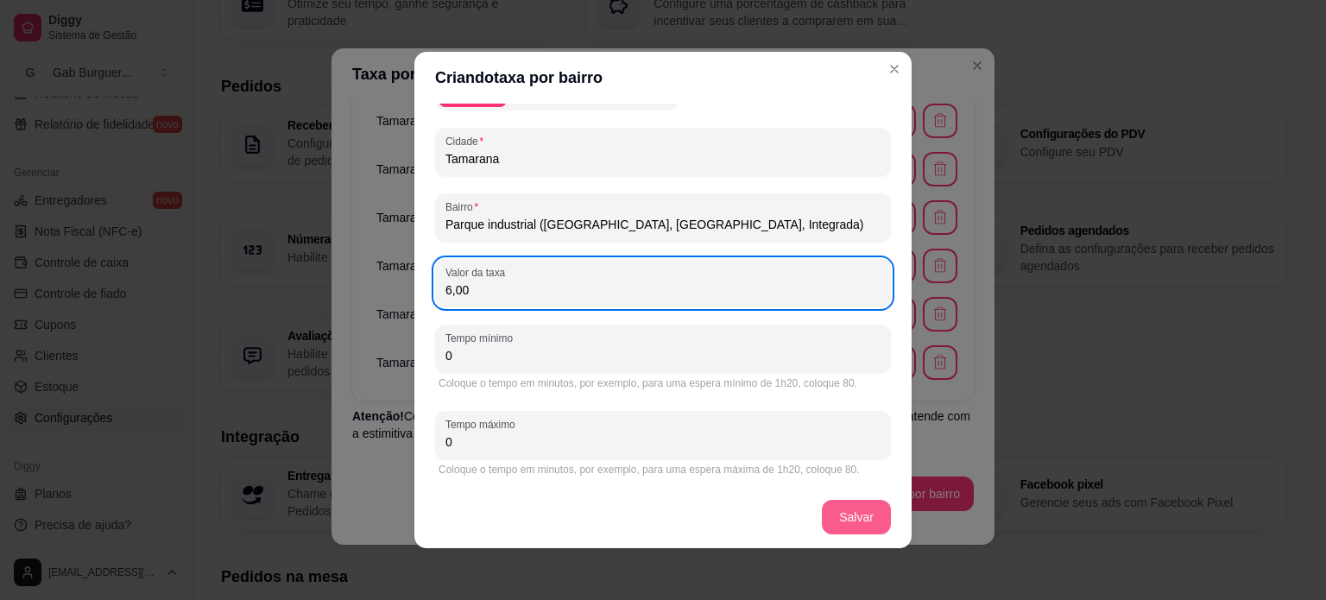
type input "6,00"
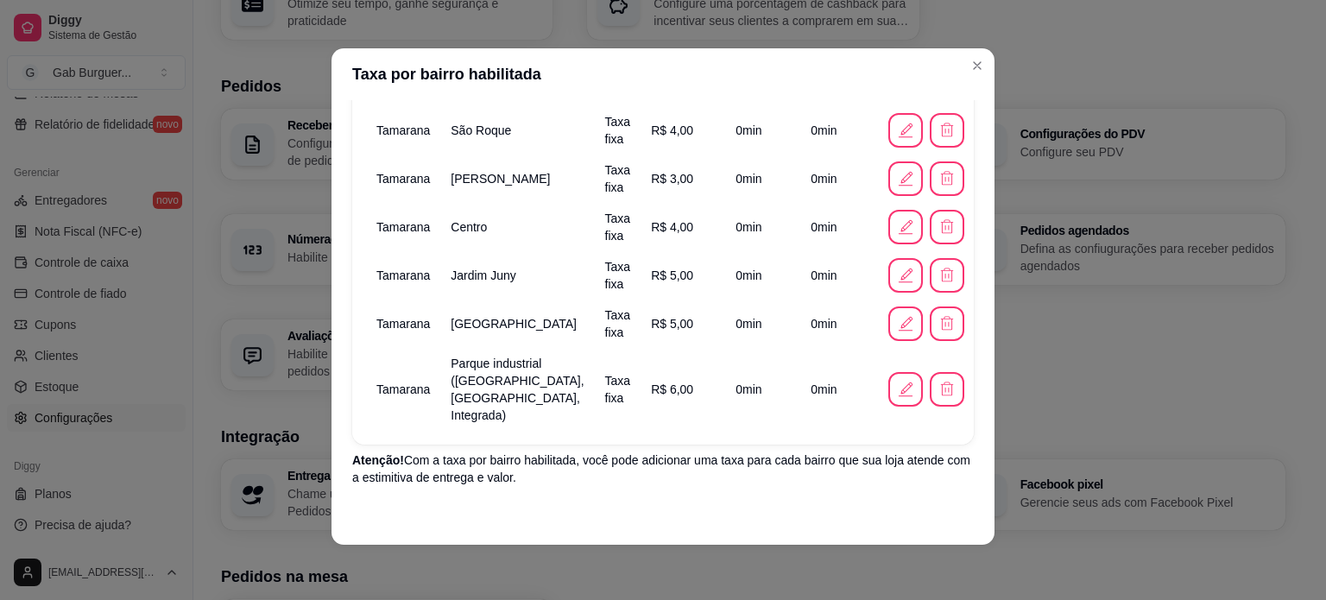
scroll to position [251, 0]
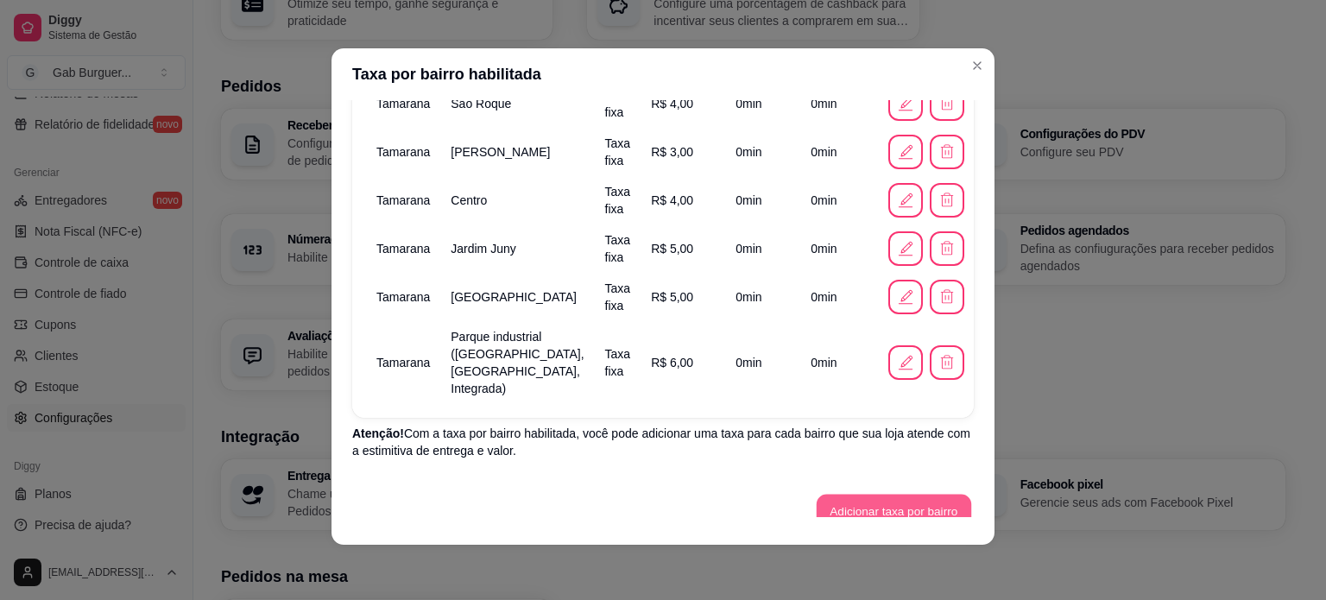
click at [880, 495] on button "Adicionar taxa por bairro" at bounding box center [893, 512] width 154 height 34
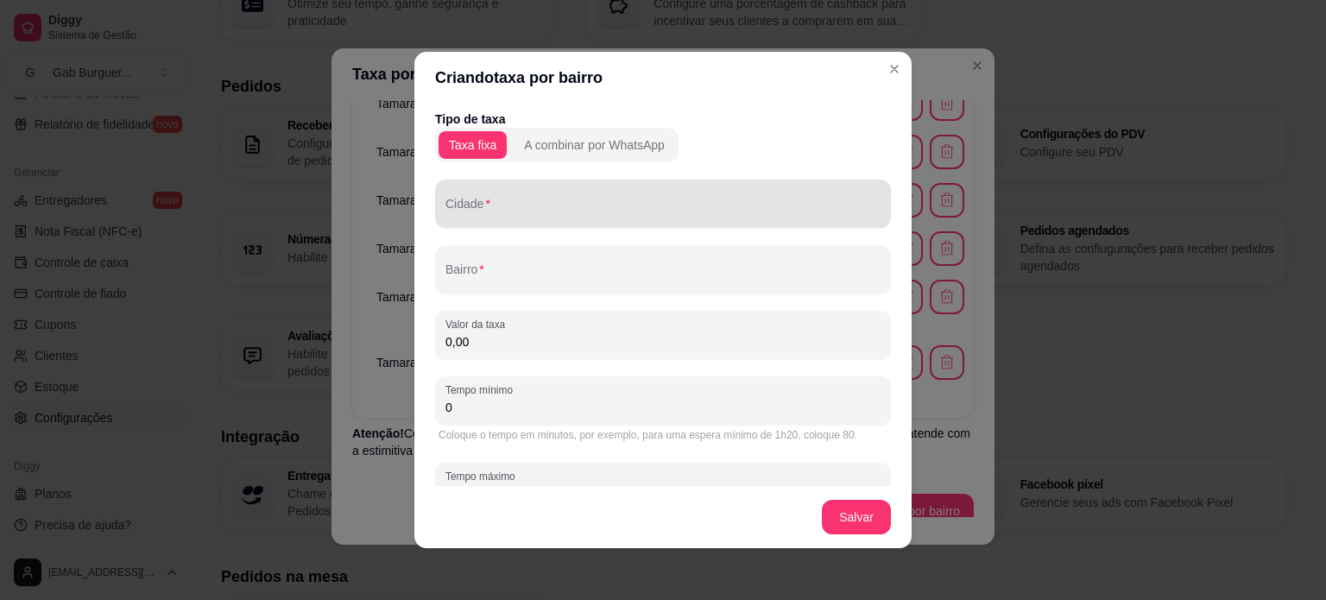
click at [539, 195] on div at bounding box center [662, 203] width 435 height 35
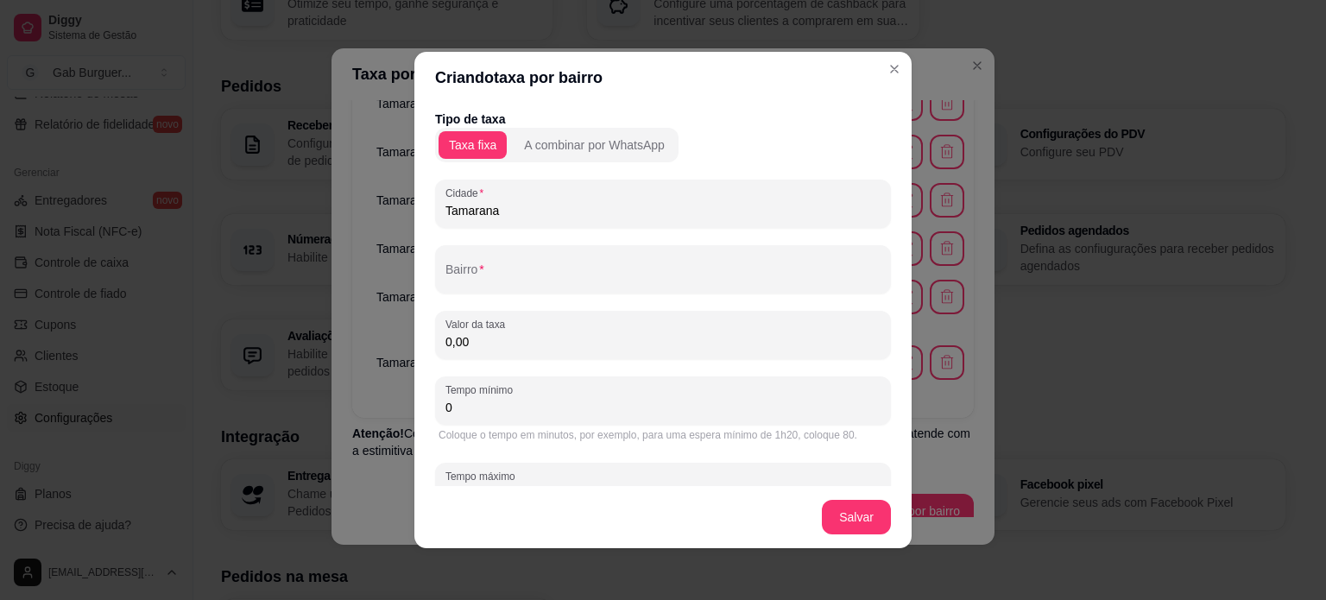
type input "Tamarana"
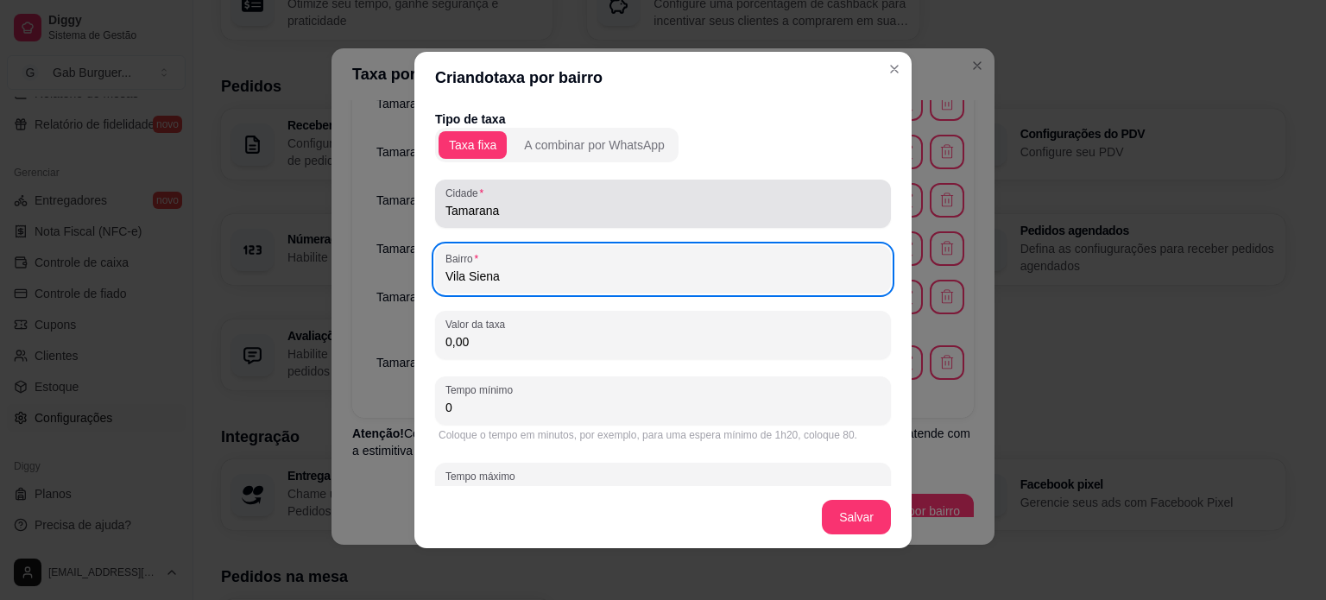
type input "Vila Siena"
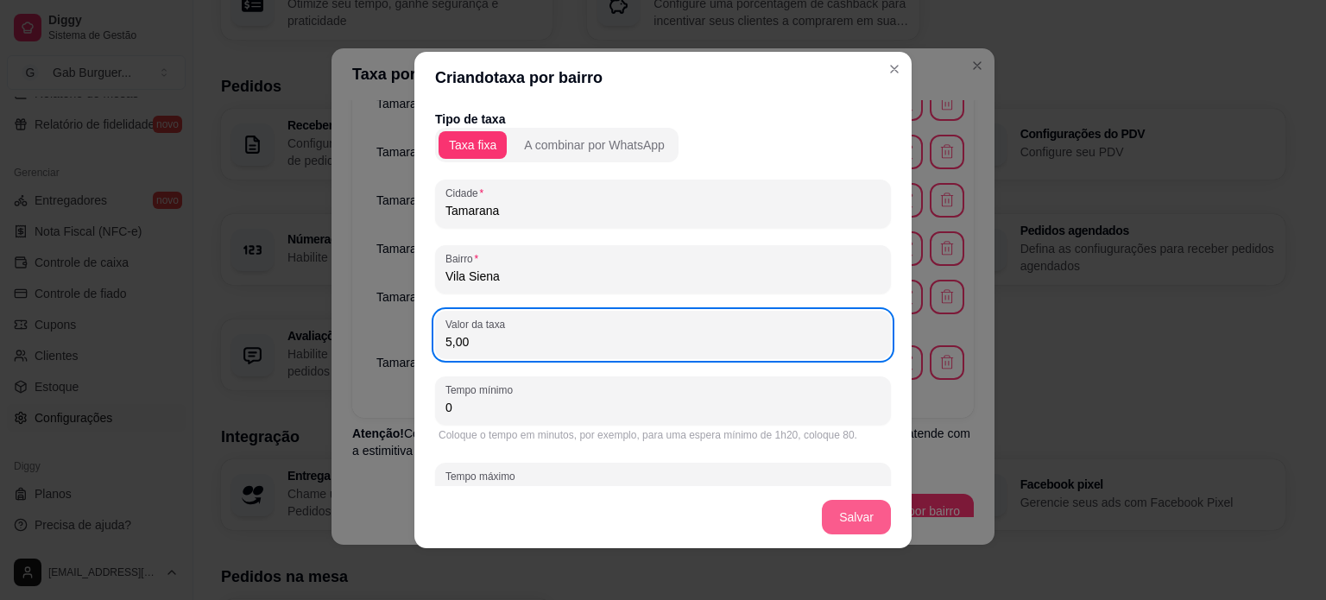
type input "5,00"
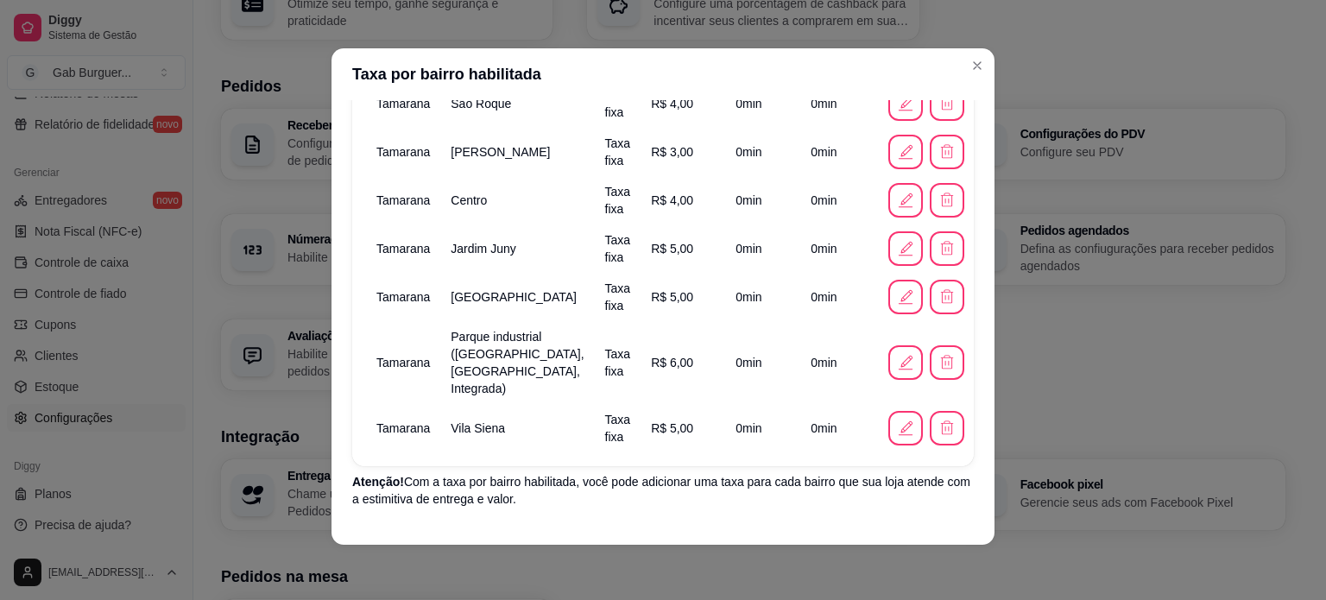
scroll to position [299, 0]
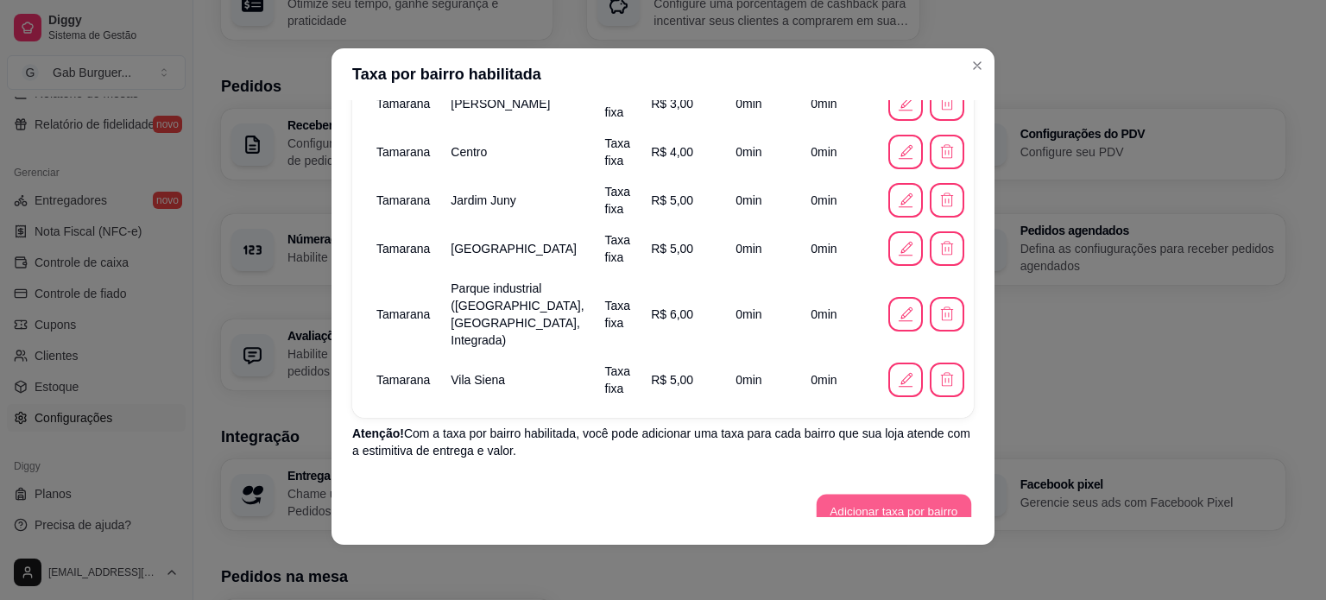
click at [845, 495] on button "Adicionar taxa por bairro" at bounding box center [893, 512] width 154 height 34
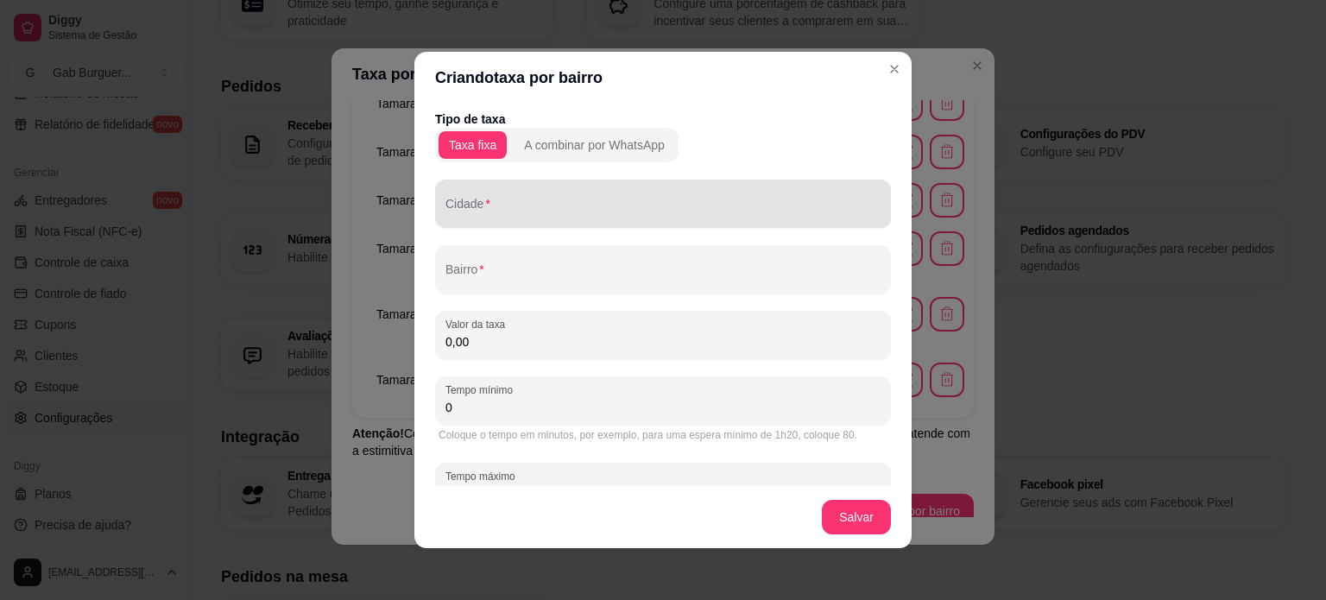
click at [545, 213] on input "Cidade" at bounding box center [662, 210] width 435 height 17
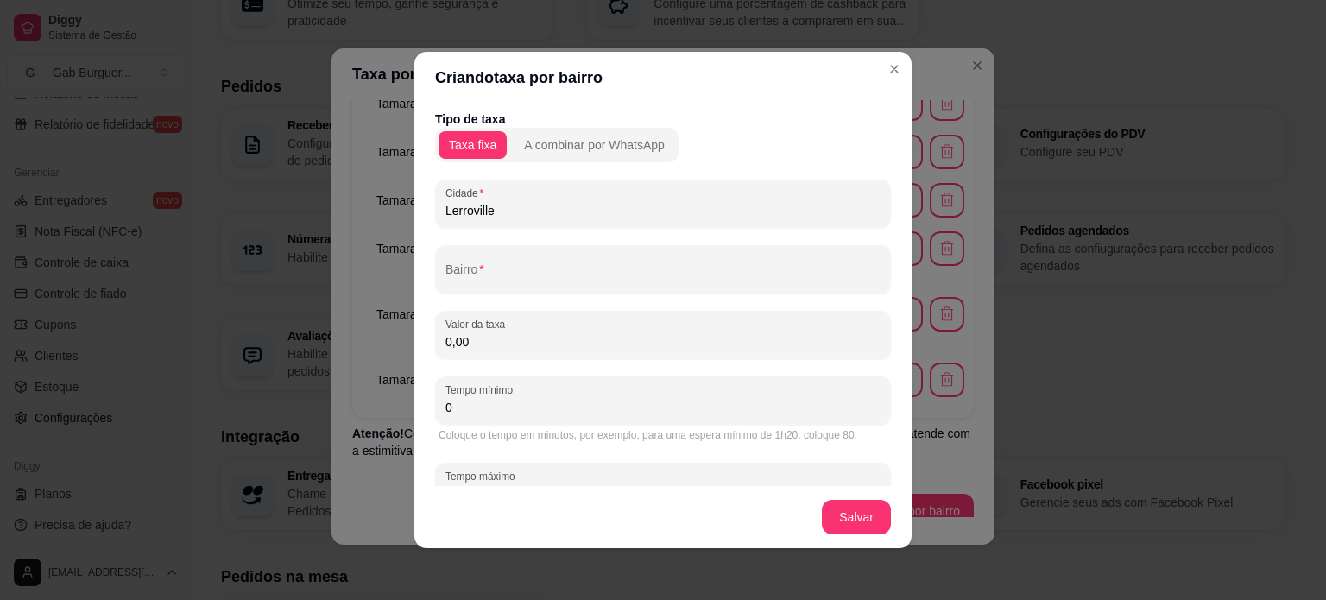
type input "Lerroville"
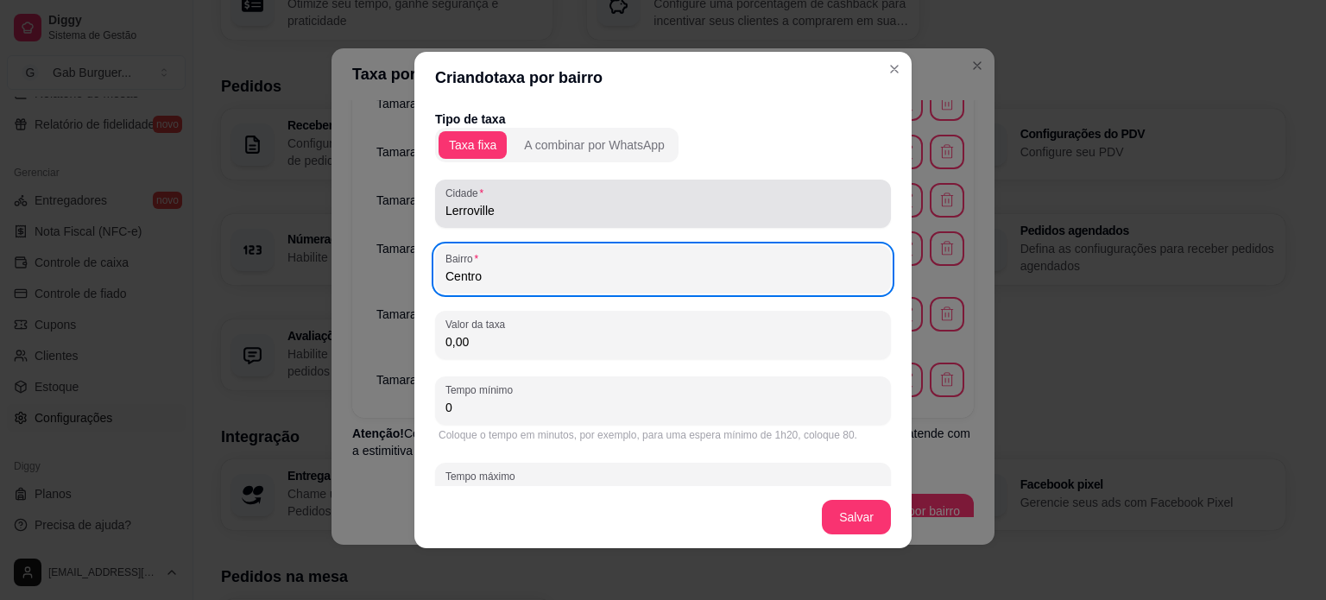
type input "Centro"
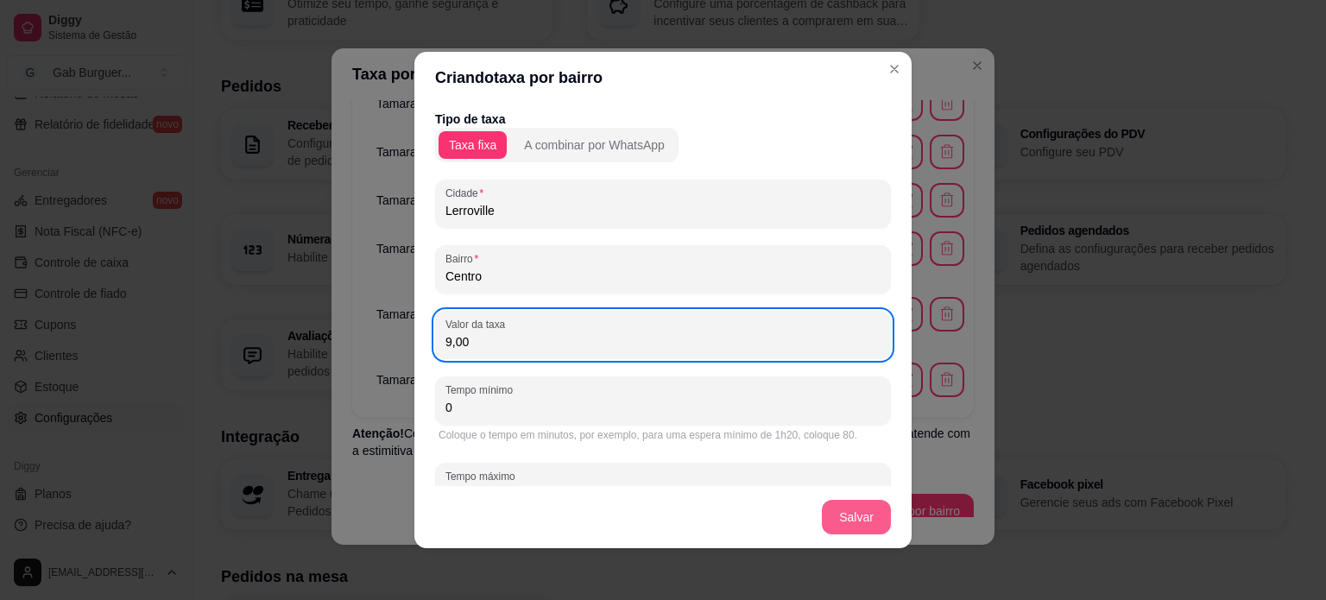
type input "9,00"
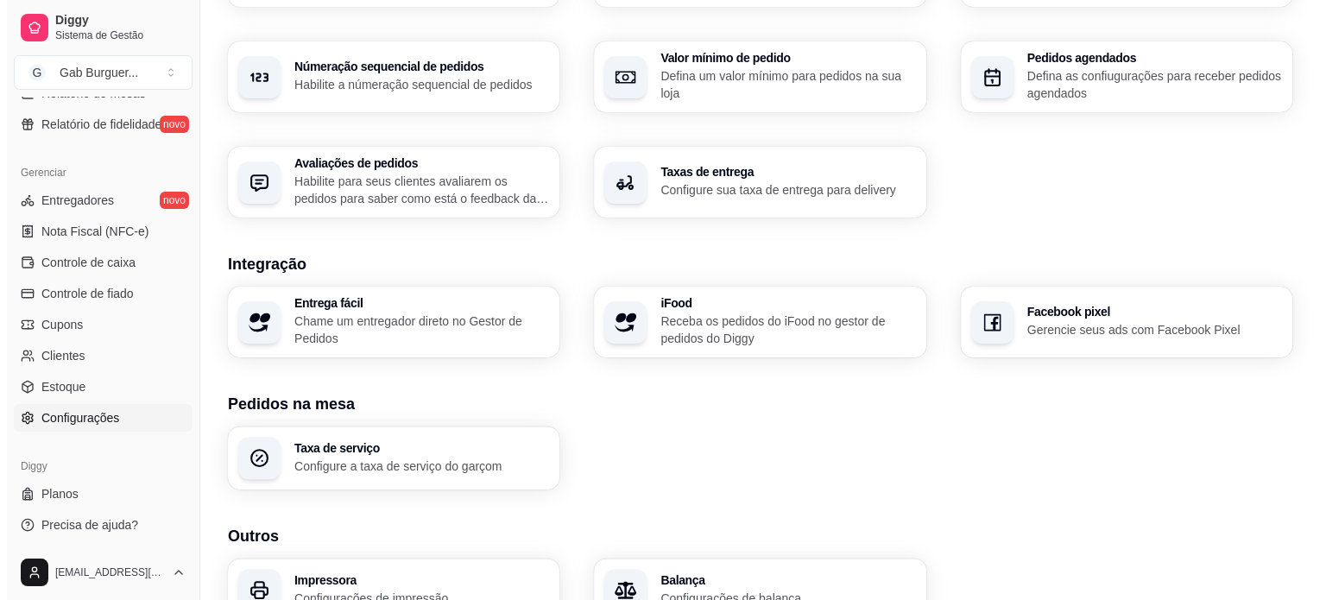
scroll to position [608, 0]
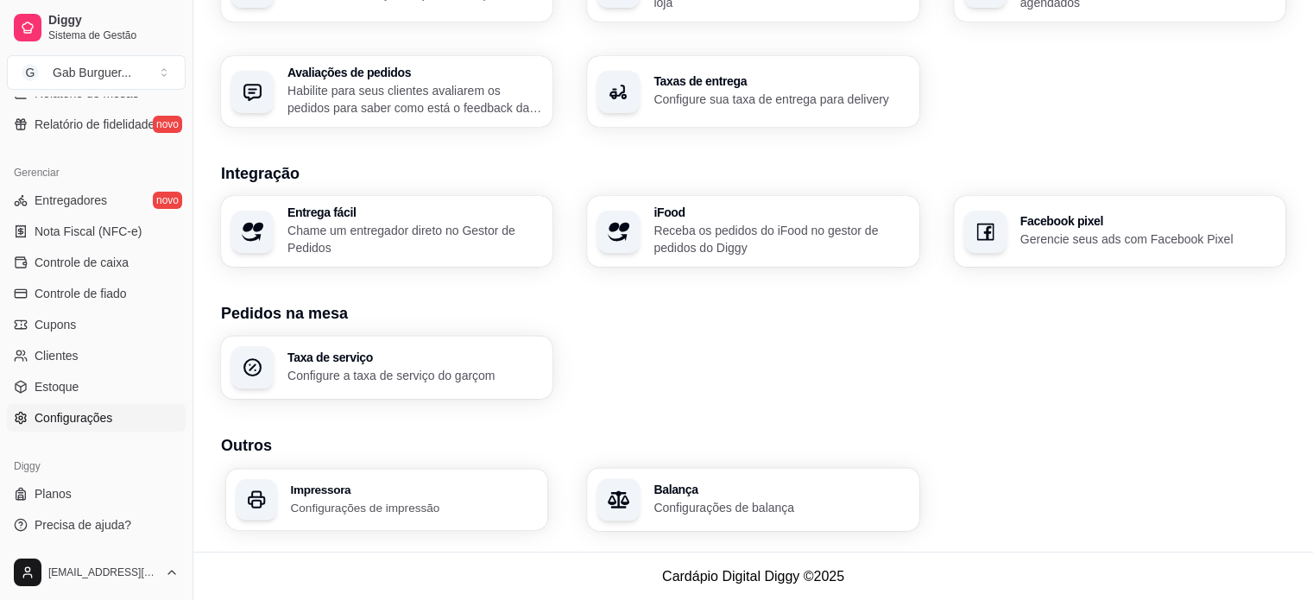
click at [460, 488] on h3 "Impressora" at bounding box center [413, 489] width 247 height 12
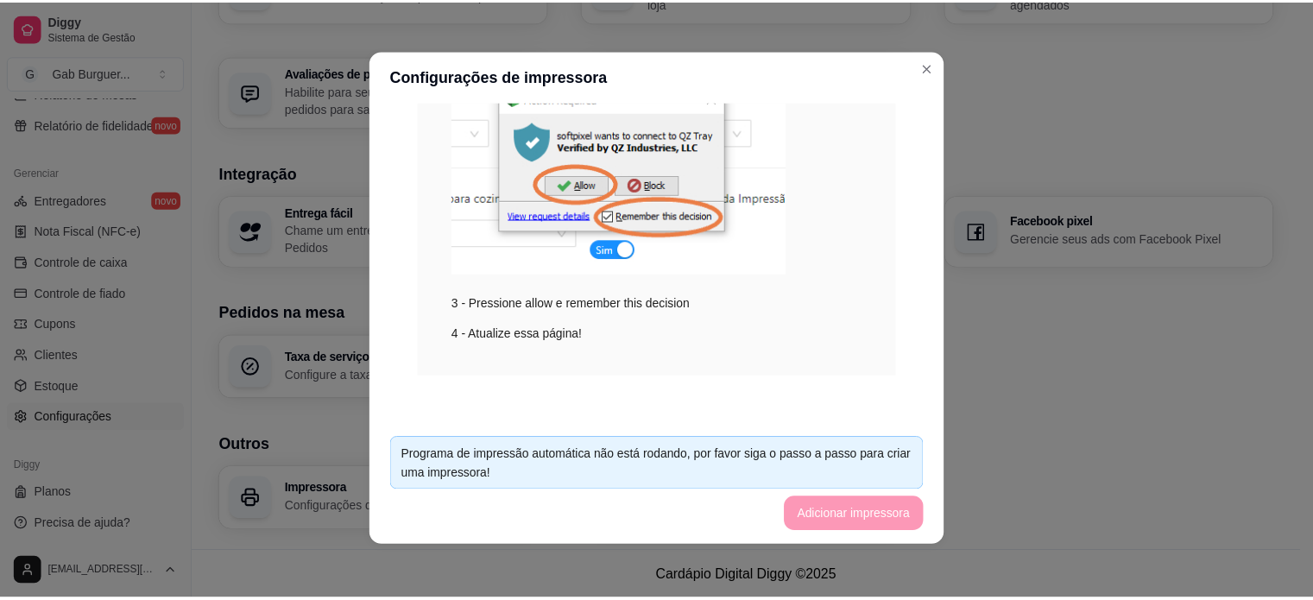
scroll to position [3, 0]
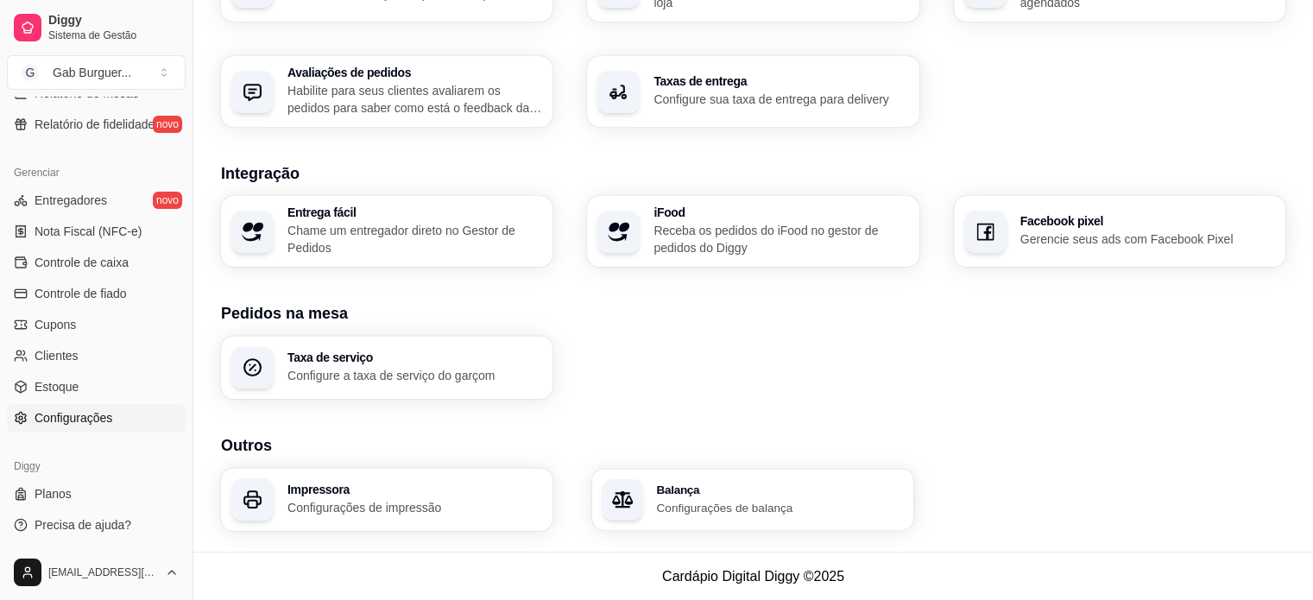
click at [696, 493] on h3 "Balança" at bounding box center [780, 489] width 247 height 12
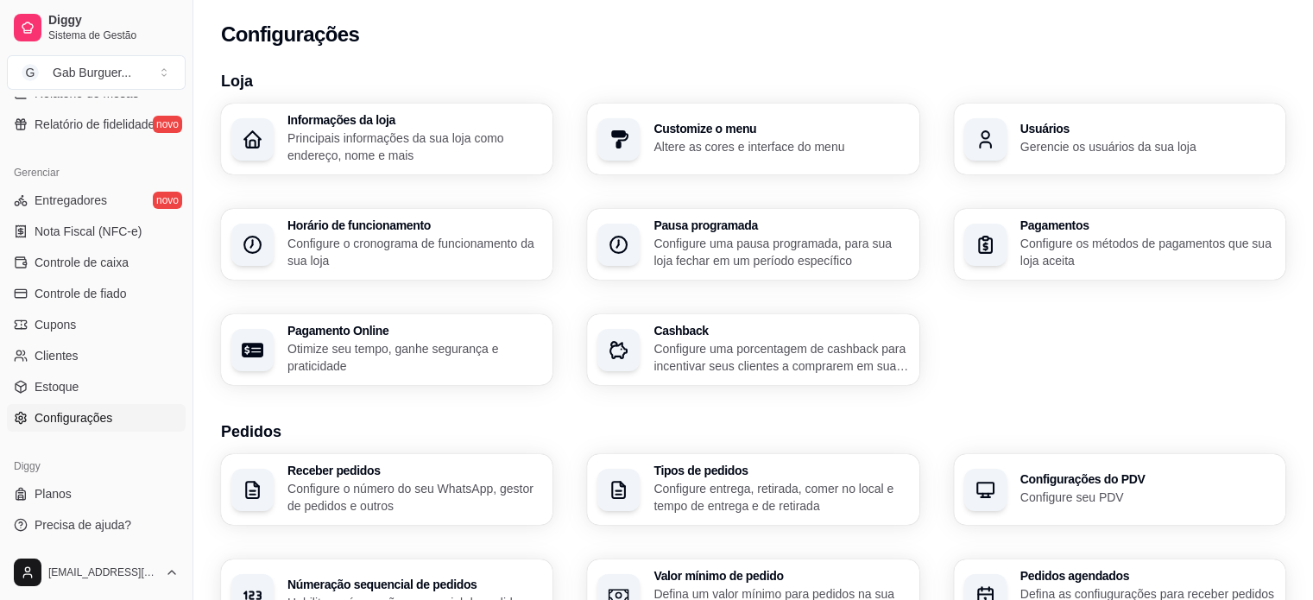
scroll to position [0, 0]
click at [120, 206] on link "Entregadores novo" at bounding box center [96, 200] width 179 height 28
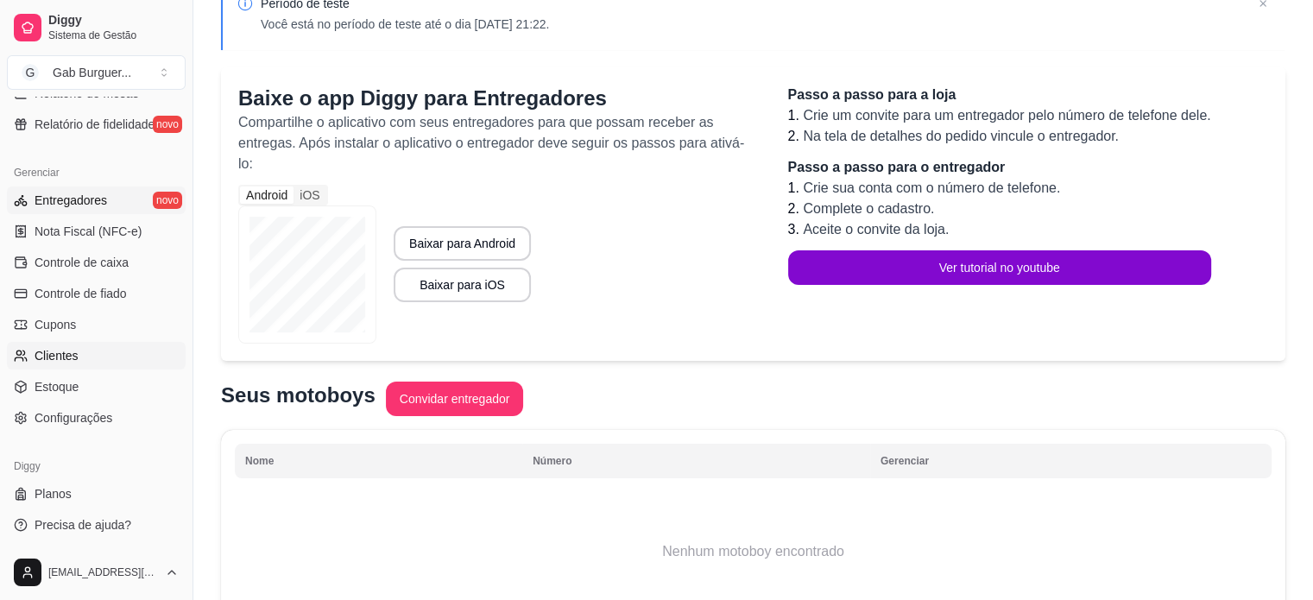
scroll to position [196, 0]
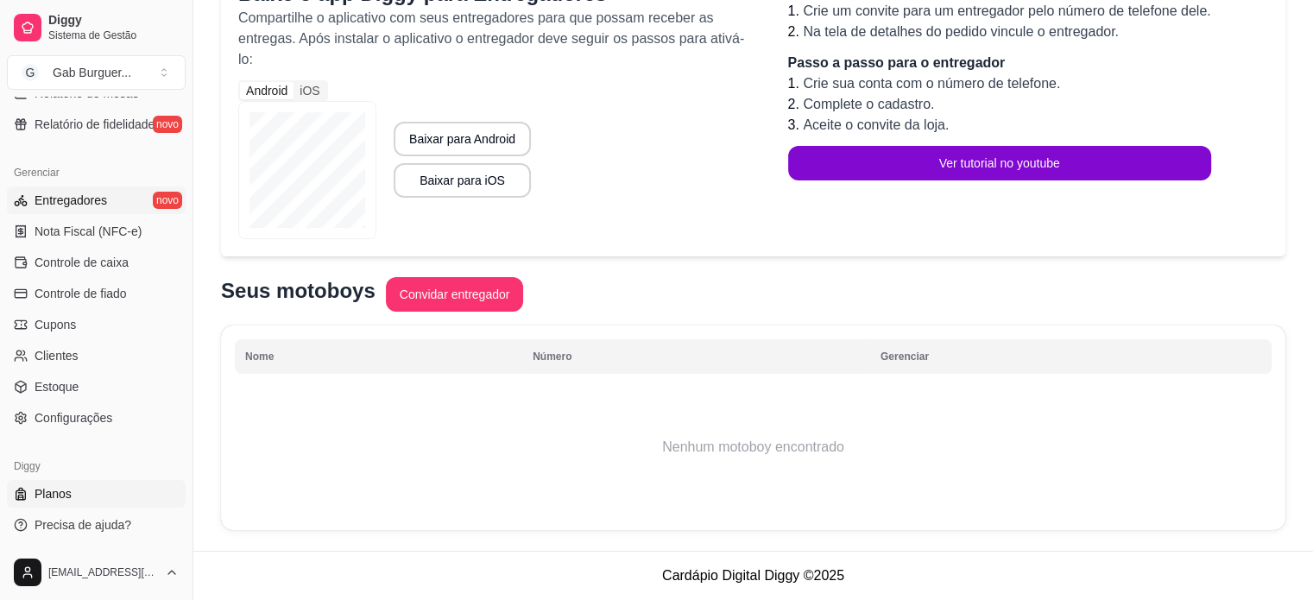
click at [49, 499] on span "Planos" at bounding box center [53, 493] width 37 height 17
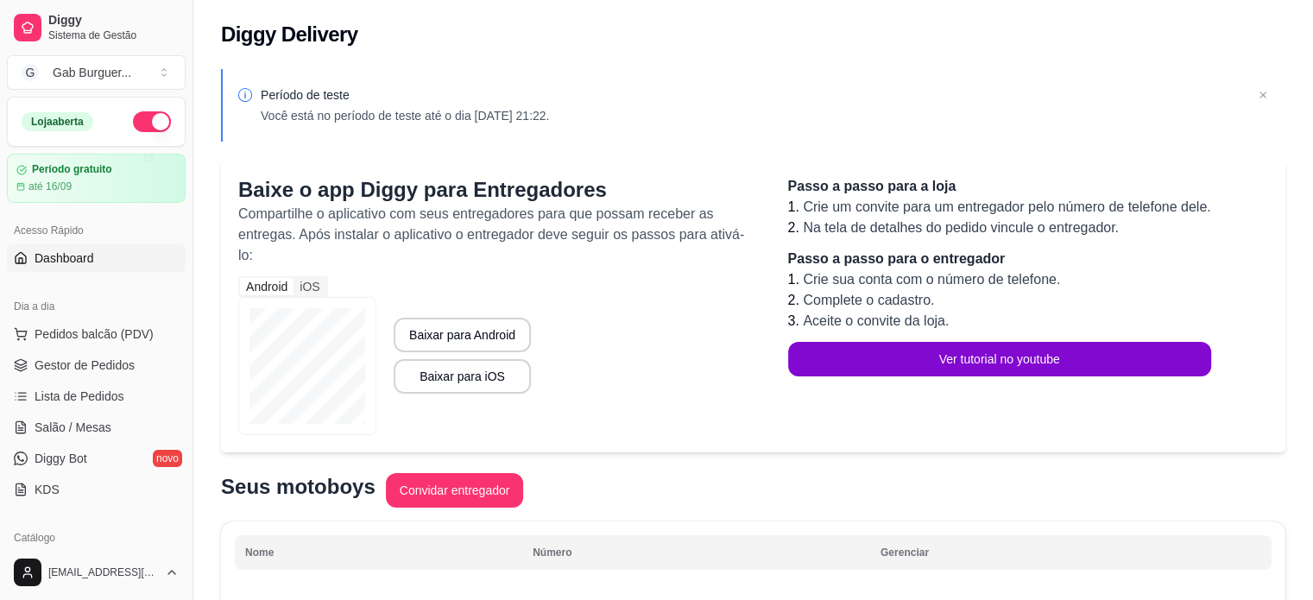
click at [104, 269] on link "Dashboard" at bounding box center [96, 258] width 179 height 28
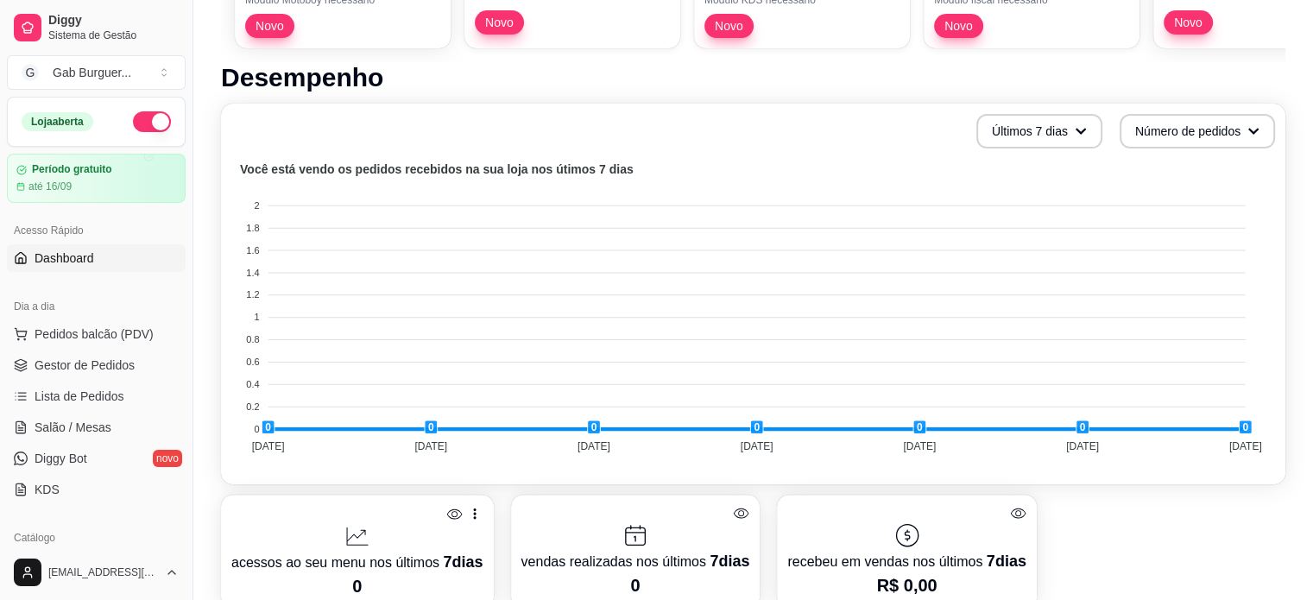
scroll to position [432, 0]
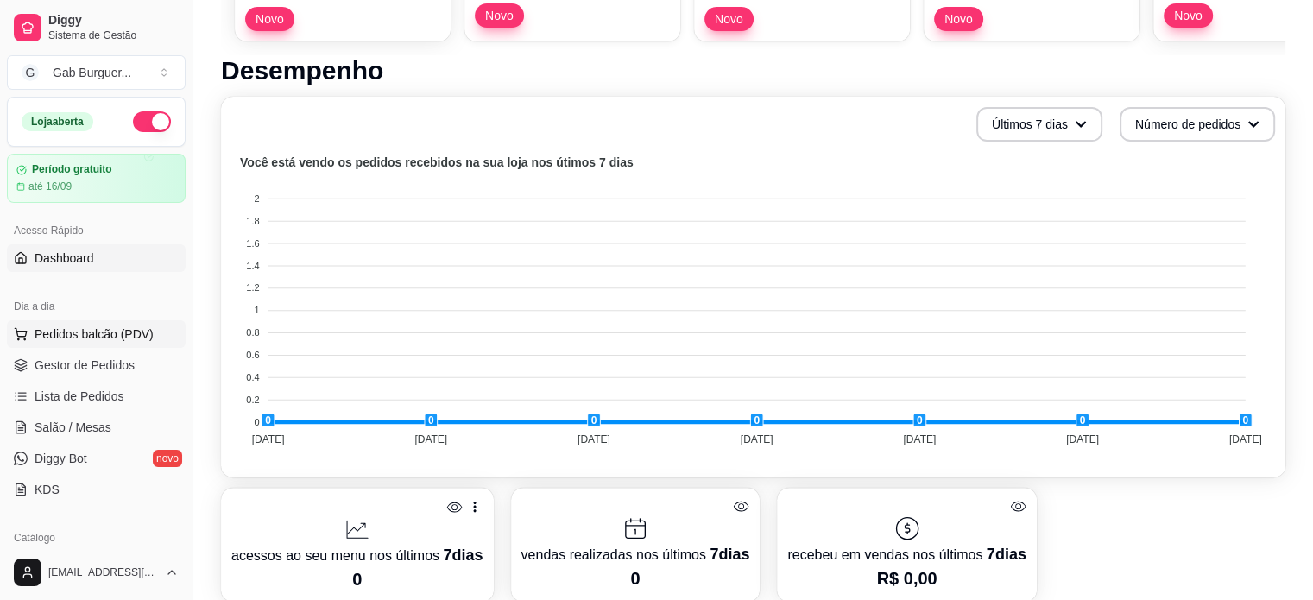
click at [94, 341] on span "Pedidos balcão (PDV)" at bounding box center [94, 333] width 119 height 17
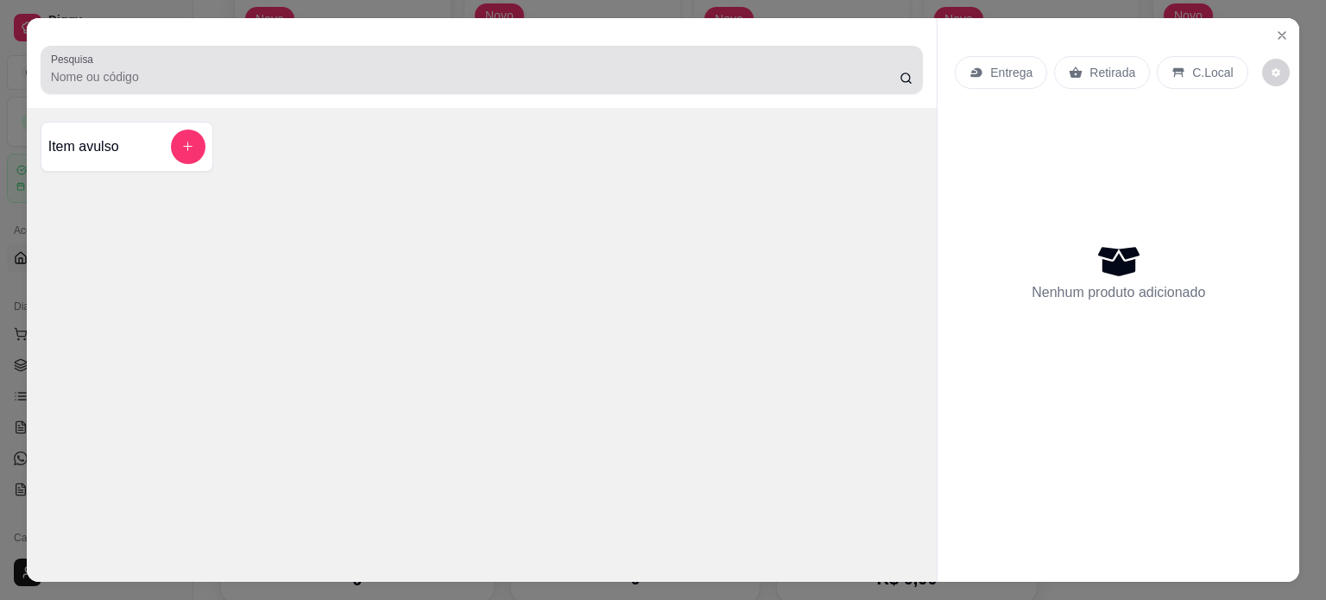
click at [123, 73] on input "Pesquisa" at bounding box center [475, 76] width 848 height 17
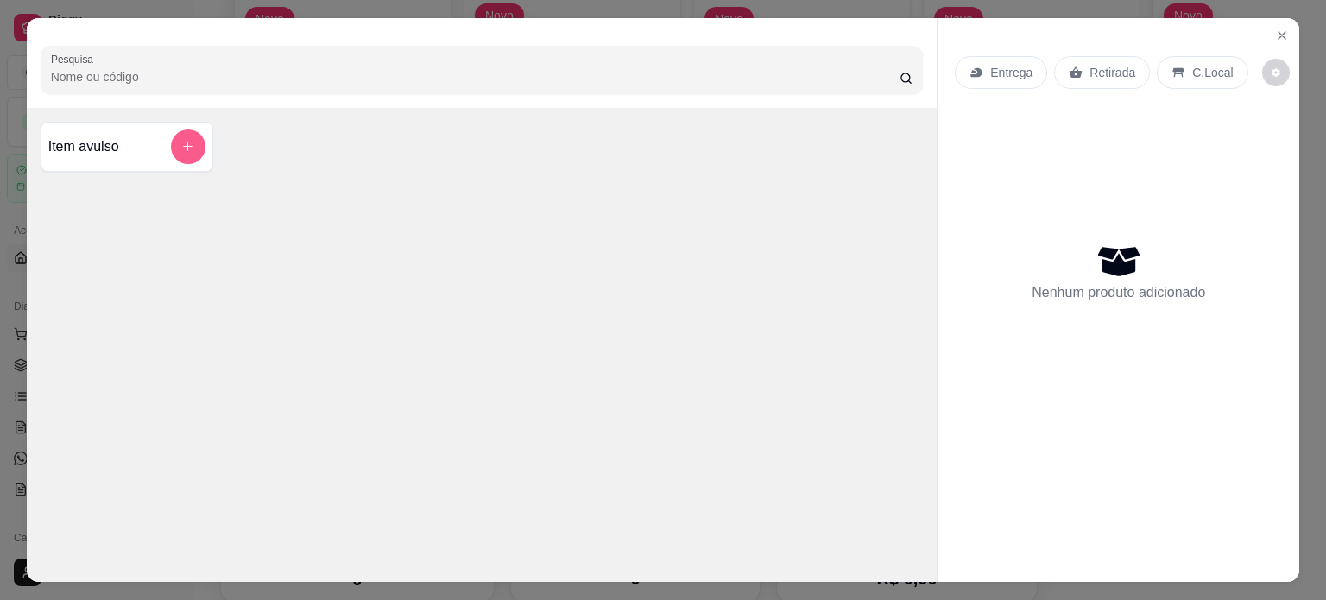
click at [173, 148] on button "add-separate-item" at bounding box center [188, 146] width 35 height 35
click at [1275, 31] on icon "Close" at bounding box center [1282, 35] width 14 height 14
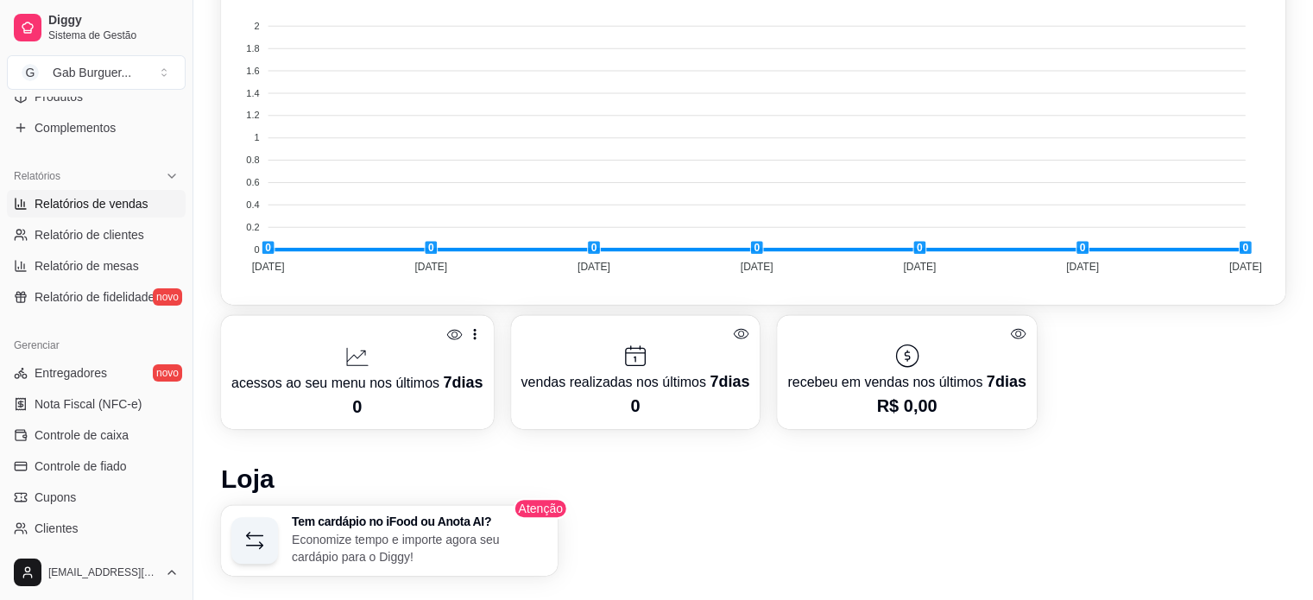
scroll to position [382, 0]
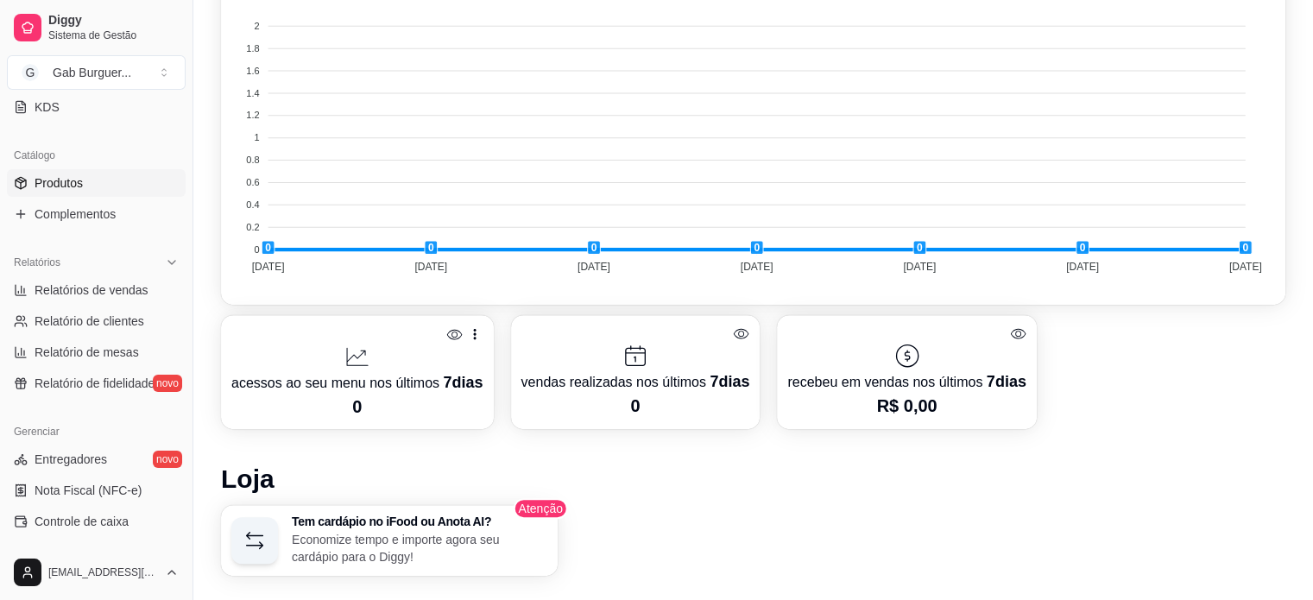
click at [79, 184] on span "Produtos" at bounding box center [59, 182] width 48 height 17
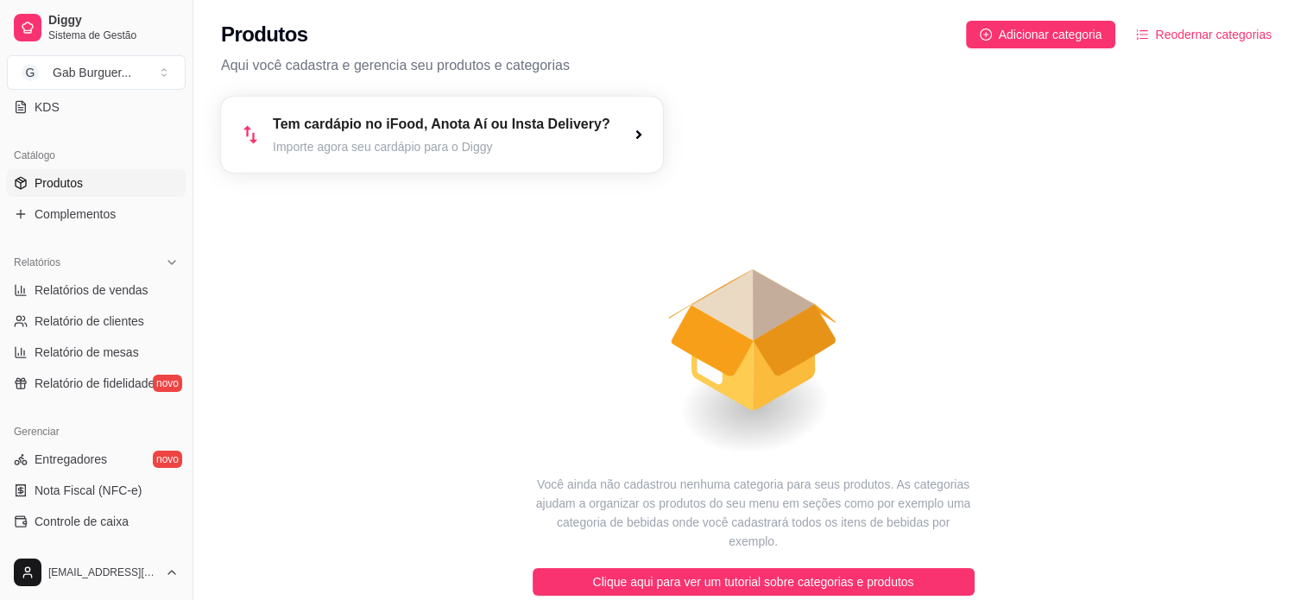
scroll to position [73, 0]
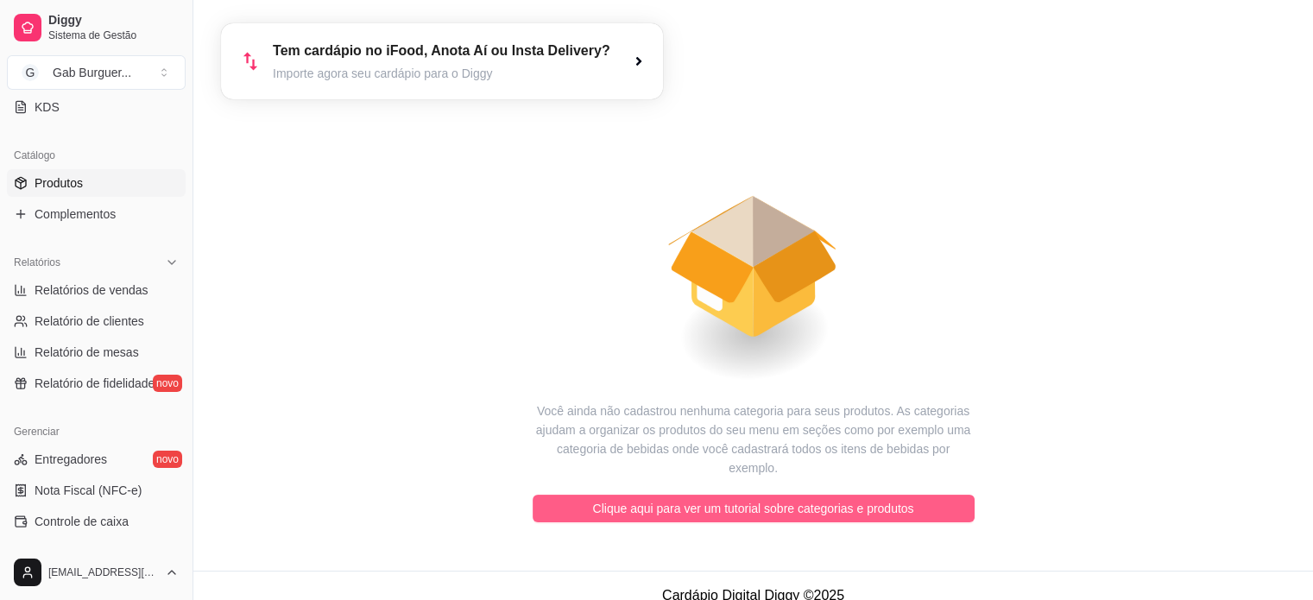
click at [867, 499] on span "Clique aqui para ver um tutorial sobre categorias e produtos" at bounding box center [753, 508] width 321 height 19
click at [673, 498] on button "Clique aqui para ver um tutorial sobre categorias e produtos" at bounding box center [754, 509] width 442 height 28
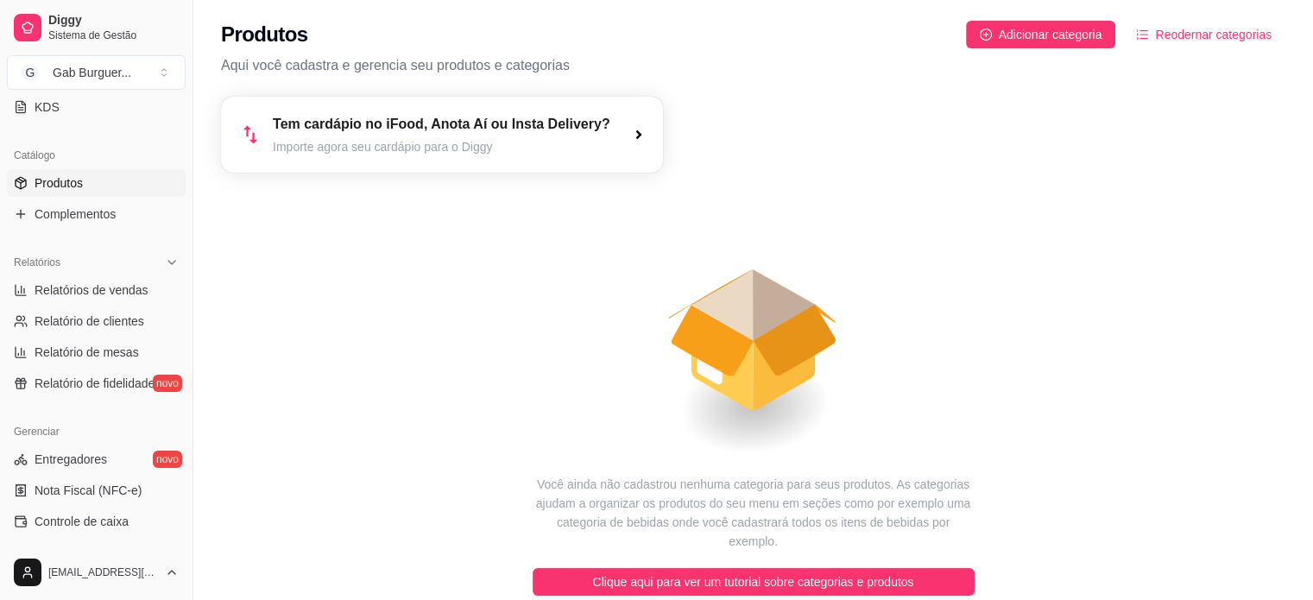
scroll to position [641, 0]
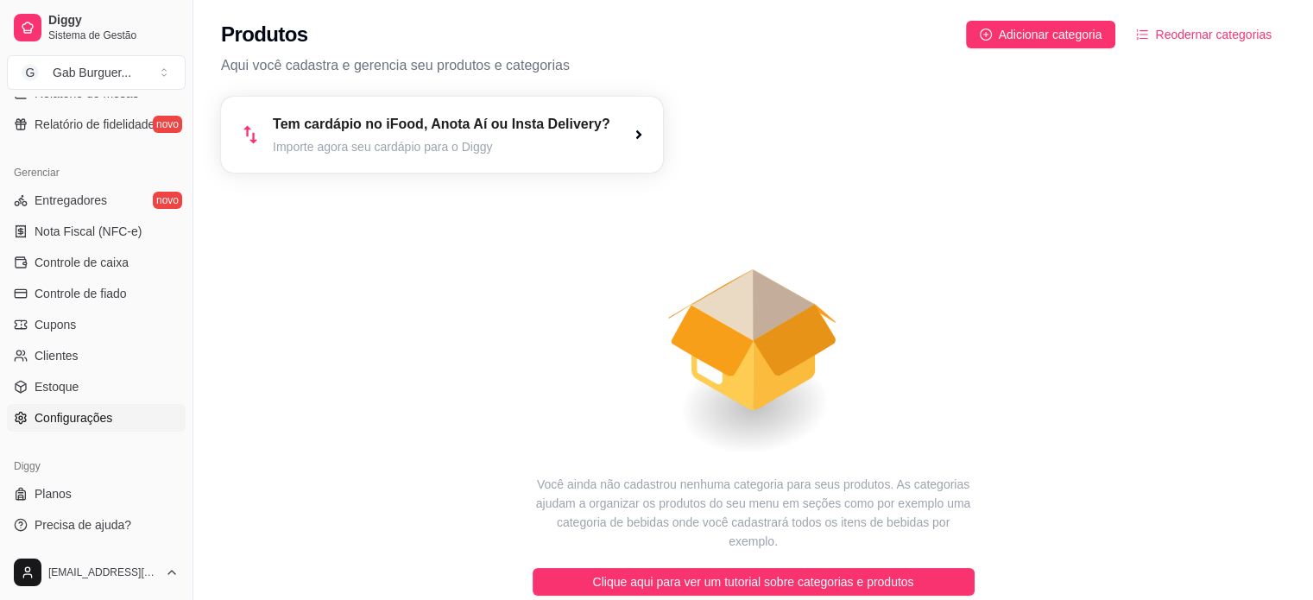
click at [129, 407] on link "Configurações" at bounding box center [96, 418] width 179 height 28
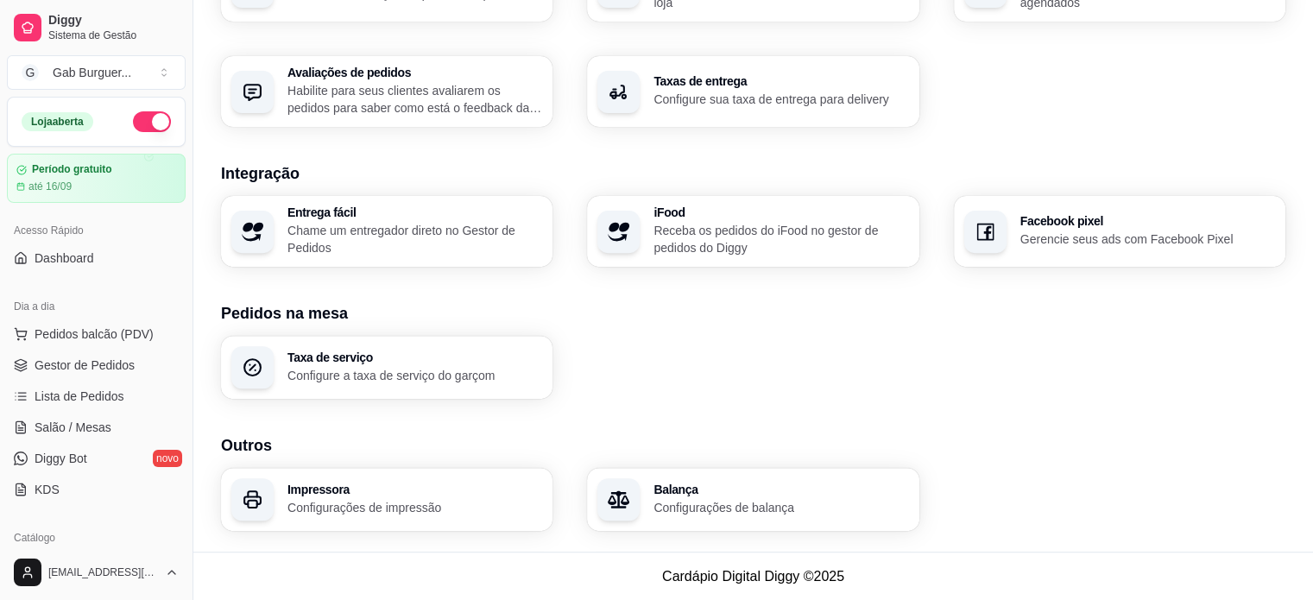
click at [142, 120] on button "button" at bounding box center [152, 121] width 38 height 21
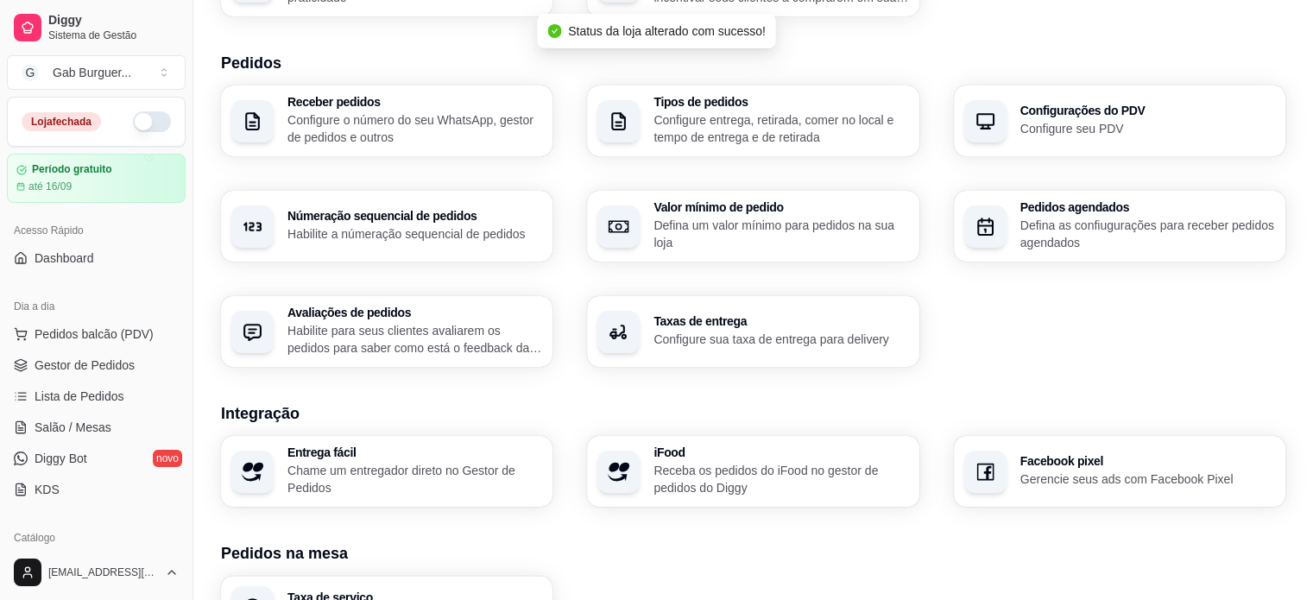
scroll to position [263, 0]
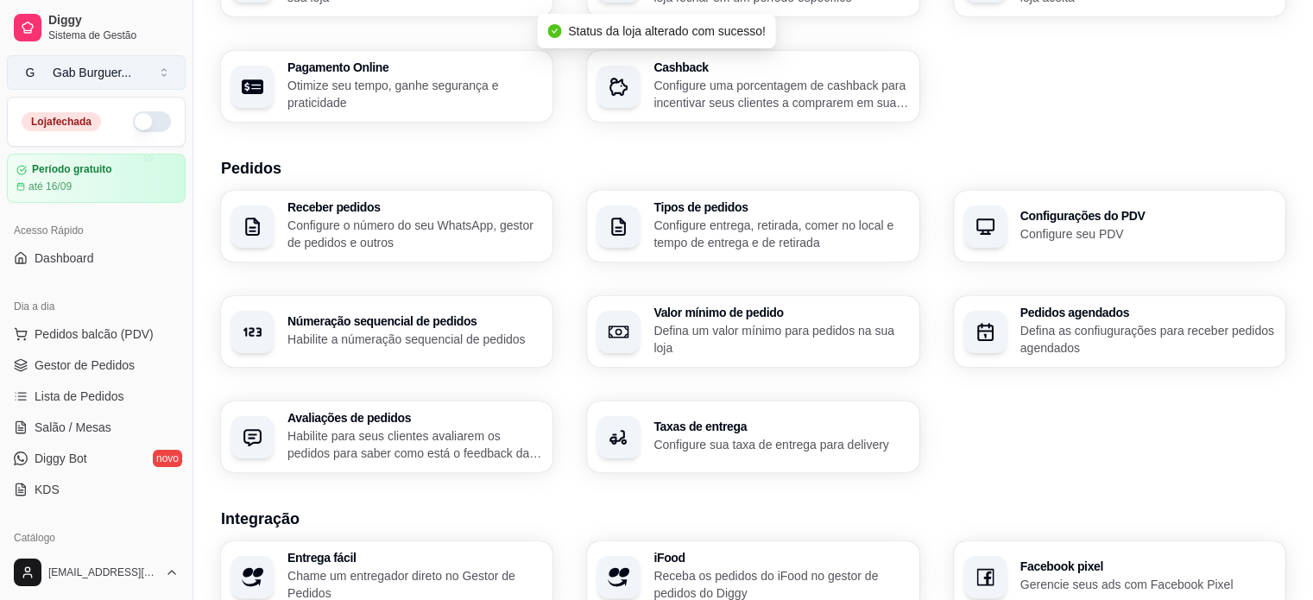
click at [162, 76] on button "G Gab Burguer ..." at bounding box center [96, 72] width 179 height 35
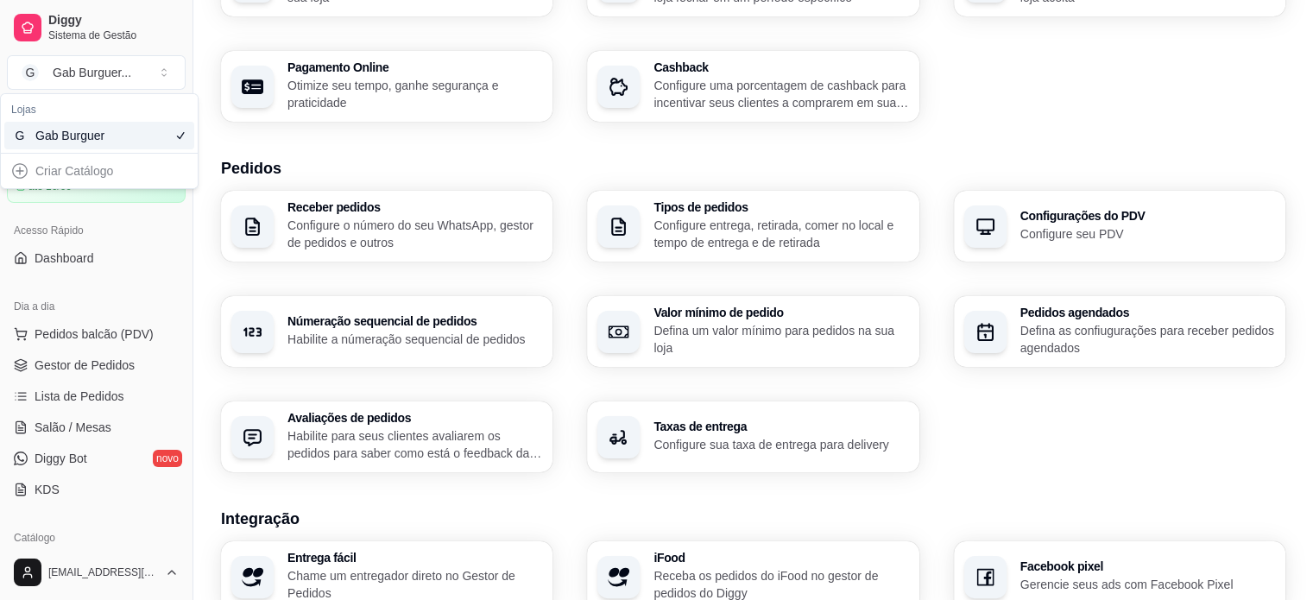
click at [17, 162] on div "Criar Catálogo" at bounding box center [99, 171] width 190 height 28
click at [280, 161] on h3 "Pedidos" at bounding box center [753, 168] width 1064 height 24
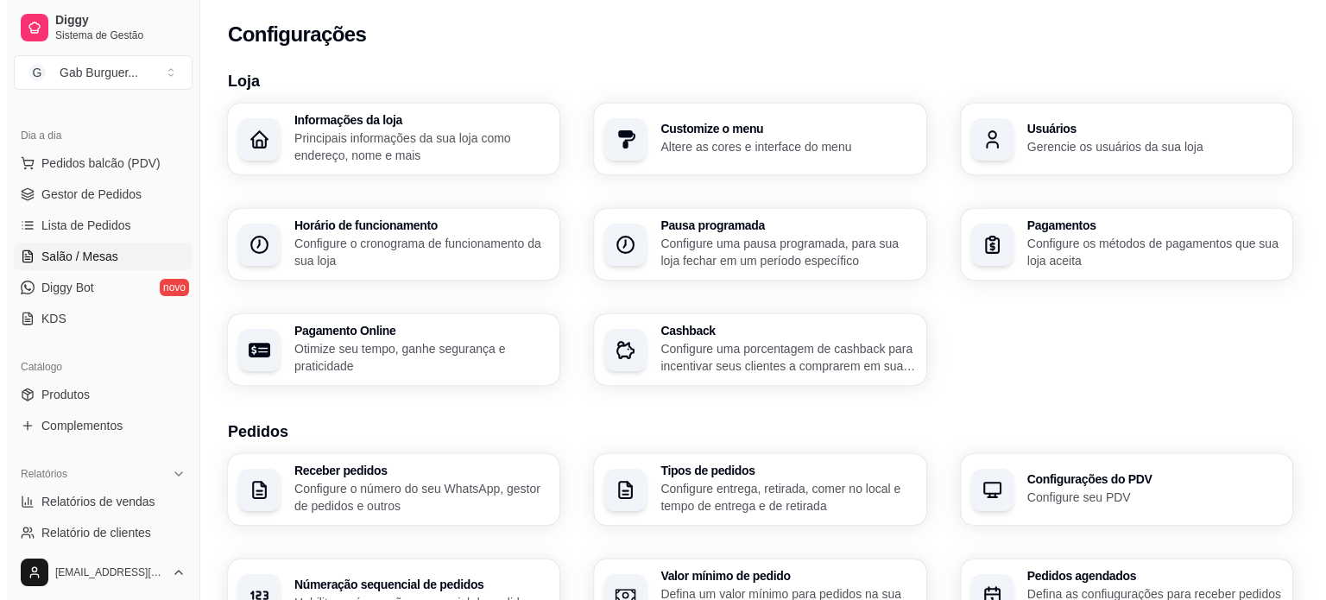
scroll to position [173, 0]
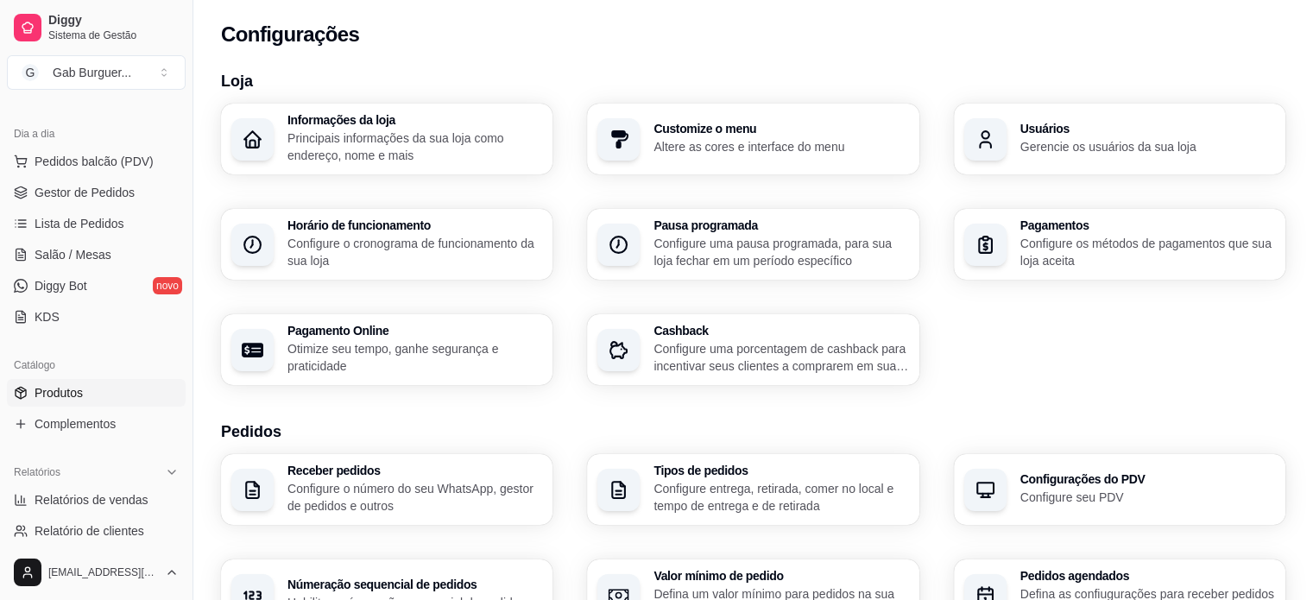
click at [123, 382] on link "Produtos" at bounding box center [96, 393] width 179 height 28
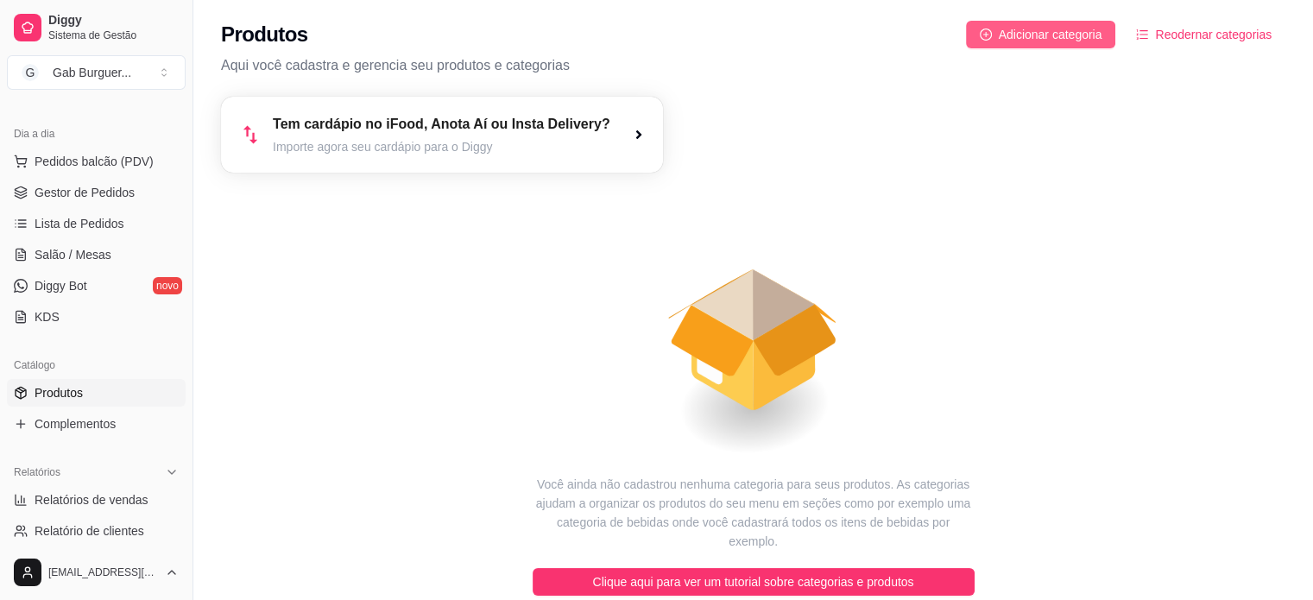
click at [1063, 39] on span "Adicionar categoria" at bounding box center [1051, 34] width 104 height 19
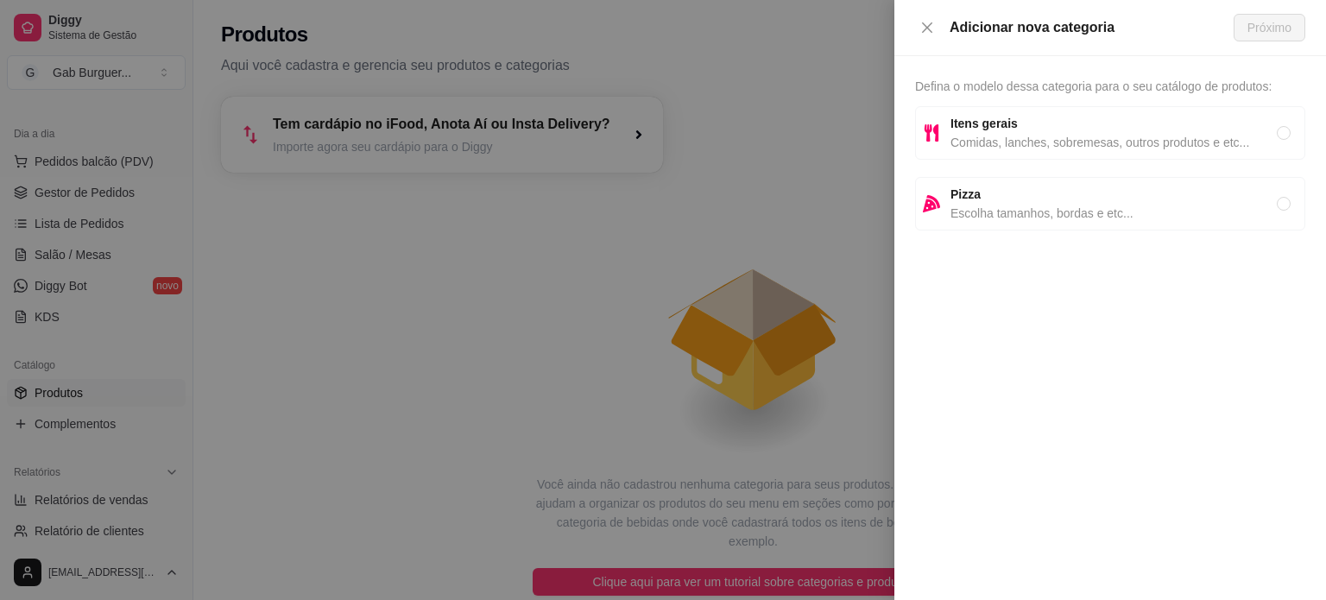
click at [1137, 152] on div "Itens gerais Comidas, lanches, sobremesas, outros produtos e etc..." at bounding box center [1110, 133] width 390 height 54
radio input "true"
click at [1281, 22] on span "Próximo" at bounding box center [1269, 27] width 44 height 19
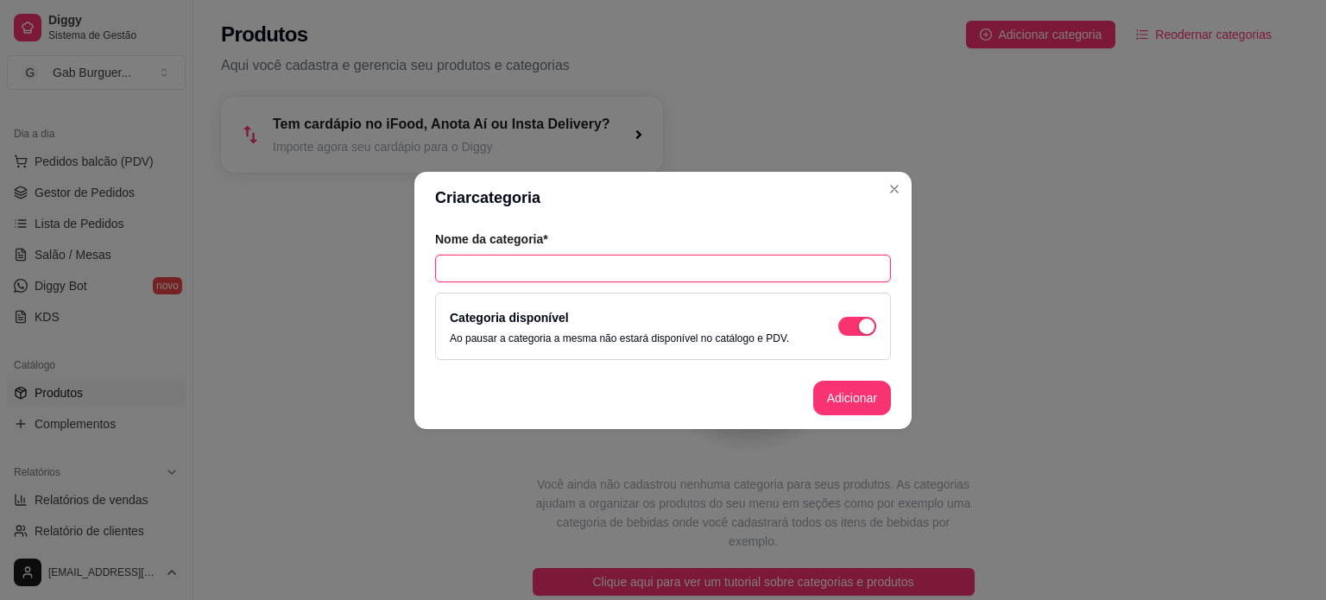
click at [625, 280] on input "text" at bounding box center [663, 269] width 456 height 28
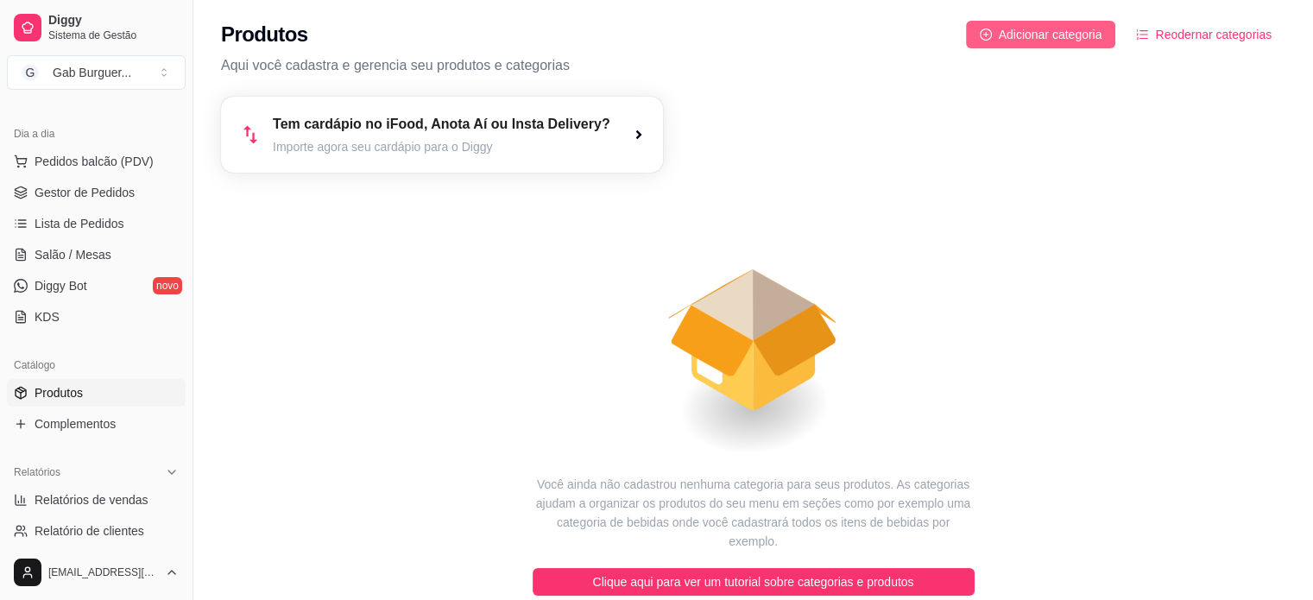
click at [1085, 27] on span "Adicionar categoria" at bounding box center [1051, 34] width 104 height 19
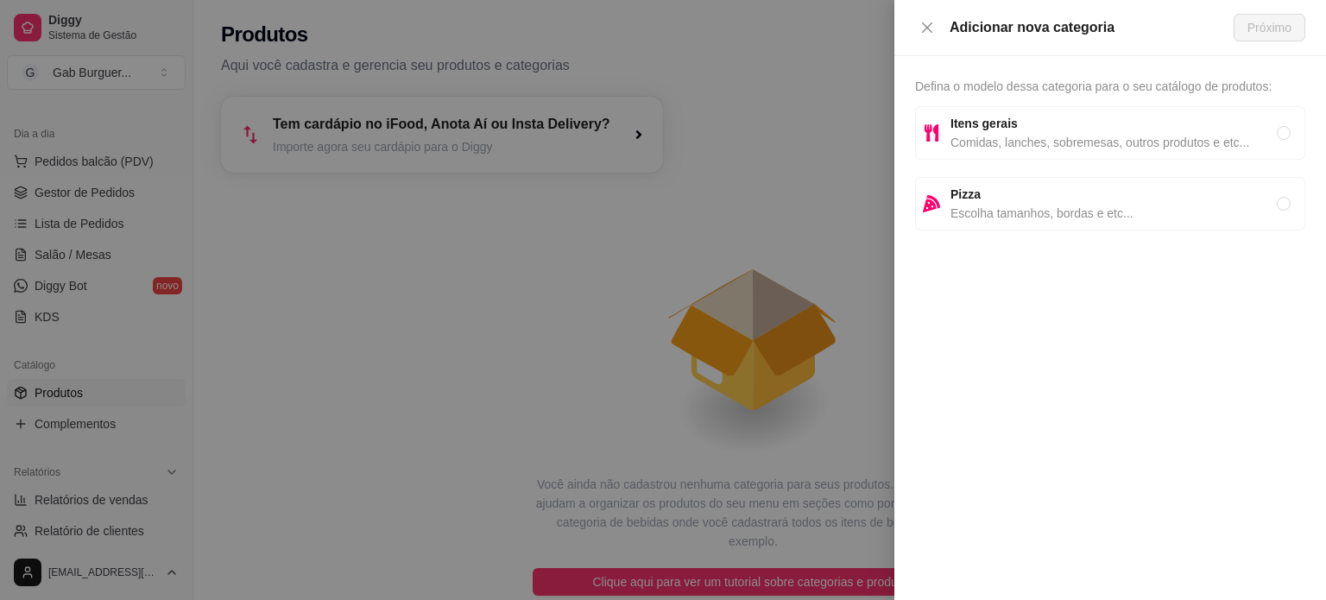
click at [1118, 147] on span "Comidas, lanches, sobremesas, outros produtos e etc..." at bounding box center [1113, 142] width 326 height 19
radio input "true"
click at [1279, 34] on span "Próximo" at bounding box center [1269, 27] width 44 height 19
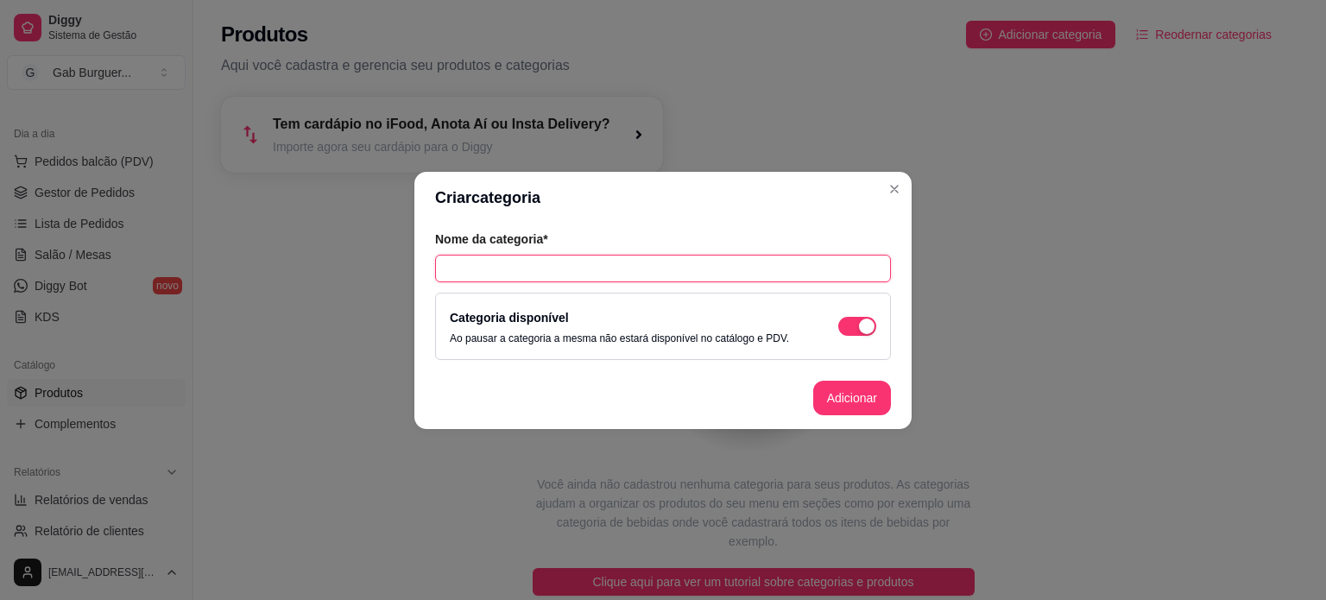
click at [674, 281] on input "text" at bounding box center [663, 269] width 456 height 28
type input "Bebidas"
click at [860, 395] on button "Adicionar" at bounding box center [852, 398] width 76 height 34
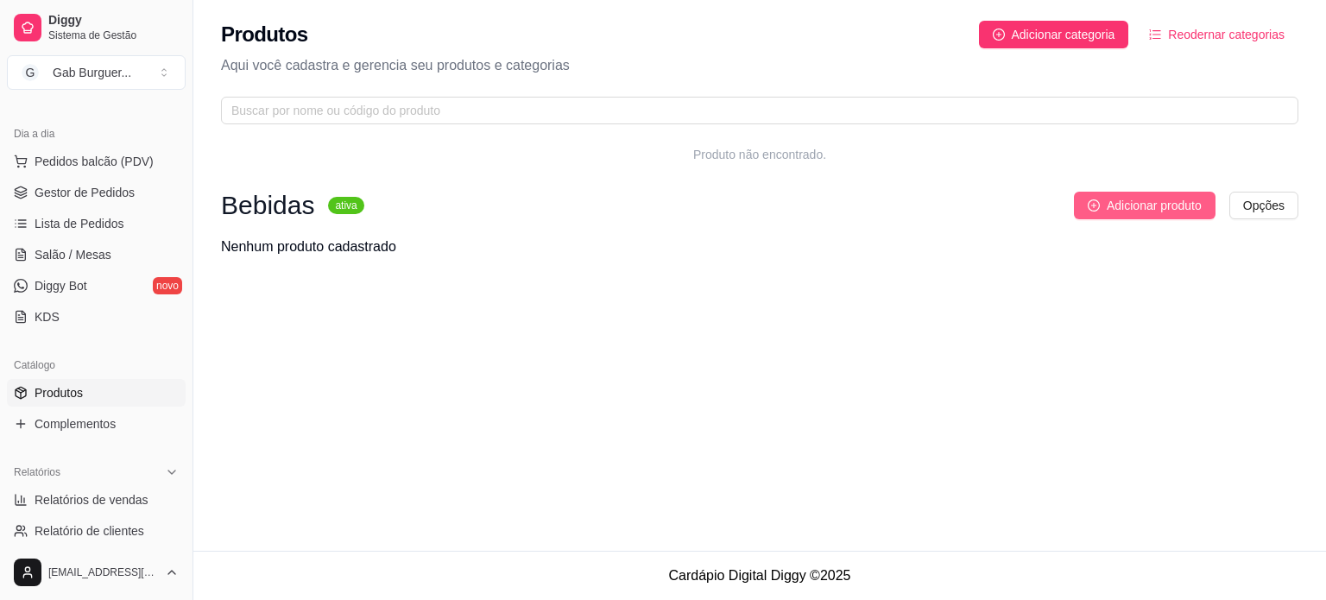
click at [1160, 197] on span "Adicionar produto" at bounding box center [1153, 205] width 95 height 19
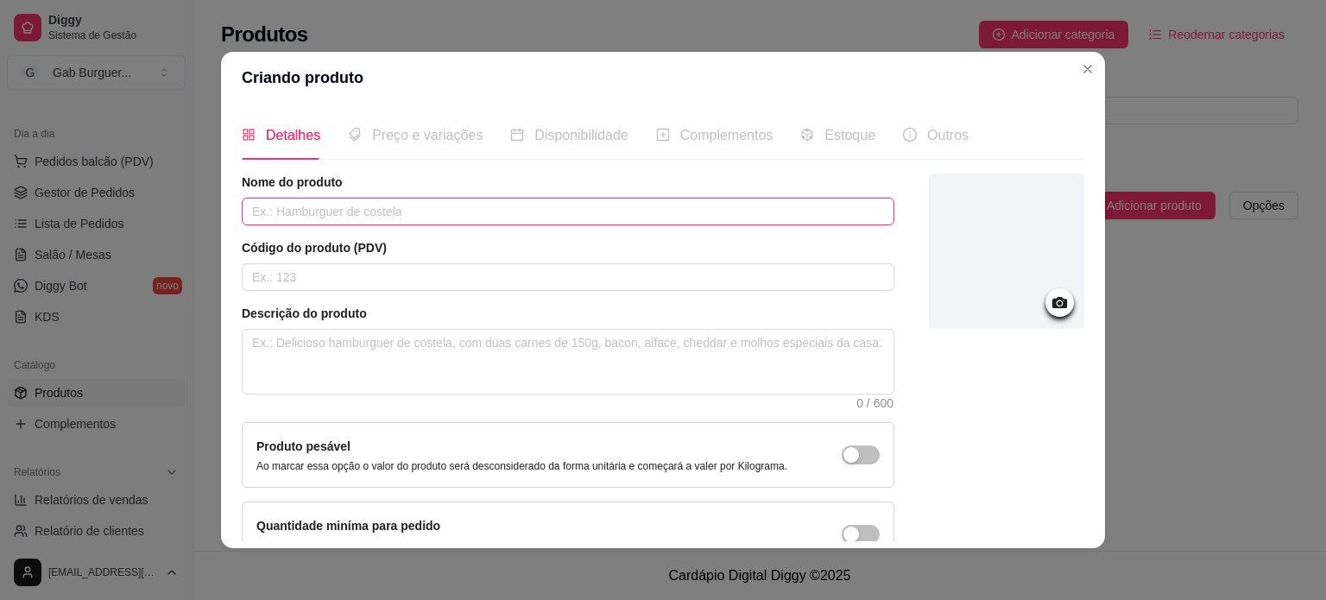
click at [474, 208] on input "text" at bounding box center [568, 212] width 653 height 28
type input "Coca-Cola lata 350ml"
type input "100"
click at [1023, 264] on div at bounding box center [1006, 250] width 155 height 155
click at [304, 211] on input "Coca-Cola lata 350ml" at bounding box center [568, 212] width 653 height 28
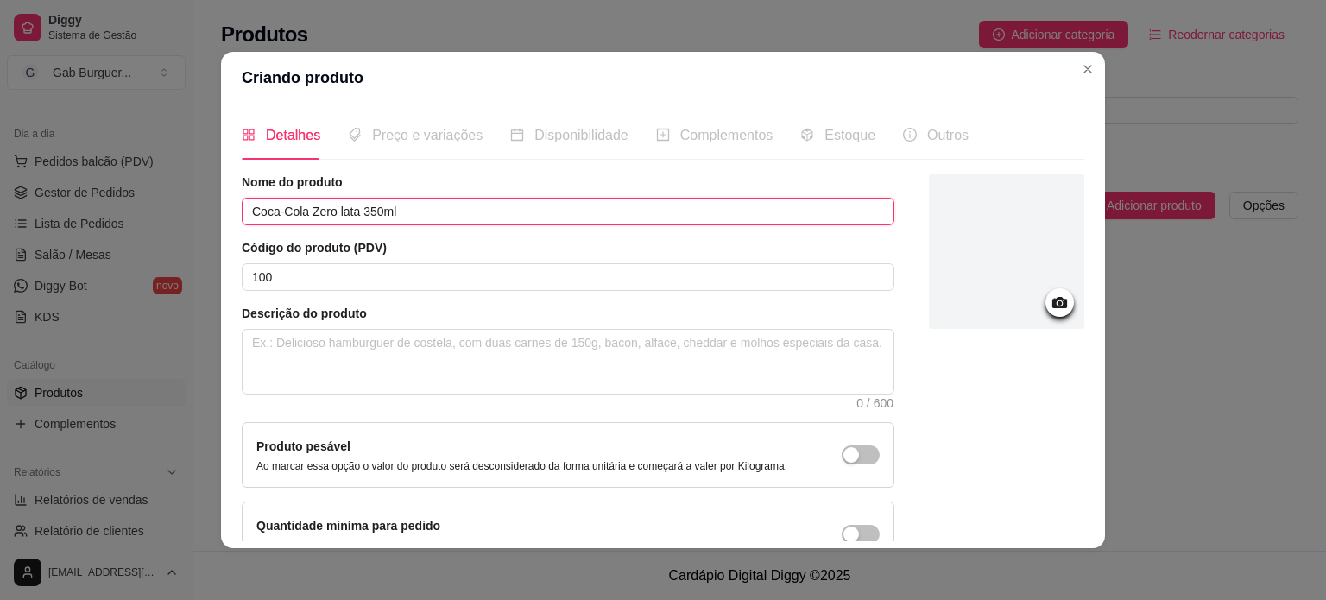
type input "Coca-Cola Zero lata 350ml"
click at [1019, 307] on div at bounding box center [1006, 250] width 155 height 155
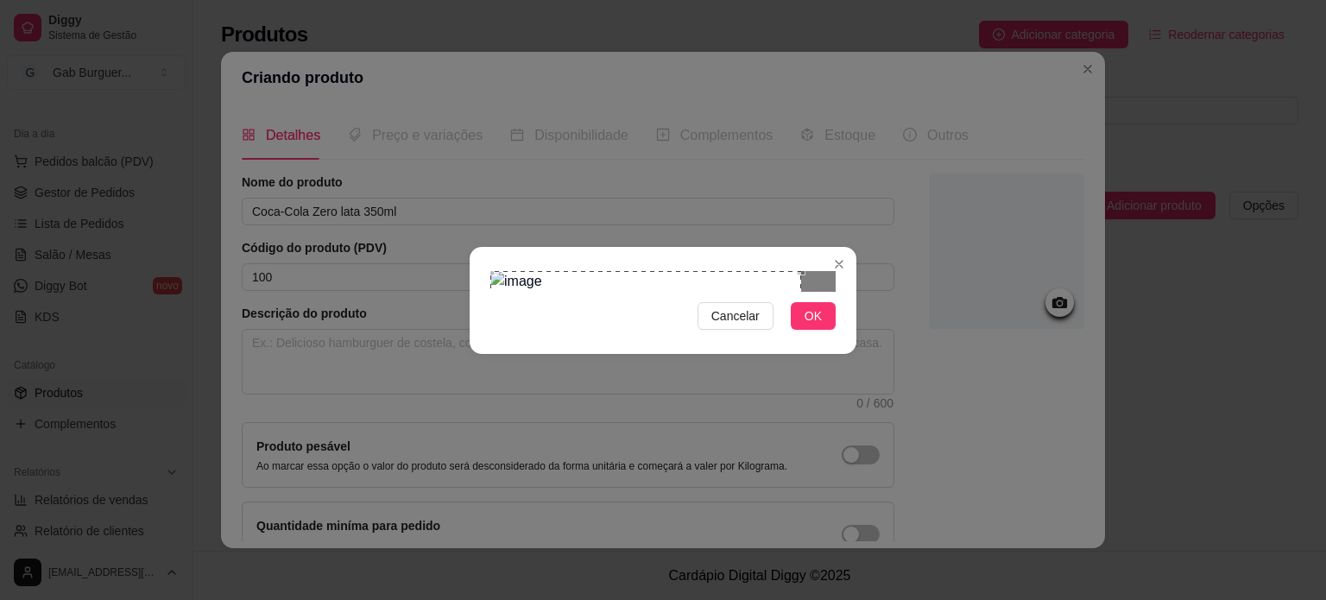
click at [625, 304] on div "Use the arrow keys to move the crop selection area" at bounding box center [645, 426] width 311 height 311
click at [919, 516] on div "Cancelar OK" at bounding box center [663, 300] width 1326 height 600
click at [798, 330] on button "OK" at bounding box center [813, 316] width 45 height 28
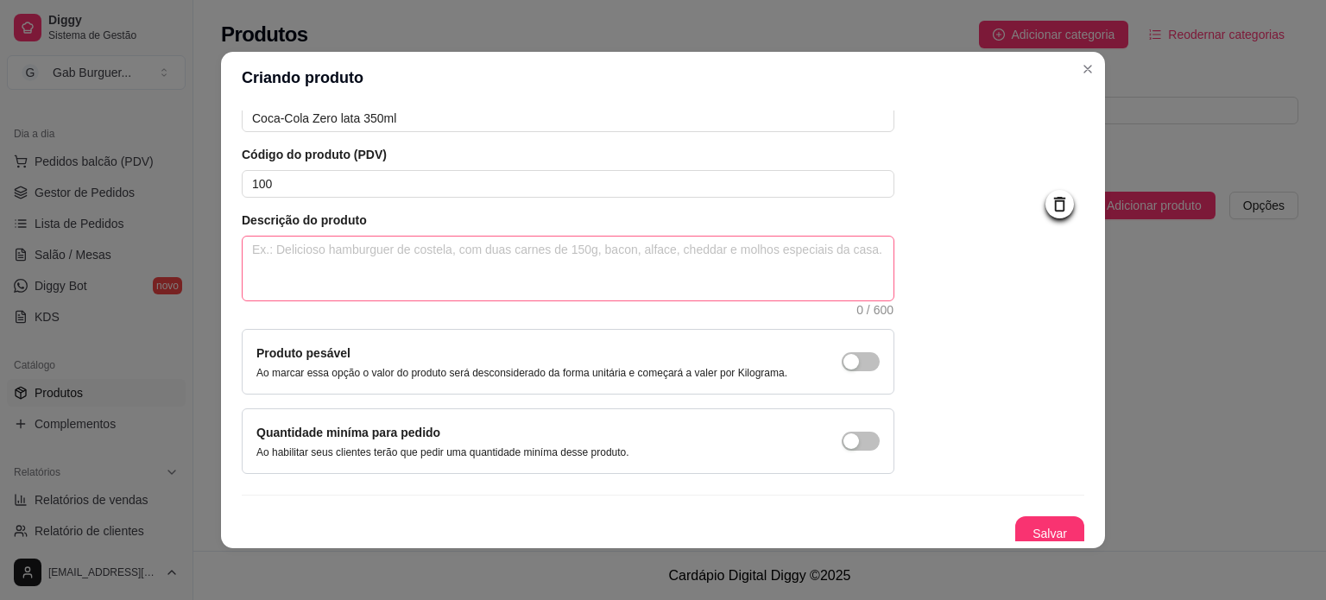
scroll to position [100, 0]
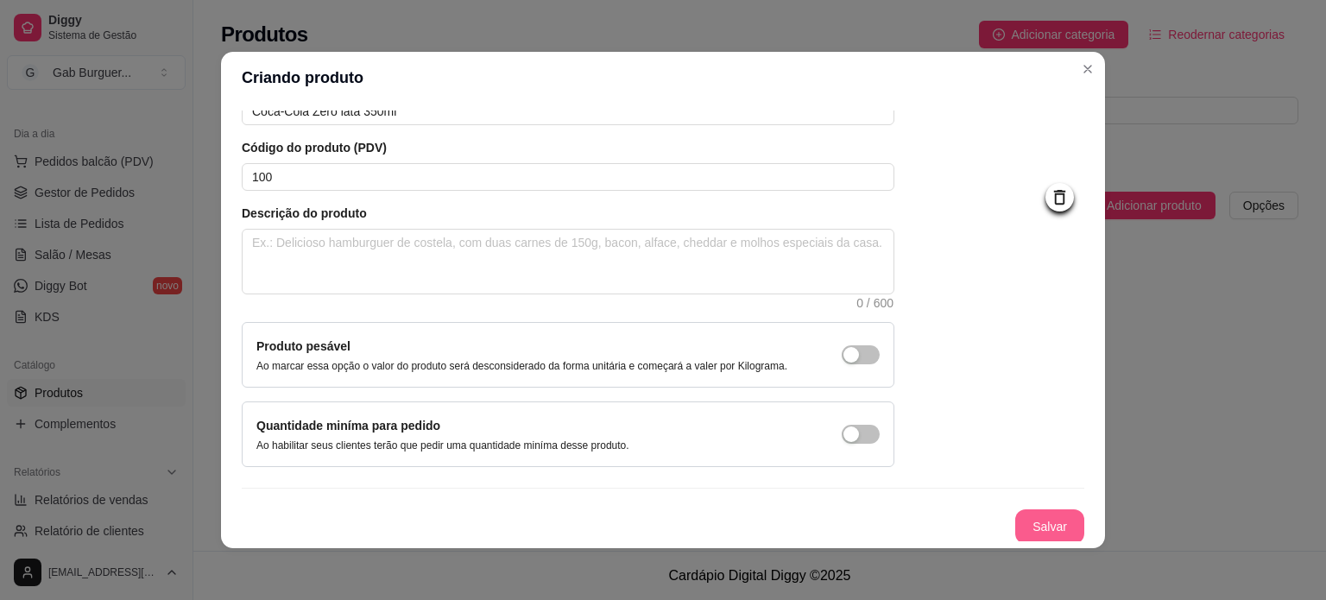
click at [1046, 527] on button "Salvar" at bounding box center [1049, 526] width 69 height 35
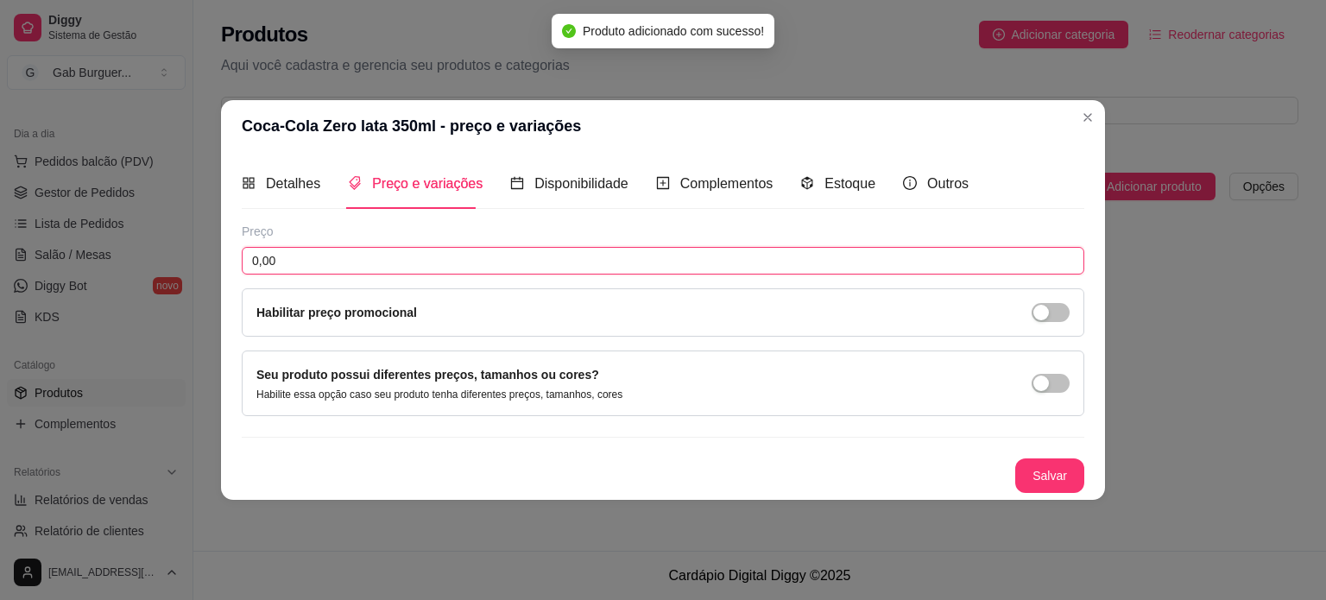
click at [394, 268] on input "0,00" at bounding box center [663, 261] width 842 height 28
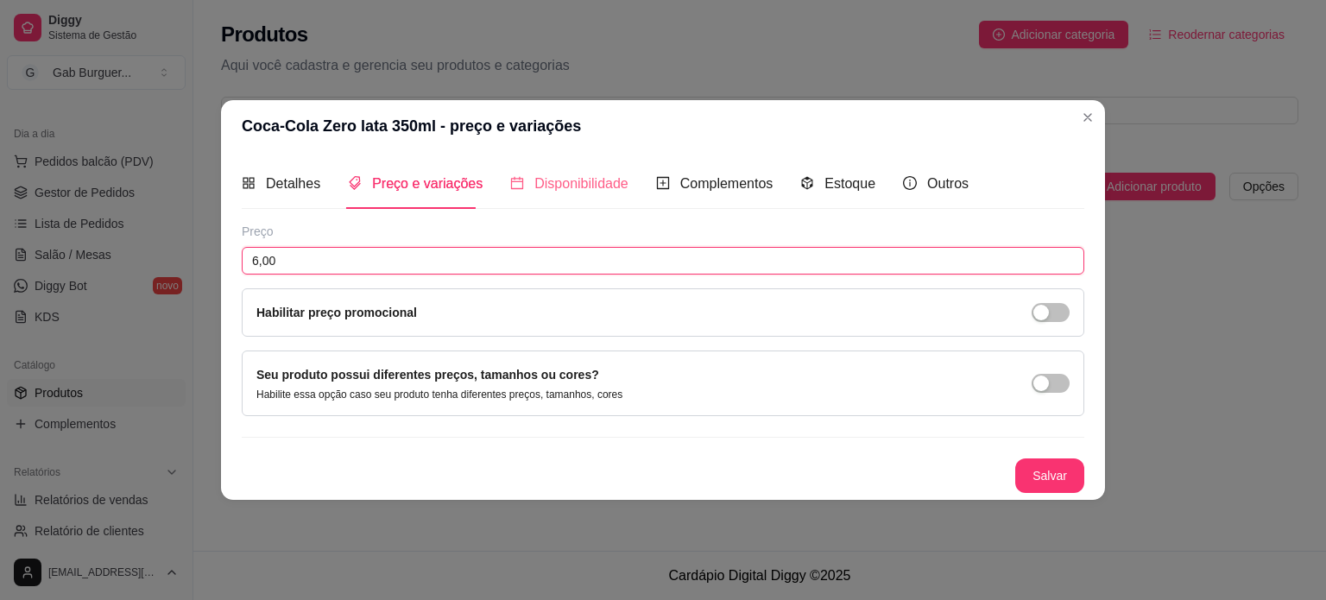
type input "6,00"
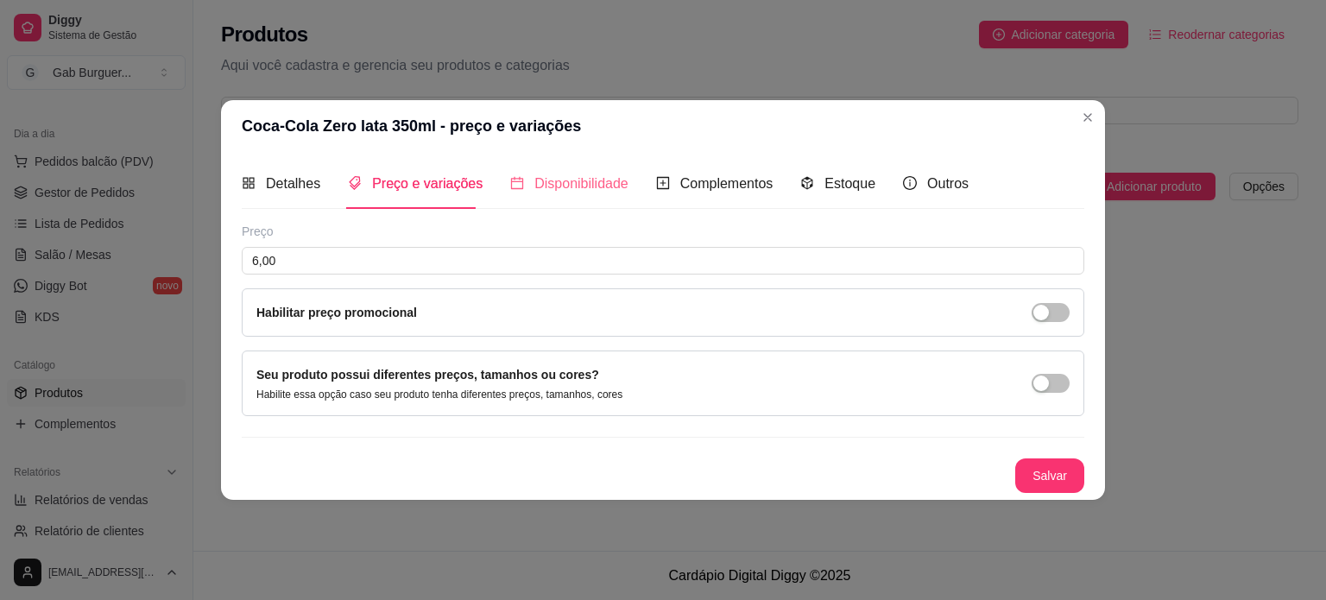
click at [588, 196] on div "Disponibilidade" at bounding box center [569, 183] width 118 height 49
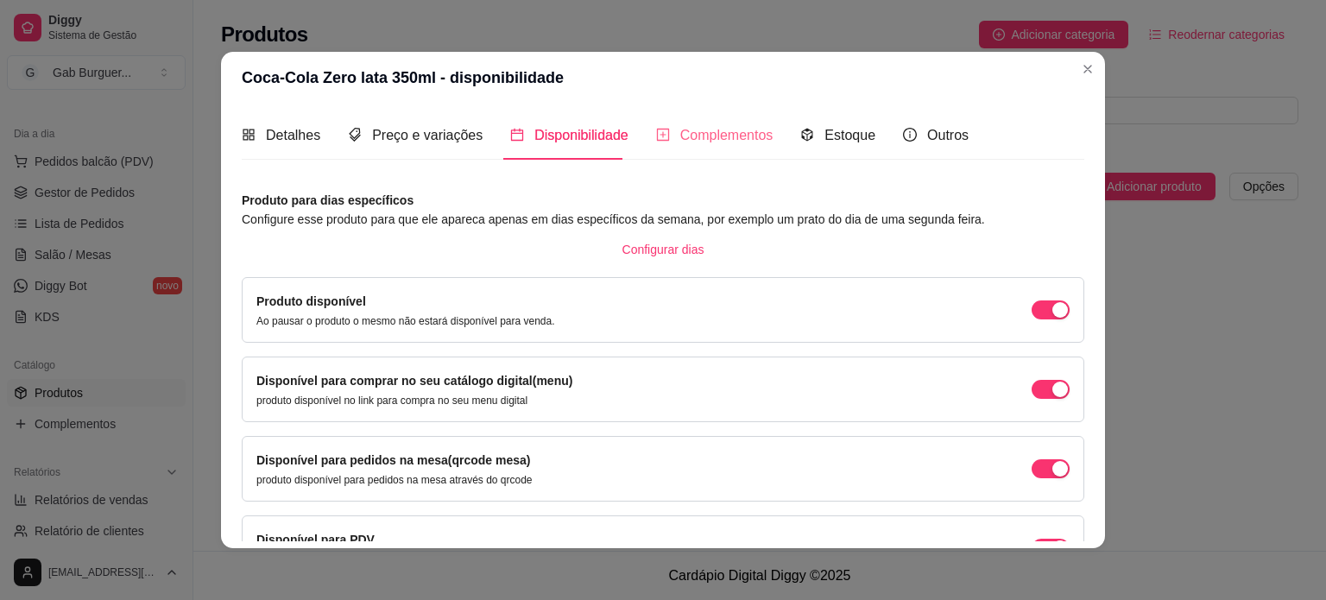
click at [726, 123] on div "Complementos" at bounding box center [714, 134] width 117 height 49
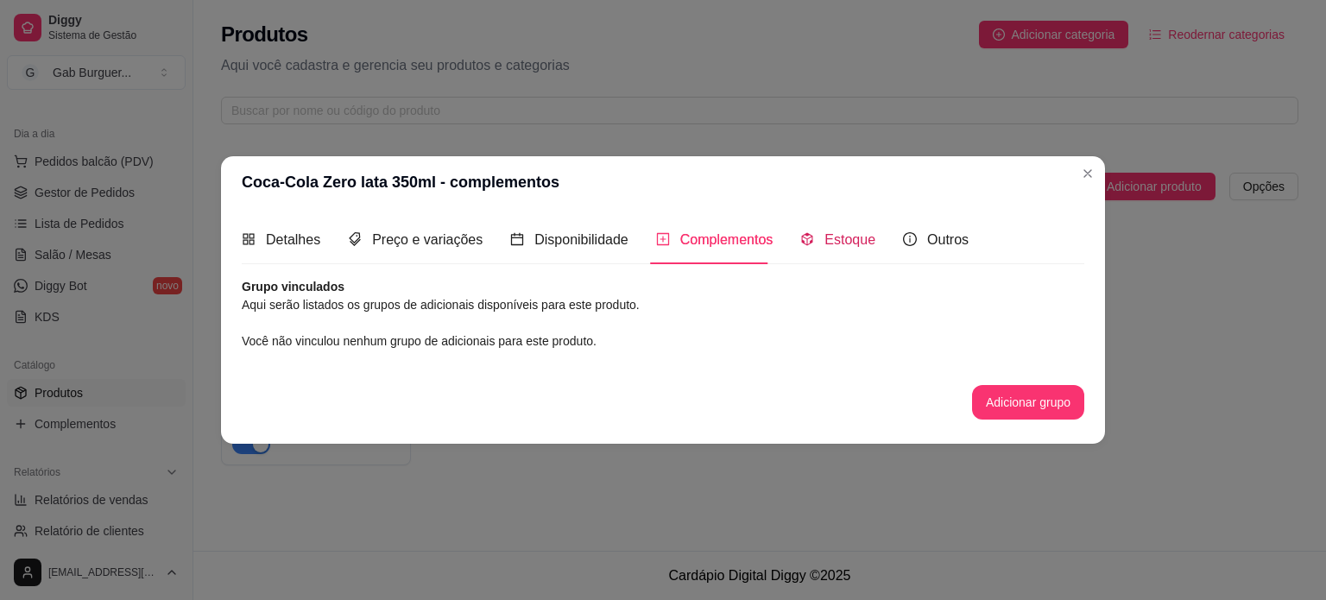
click at [838, 232] on span "Estoque" at bounding box center [849, 239] width 51 height 15
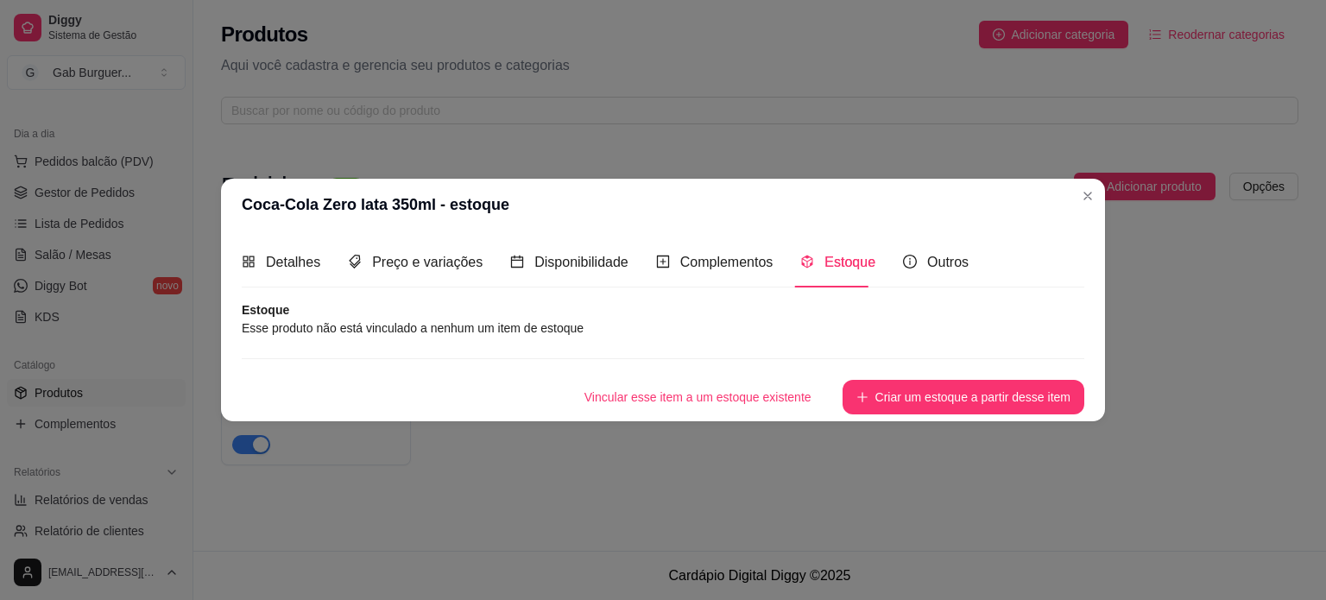
click at [886, 275] on div "Detalhes Preço e variações Disponibilidade Complementos Estoque Outros" at bounding box center [605, 261] width 727 height 49
click at [927, 264] on span "Outros" at bounding box center [947, 262] width 41 height 15
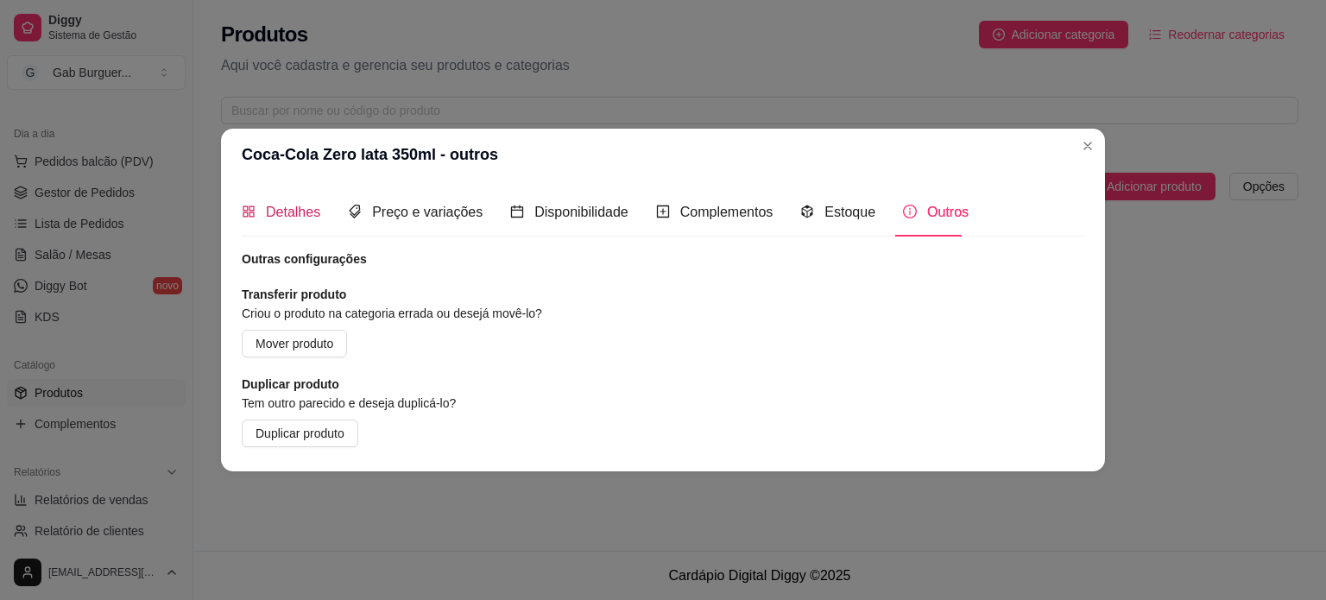
click at [282, 219] on span "Detalhes" at bounding box center [293, 212] width 54 height 15
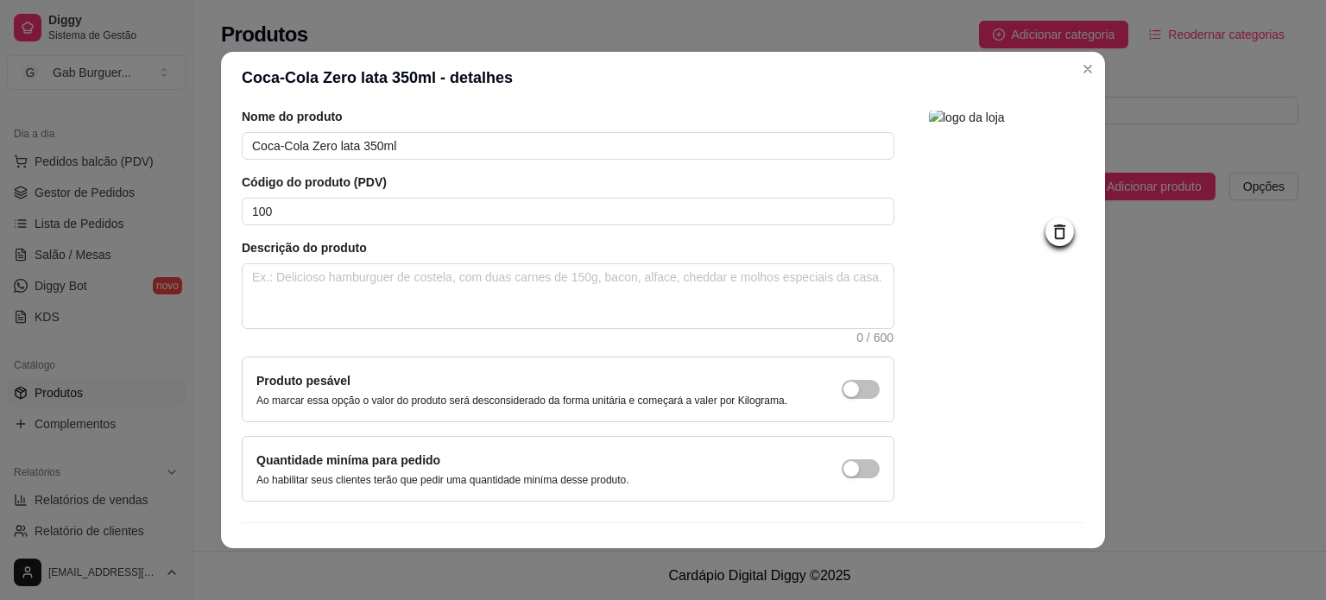
scroll to position [100, 0]
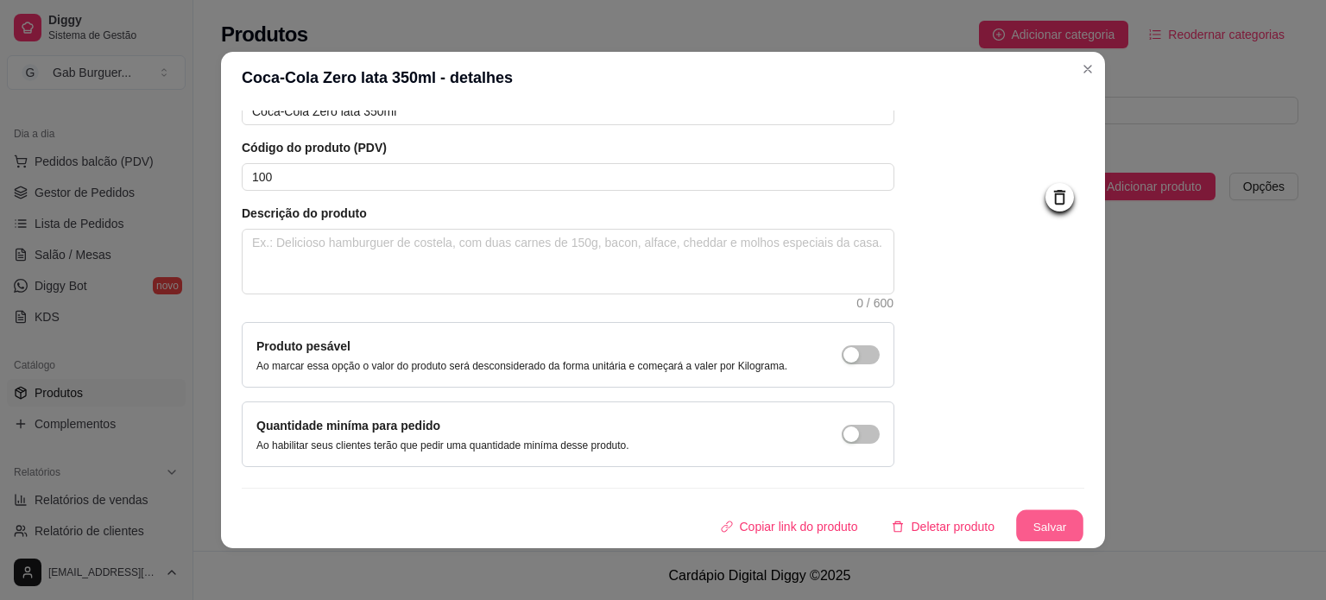
click at [1025, 522] on button "Salvar" at bounding box center [1049, 527] width 67 height 34
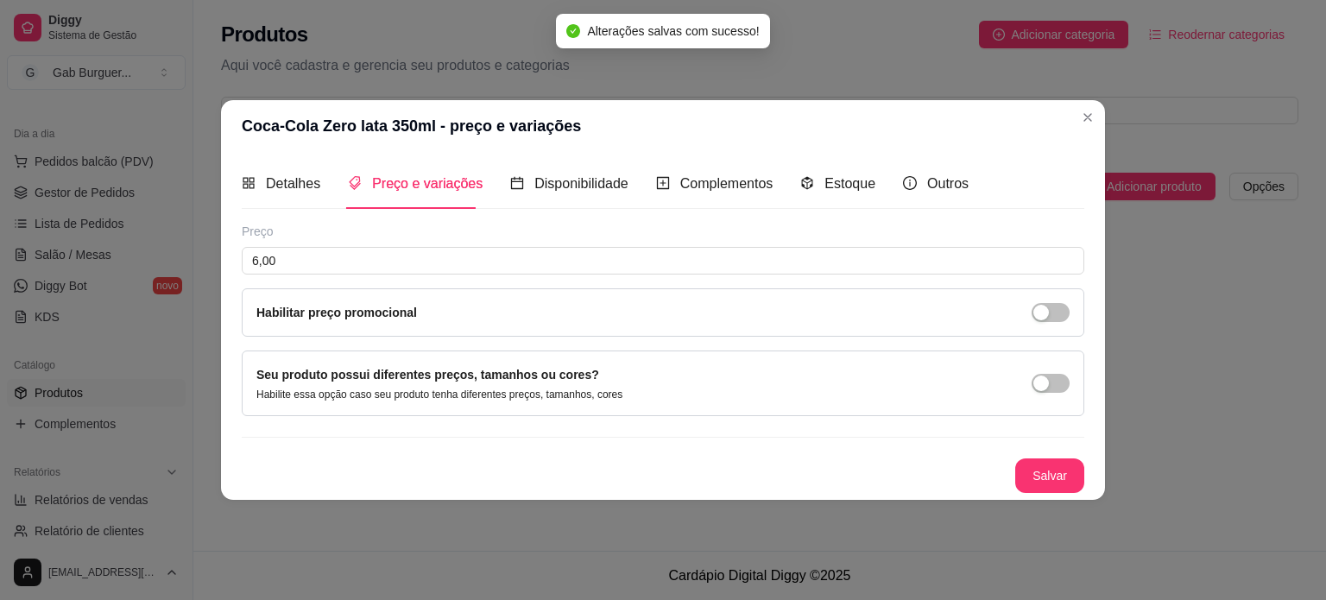
scroll to position [0, 0]
click at [1045, 482] on button "Salvar" at bounding box center [1049, 475] width 69 height 35
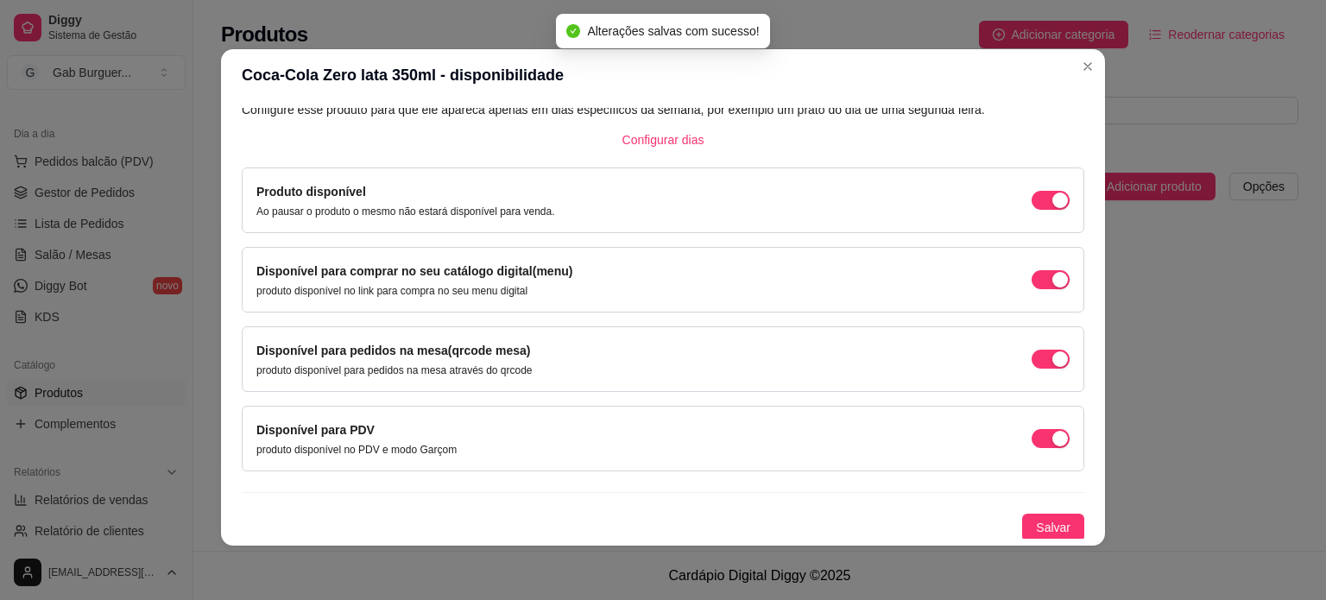
scroll to position [3, 0]
click at [1080, 51] on header "Coca-Cola Zero lata 350ml - disponibilidade" at bounding box center [663, 74] width 884 height 52
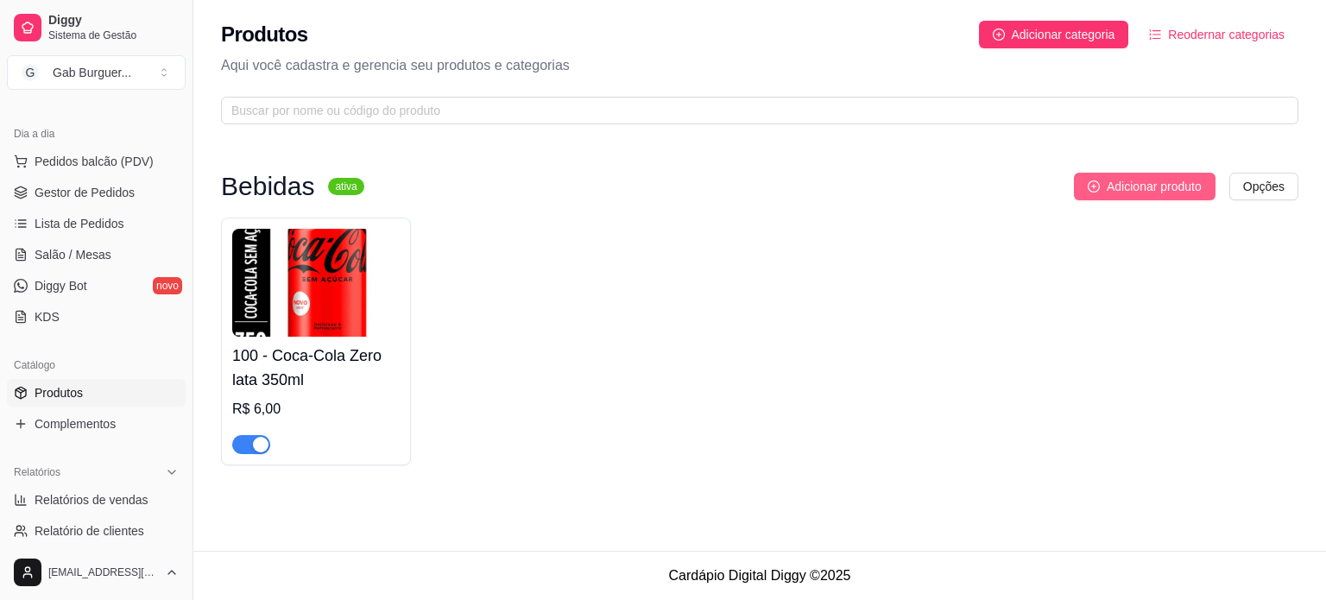
click at [1122, 193] on span "Adicionar produto" at bounding box center [1153, 186] width 95 height 19
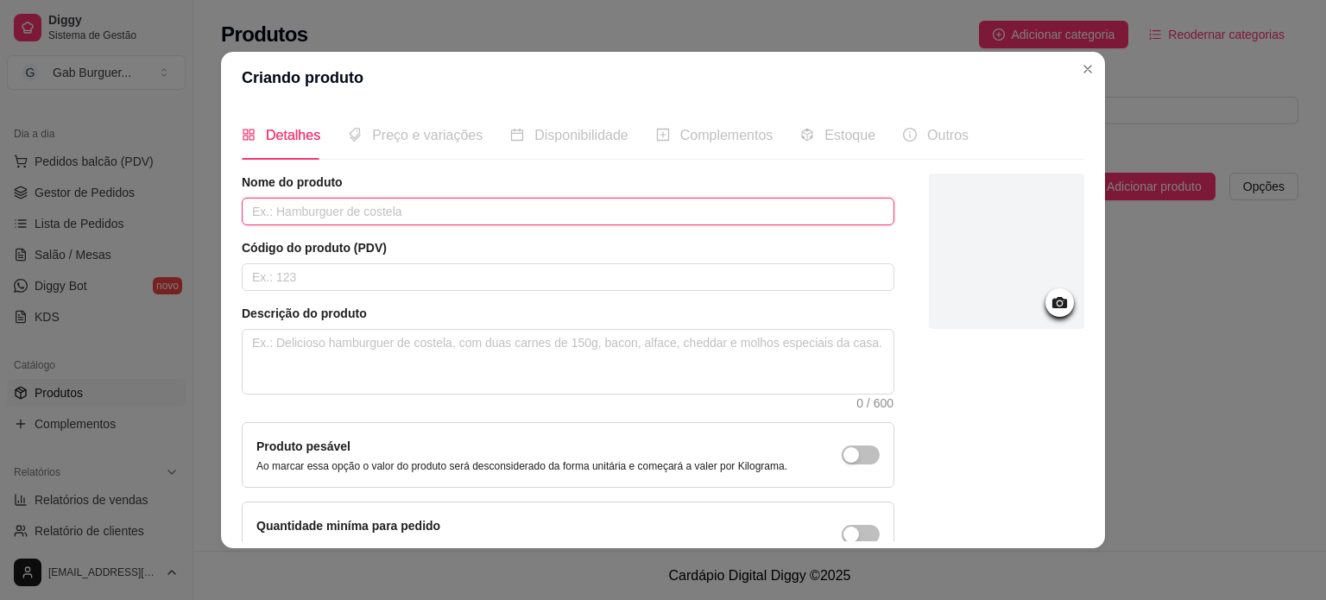
click at [519, 217] on input "text" at bounding box center [568, 212] width 653 height 28
type input "Coca-Cola lata 350ml"
click at [460, 274] on input "text" at bounding box center [568, 277] width 653 height 28
type input "101"
click at [1018, 211] on div at bounding box center [1006, 250] width 155 height 155
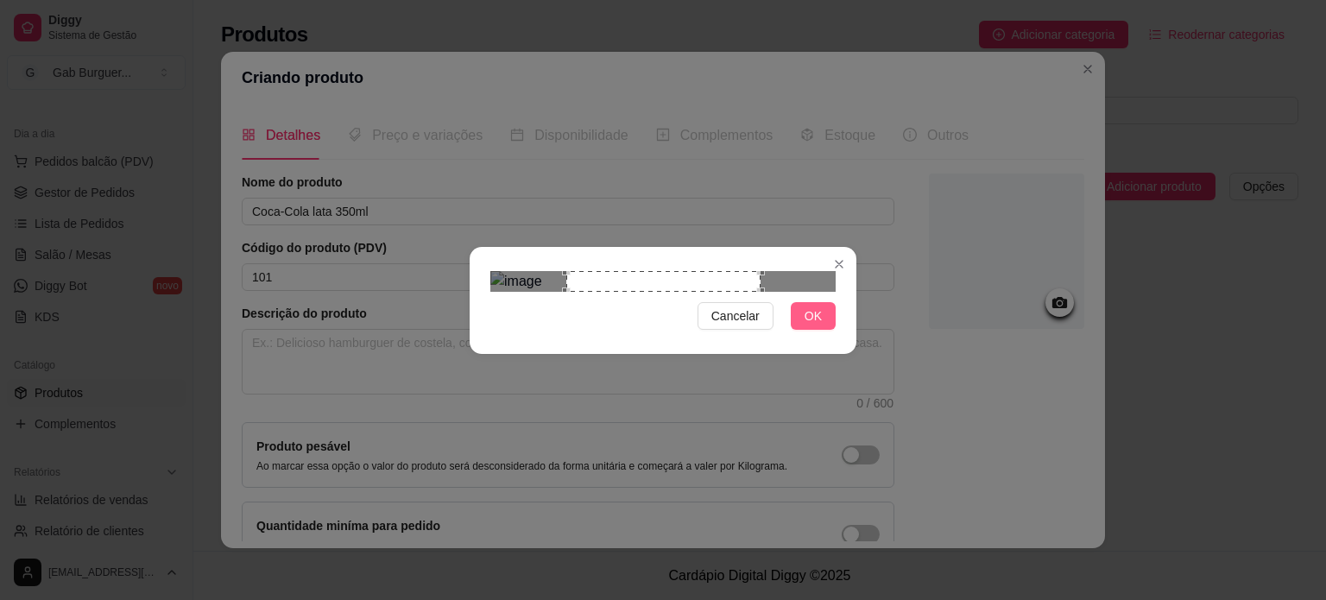
click at [817, 325] on span "OK" at bounding box center [812, 315] width 17 height 19
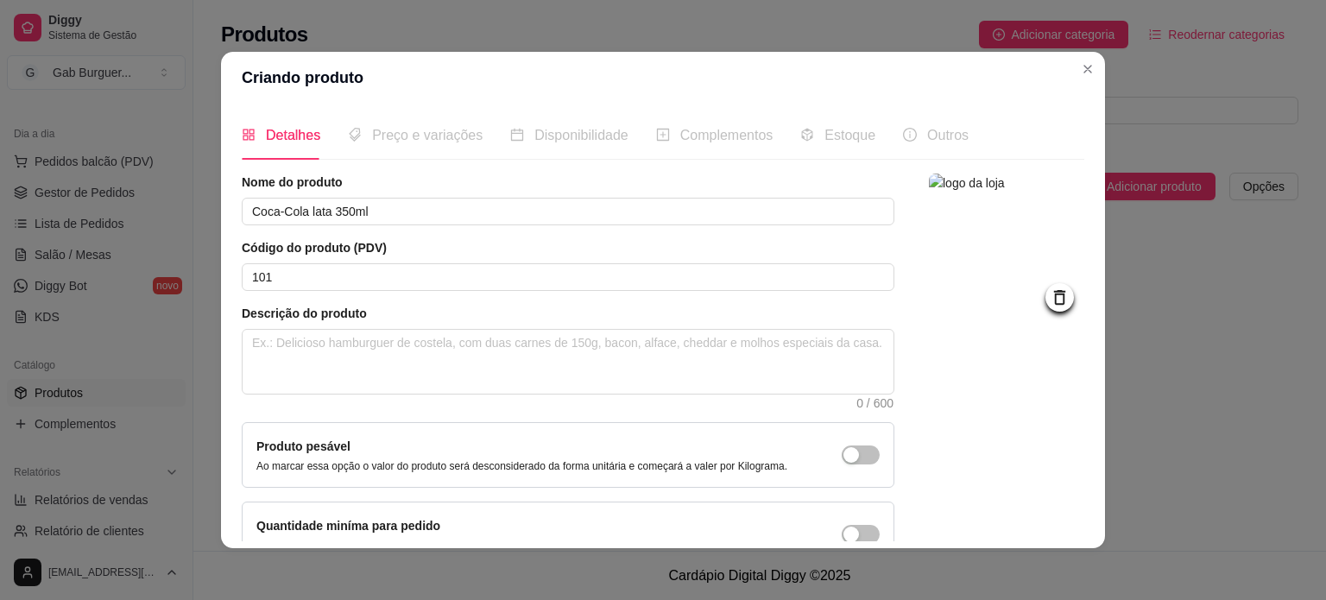
scroll to position [100, 0]
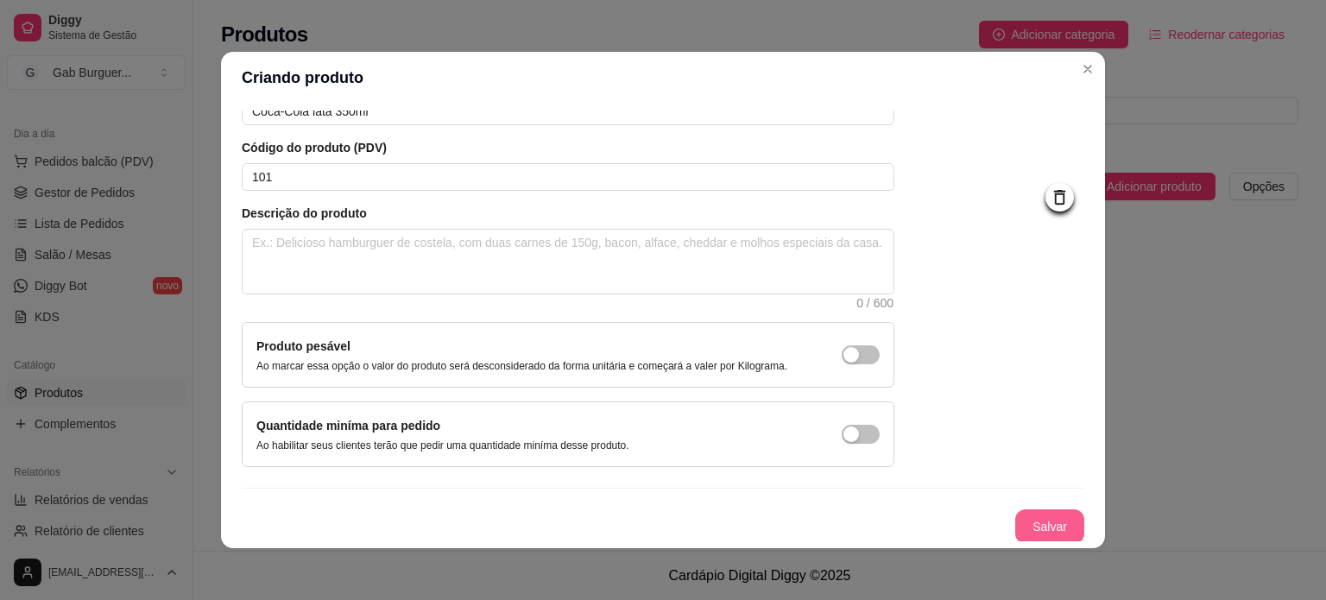
click at [1037, 520] on button "Salvar" at bounding box center [1049, 526] width 69 height 35
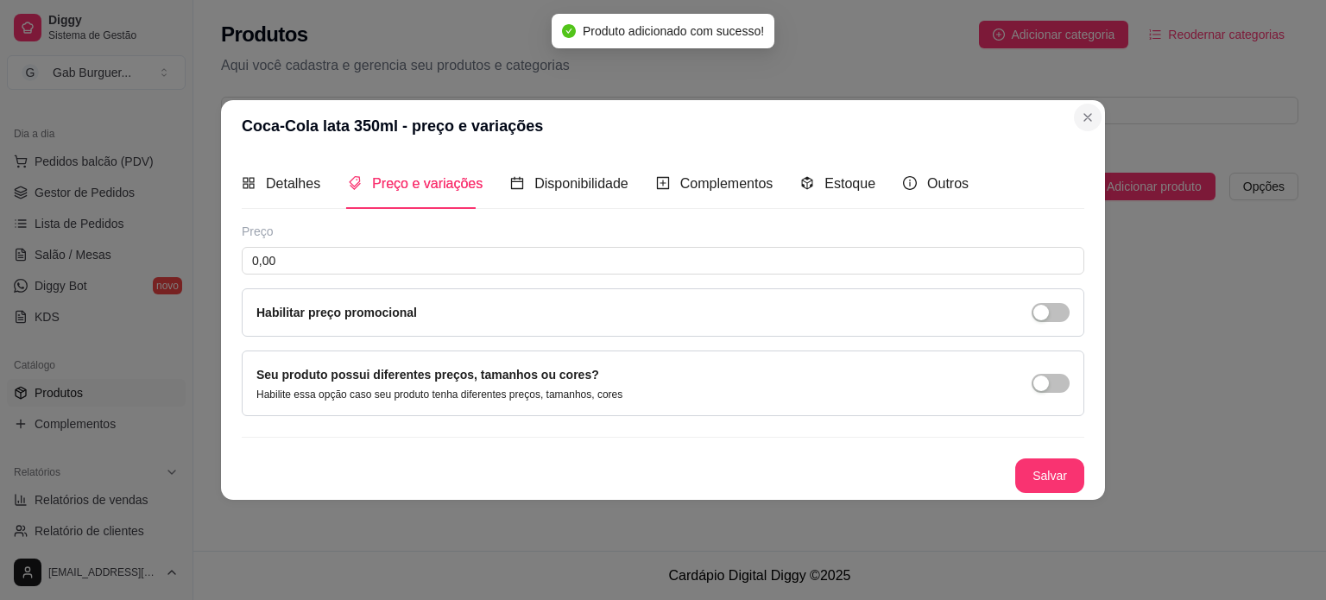
scroll to position [0, 0]
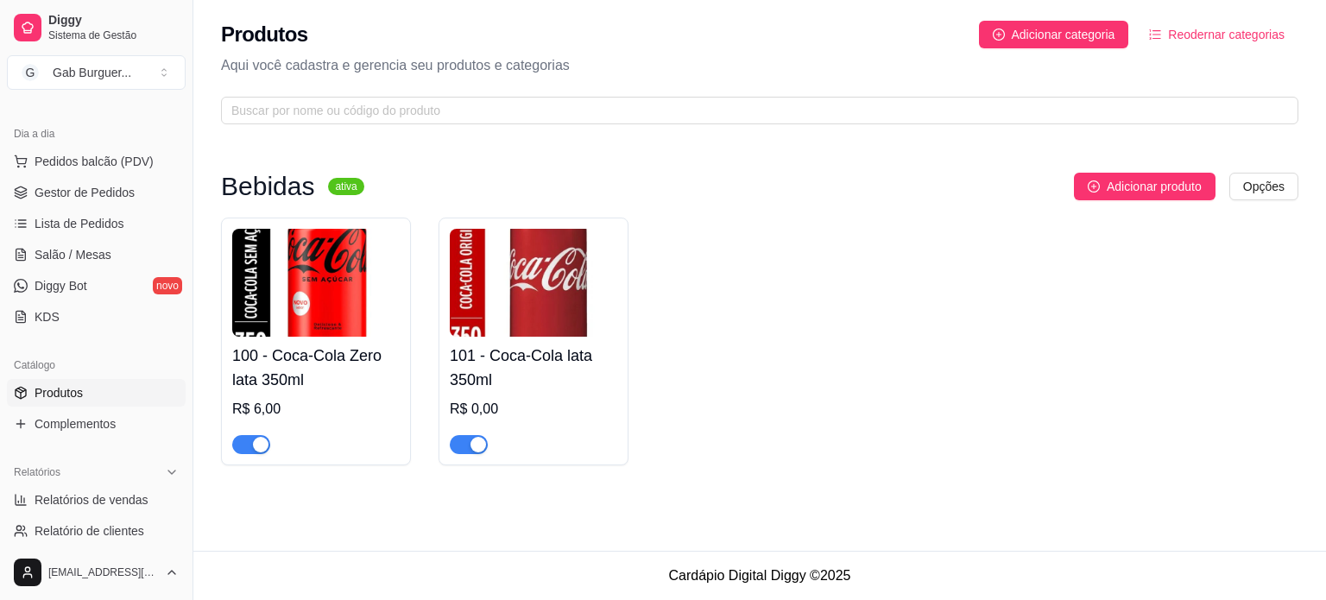
click at [517, 386] on h4 "101 - Coca-Cola lata 350ml" at bounding box center [533, 368] width 167 height 48
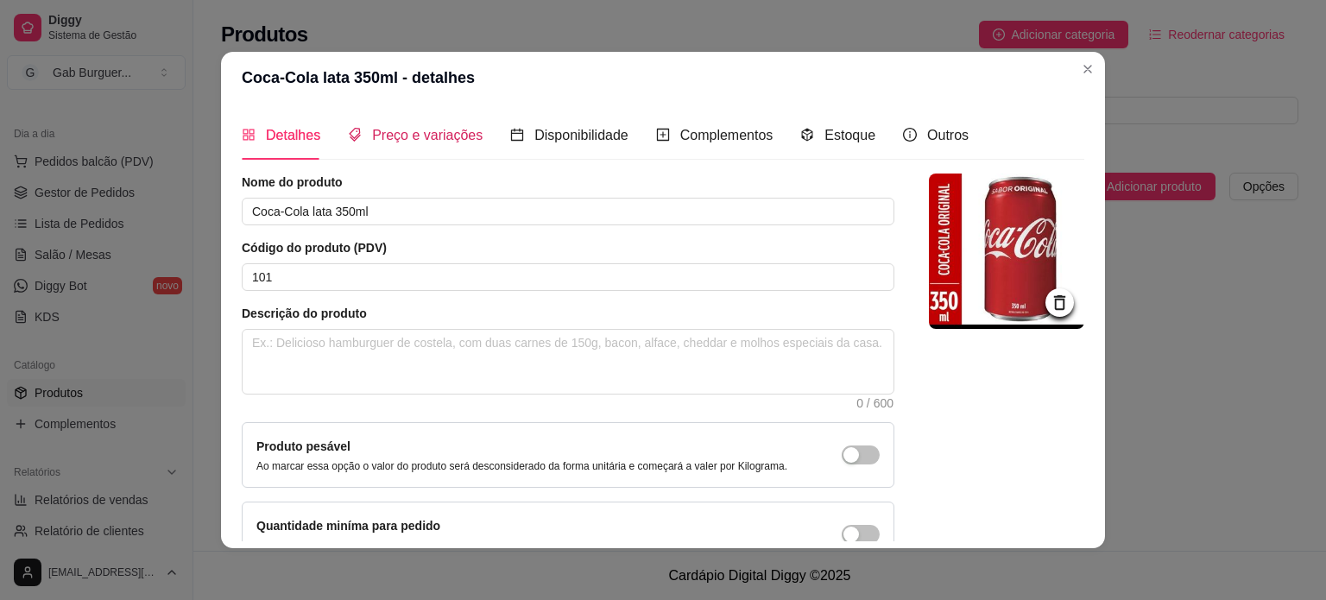
click at [451, 138] on span "Preço e variações" at bounding box center [427, 135] width 110 height 15
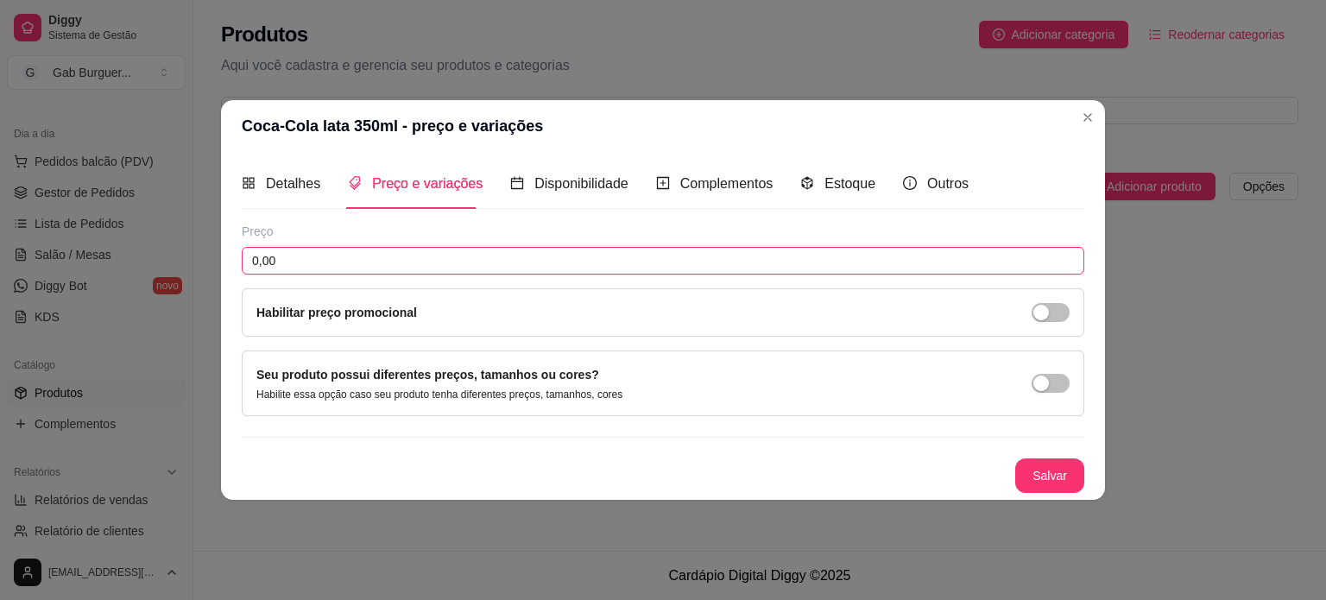
click at [415, 259] on input "0,00" at bounding box center [663, 261] width 842 height 28
type input "6,00"
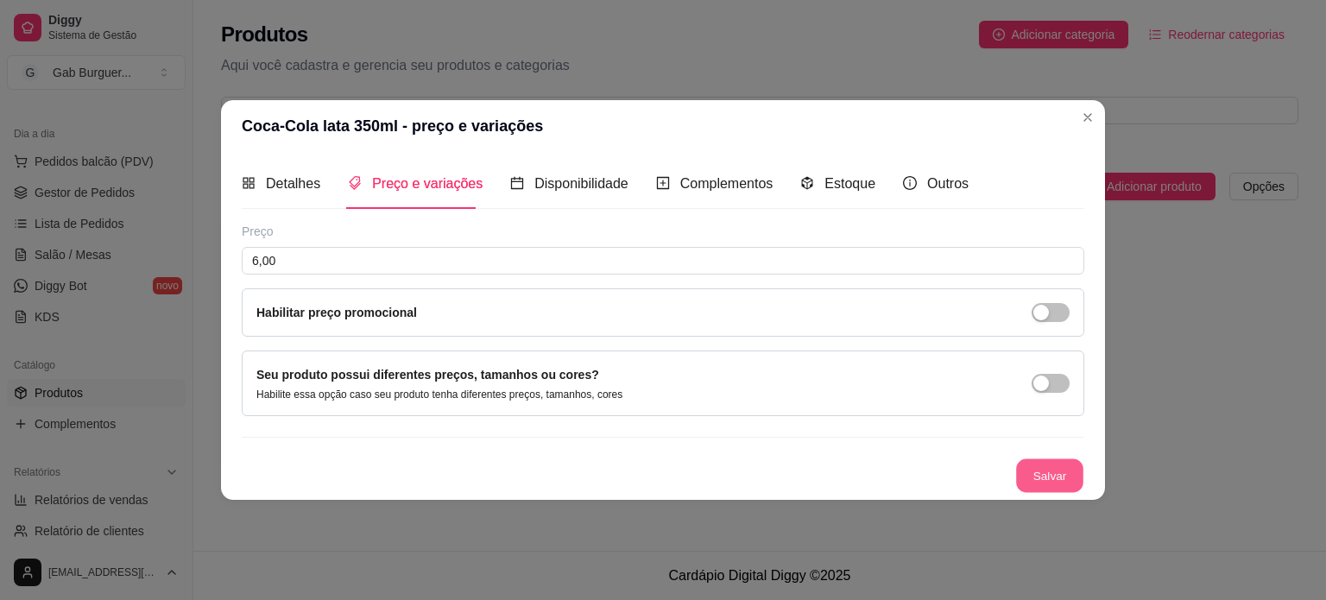
click at [1062, 460] on button "Salvar" at bounding box center [1049, 475] width 67 height 34
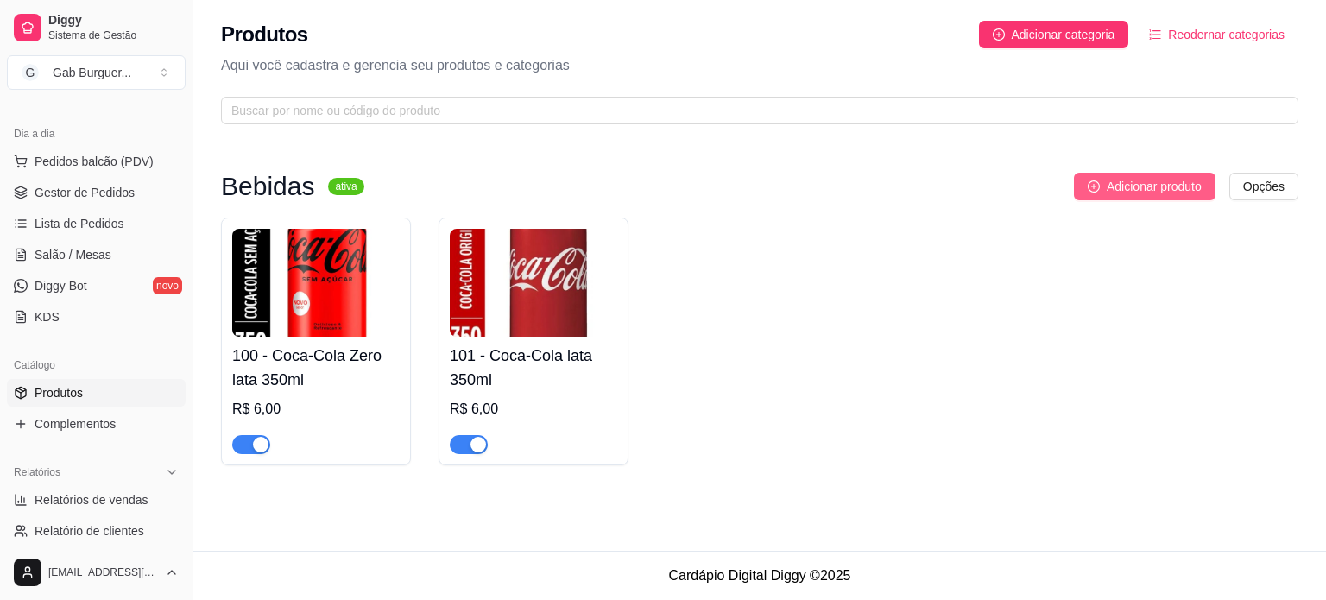
click at [1106, 180] on span "Adicionar produto" at bounding box center [1153, 186] width 95 height 19
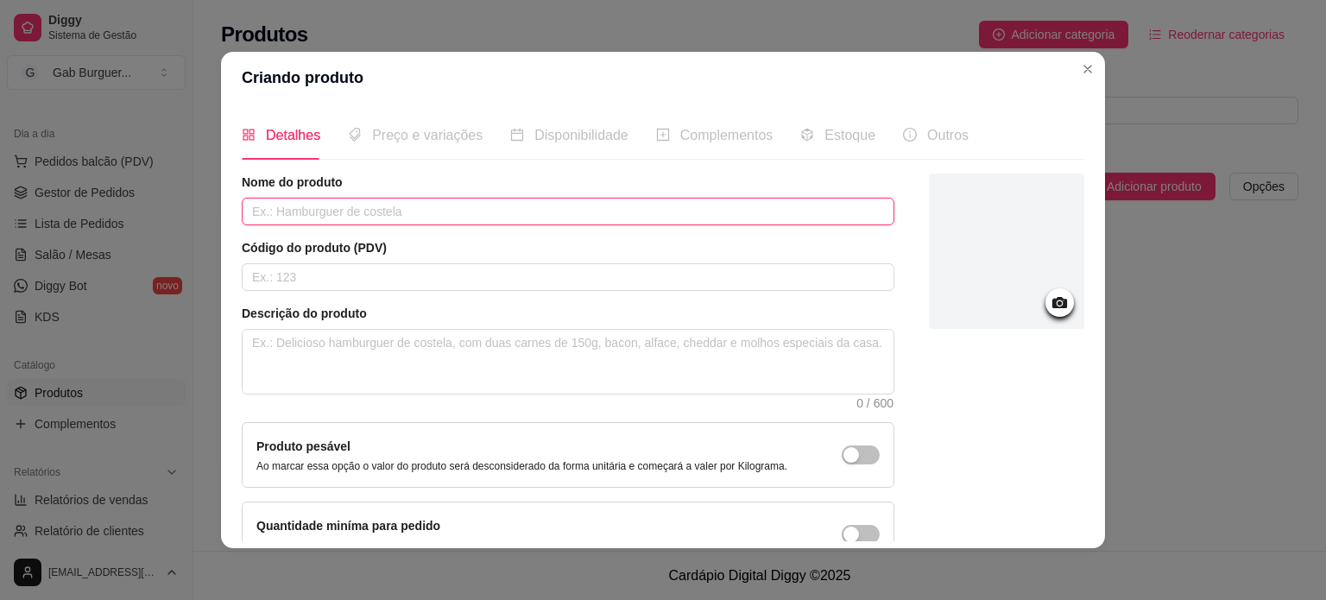
click at [338, 198] on input "text" at bounding box center [568, 212] width 653 height 28
type input "Fanta Laranja lata 350ml"
type input "102"
click at [1008, 279] on div at bounding box center [1006, 250] width 155 height 155
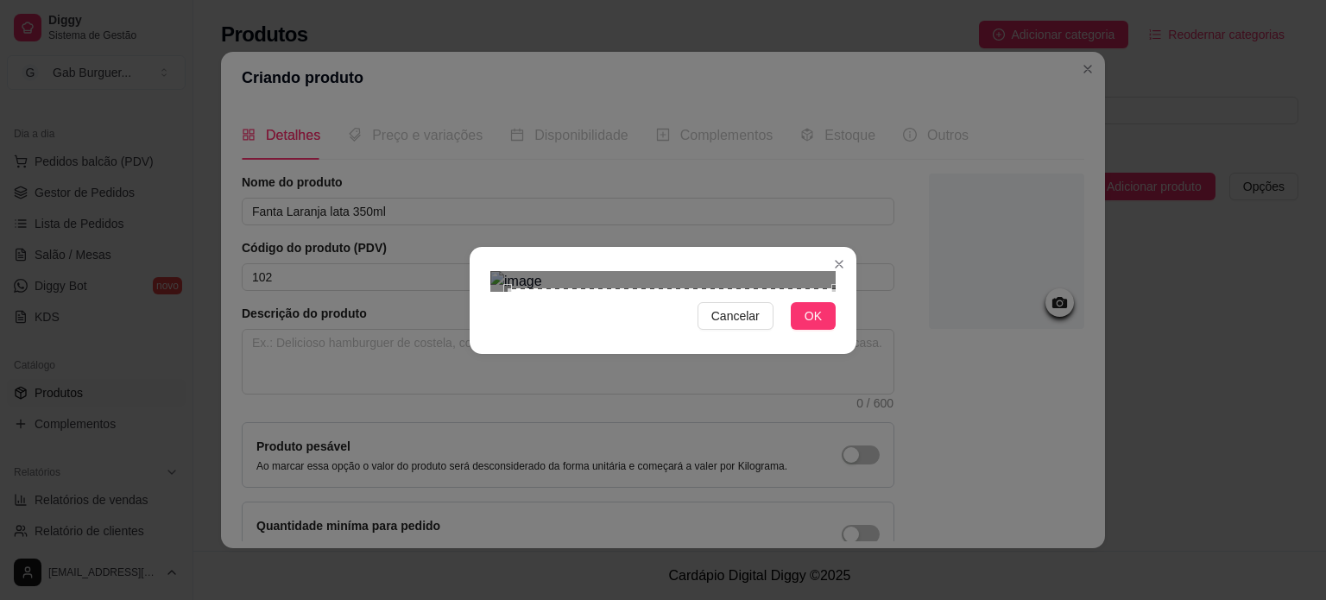
click at [848, 337] on div "Cancelar OK" at bounding box center [663, 300] width 387 height 73
click at [470, 247] on section "Cancelar OK" at bounding box center [663, 300] width 387 height 107
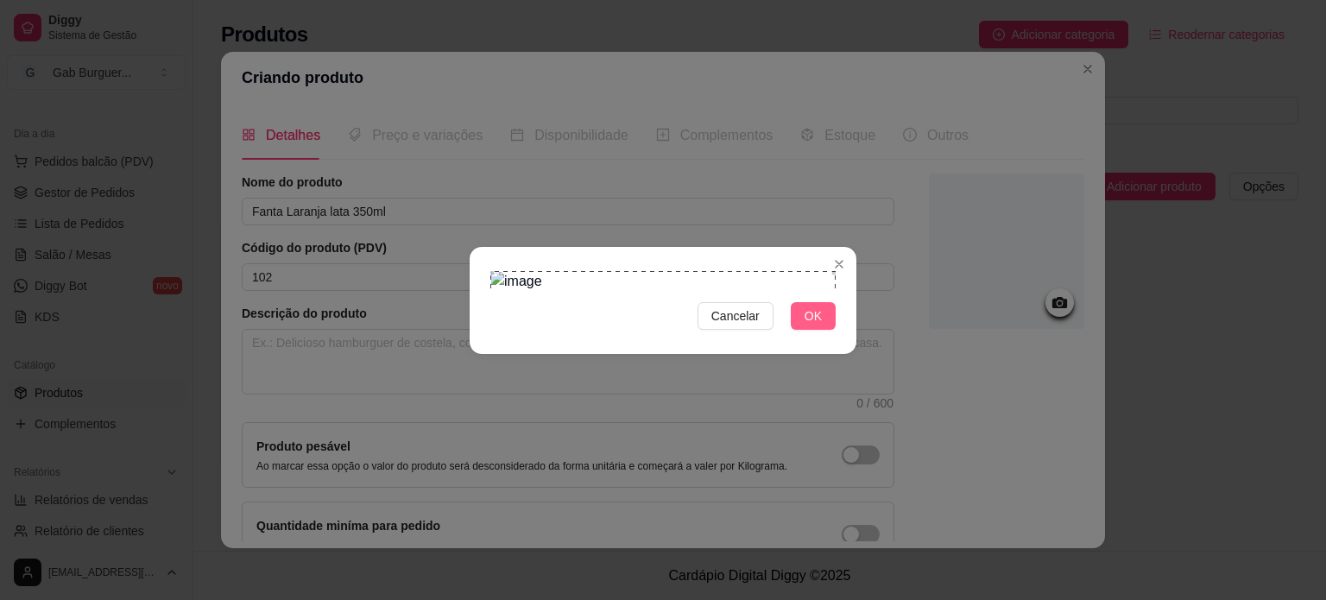
click at [802, 330] on button "OK" at bounding box center [813, 316] width 45 height 28
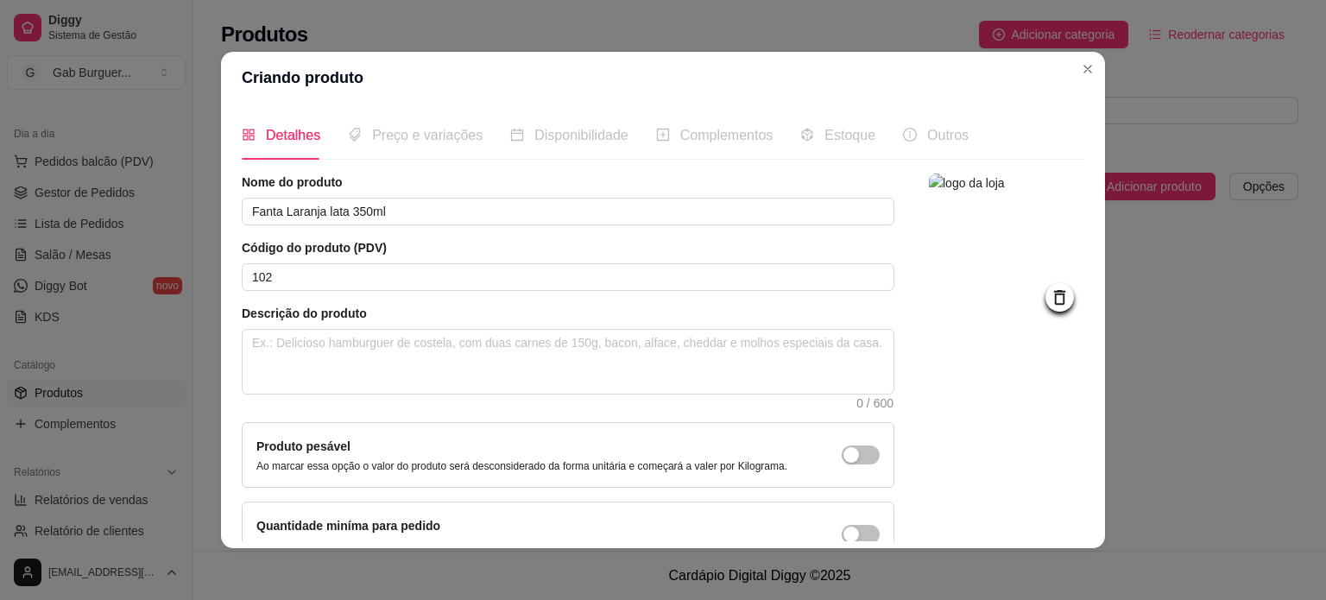
click at [411, 142] on span "Preço e variações" at bounding box center [427, 135] width 110 height 15
click at [376, 145] on div "Preço e variações" at bounding box center [415, 135] width 135 height 22
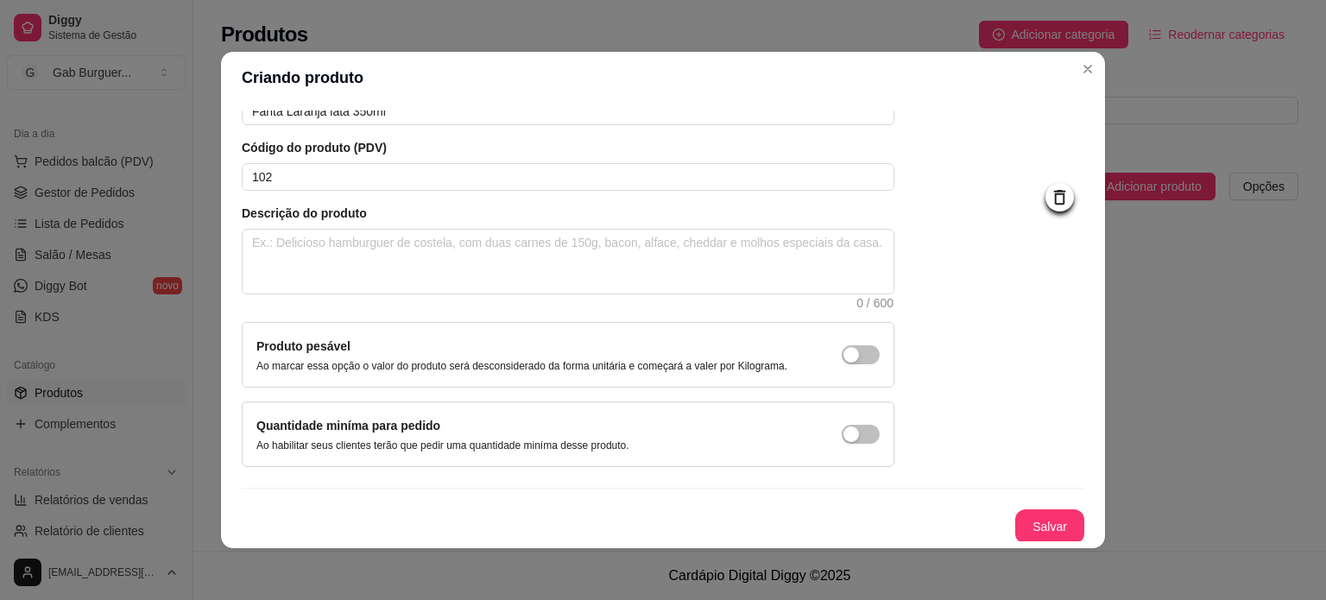
click at [1018, 506] on div "Nome do produto Fanta Laranja lata 350ml Código do produto (PDV) 102 Descrição …" at bounding box center [663, 308] width 842 height 470
click at [1018, 514] on button "Salvar" at bounding box center [1049, 526] width 69 height 35
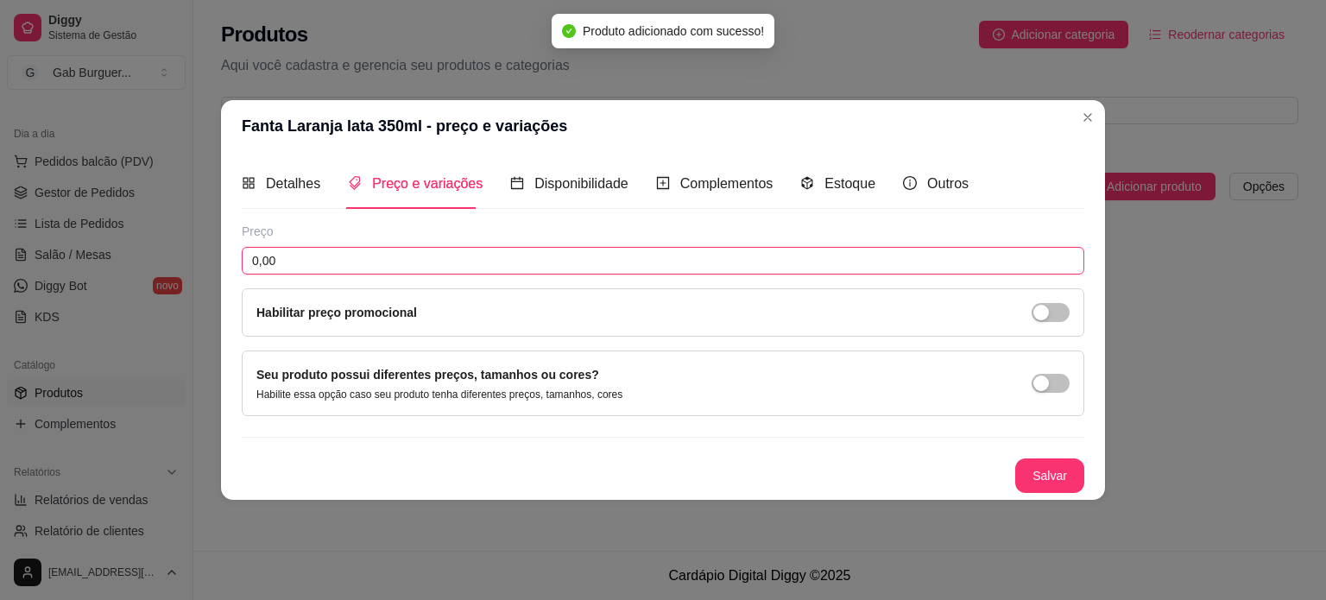
click at [352, 258] on input "0,00" at bounding box center [663, 261] width 842 height 28
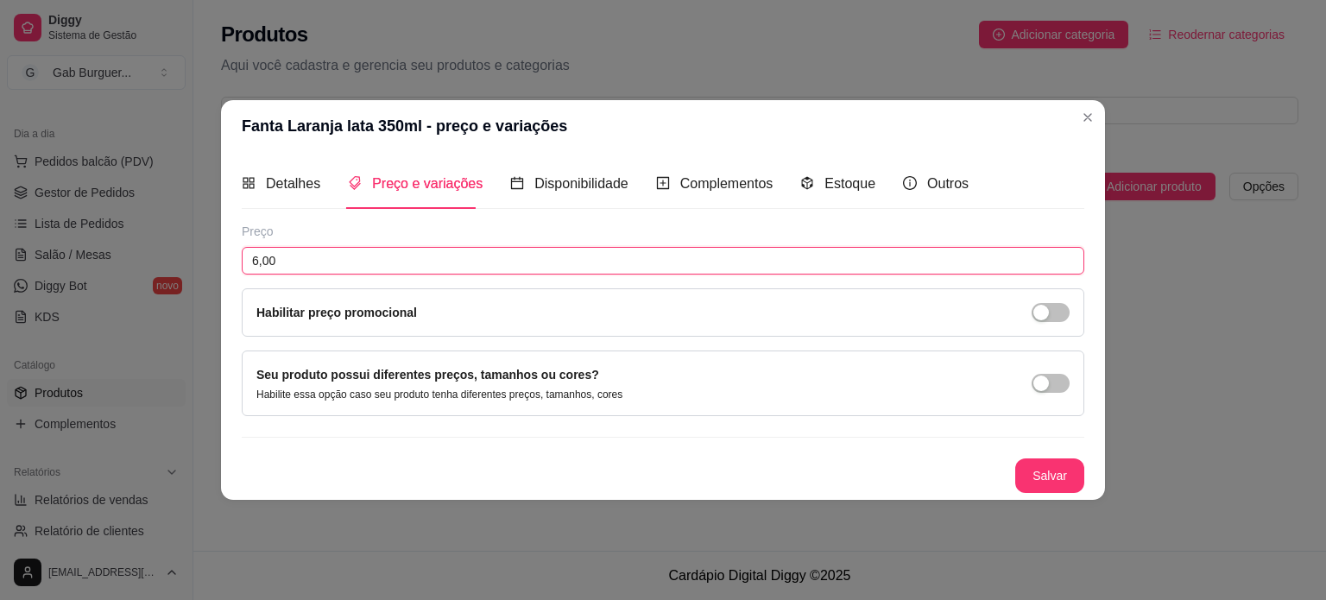
type input "6,00"
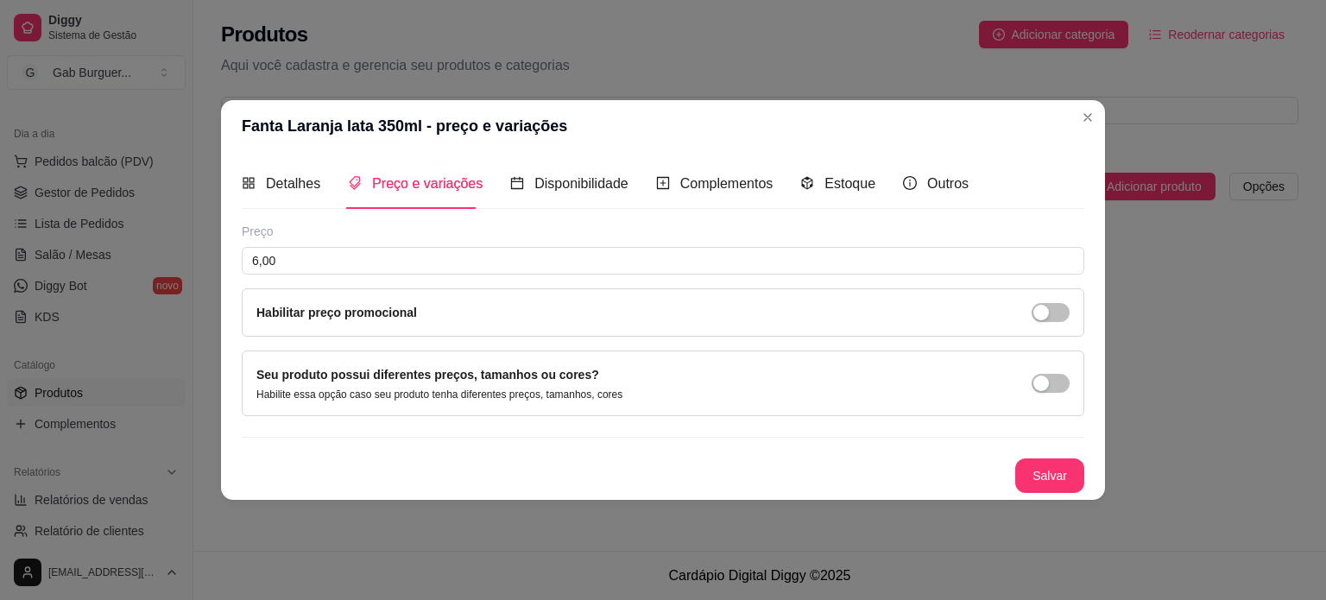
click at [1062, 470] on button "Salvar" at bounding box center [1049, 475] width 69 height 35
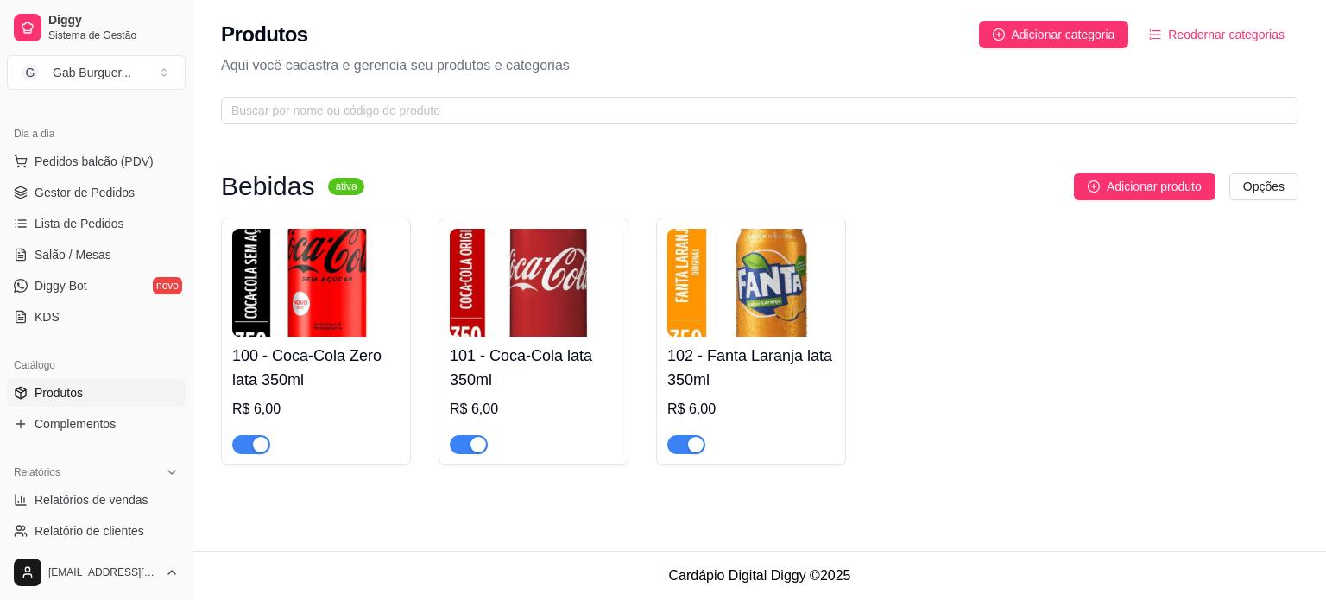
click at [969, 410] on div "100 - Coca-Cola Zero lata 350ml R$ 6,00 101 - Coca-Cola lata 350ml R$ 6,00 102 …" at bounding box center [759, 342] width 1077 height 248
click at [1125, 186] on span "Adicionar produto" at bounding box center [1153, 186] width 95 height 19
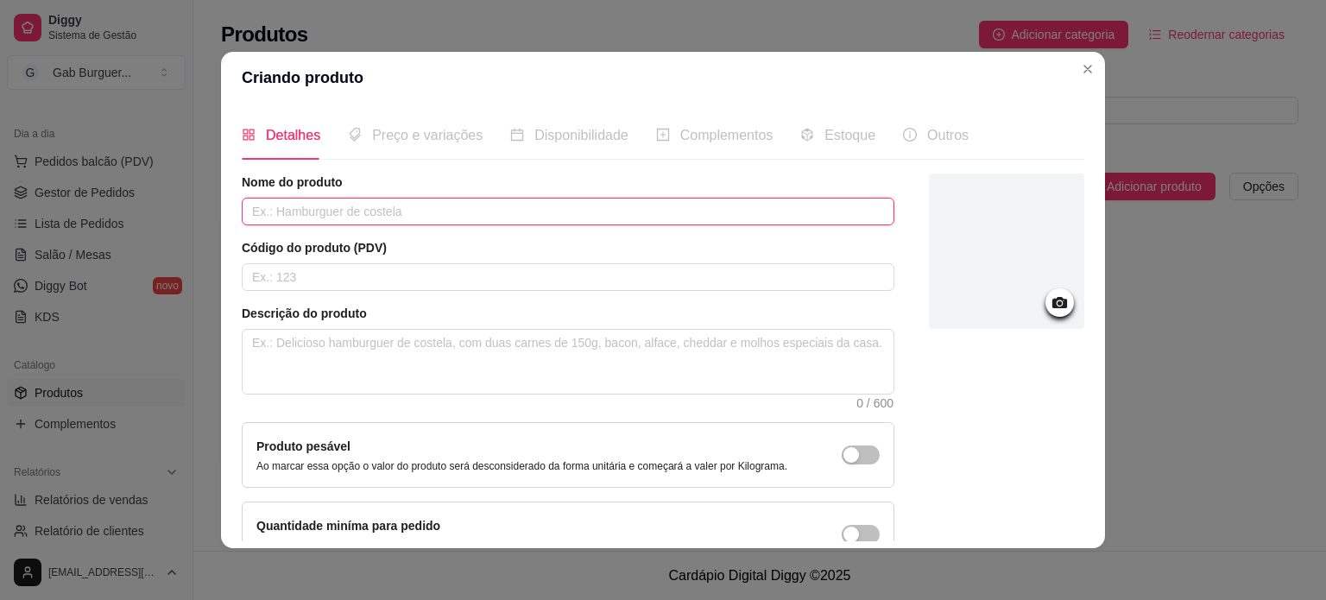
click at [318, 212] on input "text" at bounding box center [568, 212] width 653 height 28
click at [459, 203] on input "Guaraná antártica lata 350ml" at bounding box center [568, 212] width 653 height 28
type input "Guaraná antártica lata 350ml"
click at [993, 302] on div at bounding box center [1006, 250] width 155 height 155
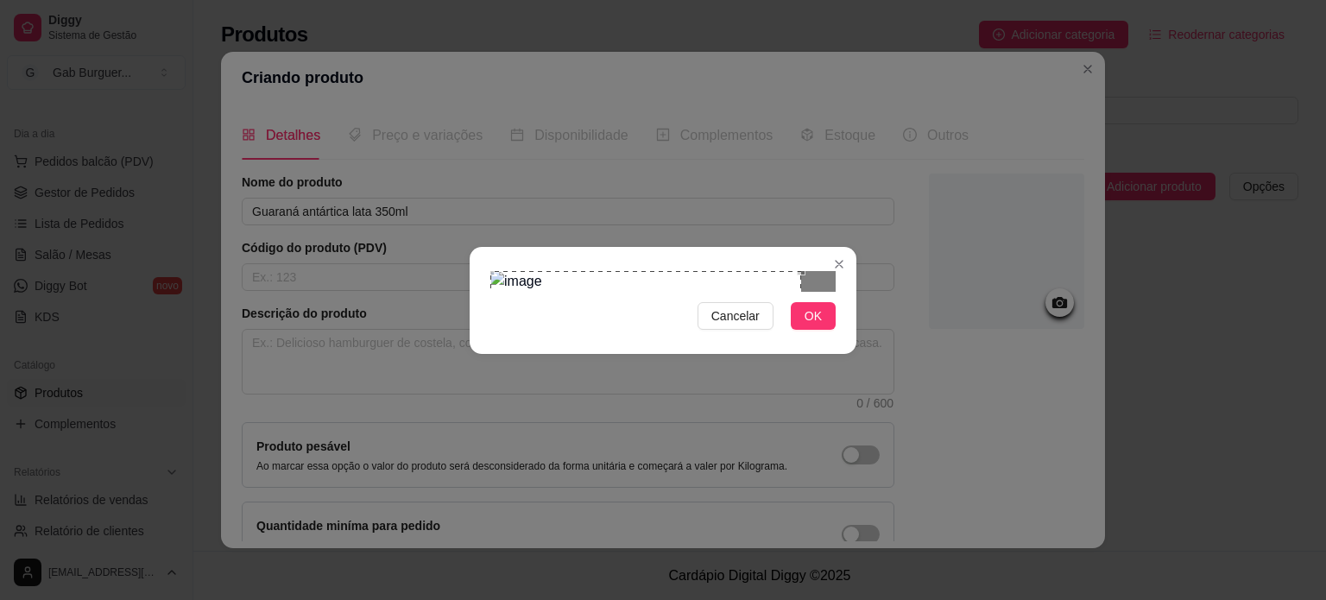
click at [521, 271] on div "Use the arrow keys to move the crop selection area" at bounding box center [645, 426] width 311 height 311
click at [908, 599] on html "Diggy Sistema de Gestão G Gab Burguer ... Loja fechada Período gratuito até 16/…" at bounding box center [663, 300] width 1326 height 600
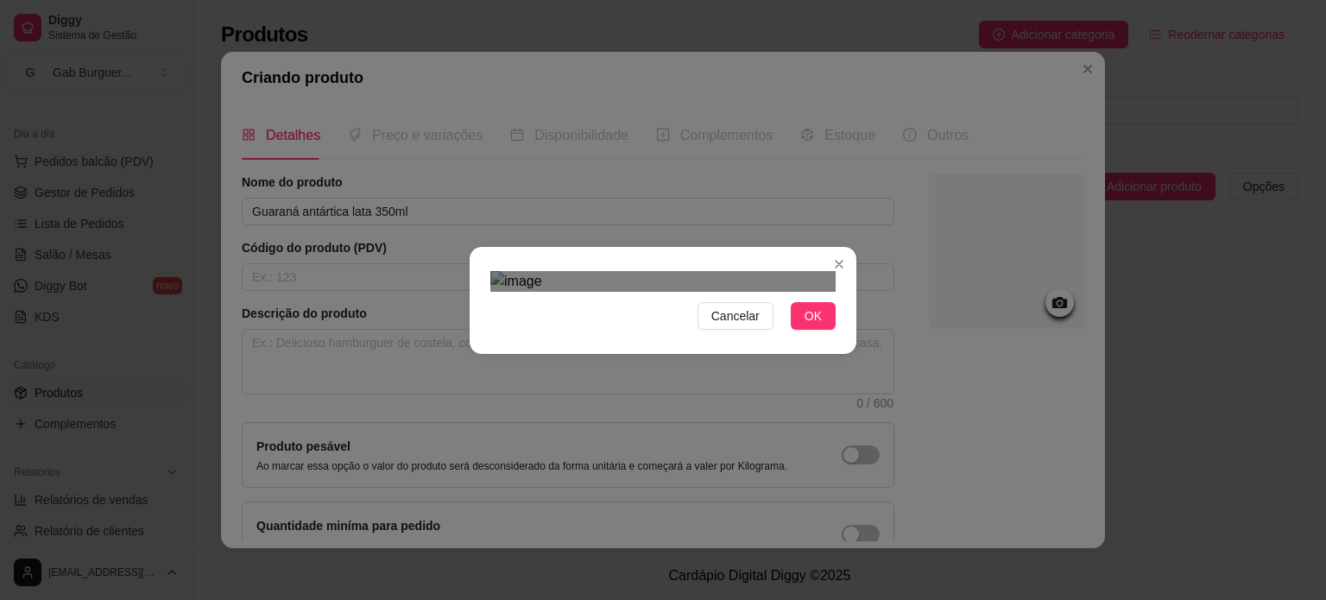
click at [797, 400] on div "Use the arrow keys to move the crop selection area" at bounding box center [662, 509] width 345 height 345
click at [844, 264] on div "Cancelar OK" at bounding box center [663, 300] width 387 height 73
click at [743, 307] on div "Use the arrow keys to move the crop selection area" at bounding box center [662, 479] width 345 height 345
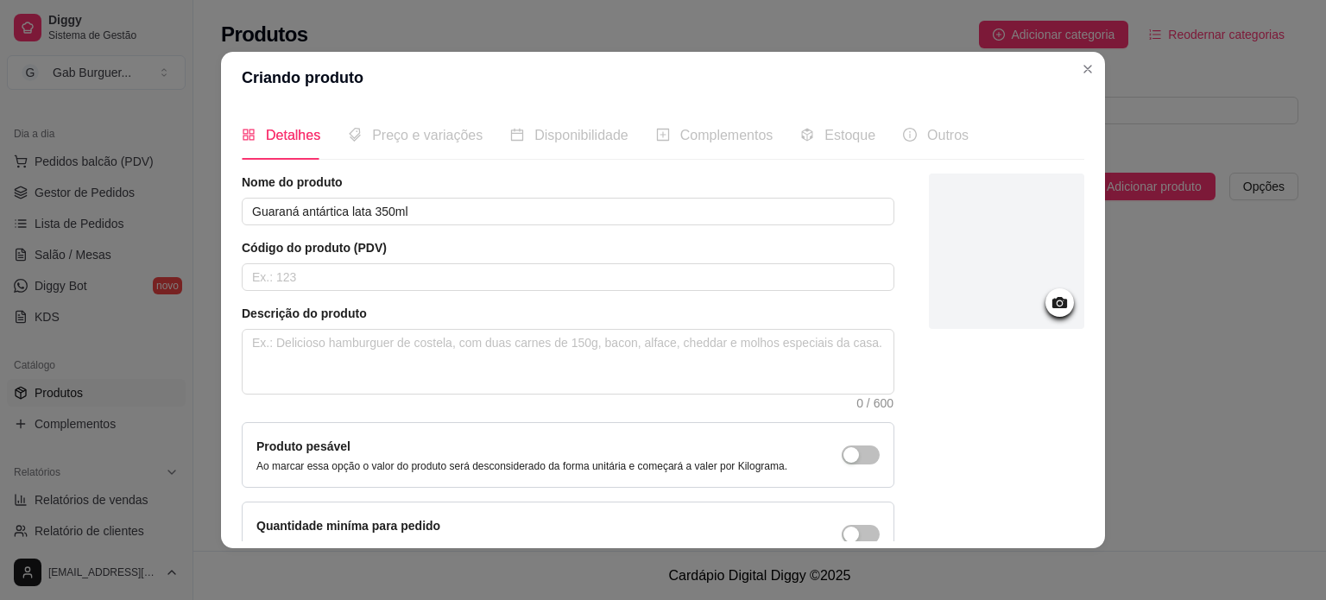
click at [1005, 287] on div at bounding box center [1006, 250] width 155 height 155
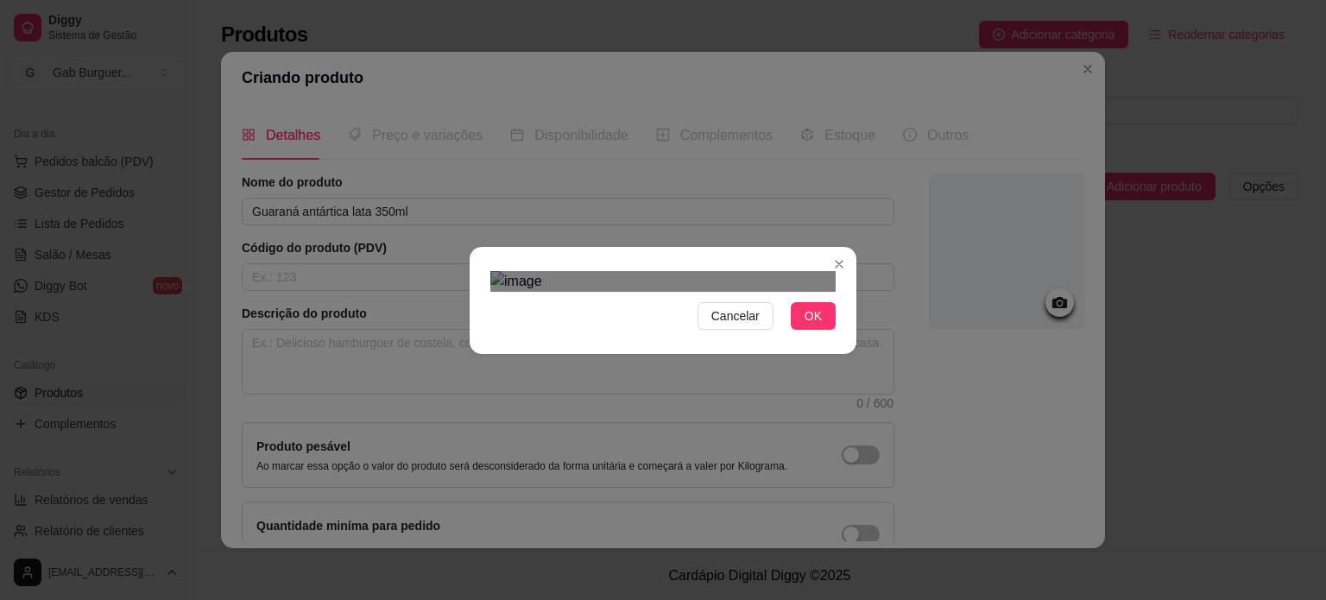
click at [653, 408] on div "Use the arrow keys to move the crop selection area" at bounding box center [645, 493] width 311 height 311
click at [905, 77] on div "Cancelar OK" at bounding box center [663, 300] width 1326 height 600
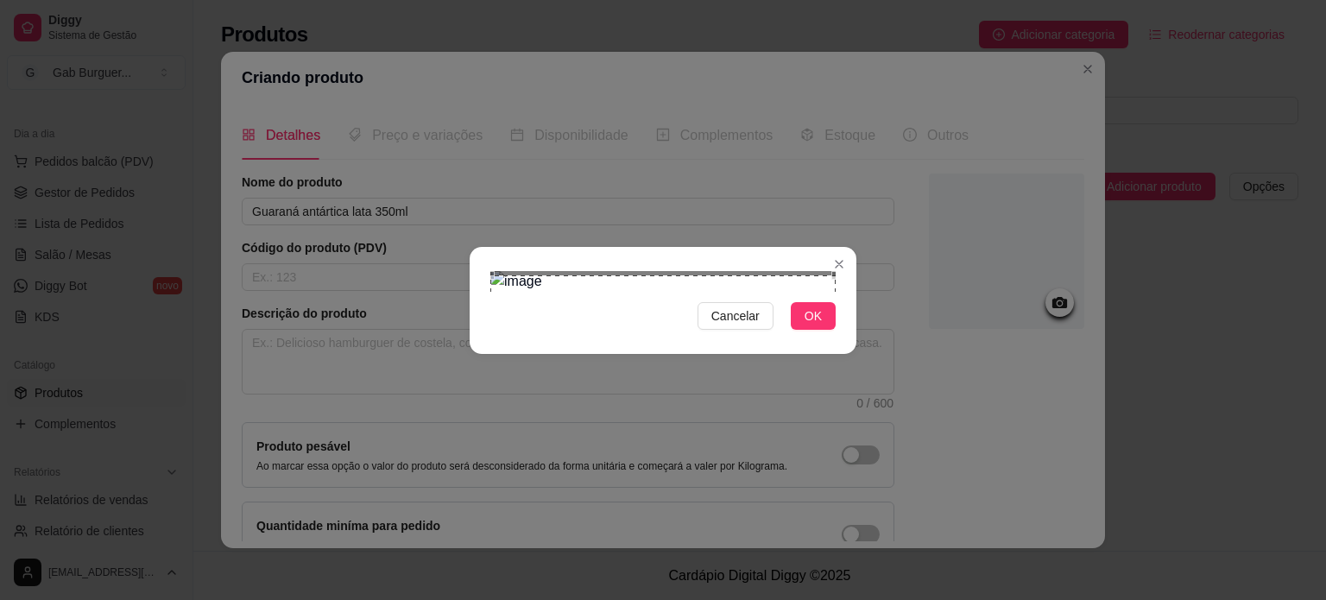
click at [773, 275] on div "Use the arrow keys to move the crop selection area" at bounding box center [662, 447] width 345 height 345
click at [824, 330] on button "OK" at bounding box center [813, 316] width 45 height 28
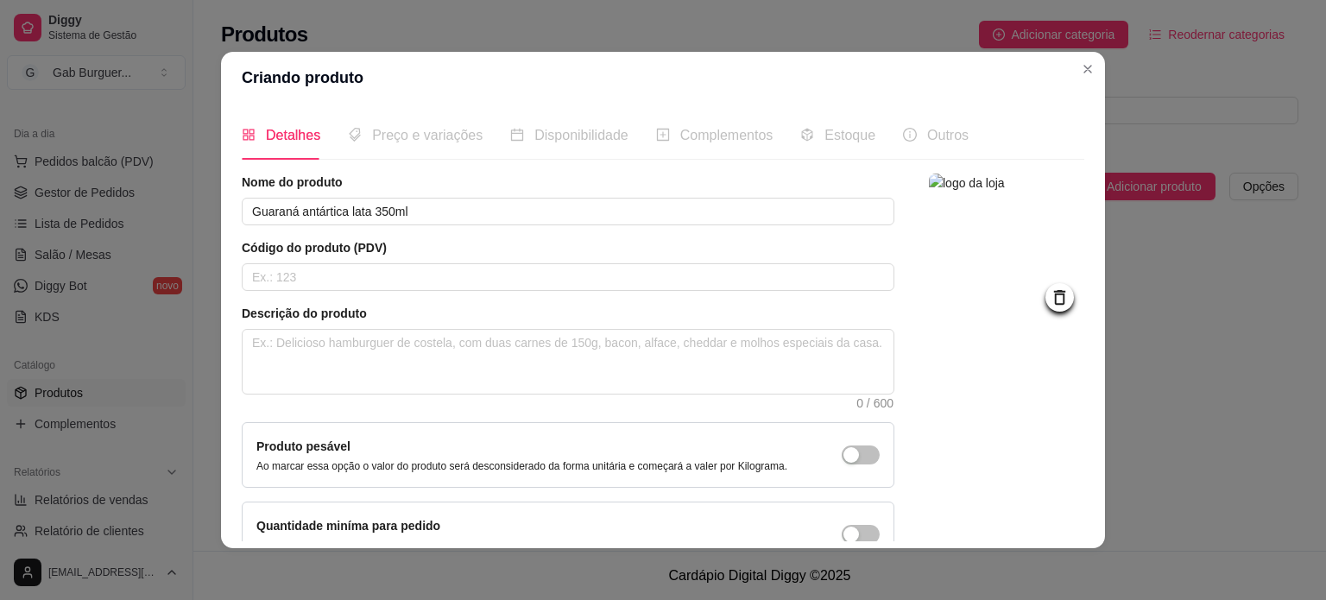
click at [407, 141] on span "Preço e variações" at bounding box center [427, 135] width 110 height 15
click at [338, 275] on input "text" at bounding box center [568, 277] width 653 height 28
type input "103"
click at [416, 134] on span "Preço e variações" at bounding box center [427, 135] width 110 height 15
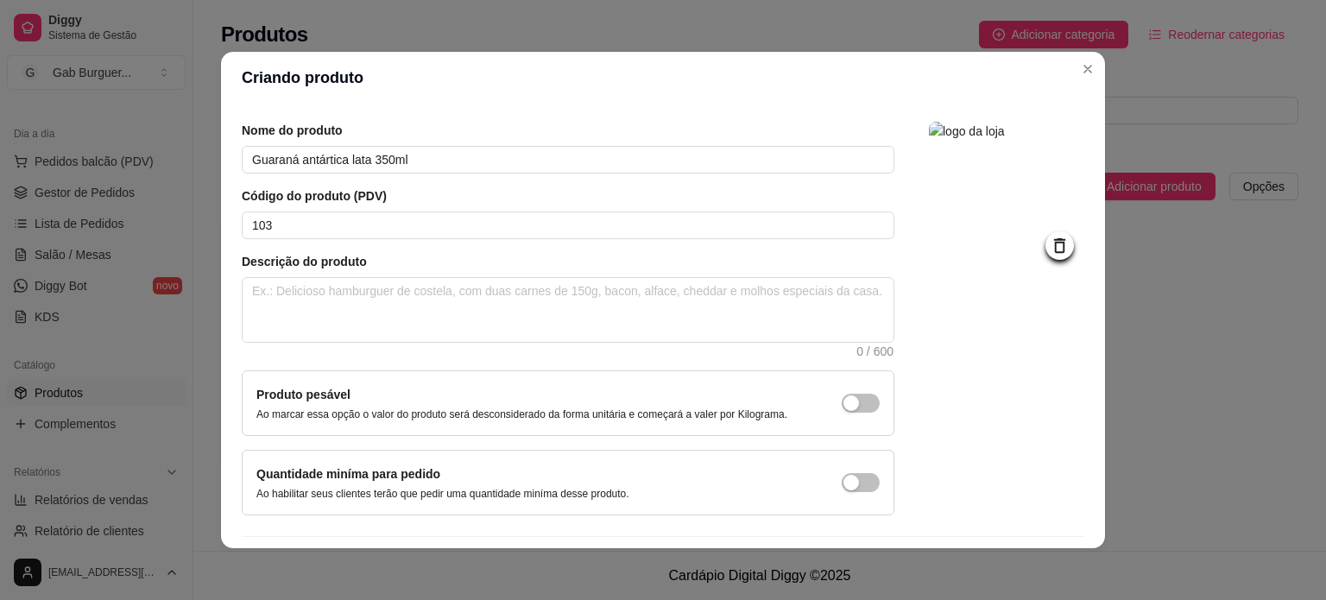
scroll to position [100, 0]
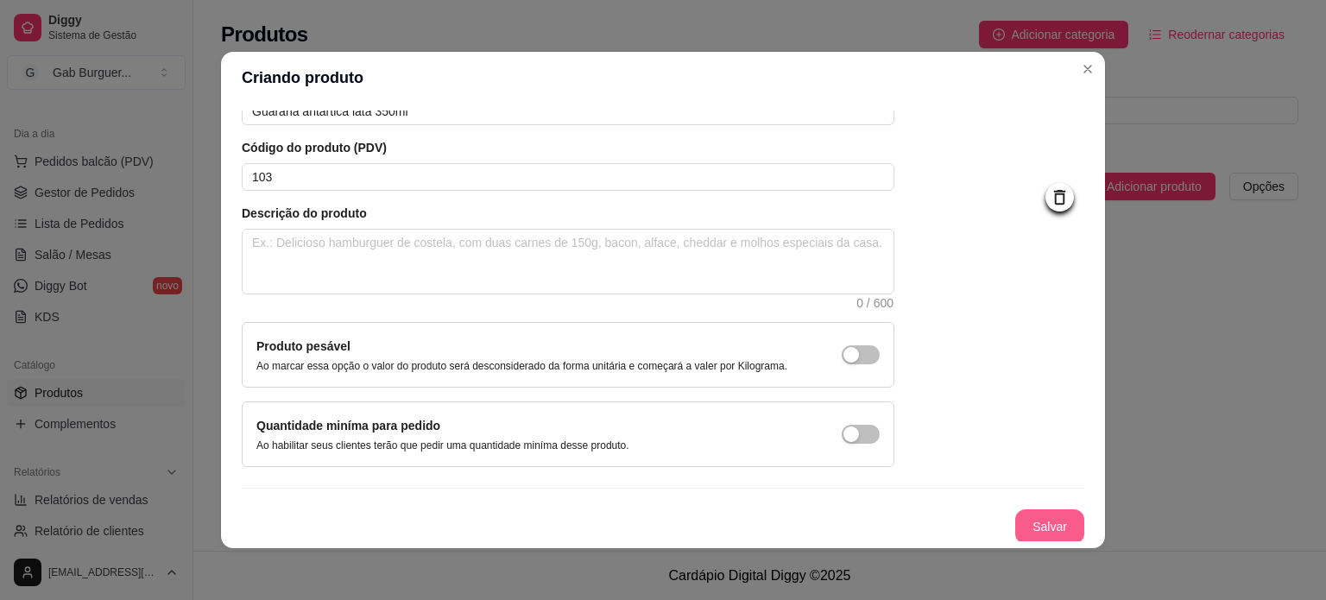
click at [1015, 514] on button "Salvar" at bounding box center [1049, 526] width 69 height 35
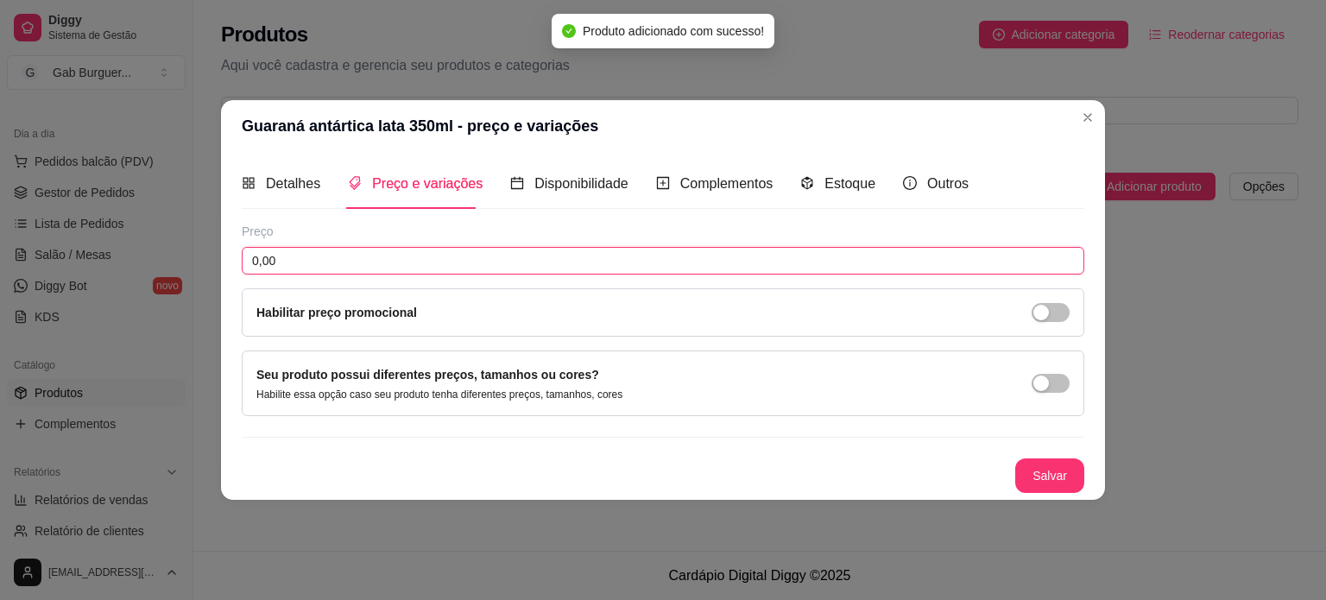
click at [424, 262] on input "0,00" at bounding box center [663, 261] width 842 height 28
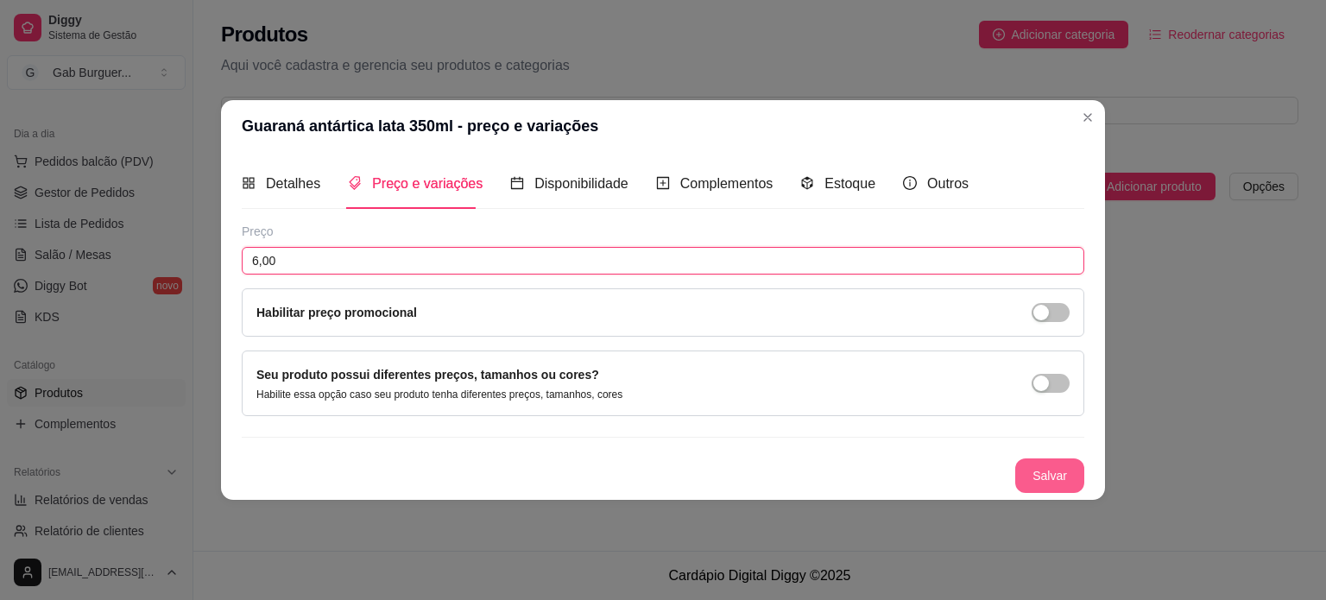
type input "6,00"
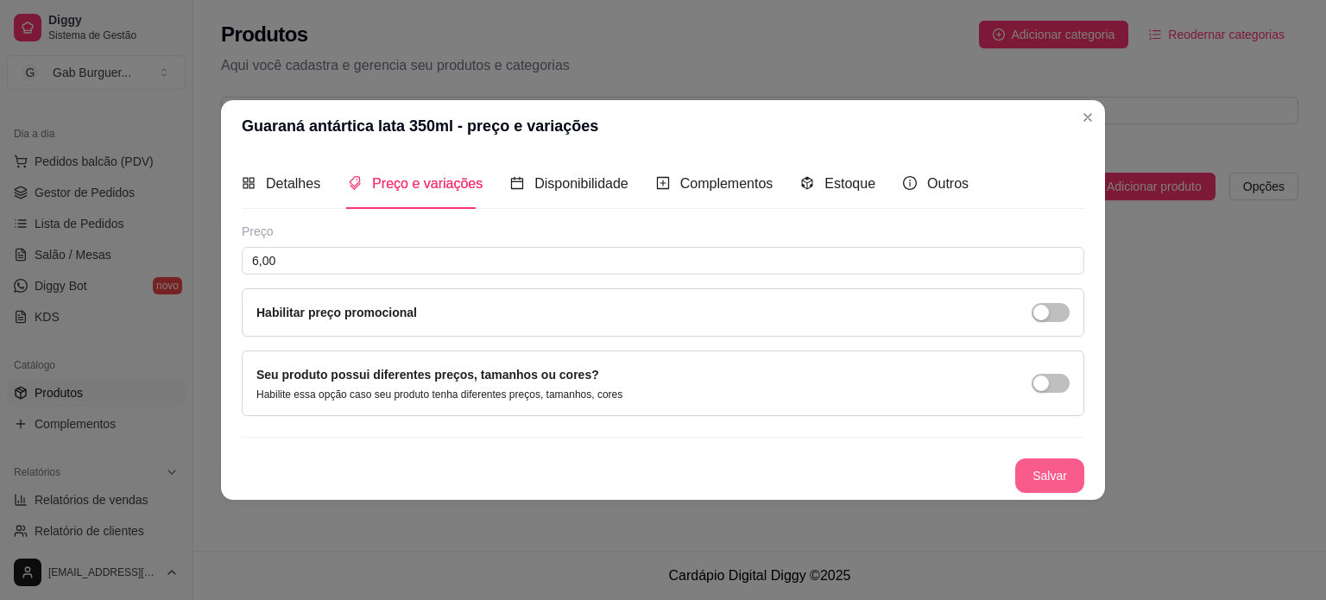
click at [1072, 482] on button "Salvar" at bounding box center [1049, 475] width 69 height 35
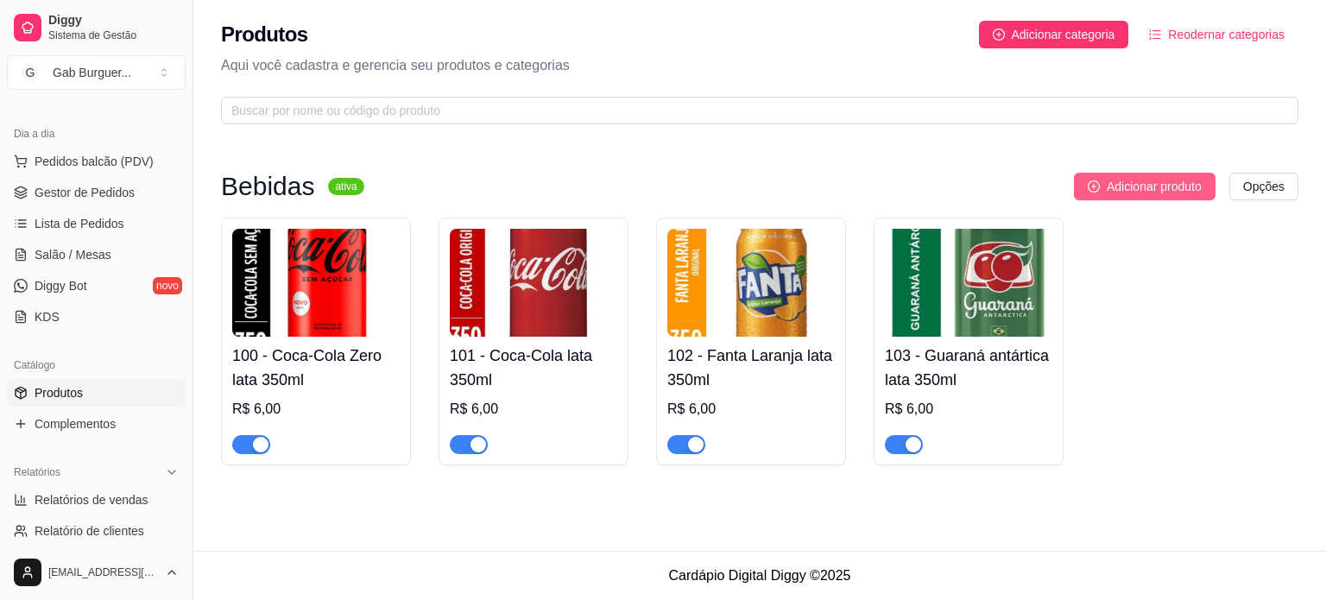
click at [1165, 194] on span "Adicionar produto" at bounding box center [1153, 186] width 95 height 19
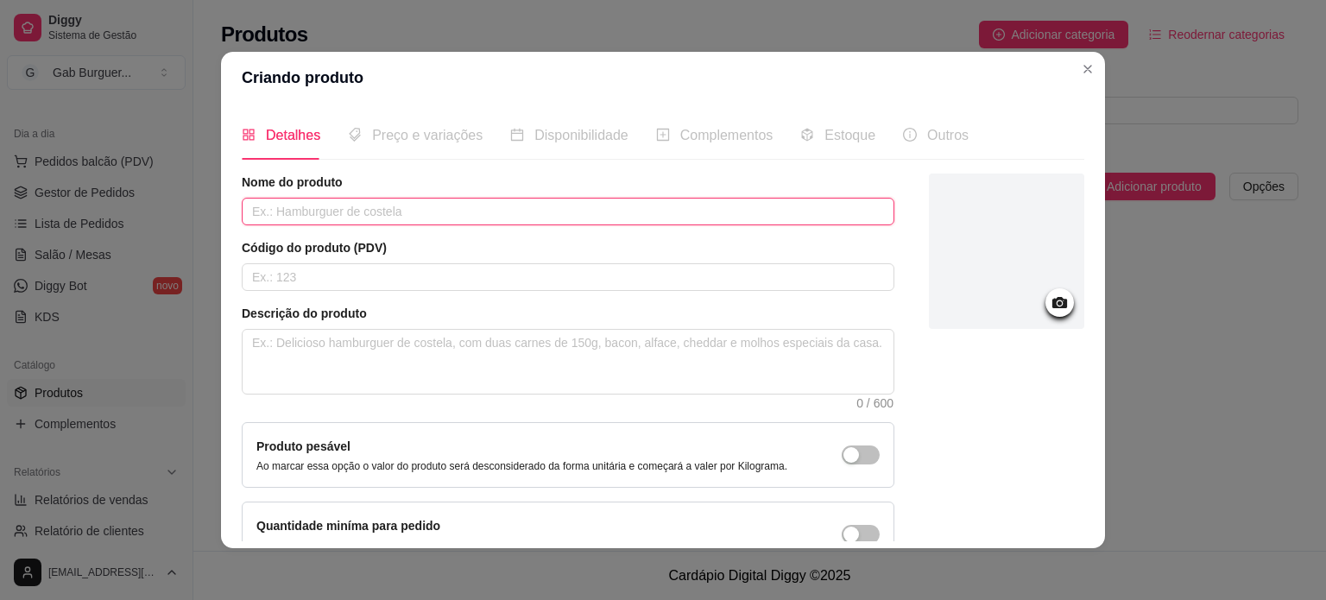
click at [405, 215] on input "text" at bounding box center [568, 212] width 653 height 28
type input "Sprit lata 350ml"
click at [276, 275] on input "text" at bounding box center [568, 277] width 653 height 28
type input "104"
click at [937, 281] on div at bounding box center [1006, 250] width 155 height 155
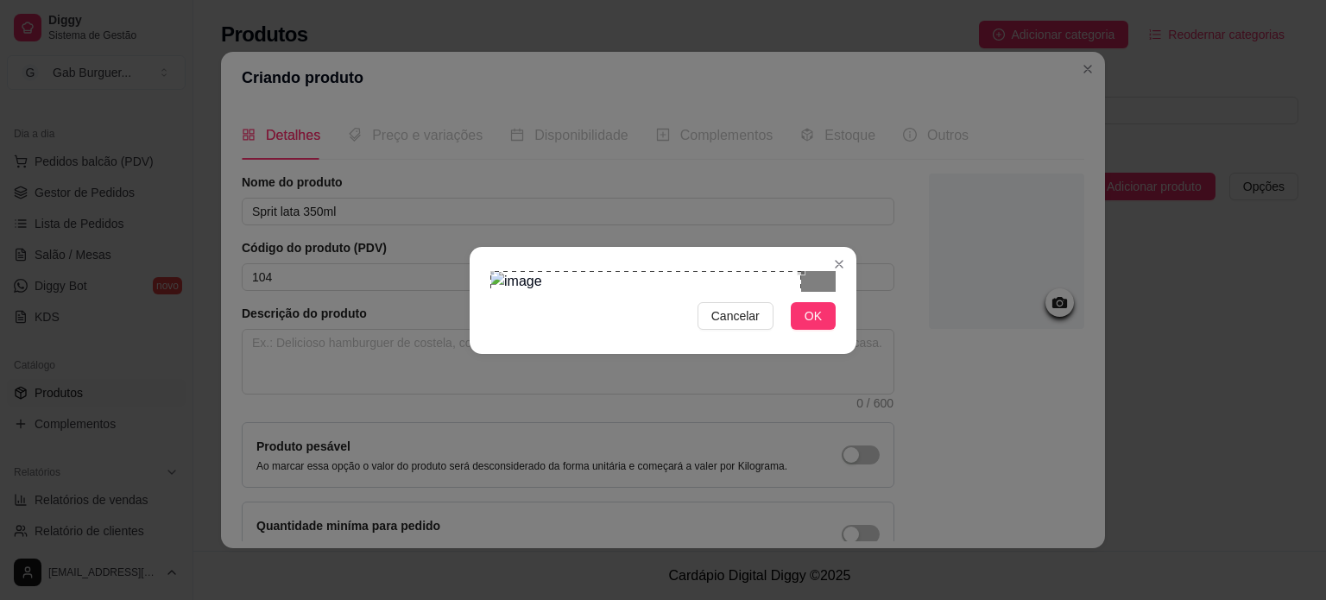
click at [583, 271] on div "Use the arrow keys to move the crop selection area" at bounding box center [645, 426] width 311 height 311
click at [886, 494] on div "Cancelar OK" at bounding box center [663, 300] width 1326 height 600
click at [804, 325] on span "OK" at bounding box center [812, 315] width 17 height 19
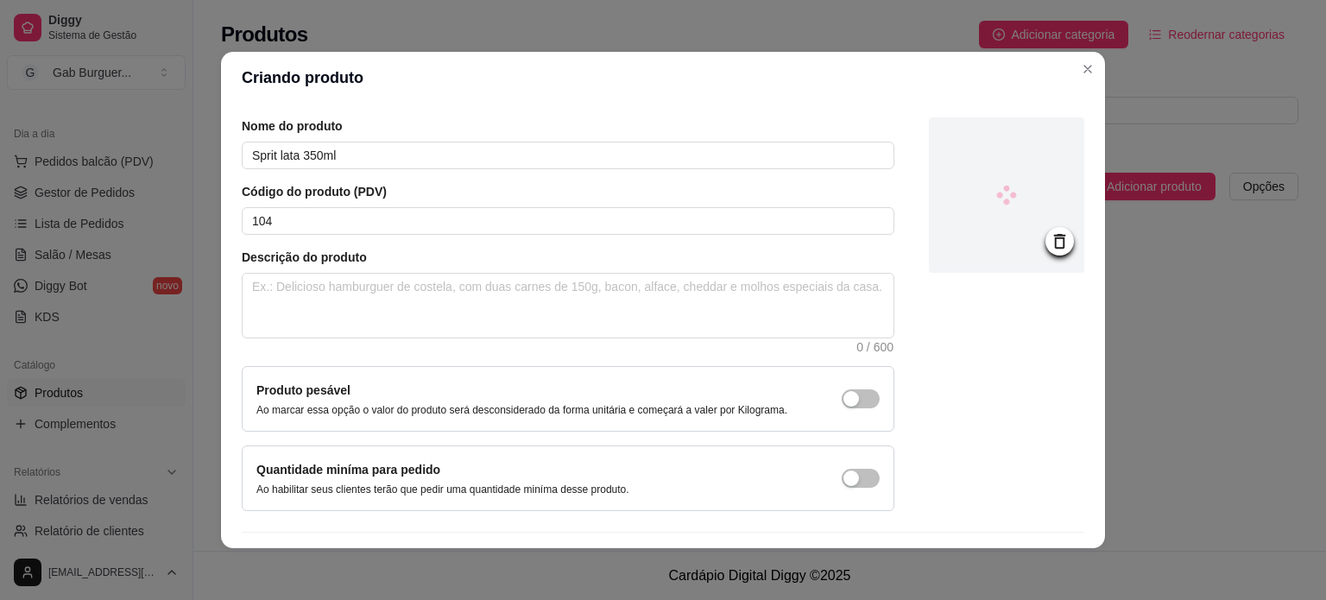
scroll to position [86, 0]
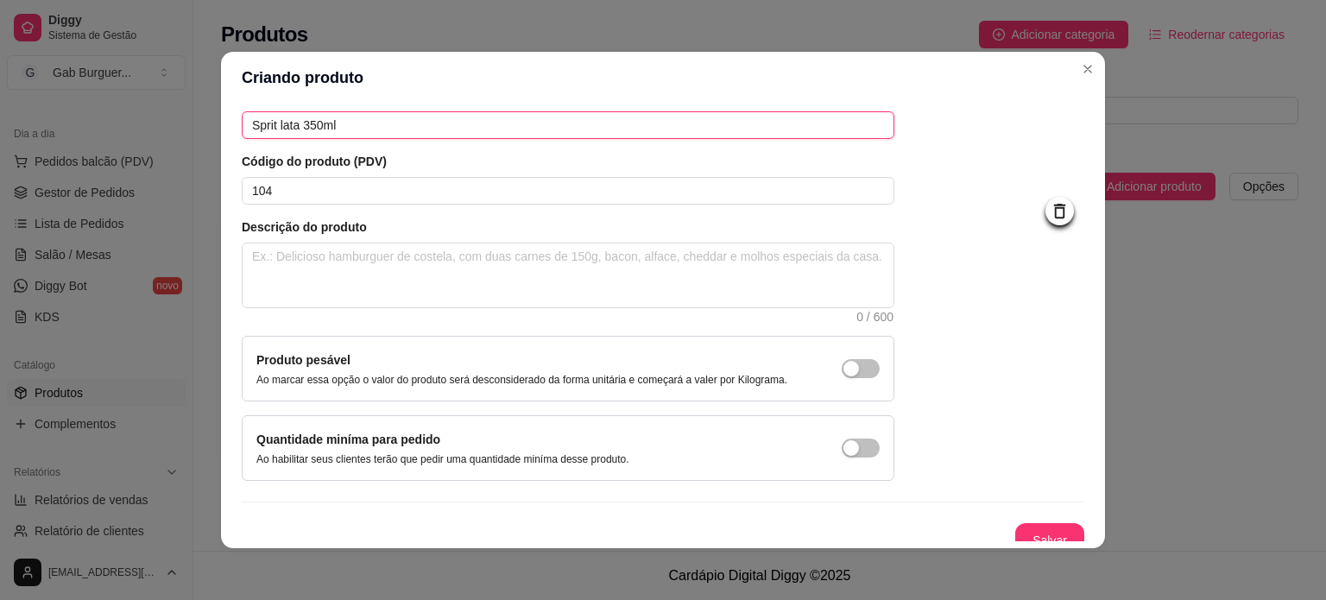
click at [266, 127] on input "Sprit lata 350ml" at bounding box center [568, 125] width 653 height 28
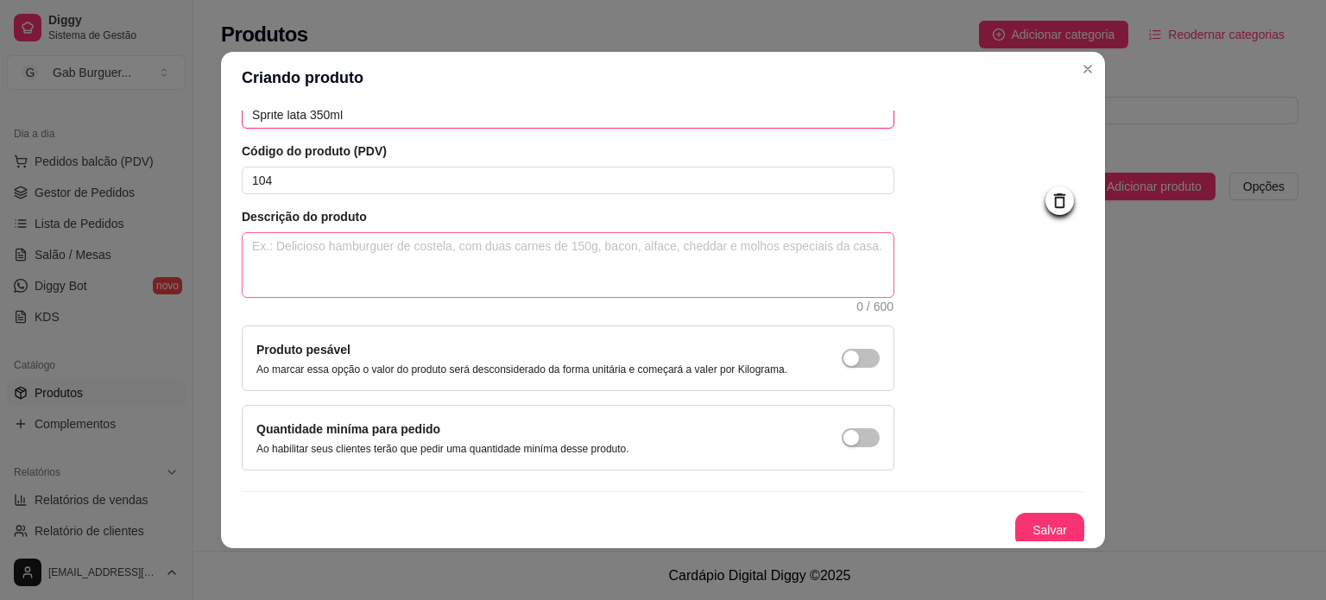
scroll to position [100, 0]
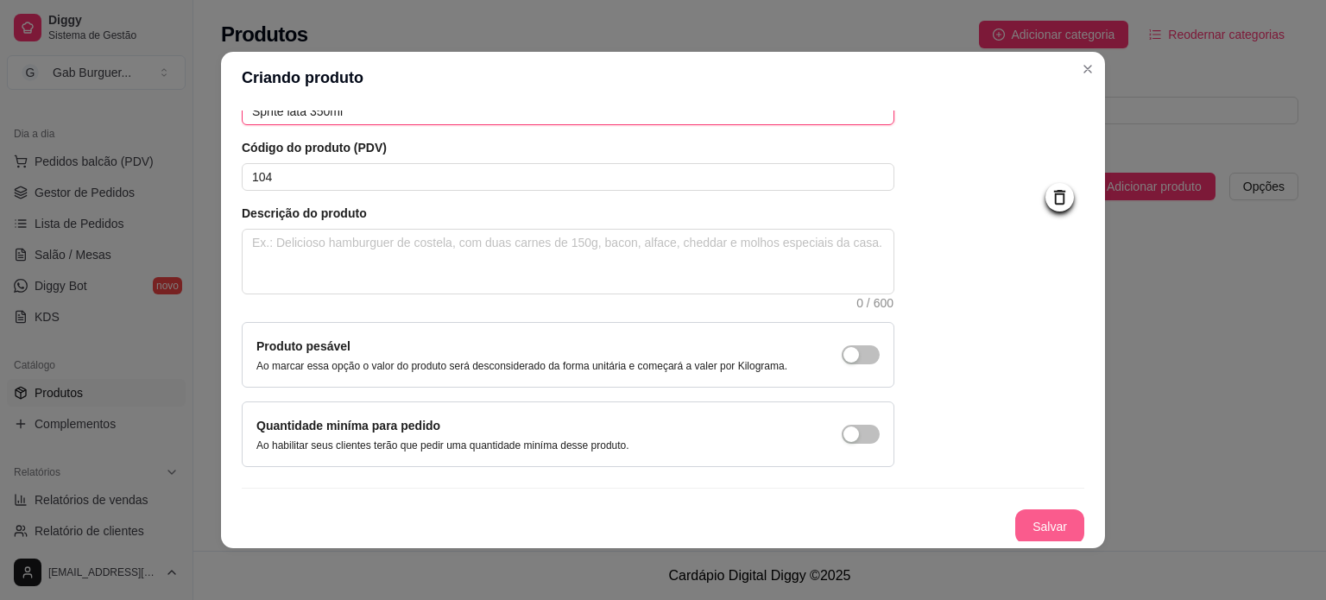
type input "Sprite lata 350ml"
click at [1015, 525] on button "Salvar" at bounding box center [1049, 526] width 69 height 35
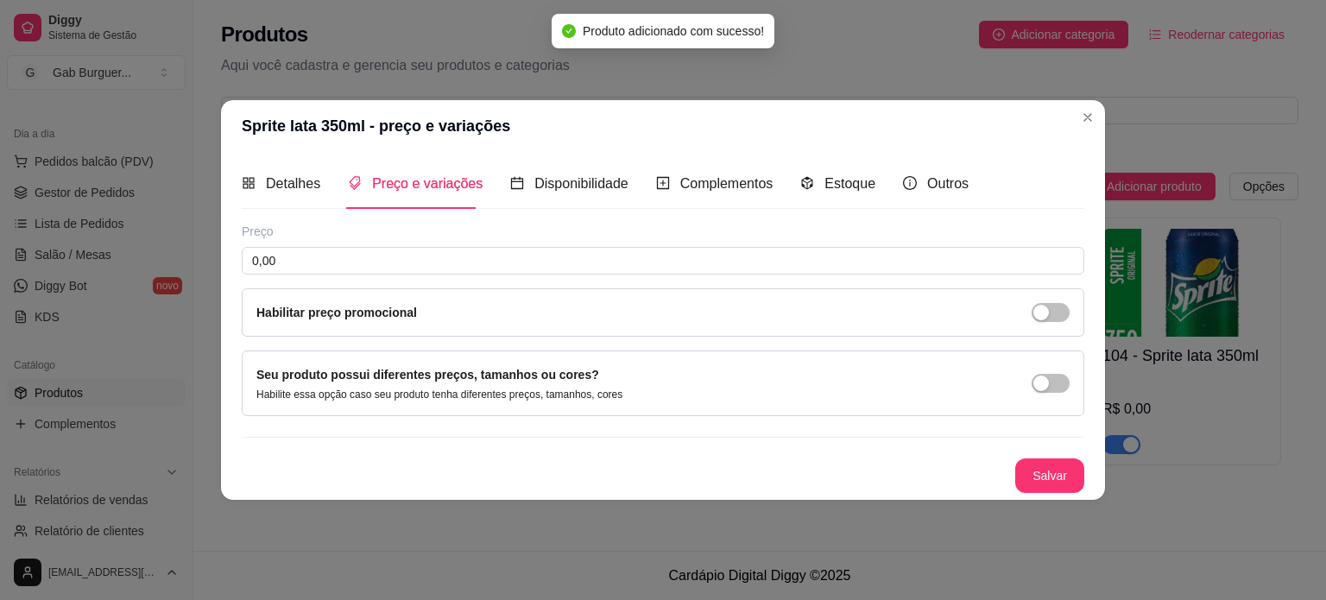
scroll to position [0, 0]
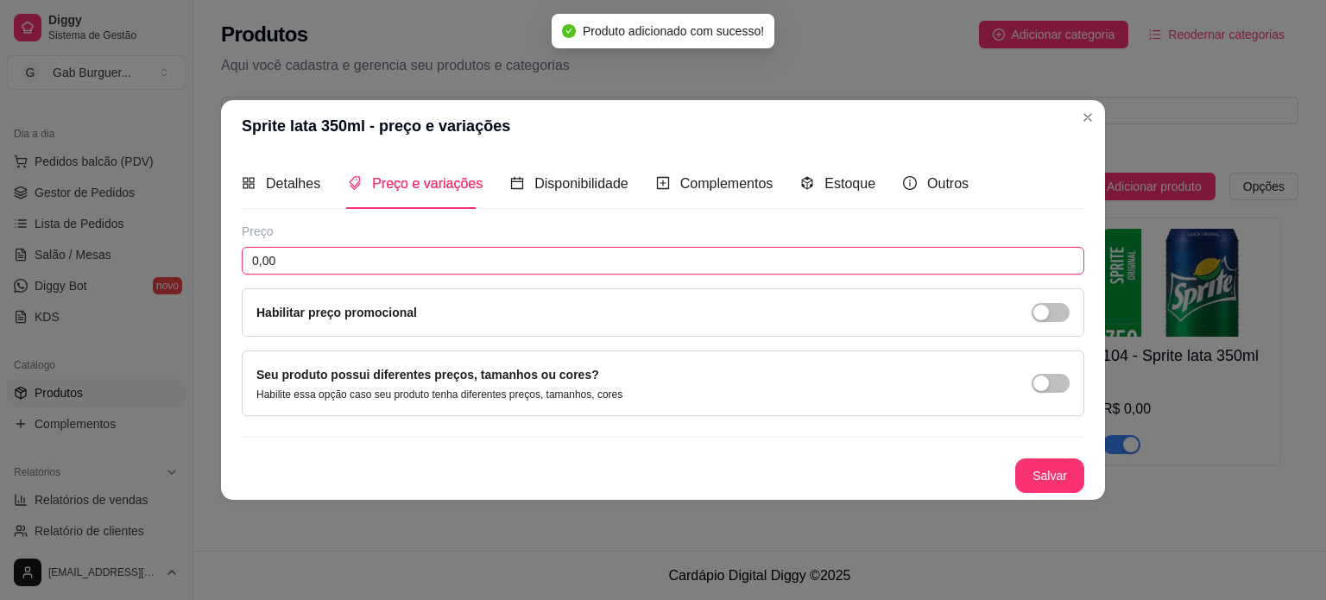
click at [346, 274] on input "0,00" at bounding box center [663, 261] width 842 height 28
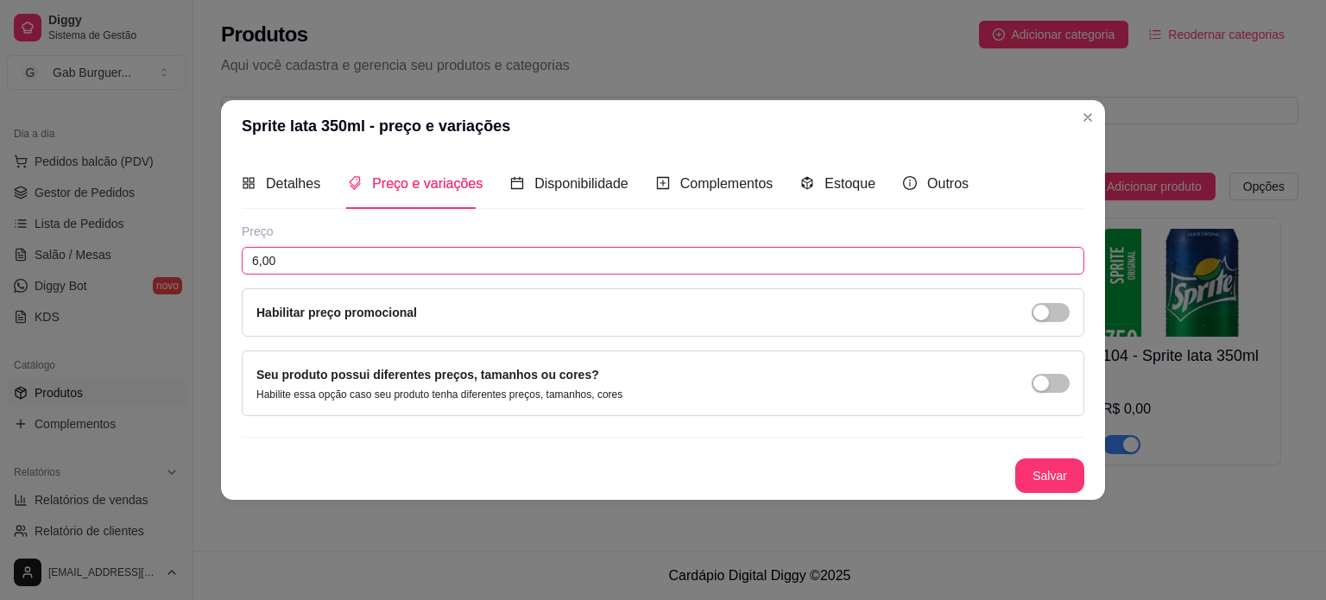
type input "6,00"
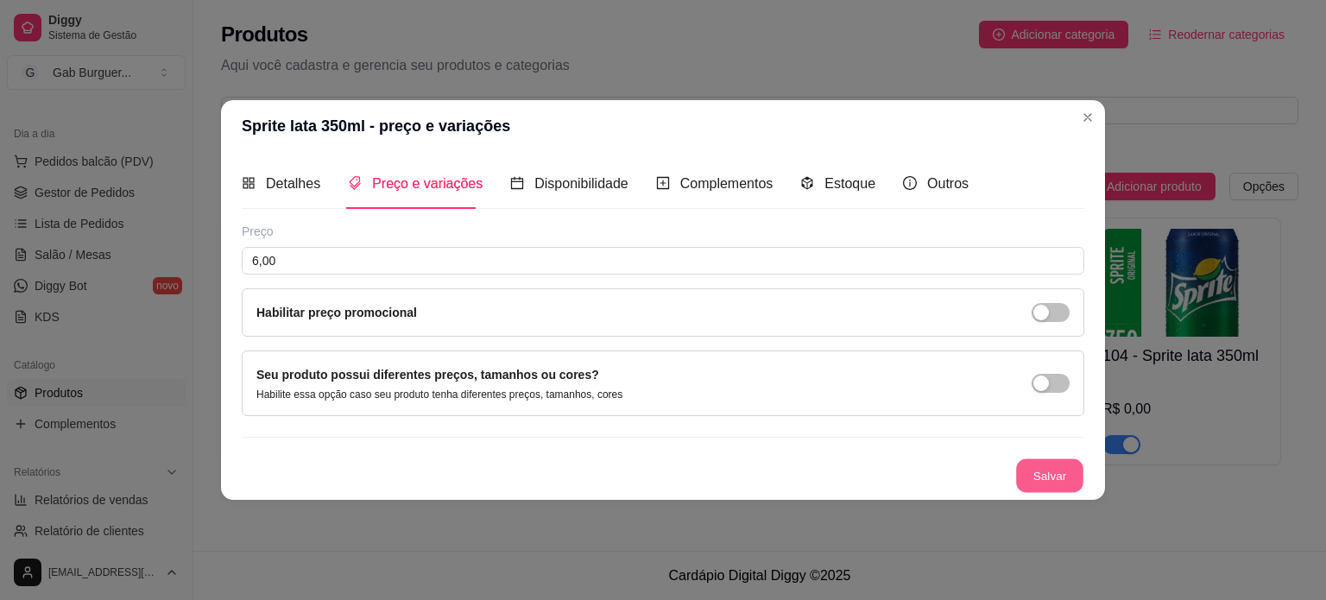
click at [1046, 471] on button "Salvar" at bounding box center [1049, 475] width 67 height 34
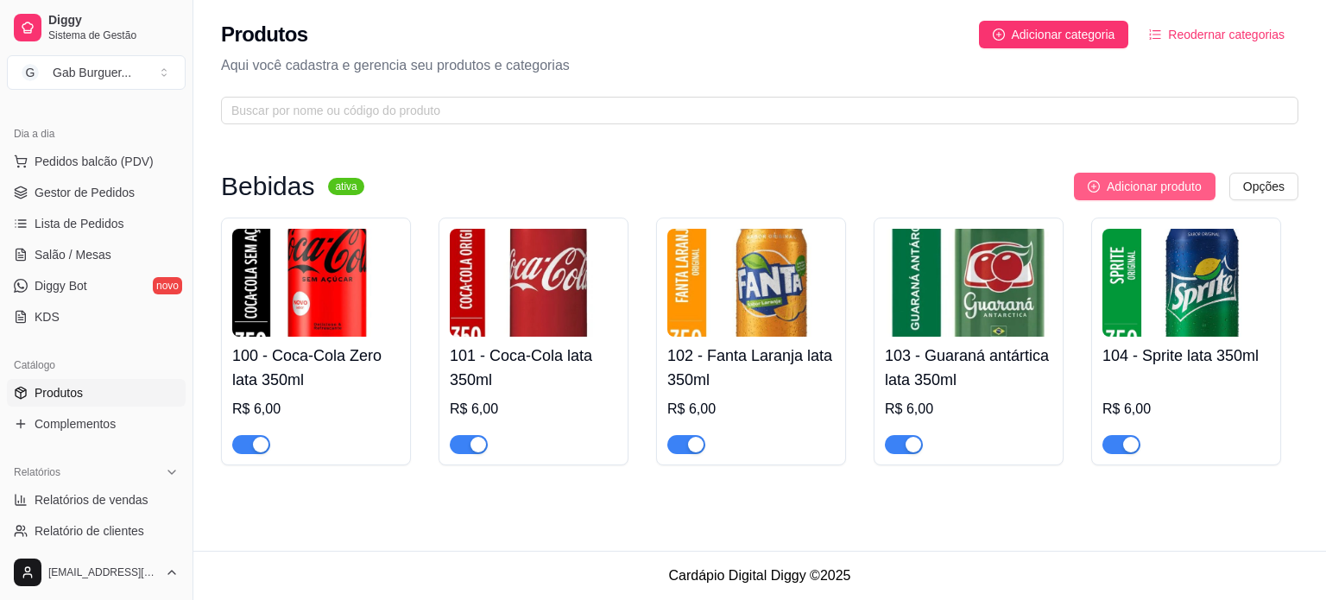
click at [1106, 180] on span "Adicionar produto" at bounding box center [1153, 186] width 95 height 19
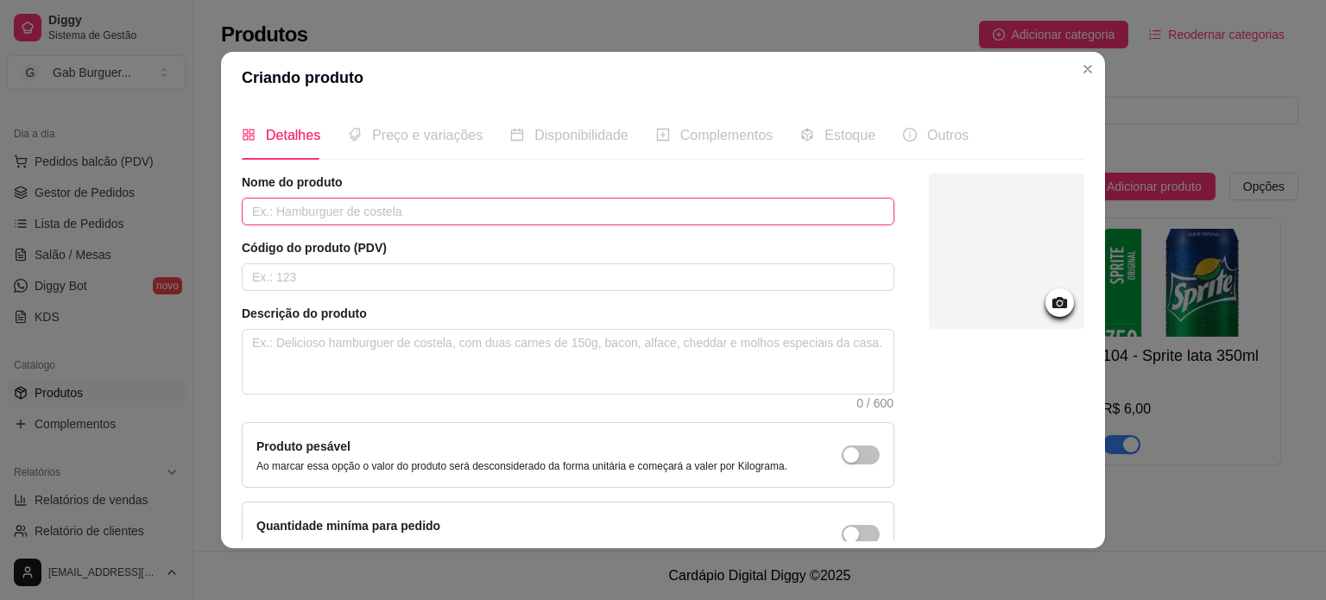
click at [375, 211] on input "text" at bounding box center [568, 212] width 653 height 28
type input "Coca-Cola 2 Litros"
click at [344, 286] on input "text" at bounding box center [568, 277] width 653 height 28
type input "105"
click at [972, 318] on div at bounding box center [1006, 250] width 155 height 155
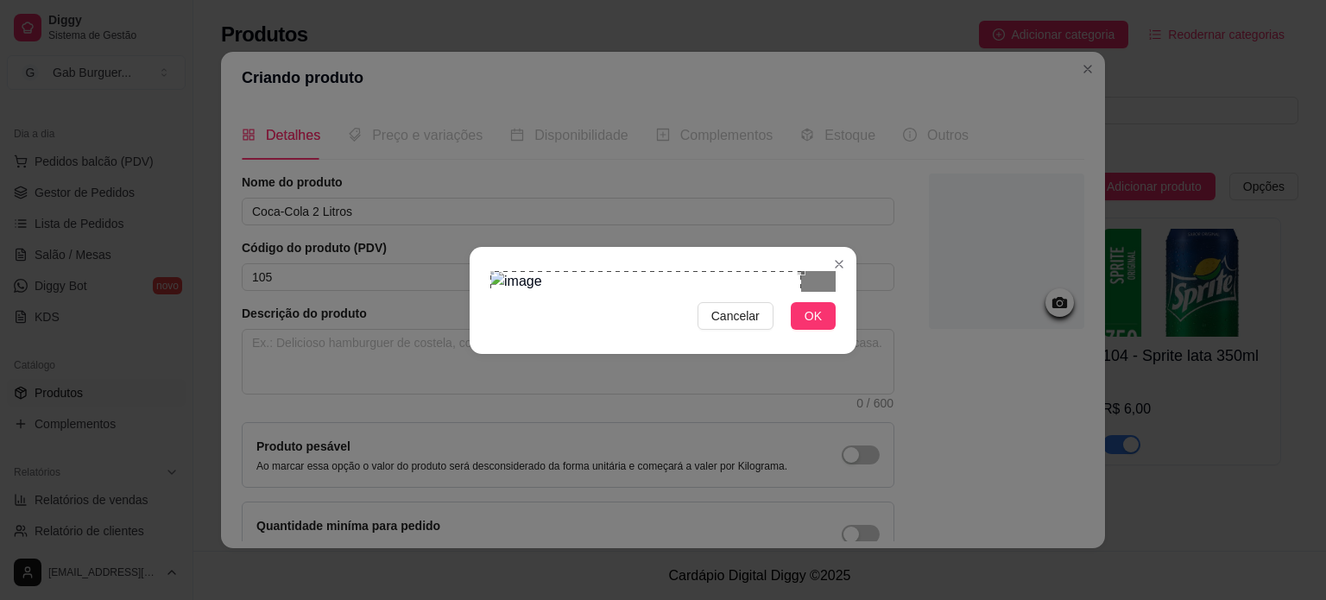
click at [516, 271] on div "Use the arrow keys to move the crop selection area" at bounding box center [645, 426] width 311 height 311
click at [894, 493] on div "Cancelar OK" at bounding box center [663, 300] width 1326 height 600
click at [805, 325] on span "OK" at bounding box center [812, 315] width 17 height 19
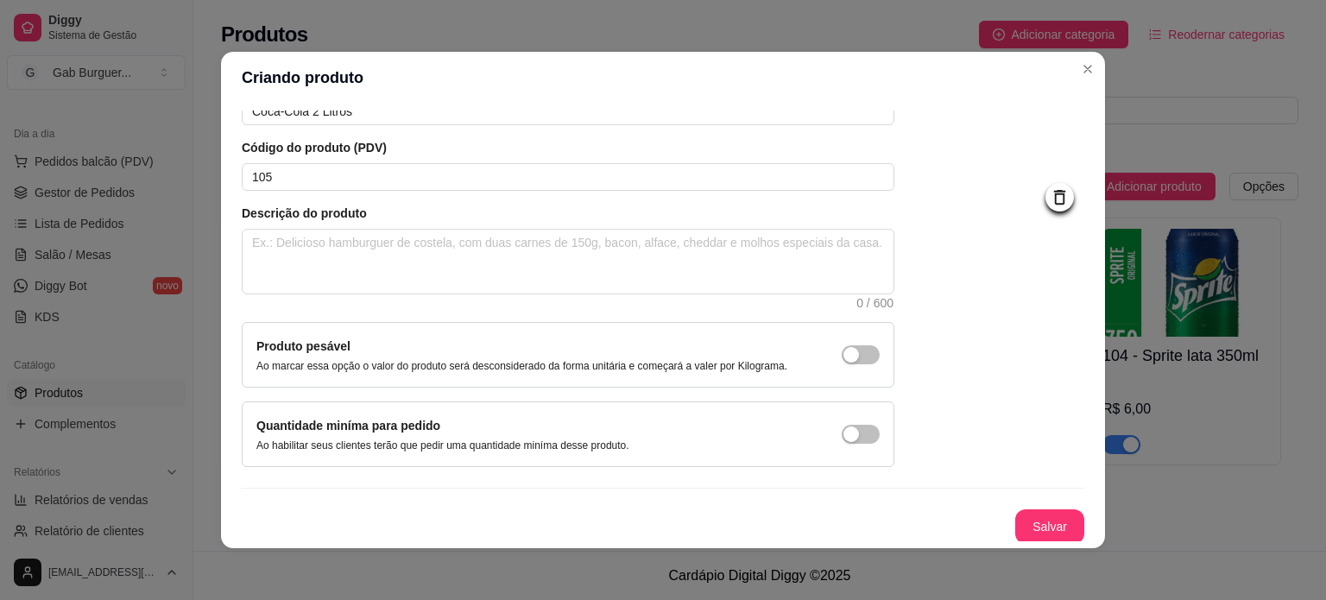
scroll to position [100, 0]
click at [1017, 520] on button "Salvar" at bounding box center [1049, 527] width 67 height 34
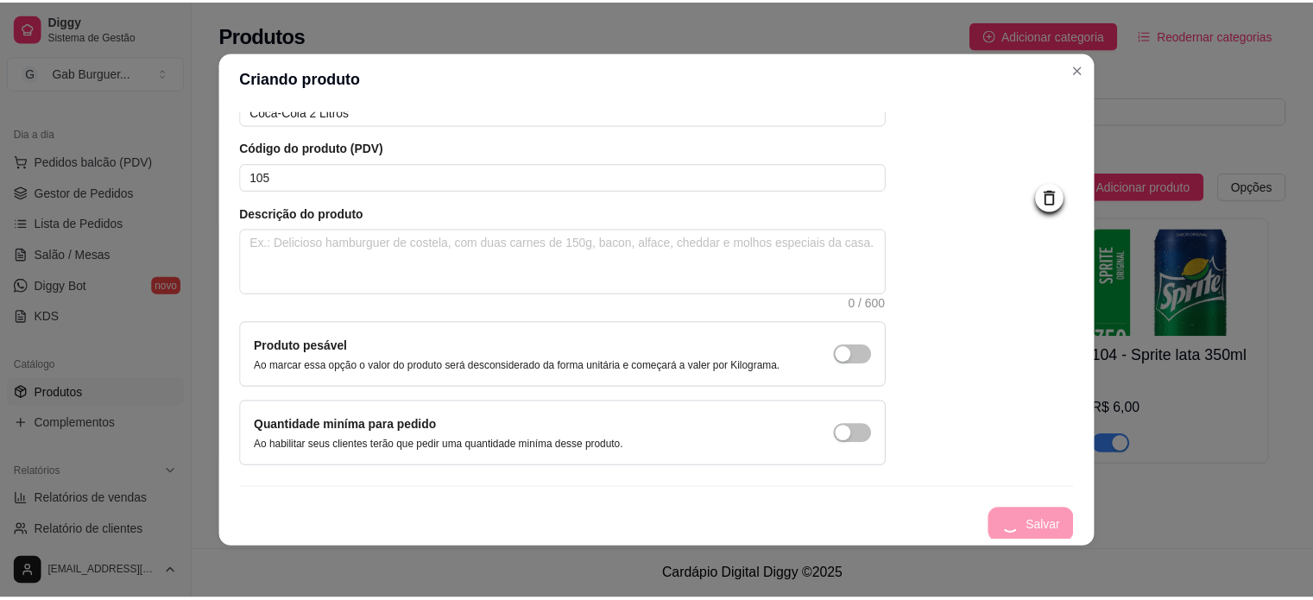
scroll to position [0, 0]
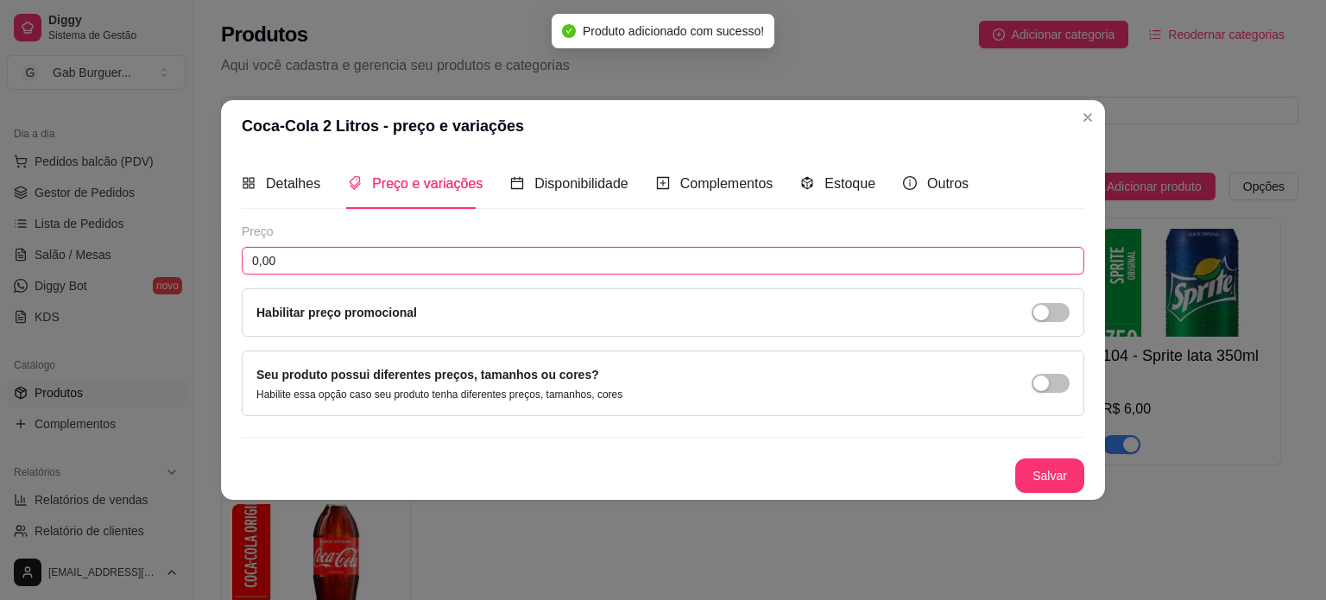
click at [425, 251] on input "0,00" at bounding box center [663, 261] width 842 height 28
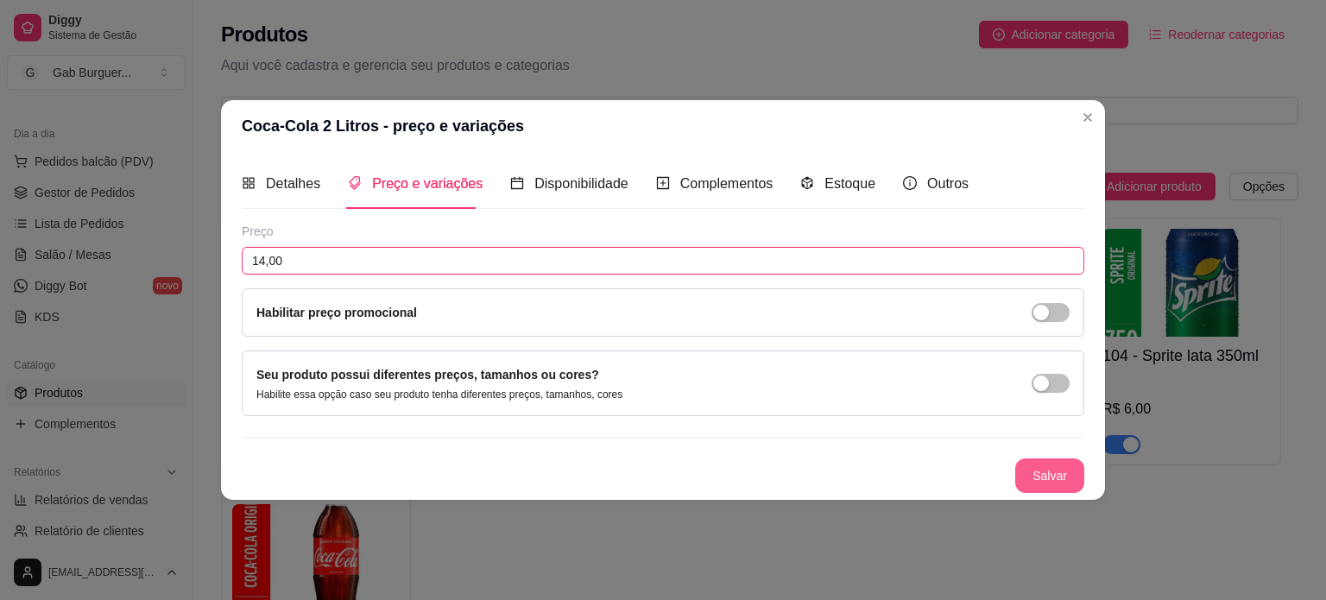
type input "14,00"
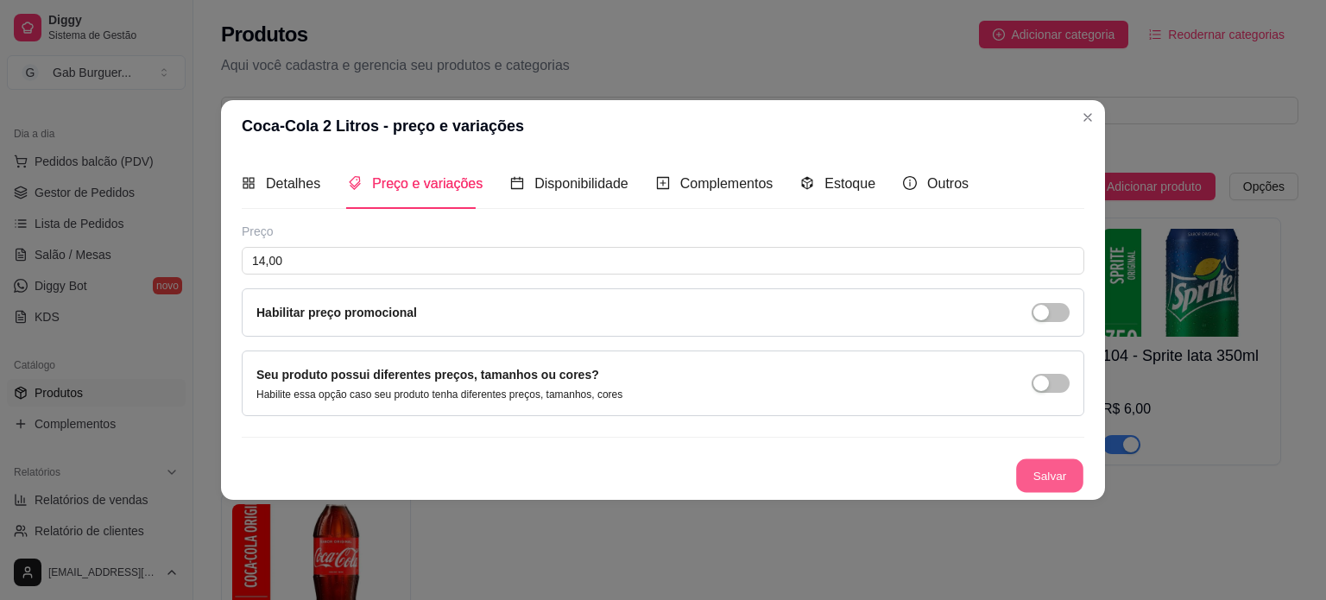
click at [1039, 472] on button "Salvar" at bounding box center [1049, 475] width 67 height 34
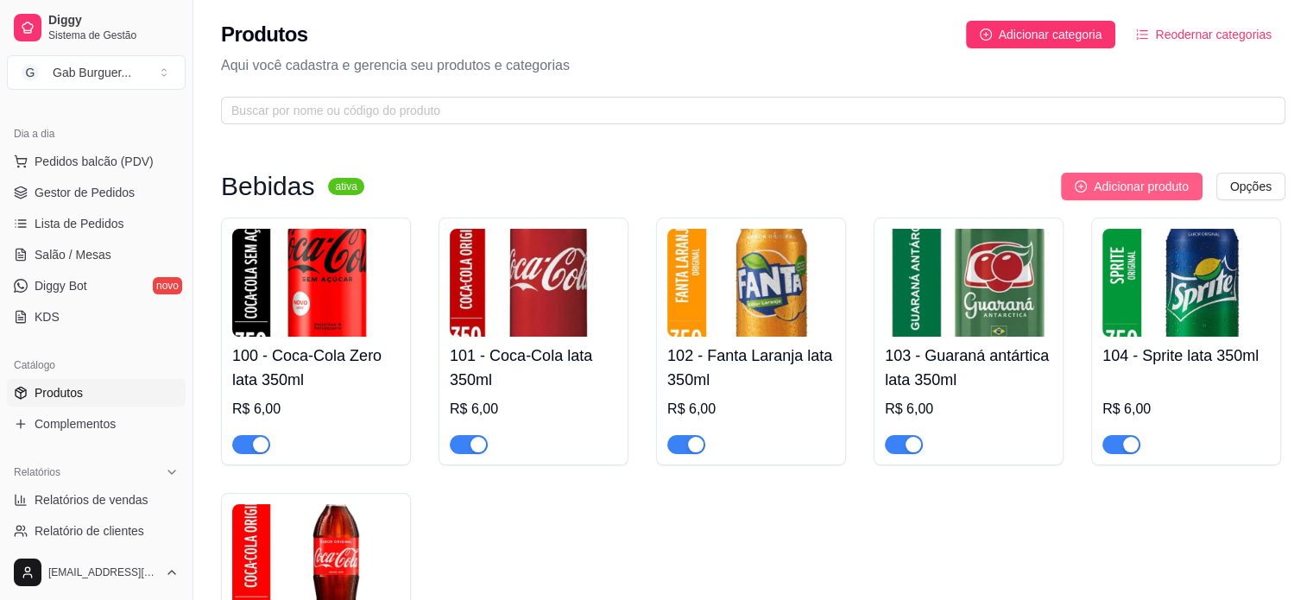
click at [1113, 188] on span "Adicionar produto" at bounding box center [1141, 186] width 95 height 19
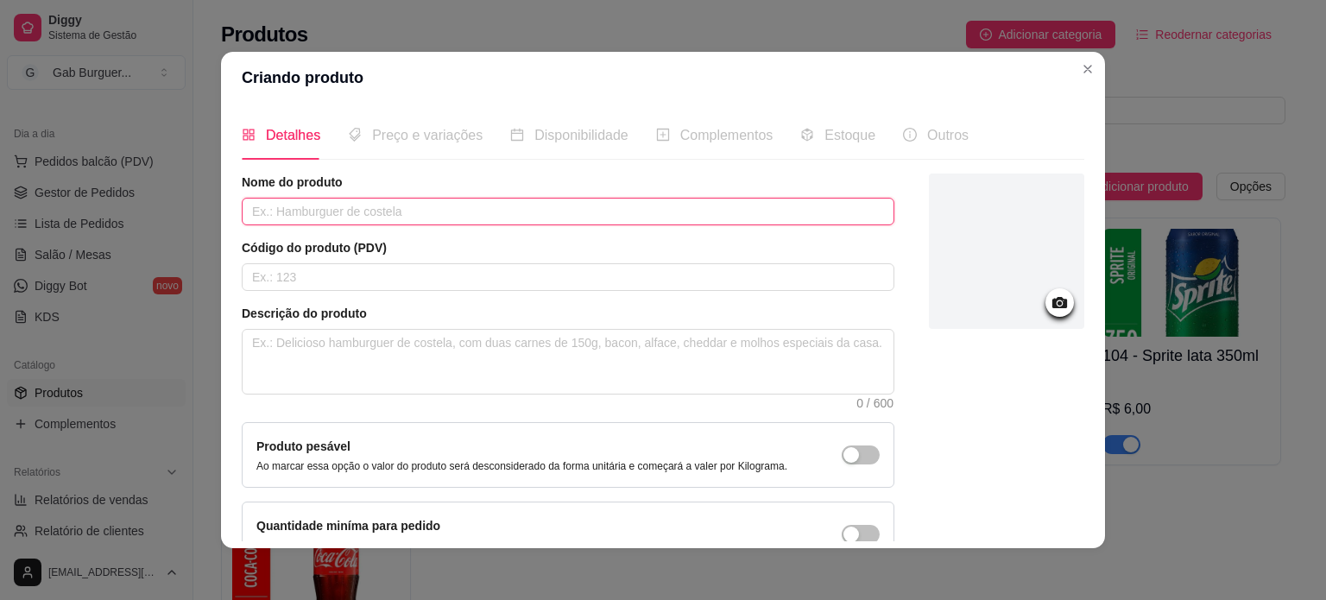
click at [443, 199] on input "text" at bounding box center [568, 212] width 653 height 28
type input "Coca-Cola Zero 2 Litros"
click at [386, 274] on input "text" at bounding box center [568, 277] width 653 height 28
type input "106"
click at [956, 286] on div at bounding box center [1006, 250] width 155 height 155
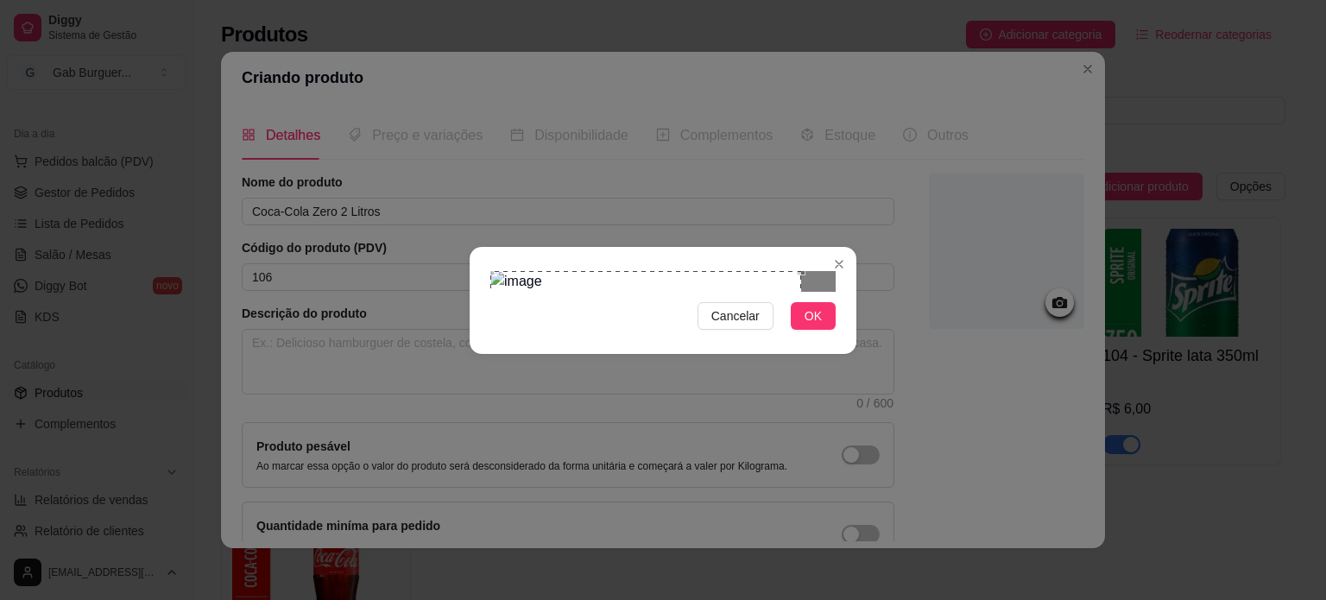
click at [594, 344] on div "Use the arrow keys to move the crop selection area" at bounding box center [645, 426] width 311 height 311
click at [862, 513] on div "Cancelar OK" at bounding box center [663, 300] width 1326 height 600
click at [802, 330] on button "OK" at bounding box center [813, 316] width 45 height 28
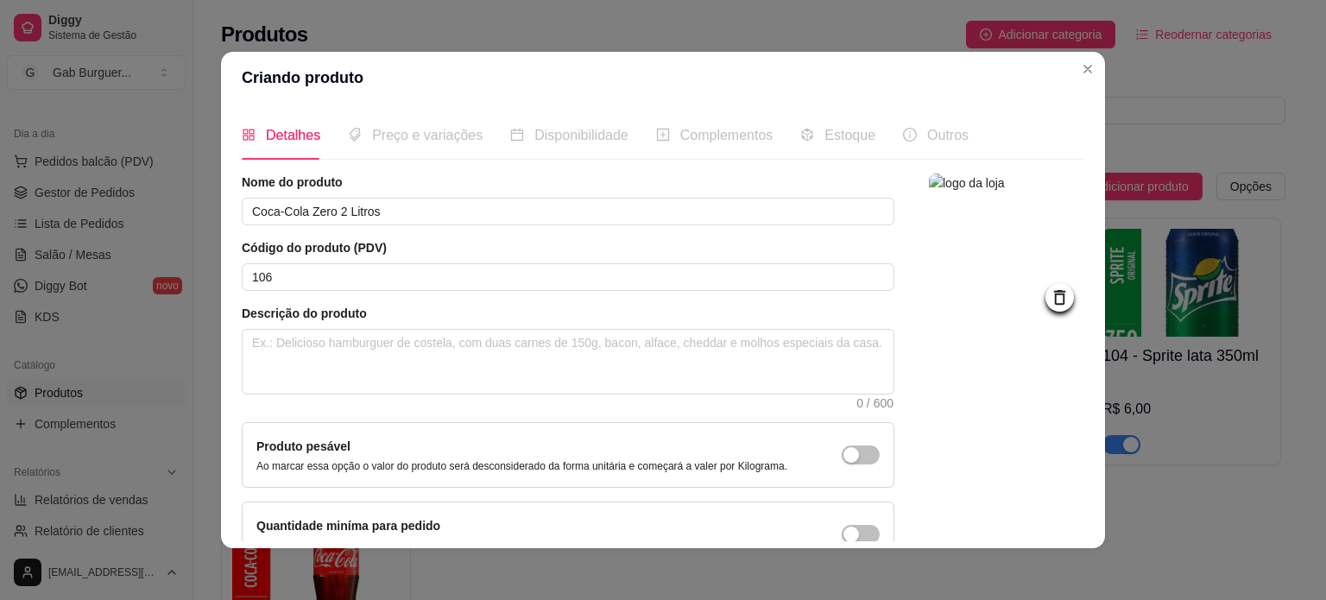
scroll to position [100, 0]
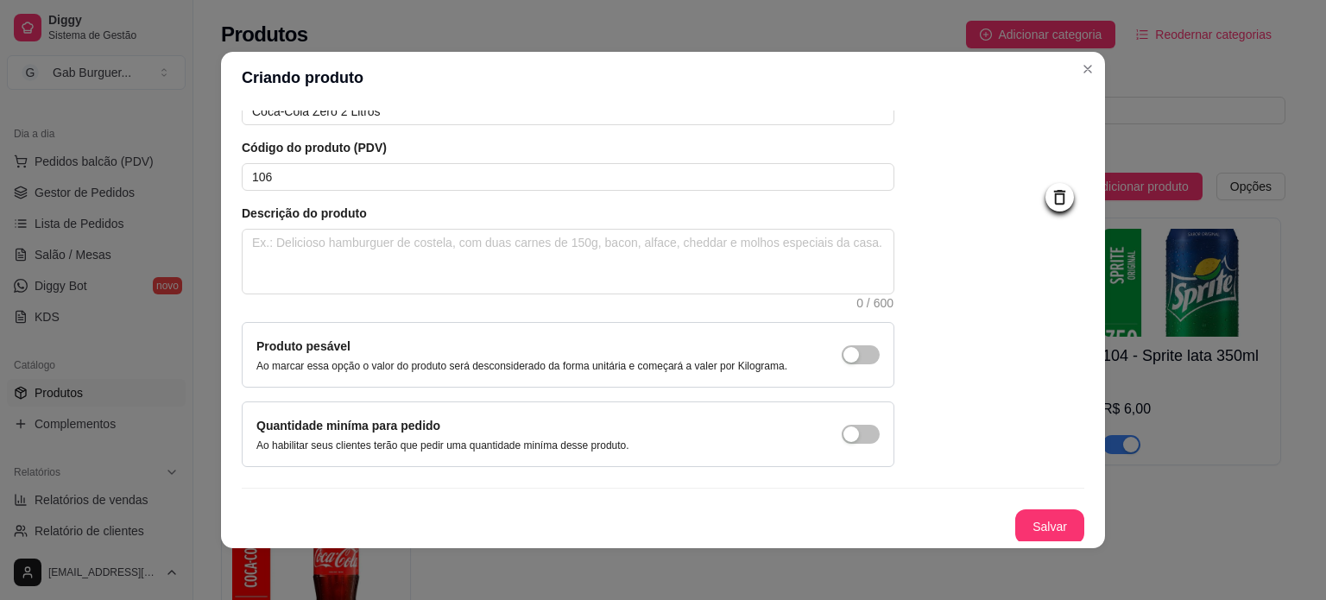
click at [1039, 514] on button "Salvar" at bounding box center [1049, 526] width 69 height 35
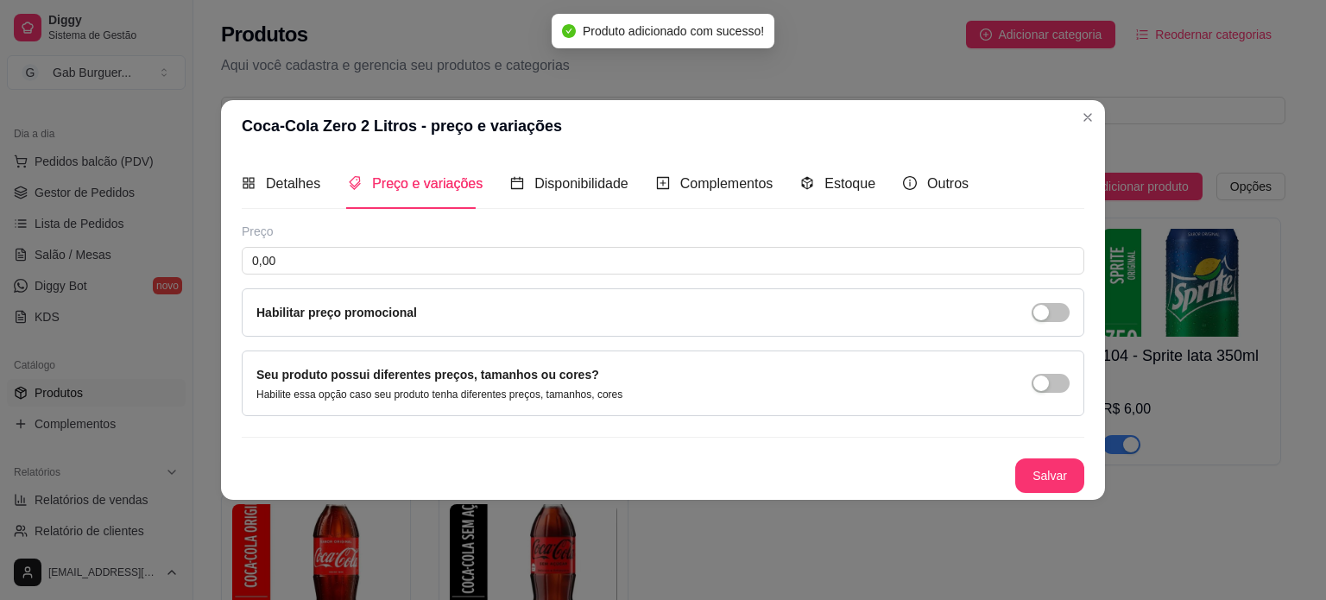
scroll to position [0, 0]
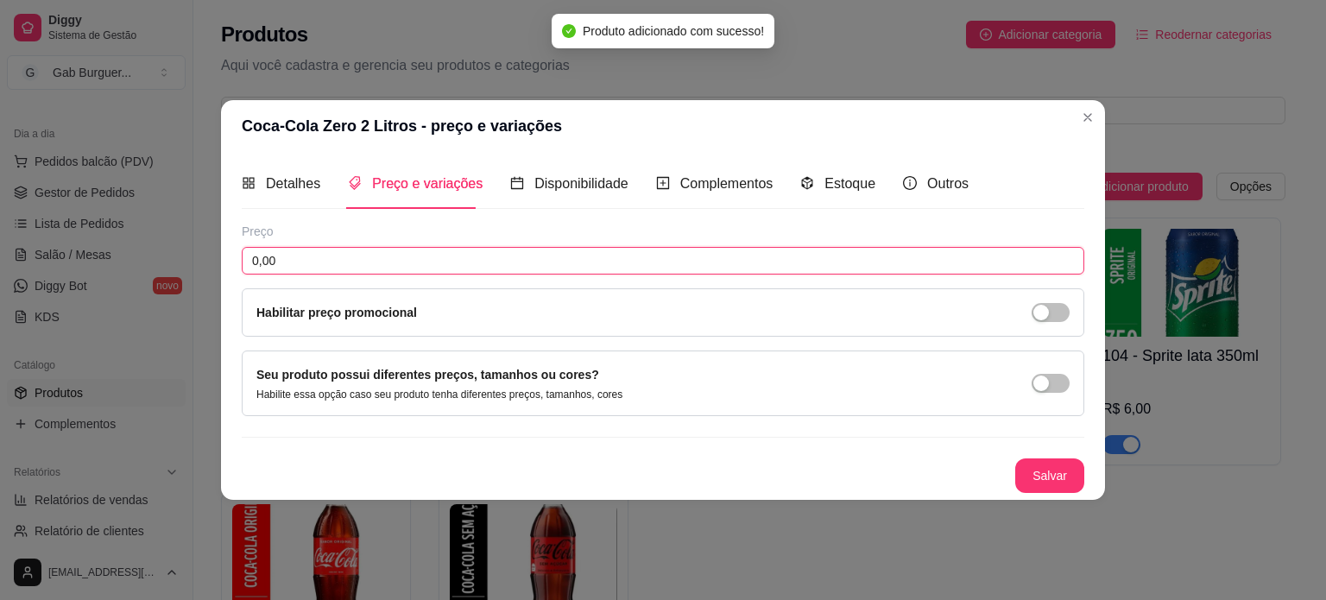
click at [375, 261] on input "0,00" at bounding box center [663, 261] width 842 height 28
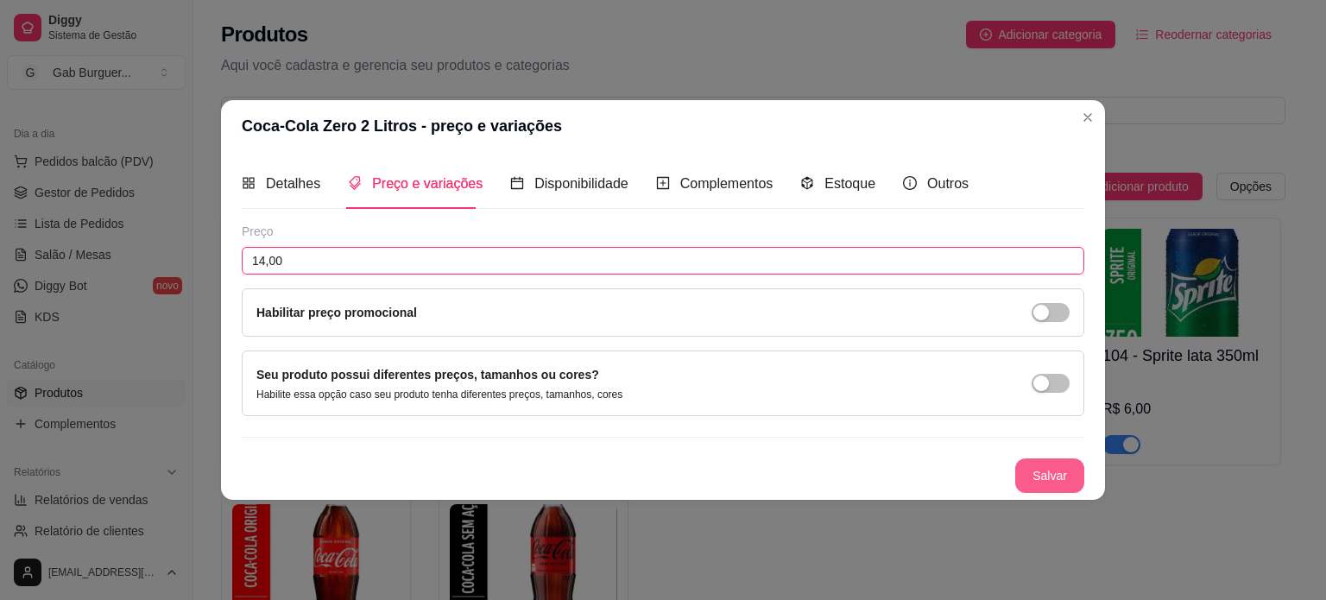
type input "14,00"
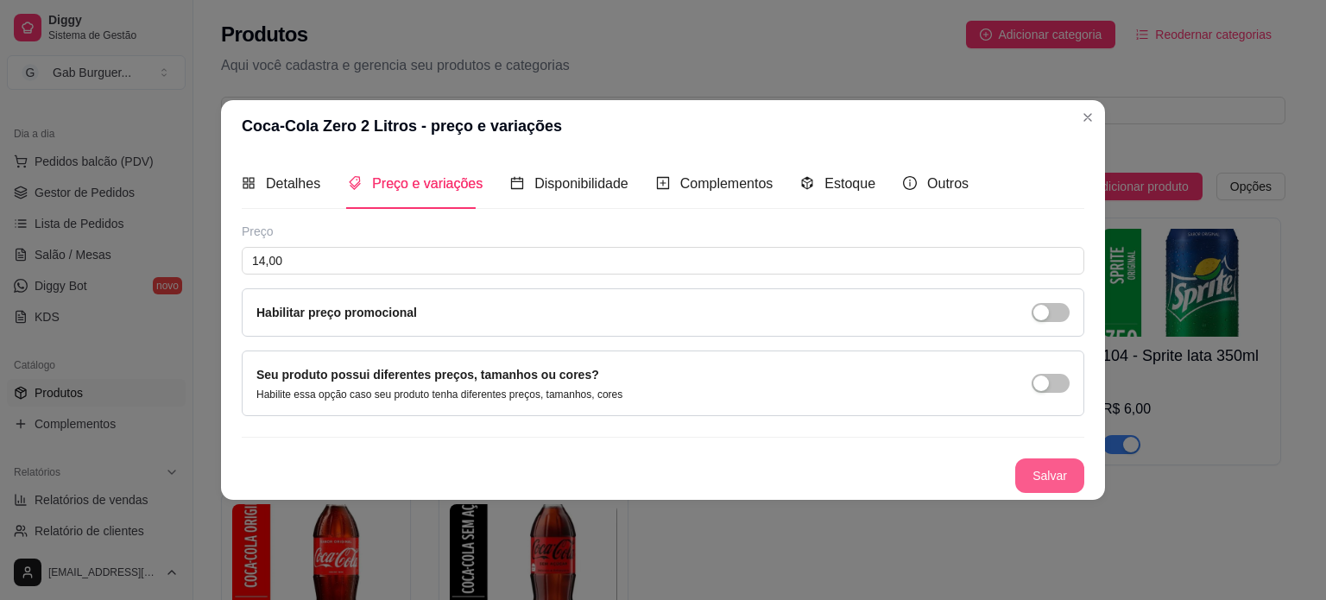
click at [1053, 470] on button "Salvar" at bounding box center [1049, 475] width 69 height 35
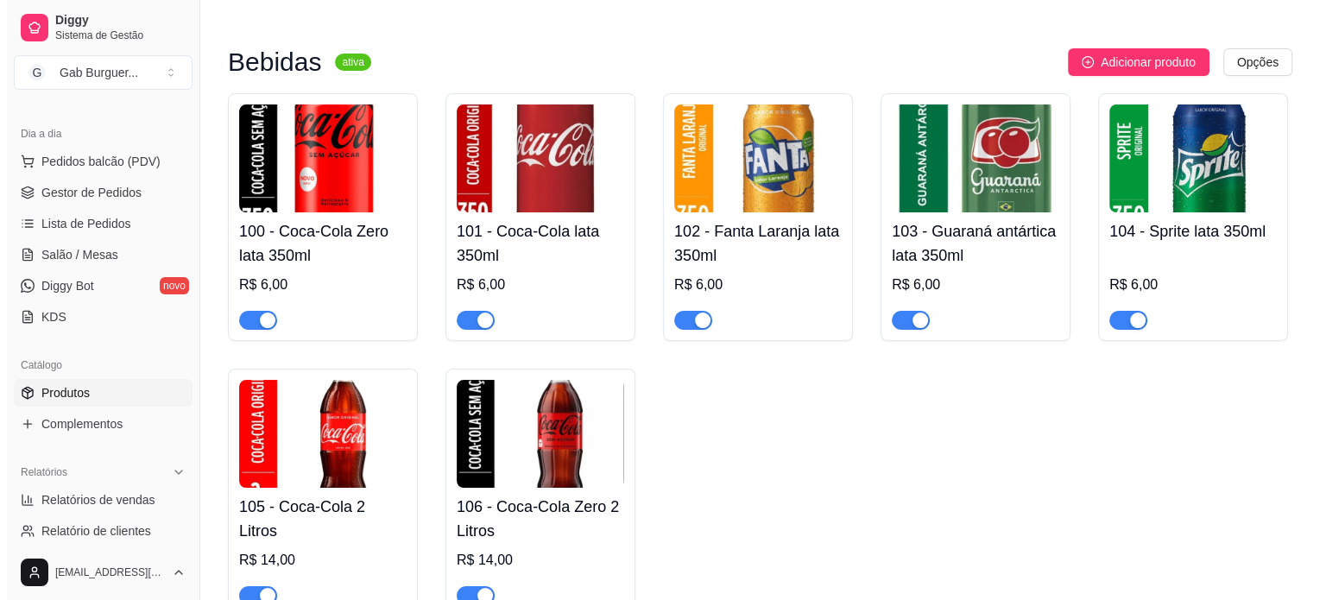
scroll to position [229, 0]
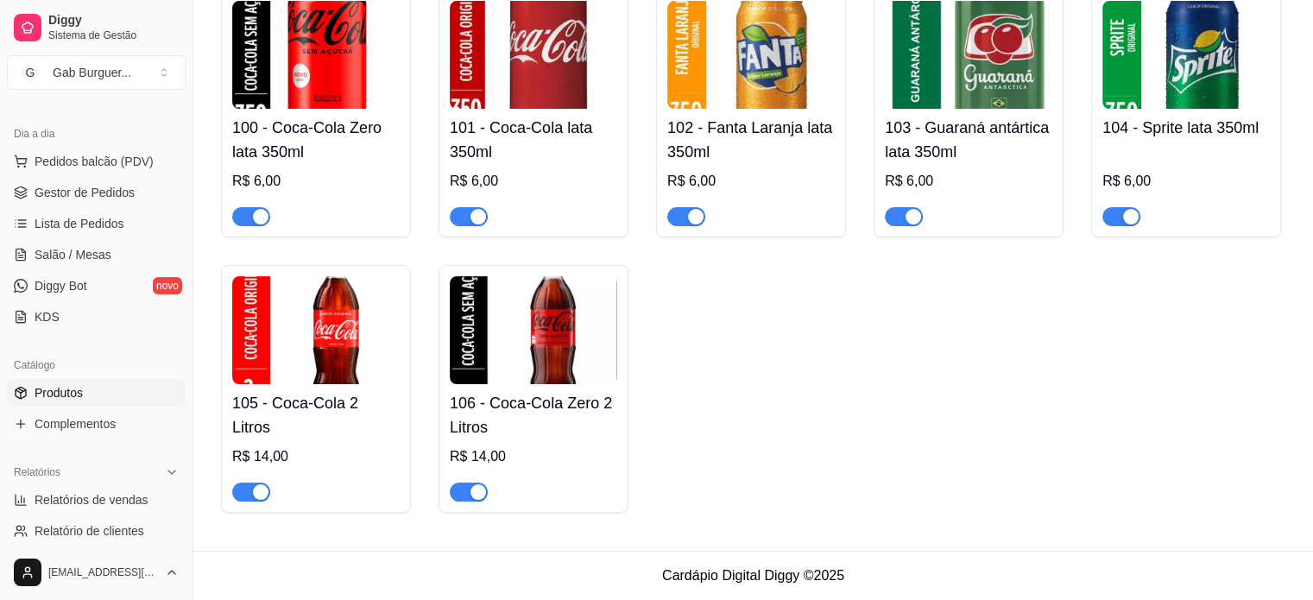
click at [791, 422] on div "100 - Coca-Cola Zero lata 350ml R$ 6,00 101 - Coca-Cola lata 350ml R$ 6,00 102 …" at bounding box center [753, 251] width 1064 height 523
click at [489, 305] on img at bounding box center [533, 330] width 167 height 108
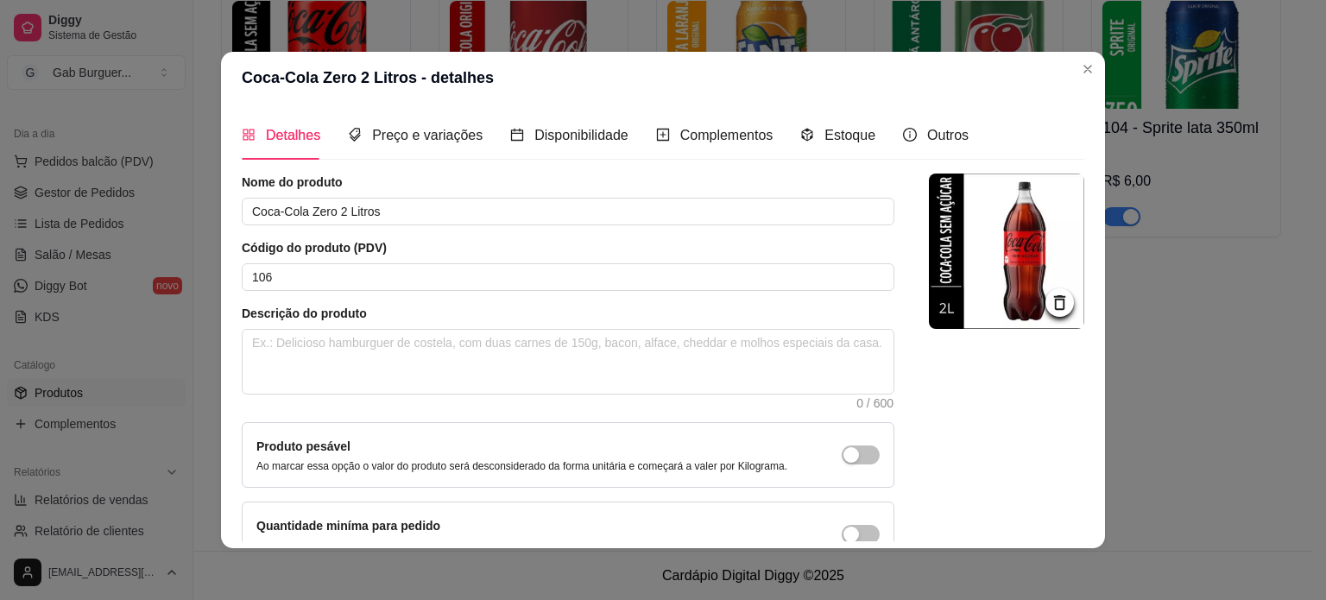
click at [991, 240] on img at bounding box center [1006, 250] width 155 height 155
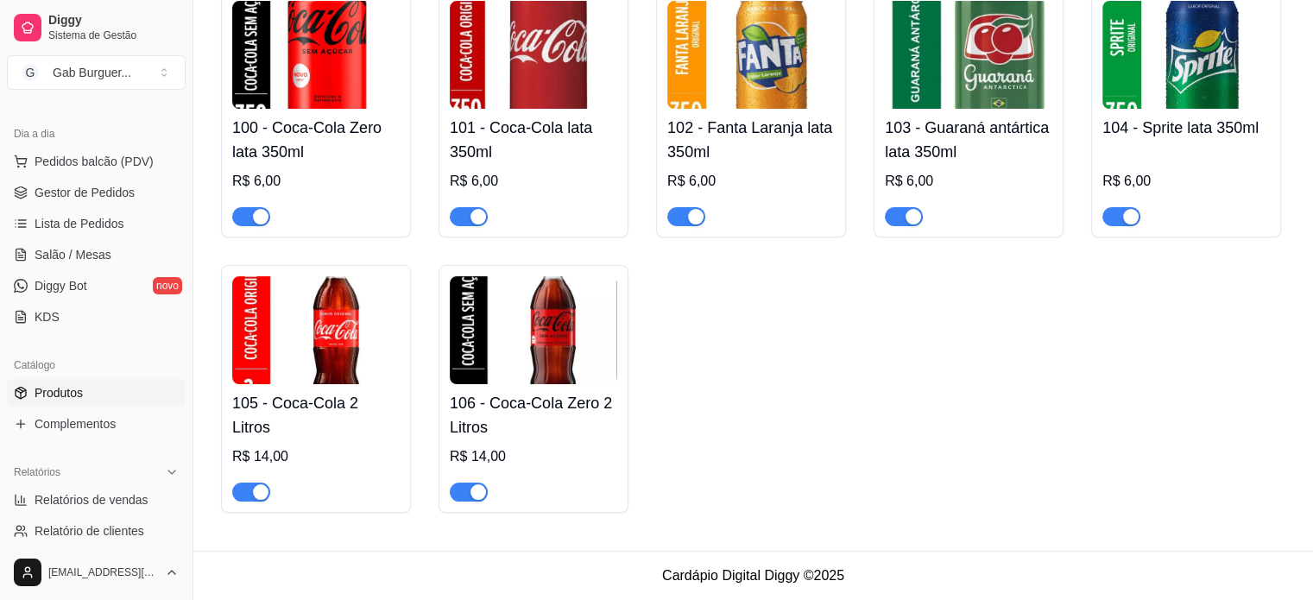
click at [594, 351] on img at bounding box center [533, 330] width 167 height 108
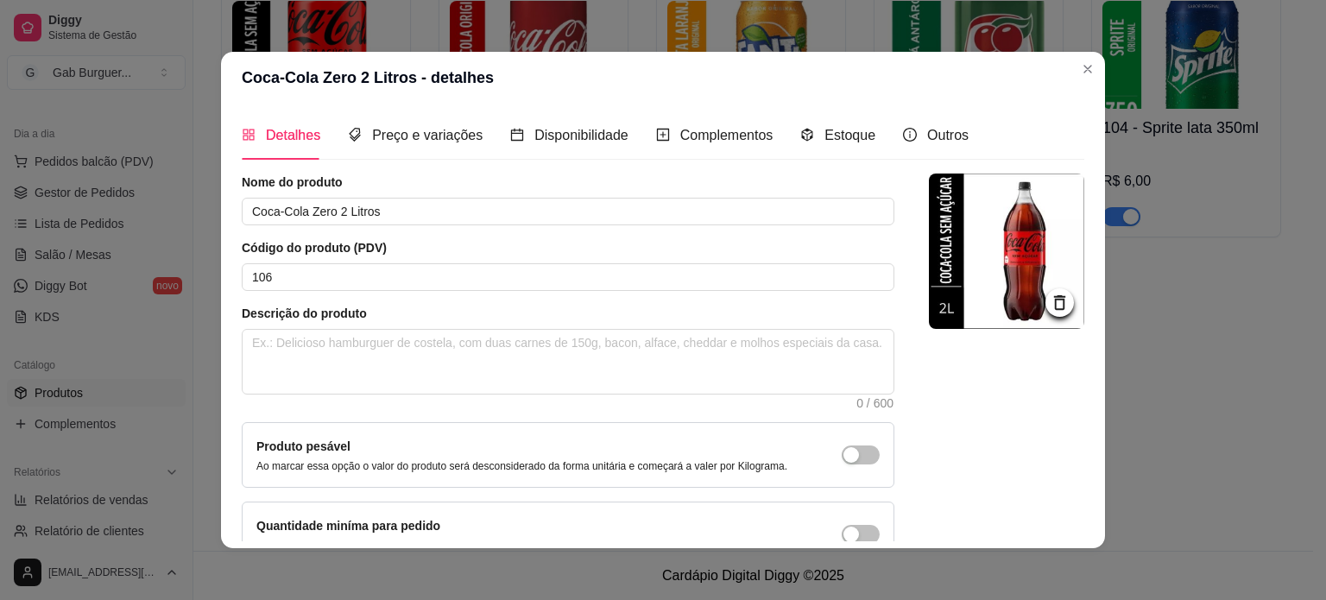
click at [1054, 298] on icon at bounding box center [1059, 302] width 11 height 15
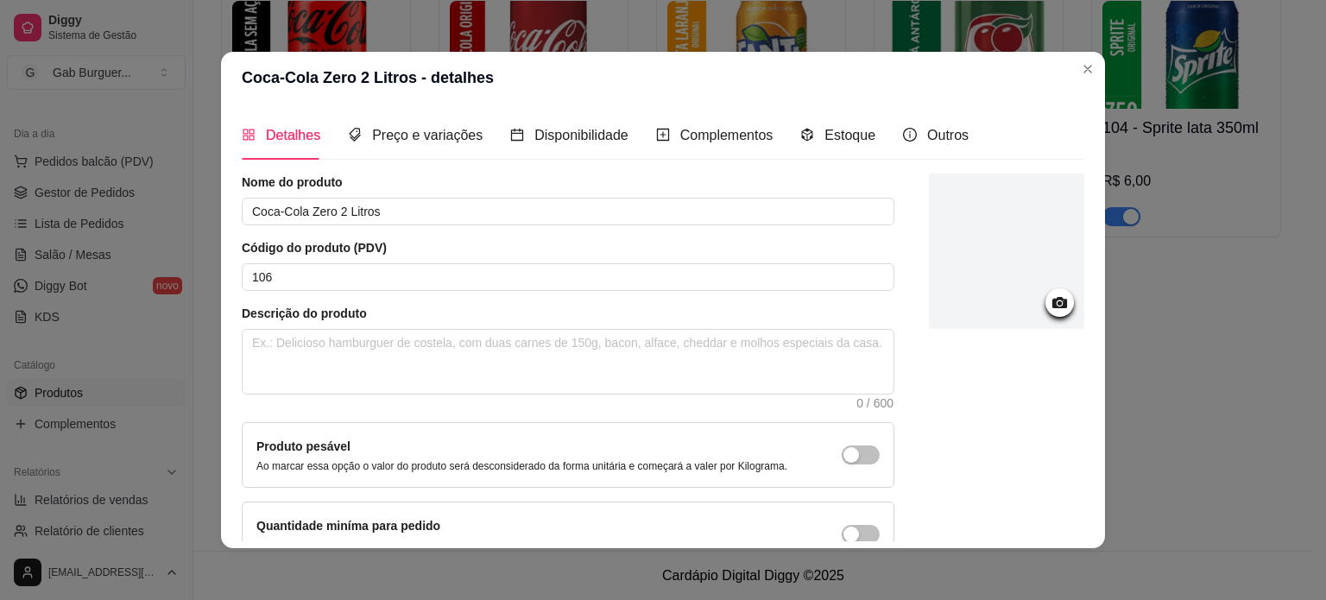
click at [1017, 249] on div at bounding box center [1006, 250] width 155 height 155
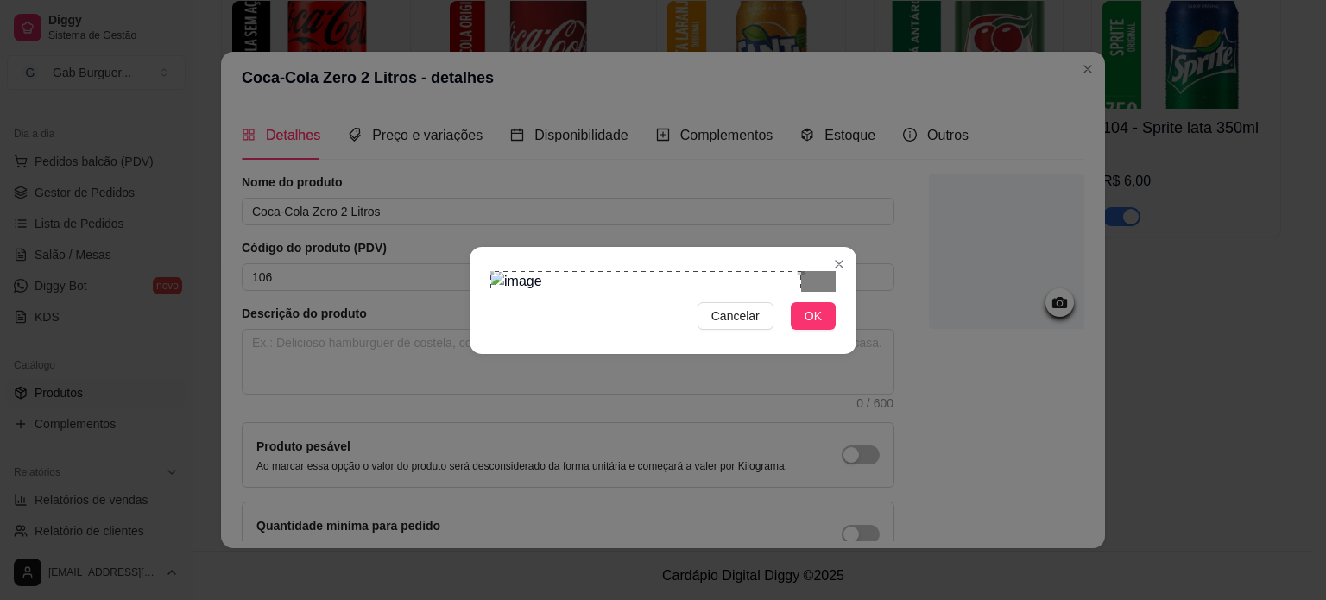
click at [579, 271] on div "Use the arrow keys to move the crop selection area" at bounding box center [645, 426] width 311 height 311
click at [848, 354] on section "Cancelar OK" at bounding box center [663, 300] width 387 height 107
click at [802, 330] on button "OK" at bounding box center [813, 316] width 45 height 28
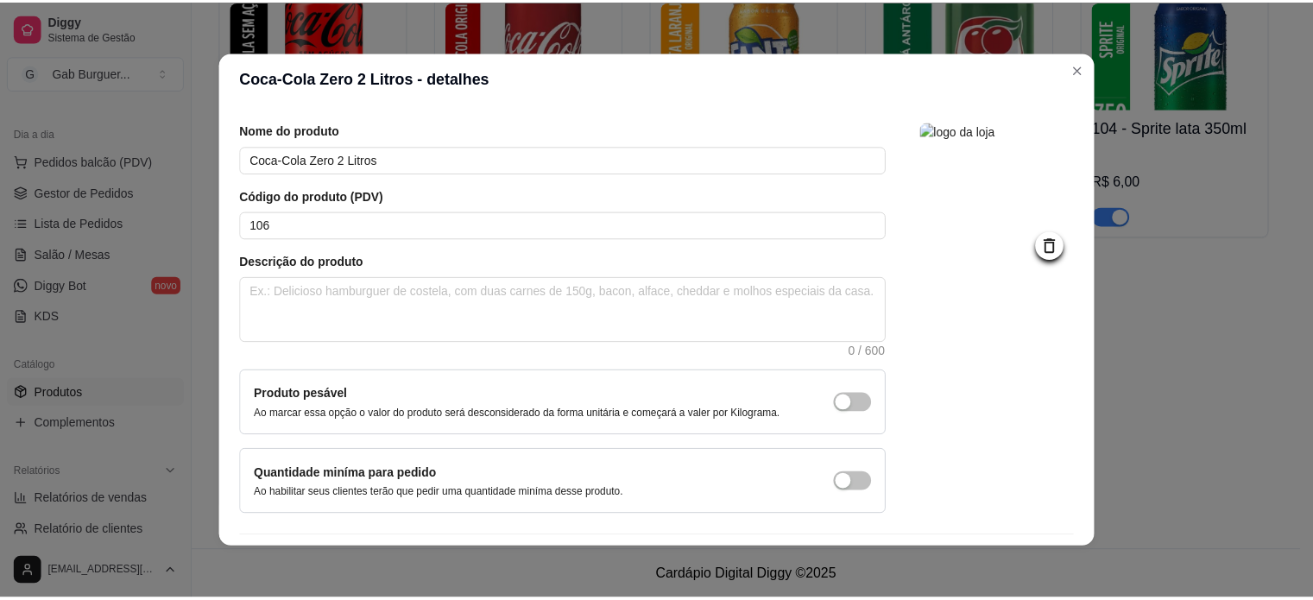
scroll to position [100, 0]
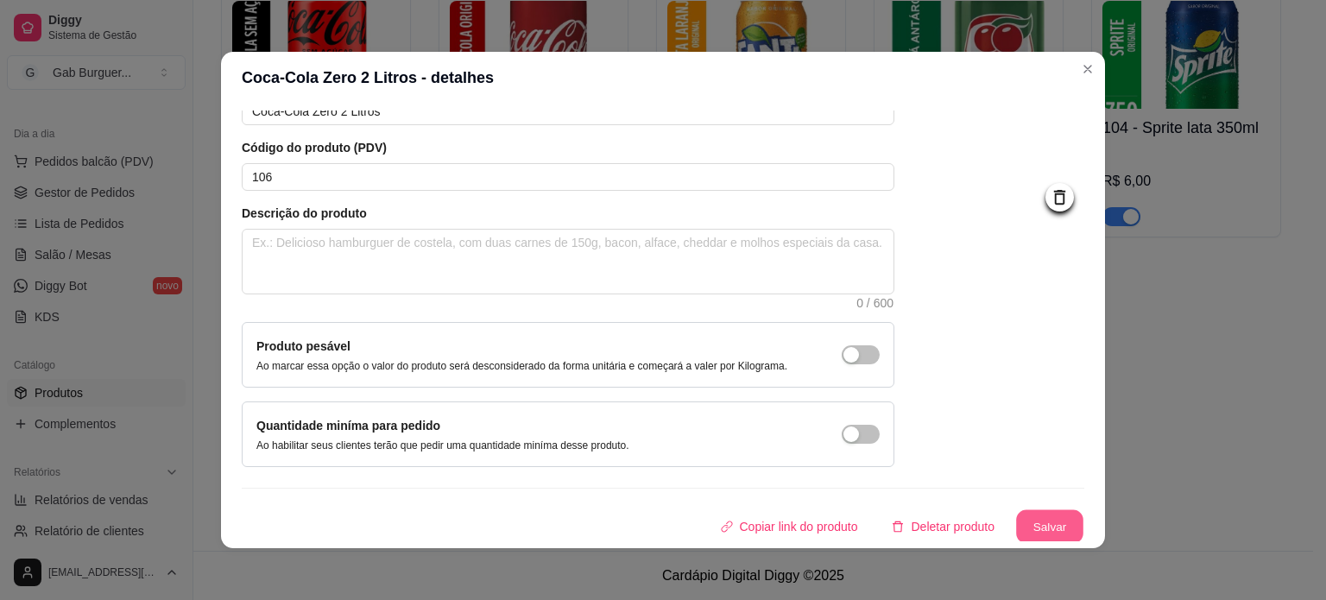
click at [1031, 524] on button "Salvar" at bounding box center [1049, 527] width 67 height 34
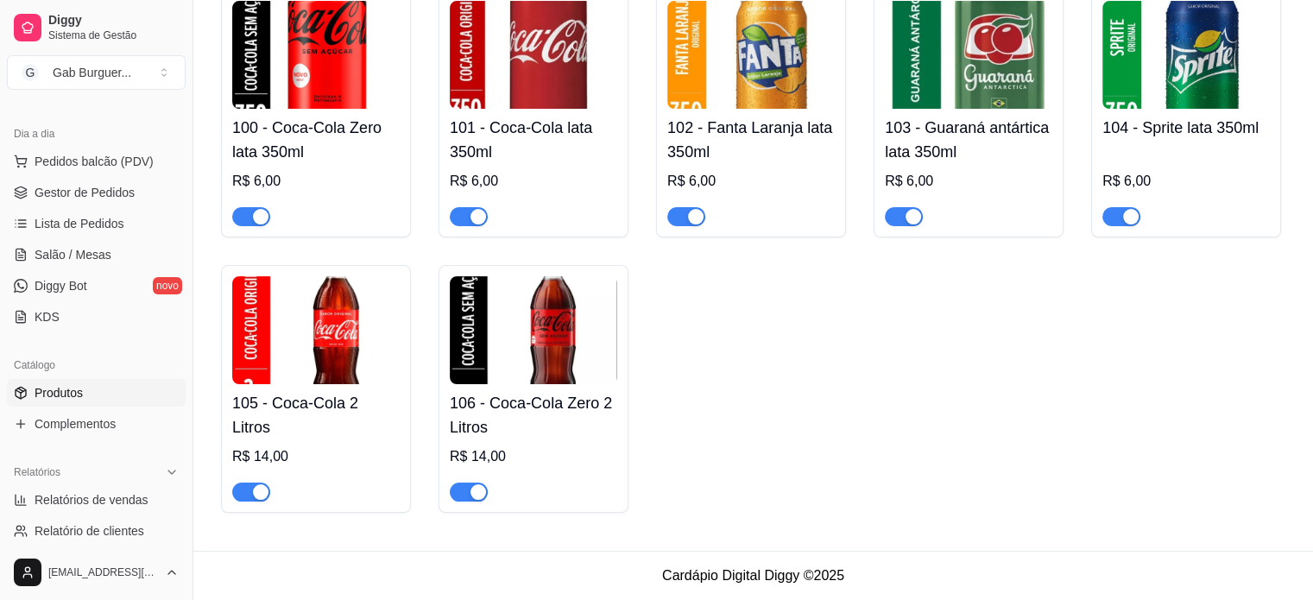
click at [925, 451] on div "100 - Coca-Cola Zero lata 350ml R$ 6,00 101 - Coca-Cola lata 350ml R$ 6,00 102 …" at bounding box center [753, 251] width 1064 height 523
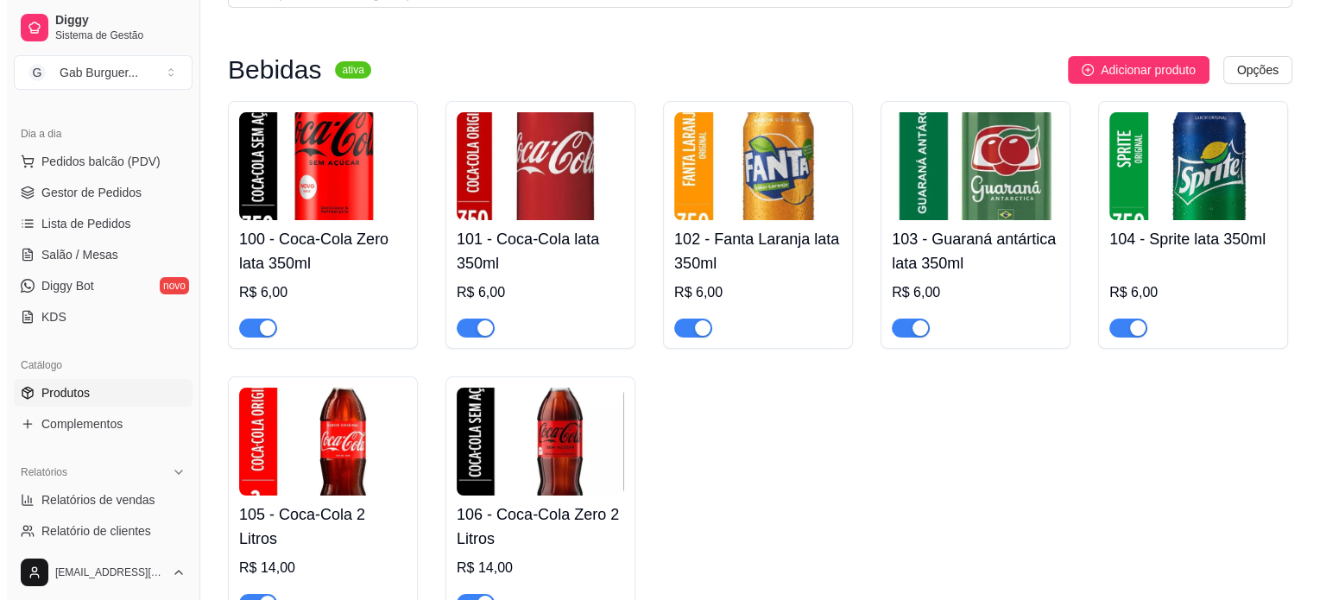
scroll to position [142, 0]
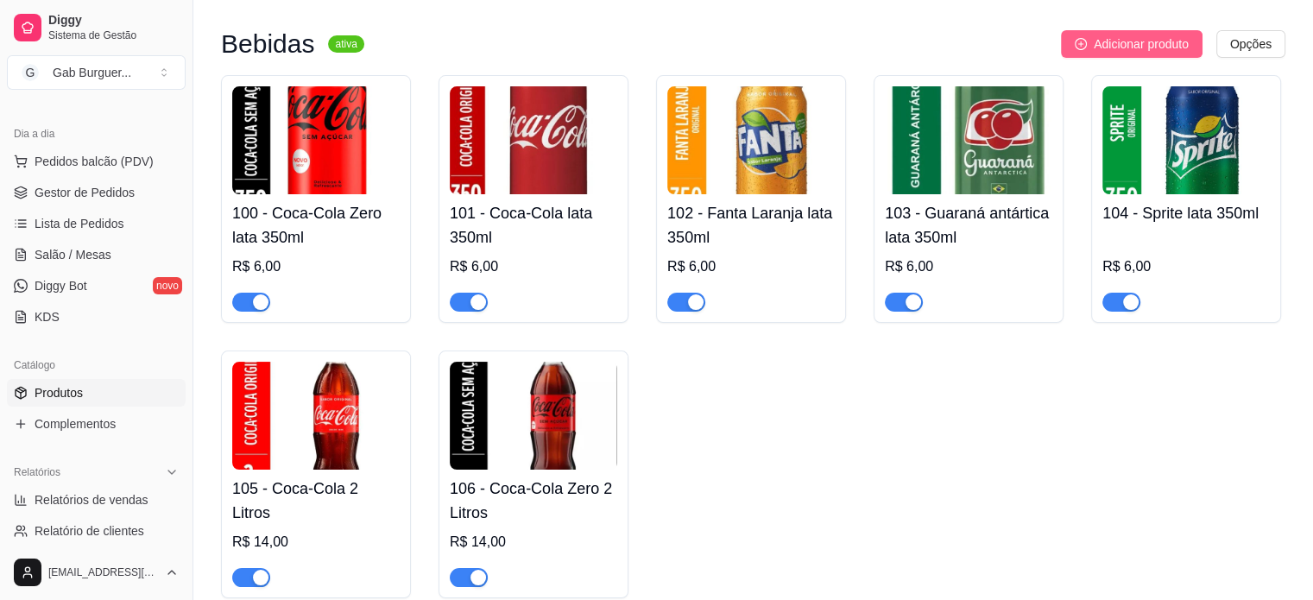
click at [1120, 35] on span "Adicionar produto" at bounding box center [1141, 44] width 95 height 19
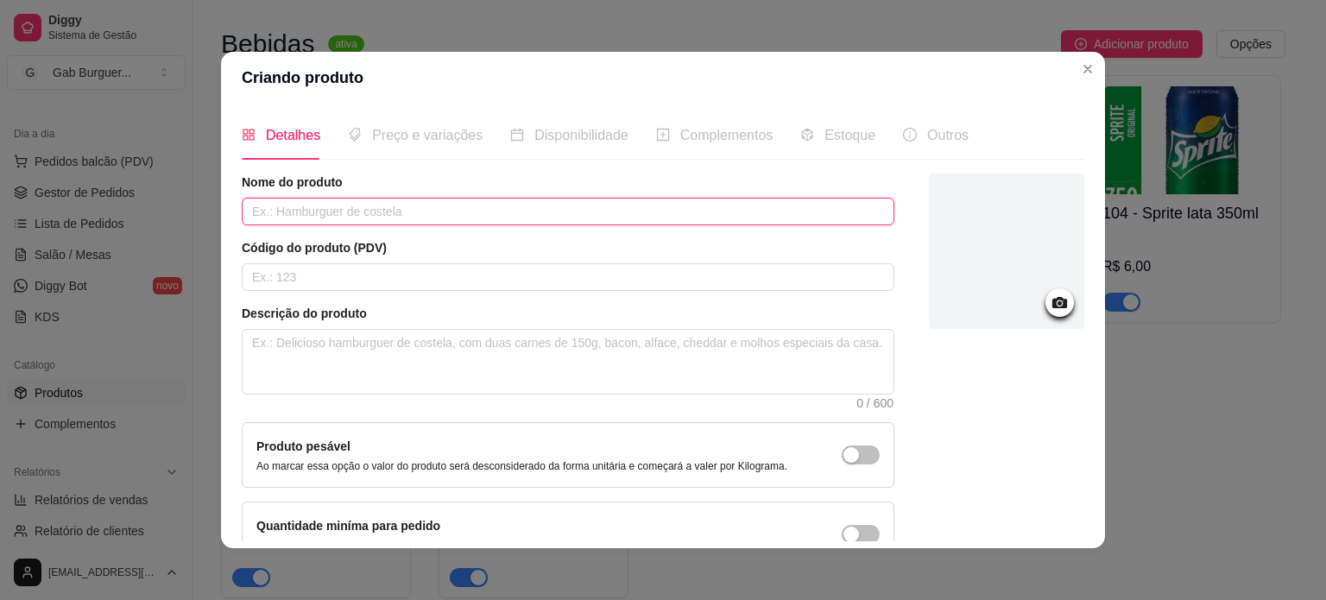
click at [534, 216] on input "text" at bounding box center [568, 212] width 653 height 28
drag, startPoint x: 262, startPoint y: 210, endPoint x: 245, endPoint y: 218, distance: 18.1
click at [245, 218] on input "Agua sem gás" at bounding box center [568, 212] width 653 height 28
click at [338, 218] on input "Água sem gás" at bounding box center [568, 212] width 653 height 28
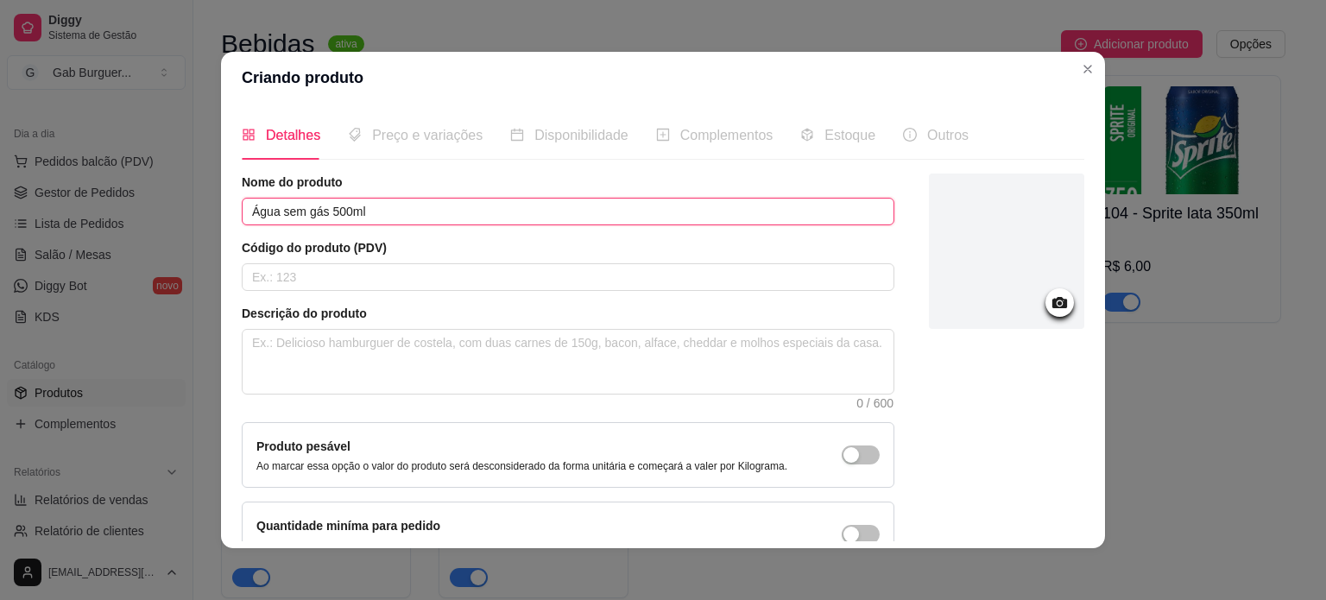
type input "Água sem gás 500ml"
click at [993, 299] on div at bounding box center [1006, 250] width 155 height 155
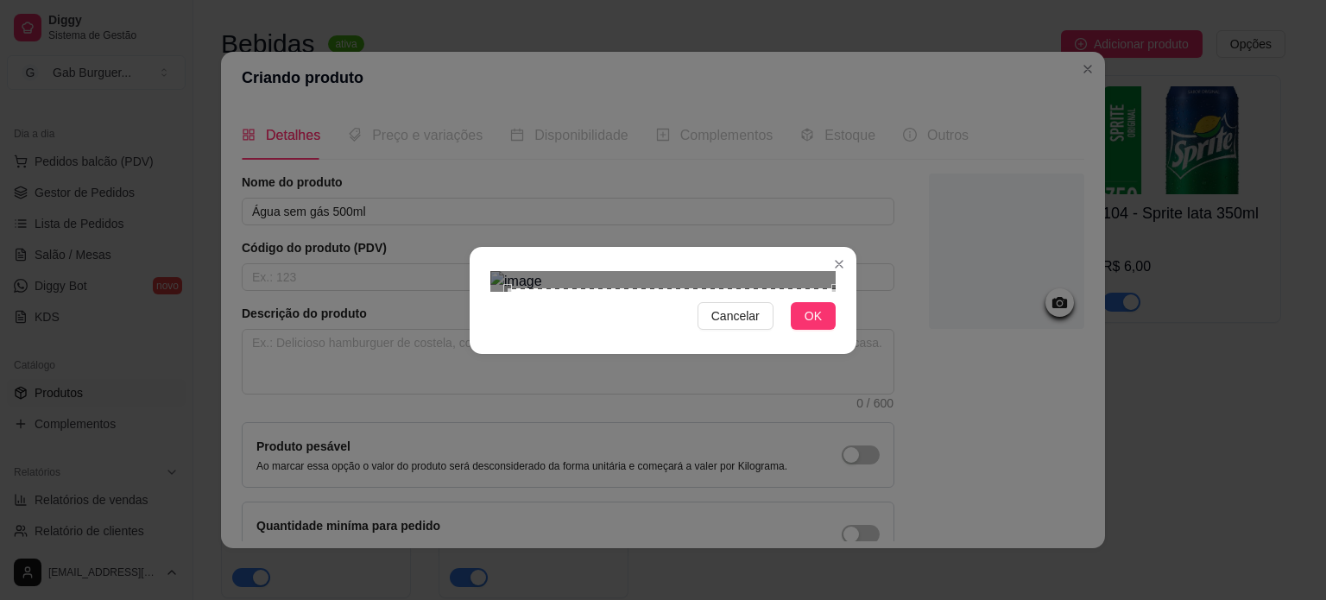
click at [874, 489] on div "Cancelar OK" at bounding box center [663, 300] width 1326 height 600
click at [451, 72] on div "Cancelar OK" at bounding box center [663, 300] width 1326 height 600
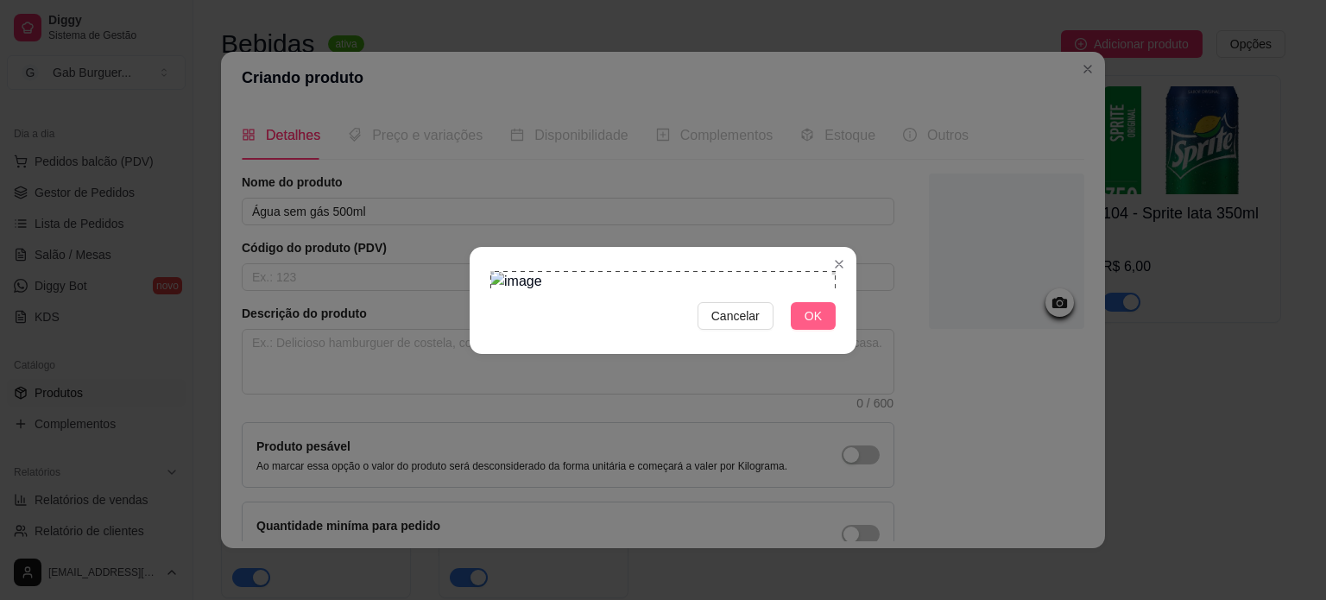
click at [818, 325] on span "OK" at bounding box center [812, 315] width 17 height 19
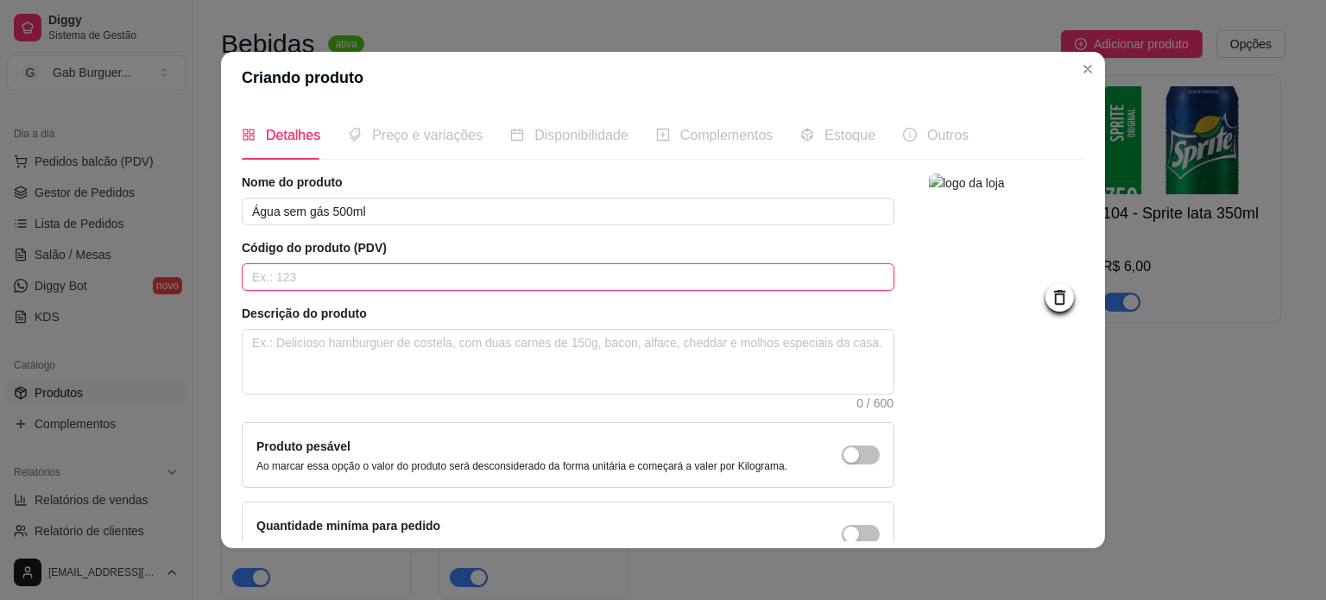
click at [378, 281] on input "text" at bounding box center [568, 277] width 653 height 28
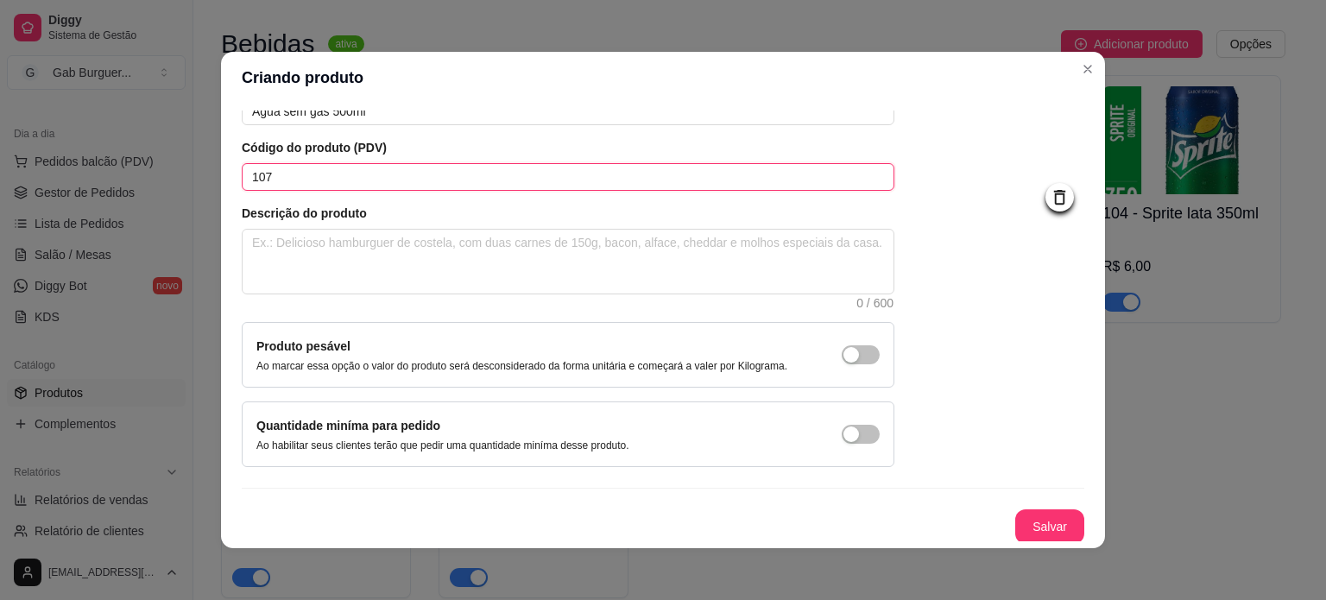
scroll to position [100, 0]
type input "107"
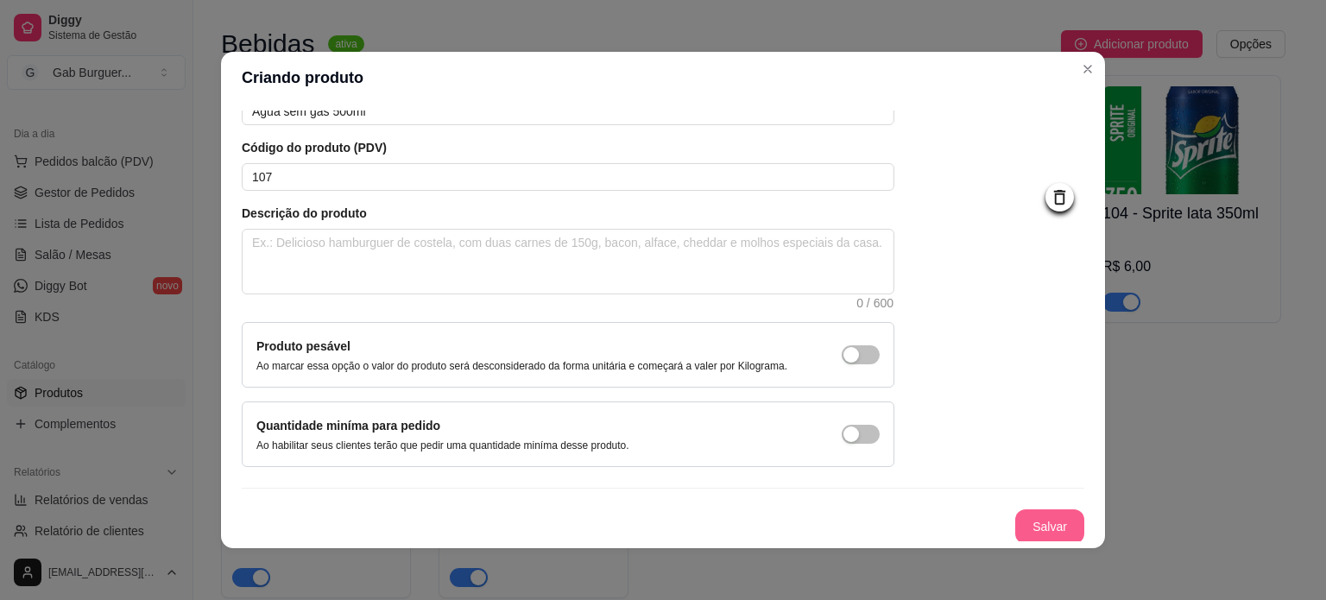
click at [1018, 512] on button "Salvar" at bounding box center [1049, 526] width 69 height 35
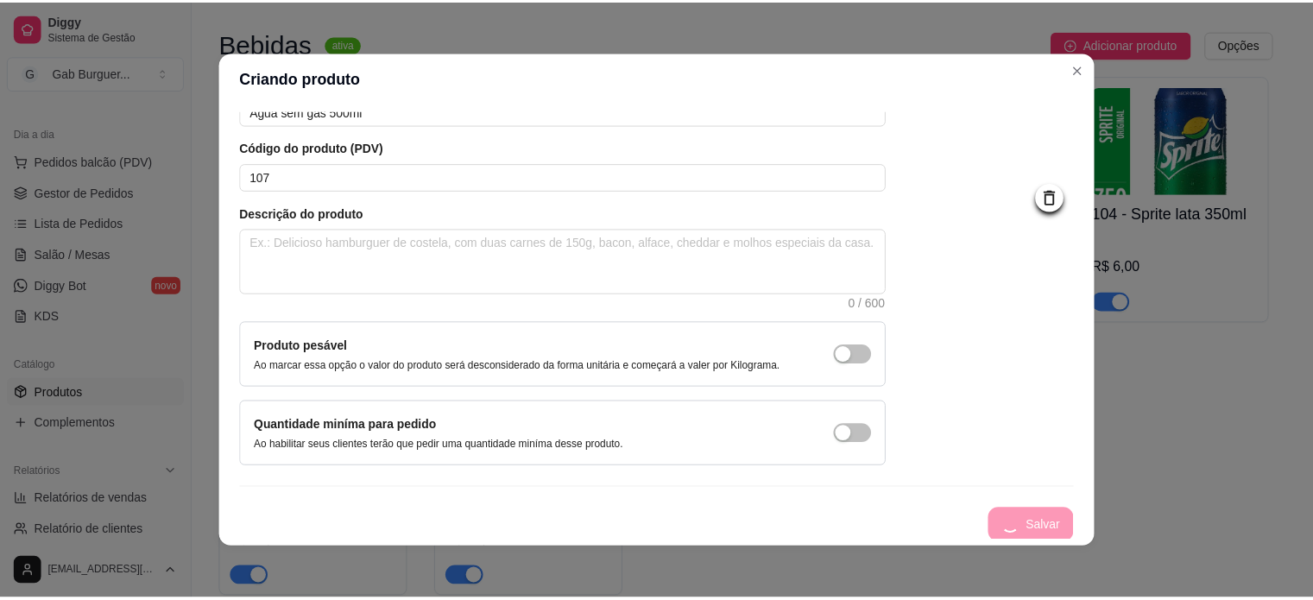
scroll to position [0, 0]
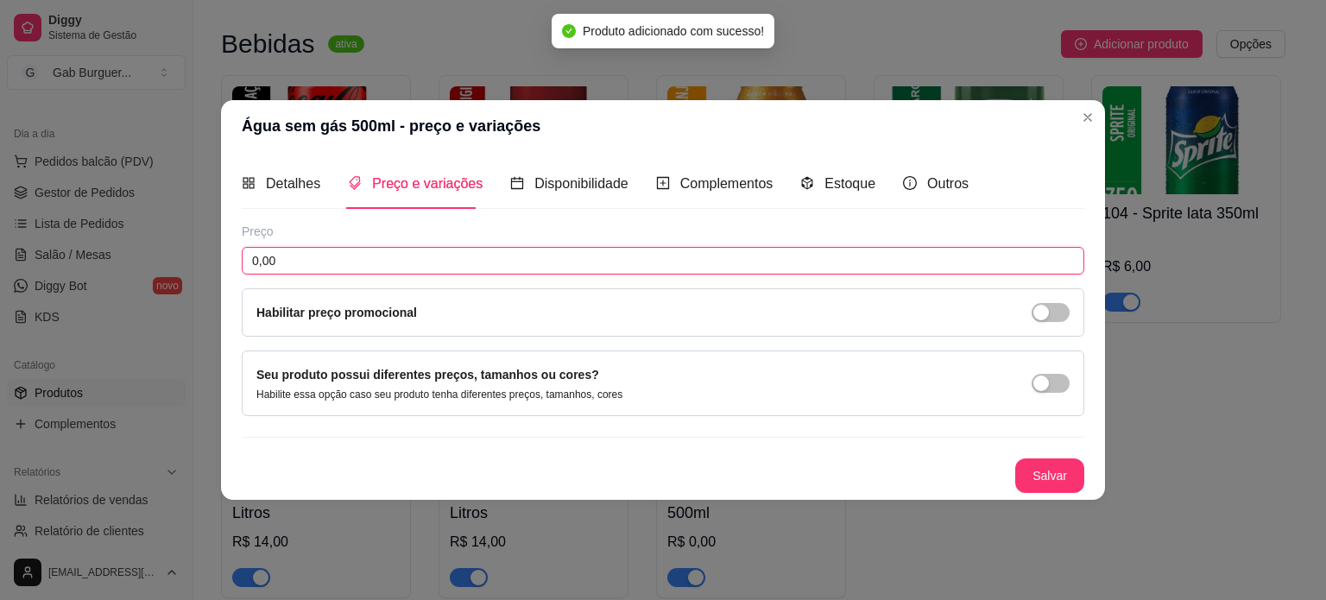
click at [390, 248] on input "0,00" at bounding box center [663, 261] width 842 height 28
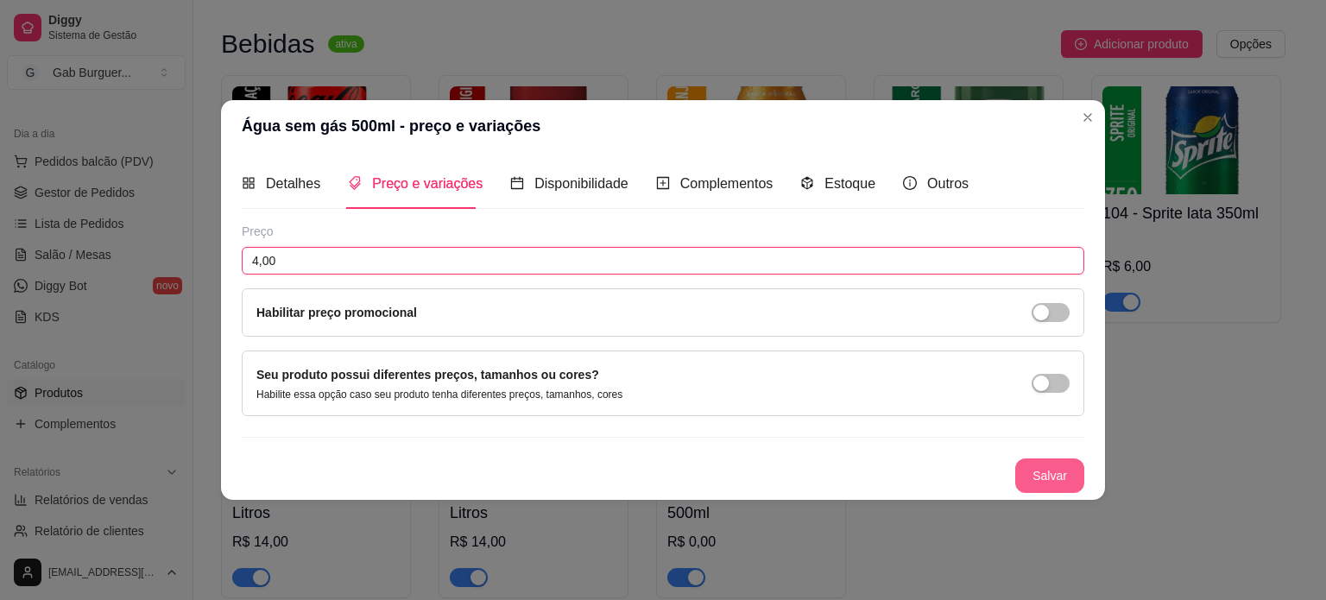
type input "4,00"
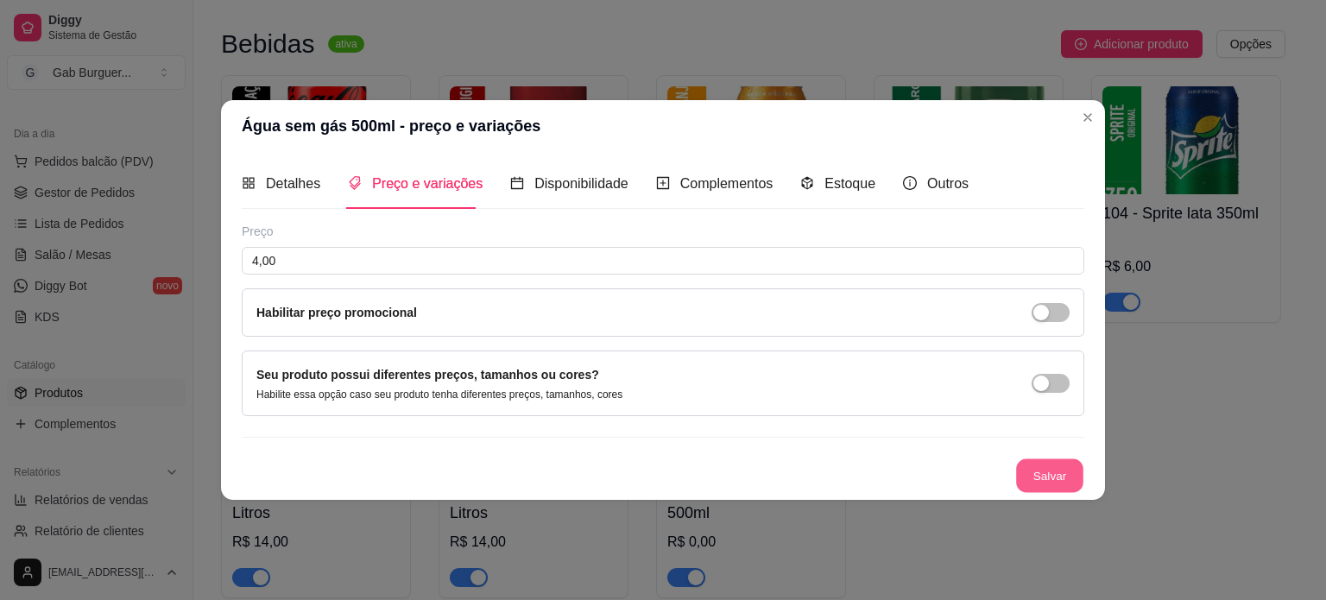
click at [1037, 470] on button "Salvar" at bounding box center [1049, 475] width 67 height 34
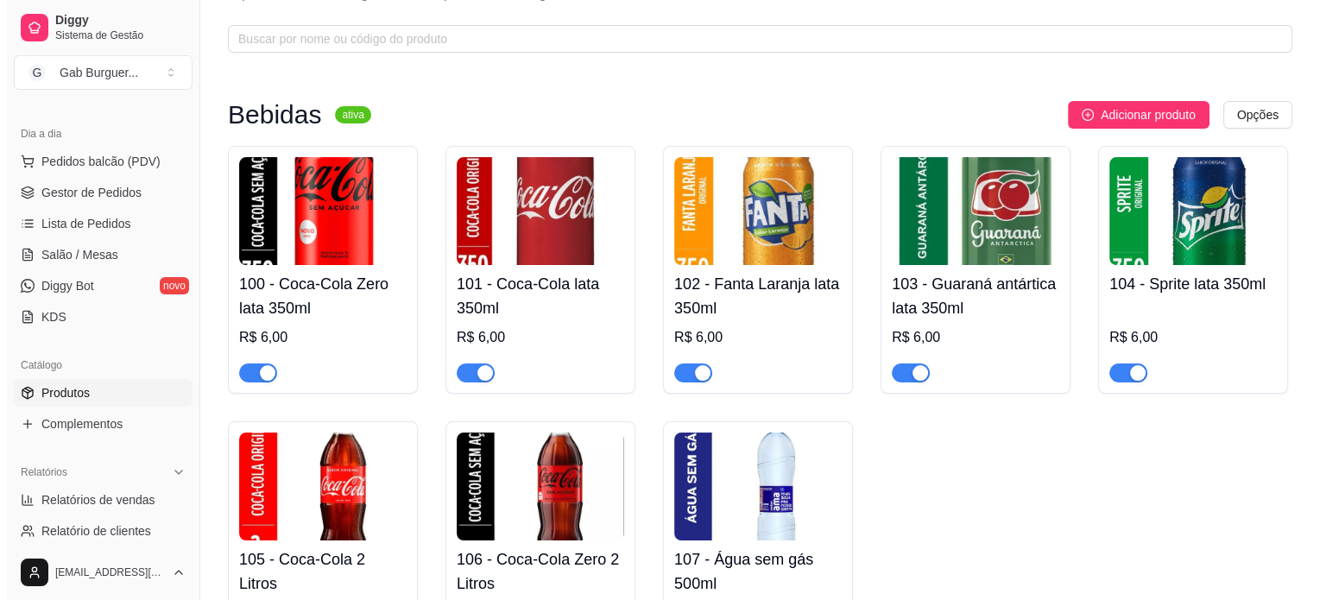
scroll to position [56, 0]
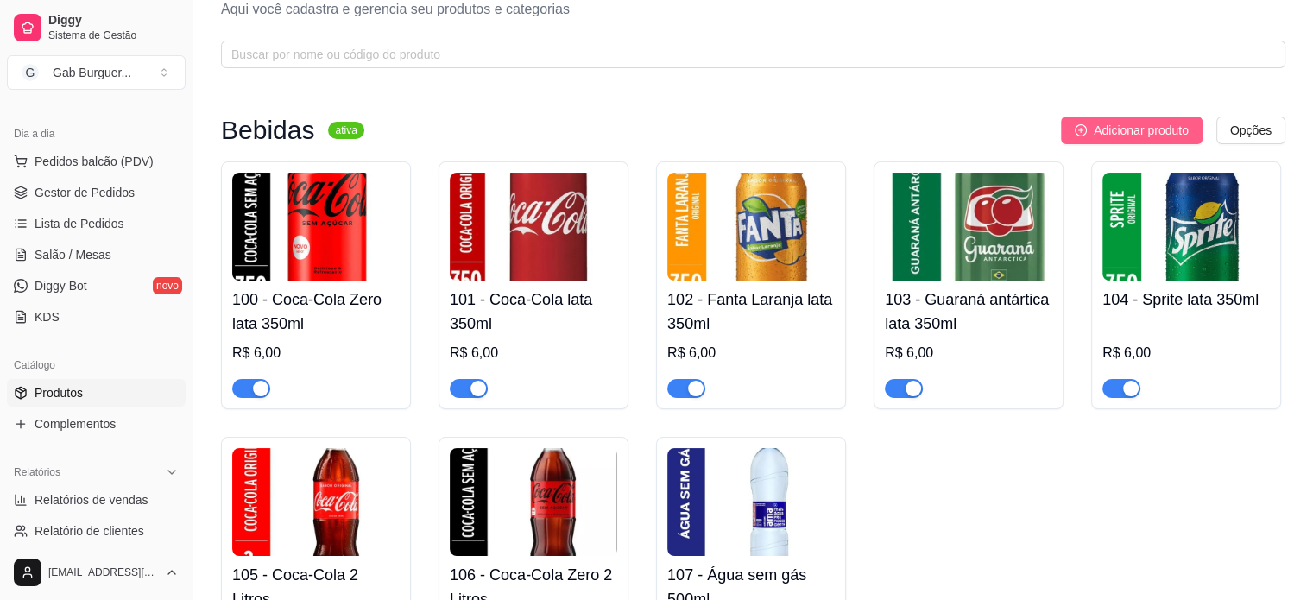
click at [1125, 122] on span "Adicionar produto" at bounding box center [1141, 130] width 95 height 19
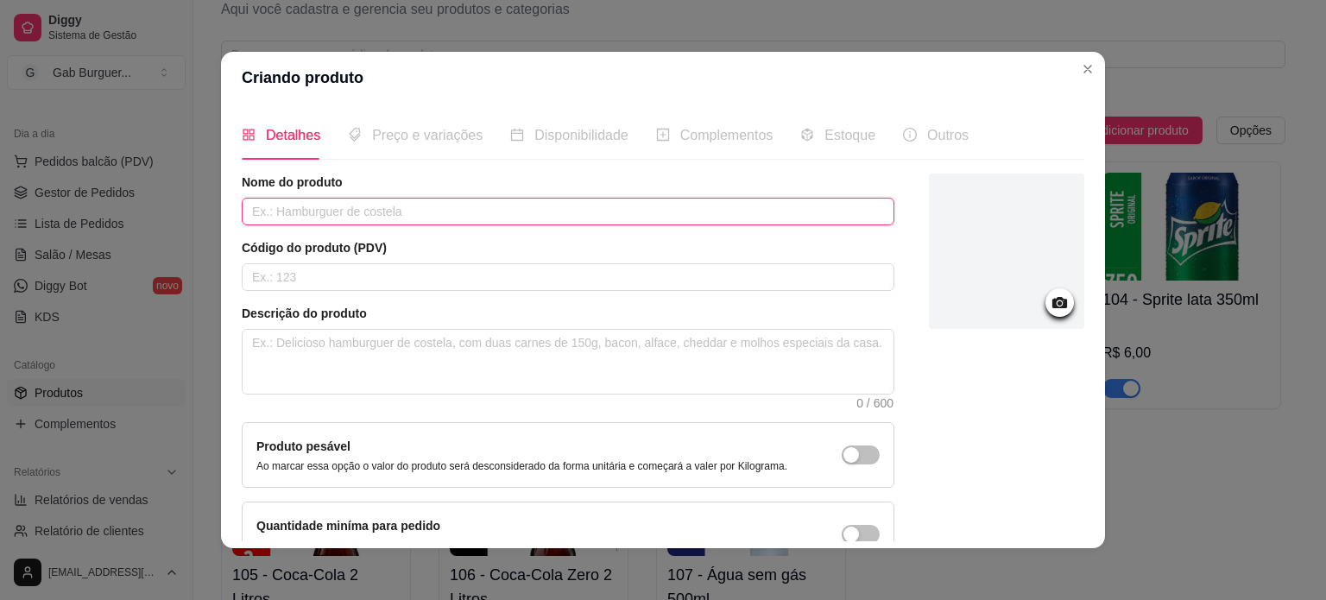
click at [573, 198] on input "text" at bounding box center [568, 212] width 653 height 28
click at [573, 198] on input "Água com gás" at bounding box center [568, 212] width 653 height 28
type input "Água com gás 500ml"
type input "108"
click at [1039, 281] on div at bounding box center [1006, 250] width 155 height 155
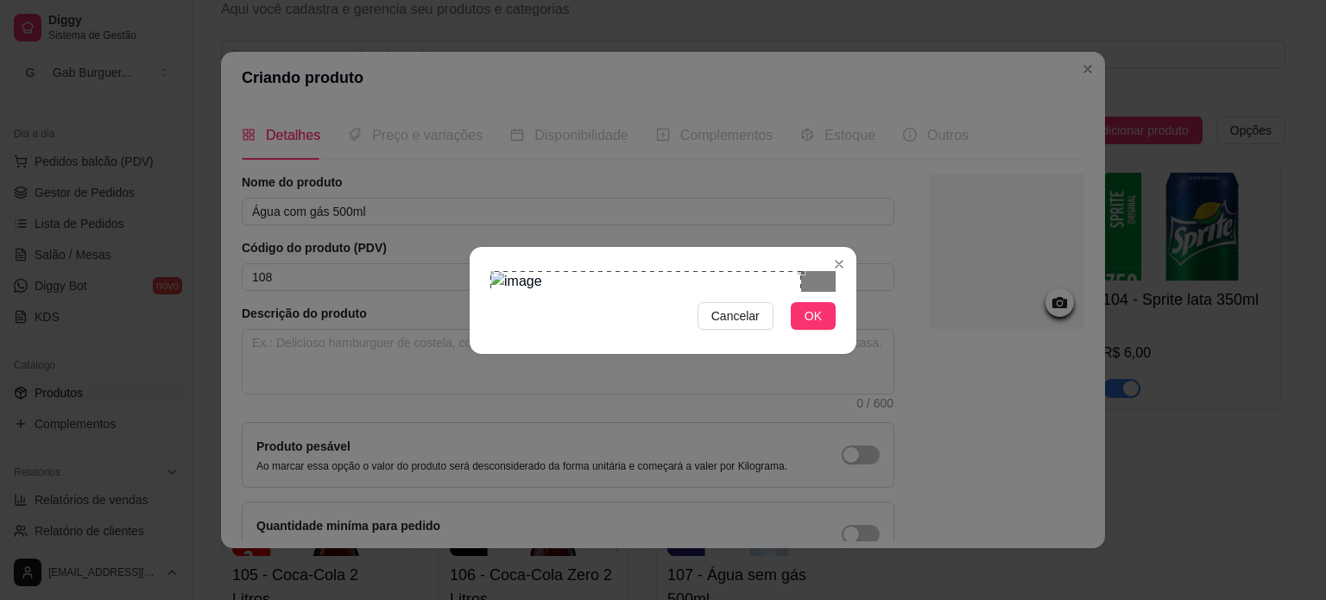
click at [541, 293] on div "Use the arrow keys to move the crop selection area" at bounding box center [645, 426] width 311 height 311
click at [855, 337] on div "Cancelar OK" at bounding box center [663, 300] width 387 height 73
click at [812, 325] on span "OK" at bounding box center [812, 315] width 17 height 19
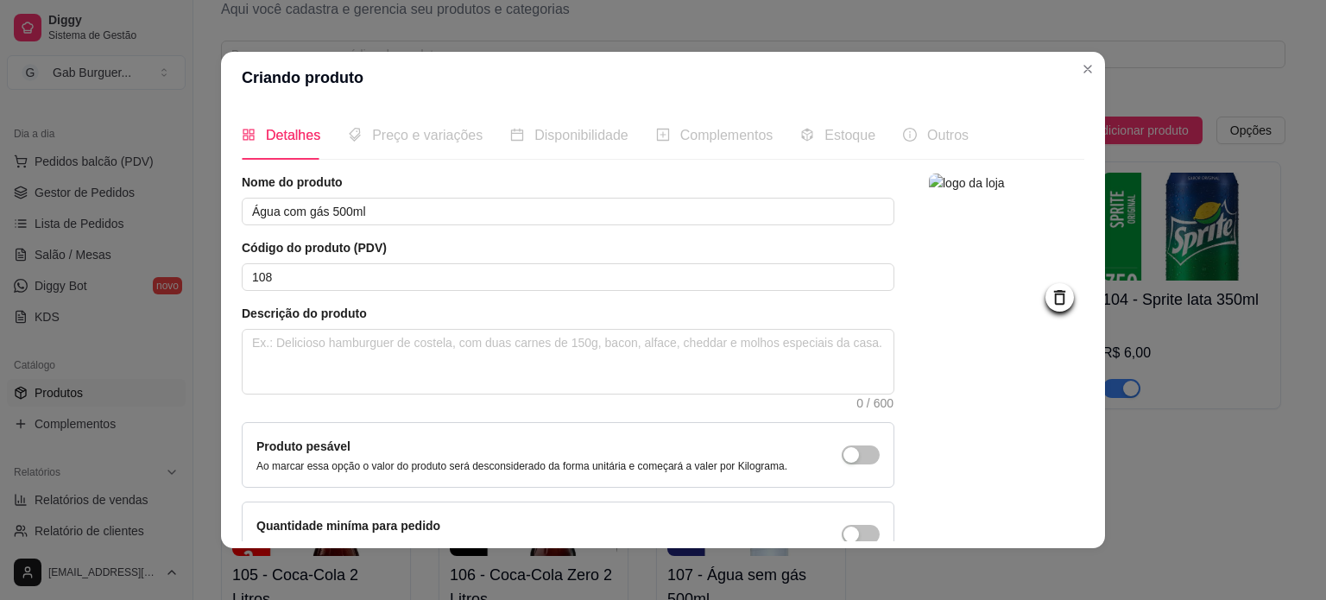
click at [1002, 432] on div at bounding box center [1006, 370] width 155 height 394
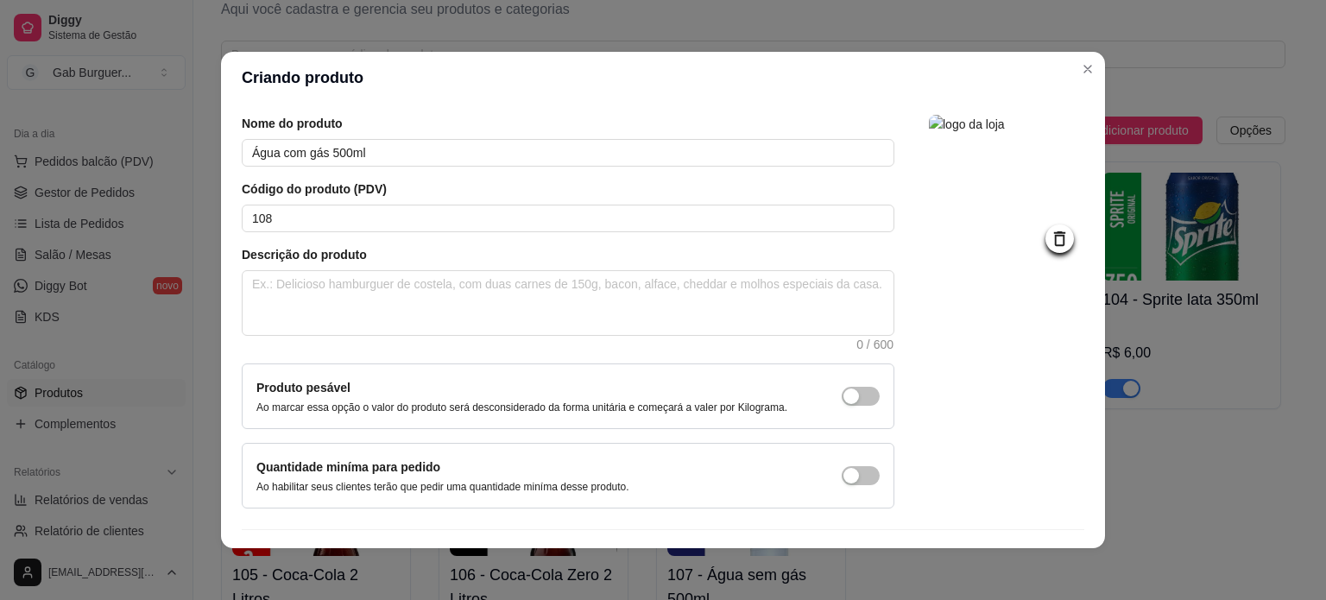
scroll to position [86, 0]
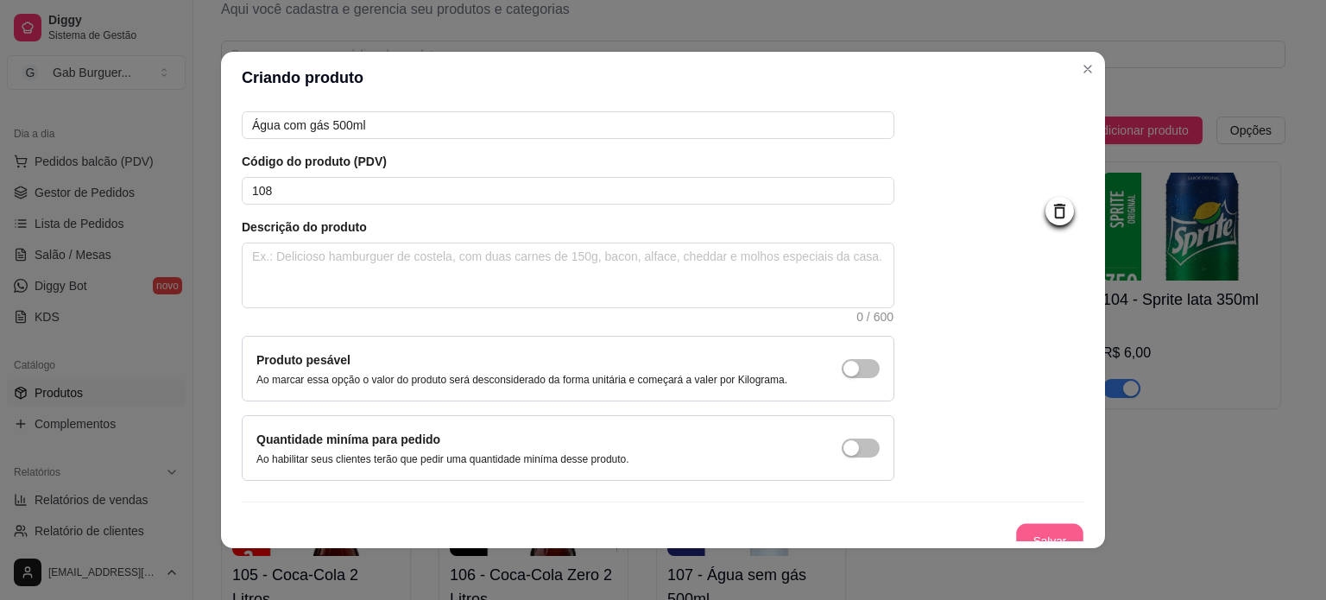
click at [1029, 524] on button "Salvar" at bounding box center [1049, 541] width 67 height 34
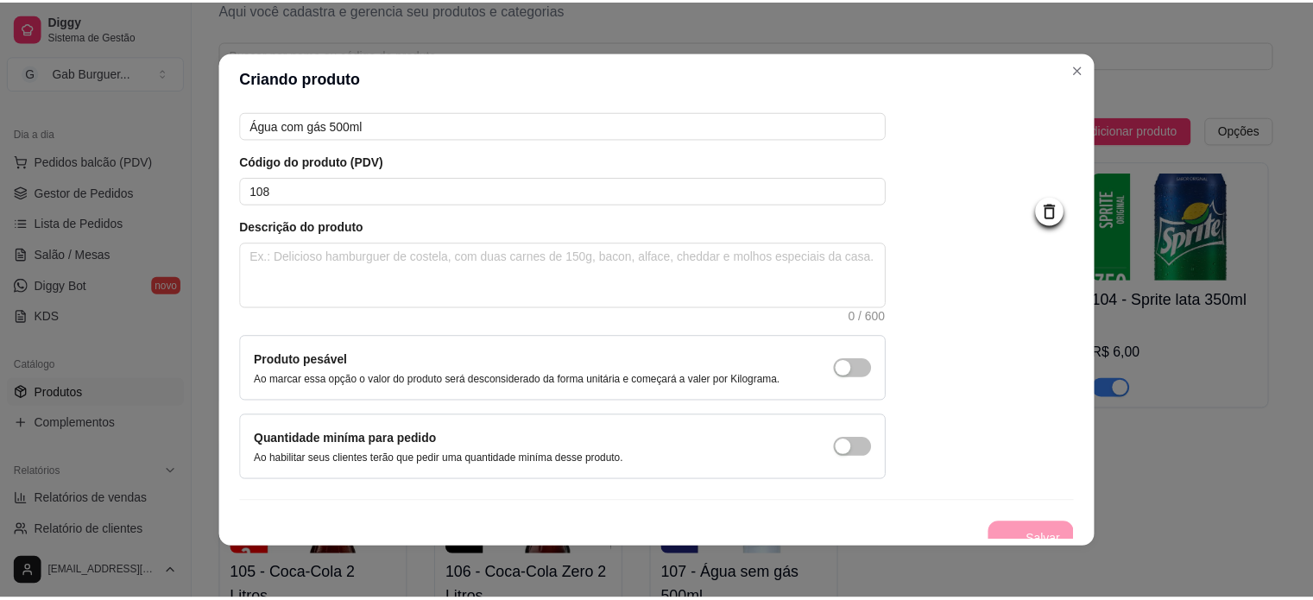
scroll to position [0, 0]
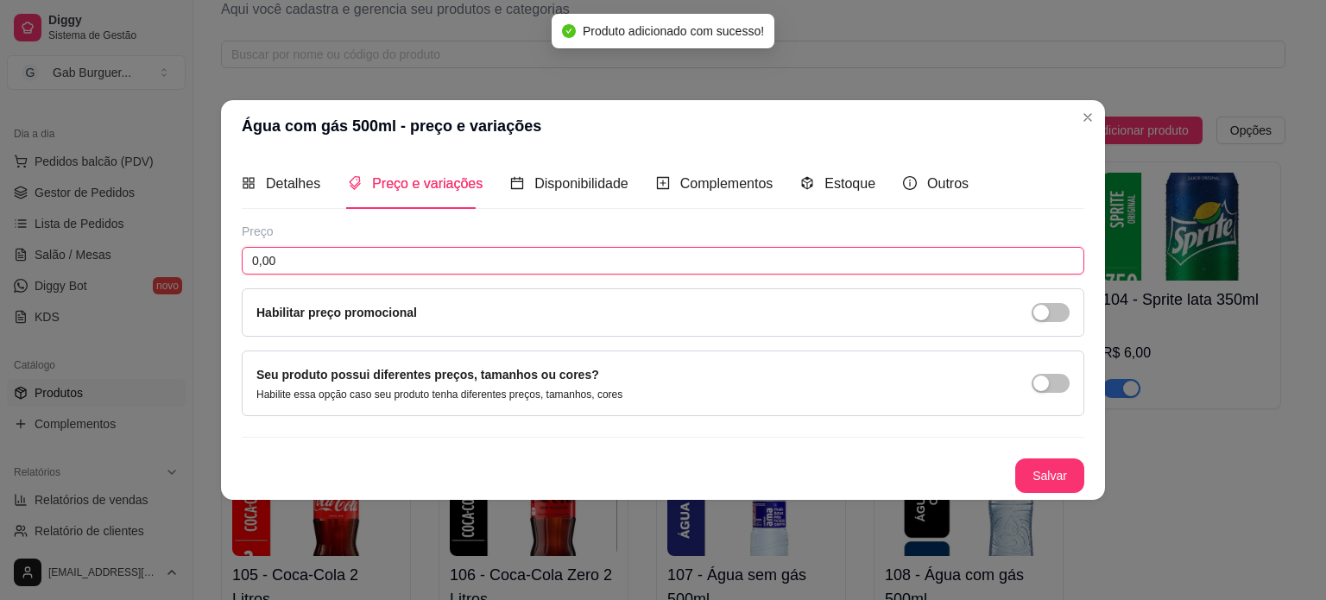
click at [490, 262] on input "0,00" at bounding box center [663, 261] width 842 height 28
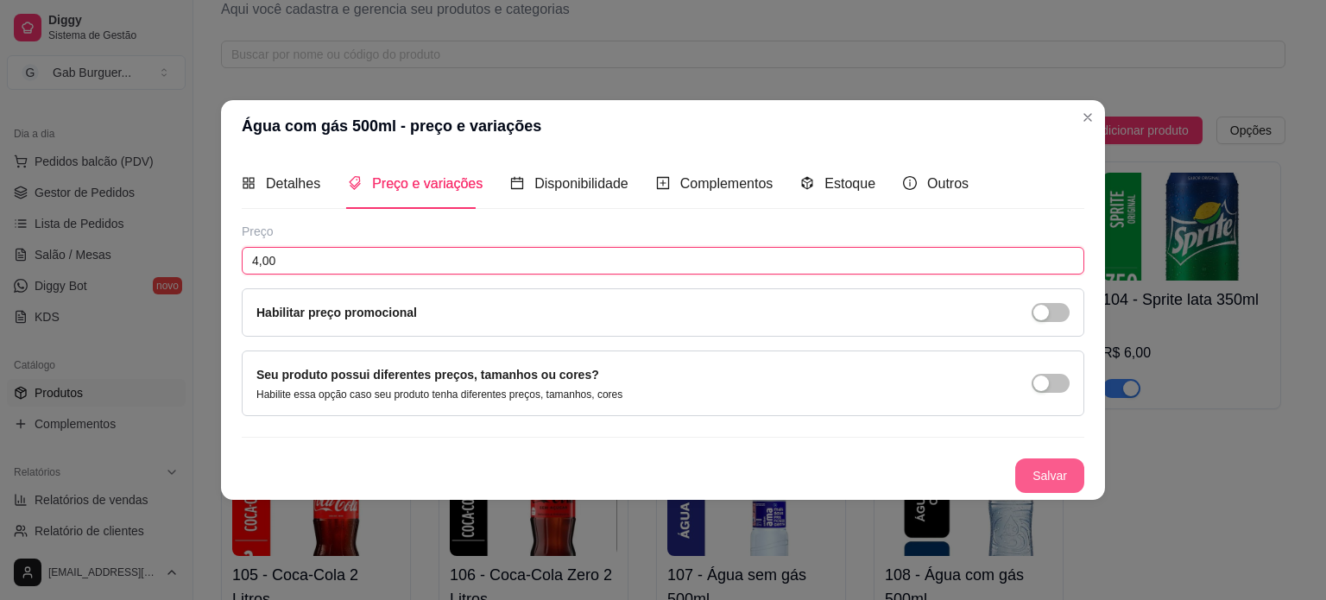
type input "4,00"
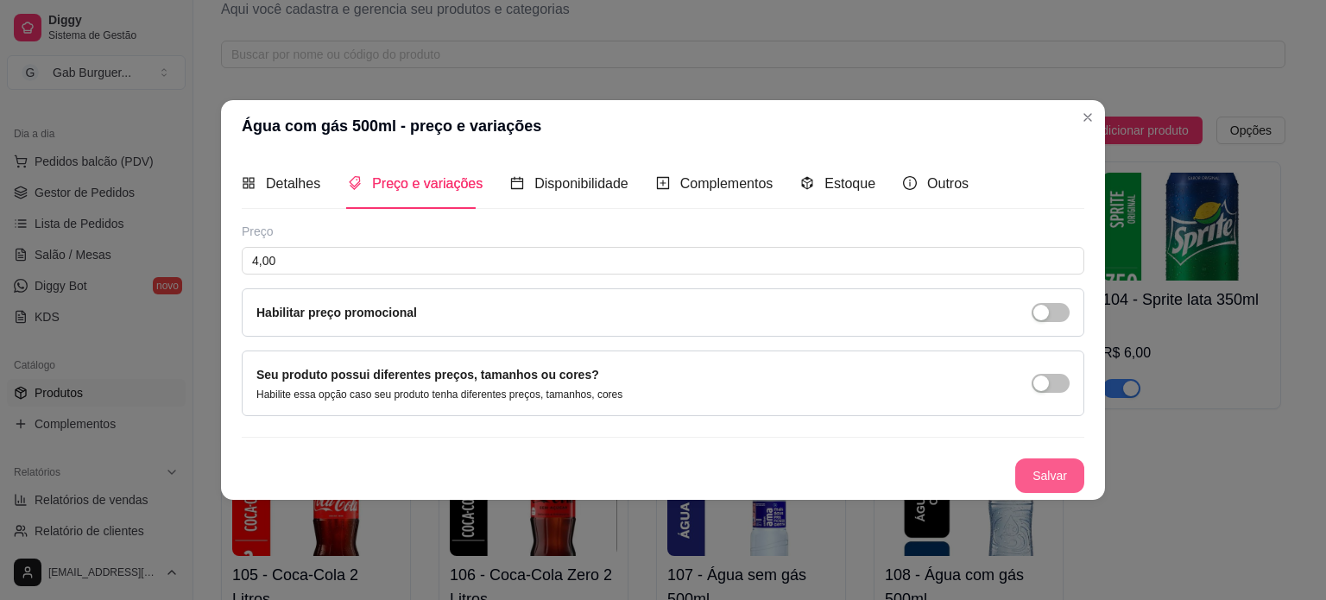
click at [1053, 470] on button "Salvar" at bounding box center [1049, 475] width 69 height 35
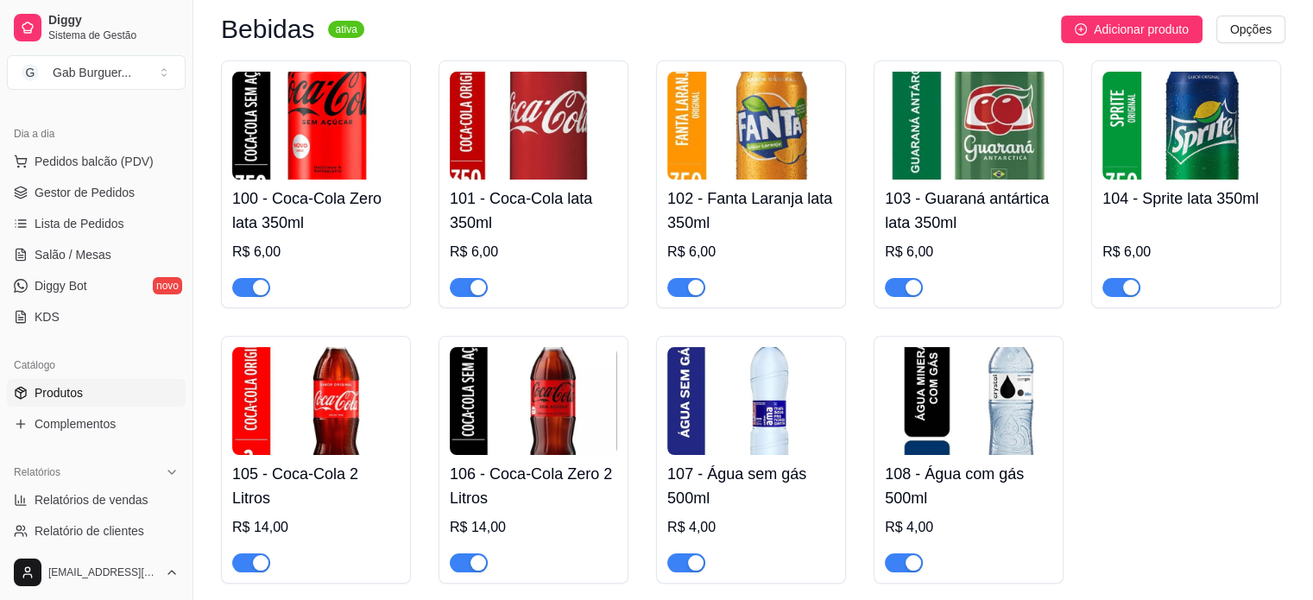
scroll to position [229, 0]
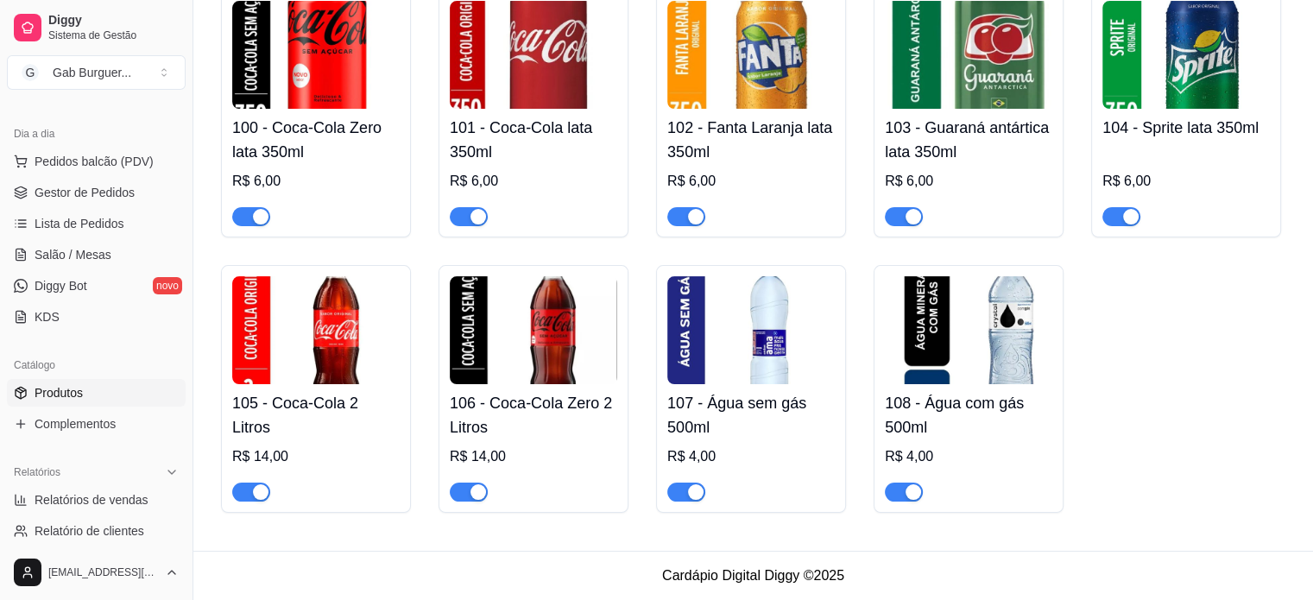
click at [1037, 340] on img at bounding box center [968, 330] width 167 height 108
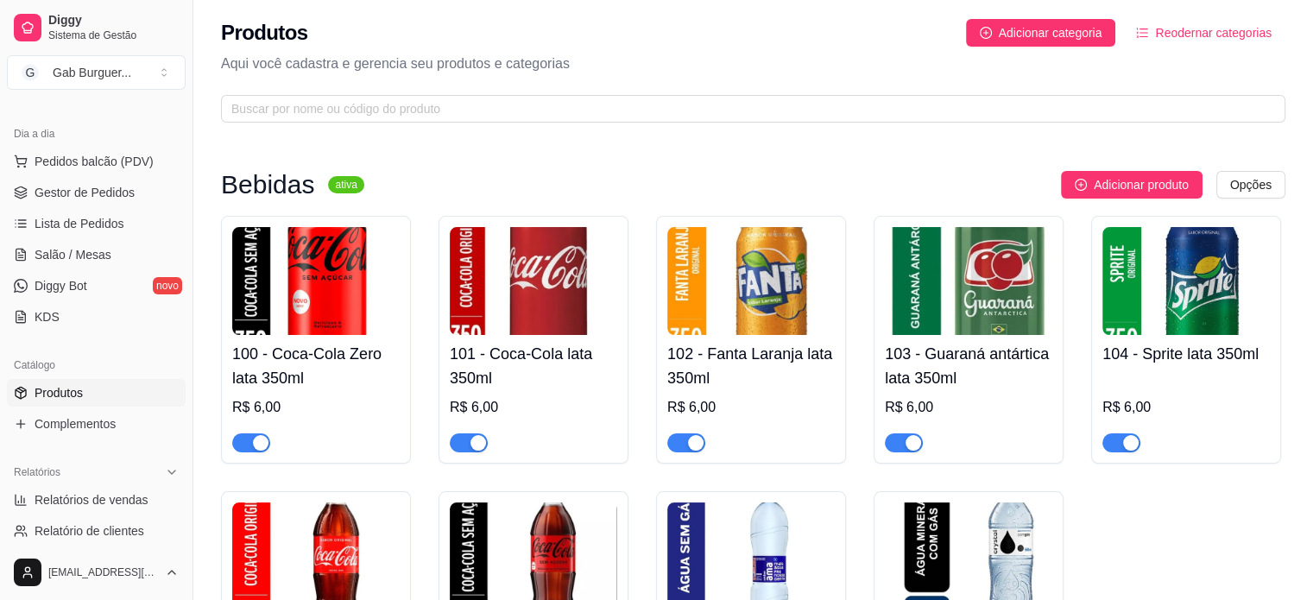
scroll to position [0, 0]
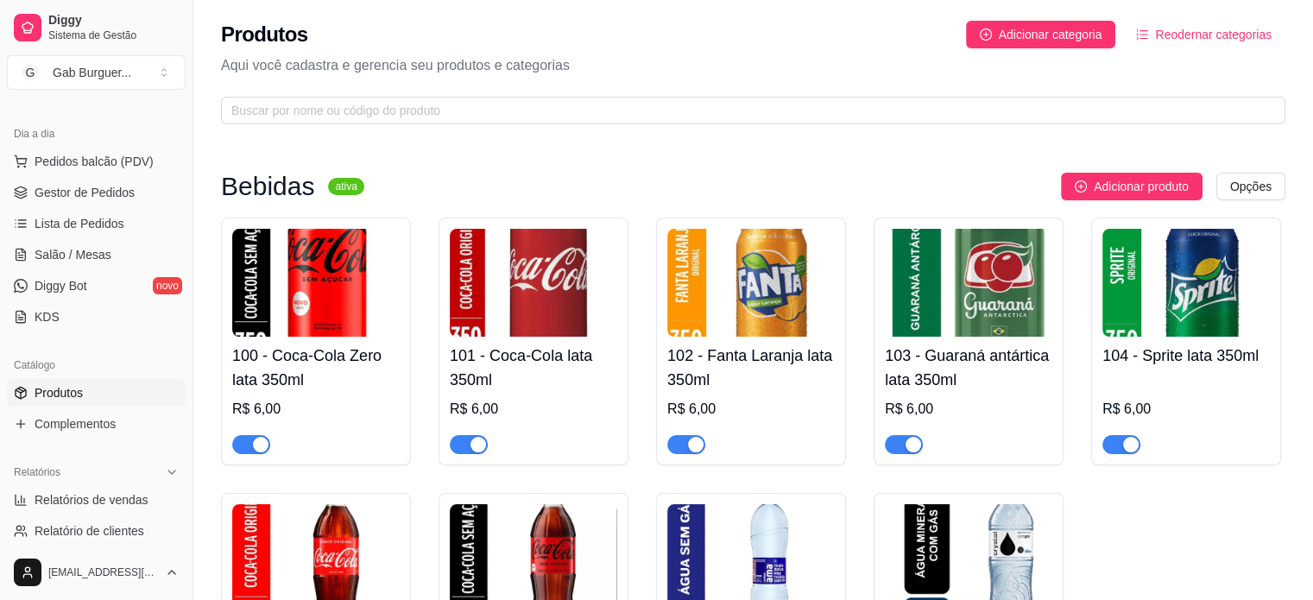
click at [1188, 301] on img at bounding box center [1185, 283] width 167 height 108
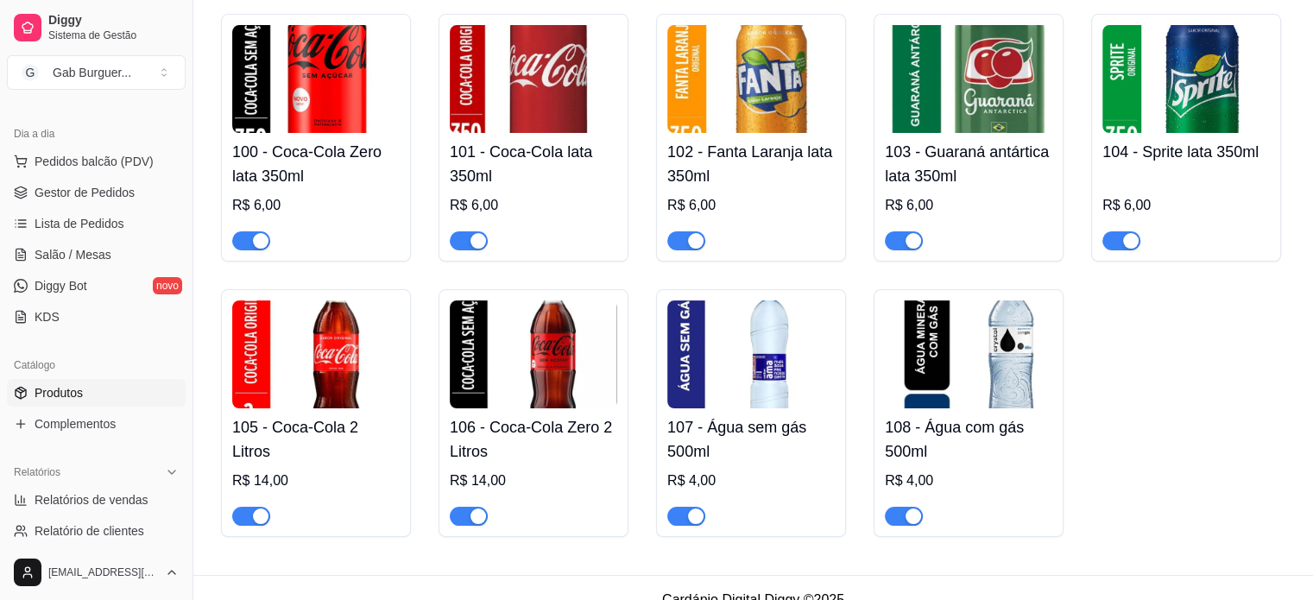
scroll to position [229, 0]
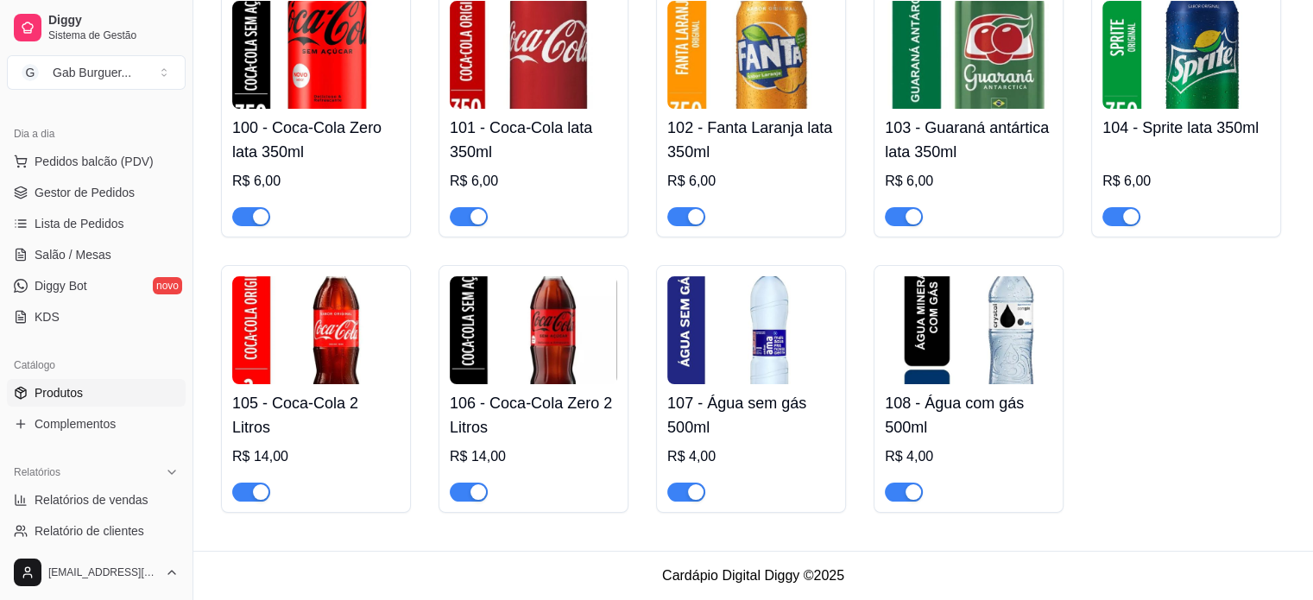
click at [1085, 375] on div "100 - Coca-Cola Zero lata 350ml R$ 6,00 101 - Coca-Cola lata 350ml R$ 6,00 102 …" at bounding box center [753, 251] width 1064 height 523
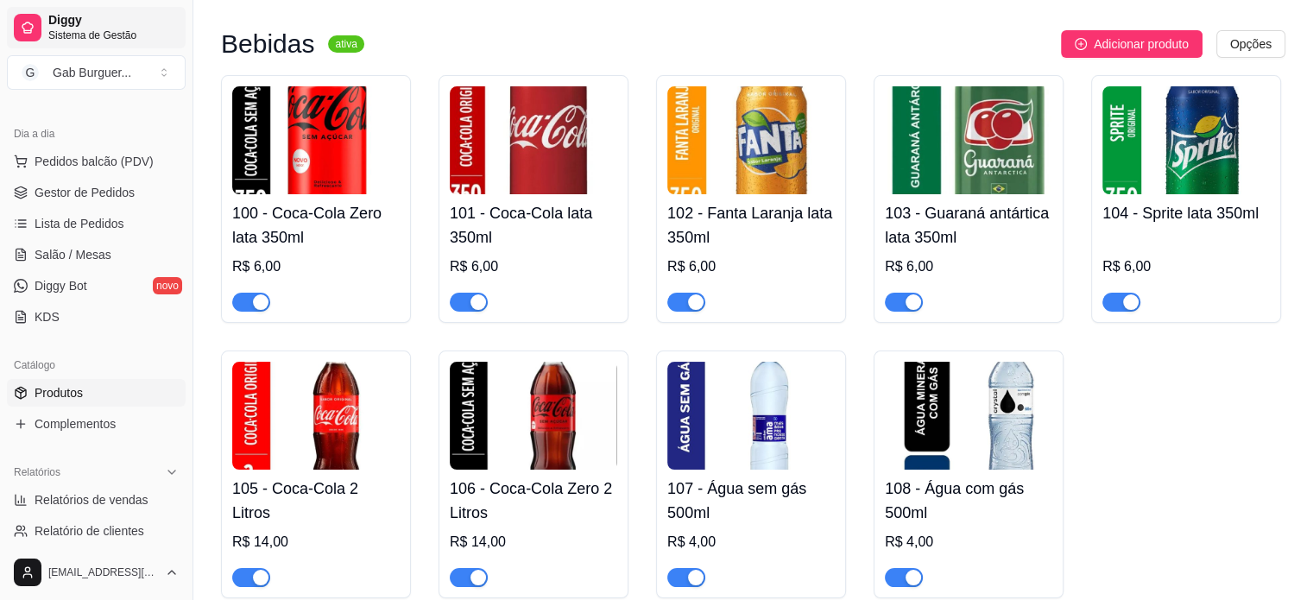
click at [68, 36] on span "Sistema de Gestão" at bounding box center [113, 35] width 130 height 14
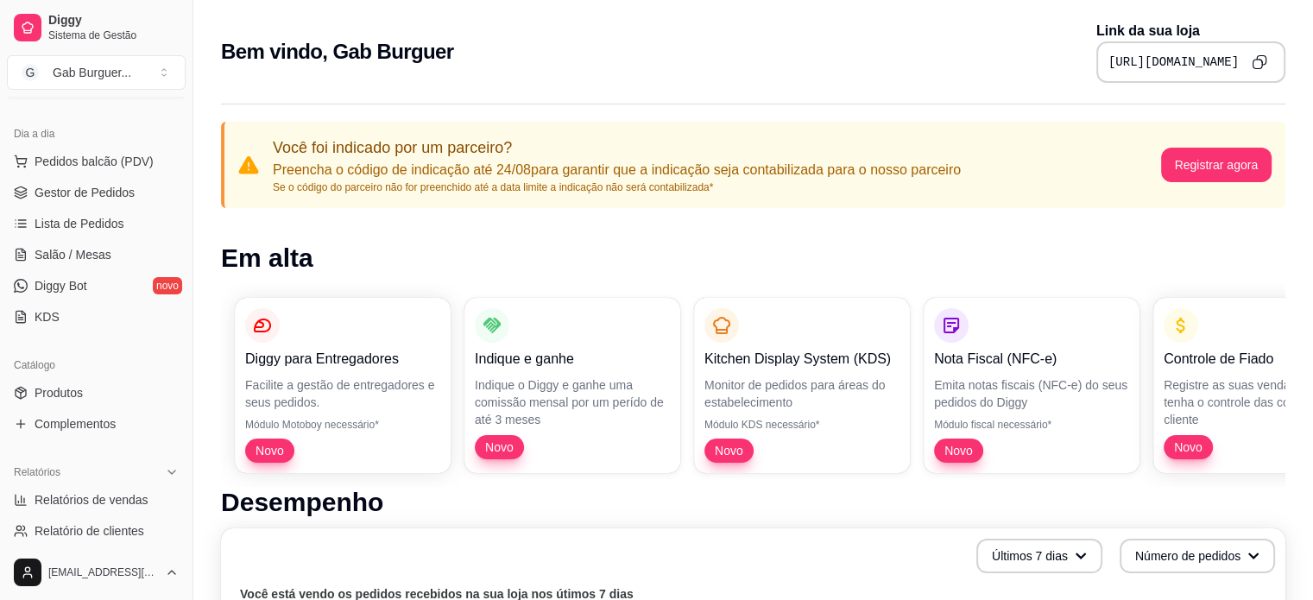
click at [1265, 65] on icon "Copy to clipboard" at bounding box center [1259, 62] width 16 height 16
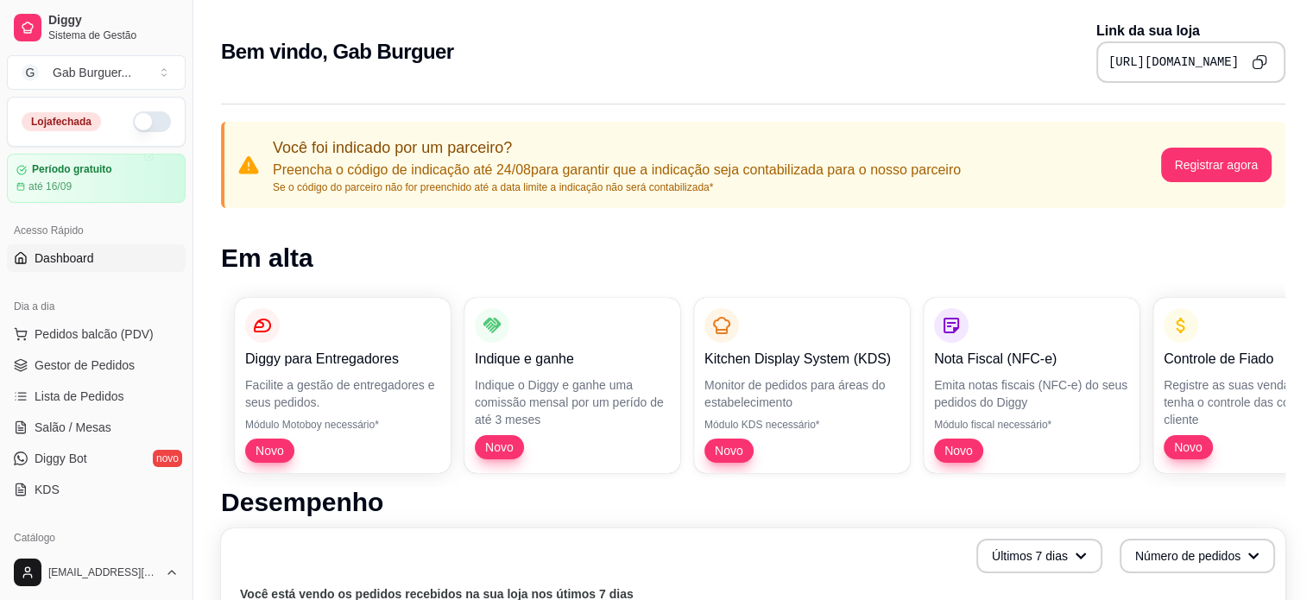
click at [136, 114] on button "button" at bounding box center [152, 121] width 38 height 21
